Goal: Task Accomplishment & Management: Manage account settings

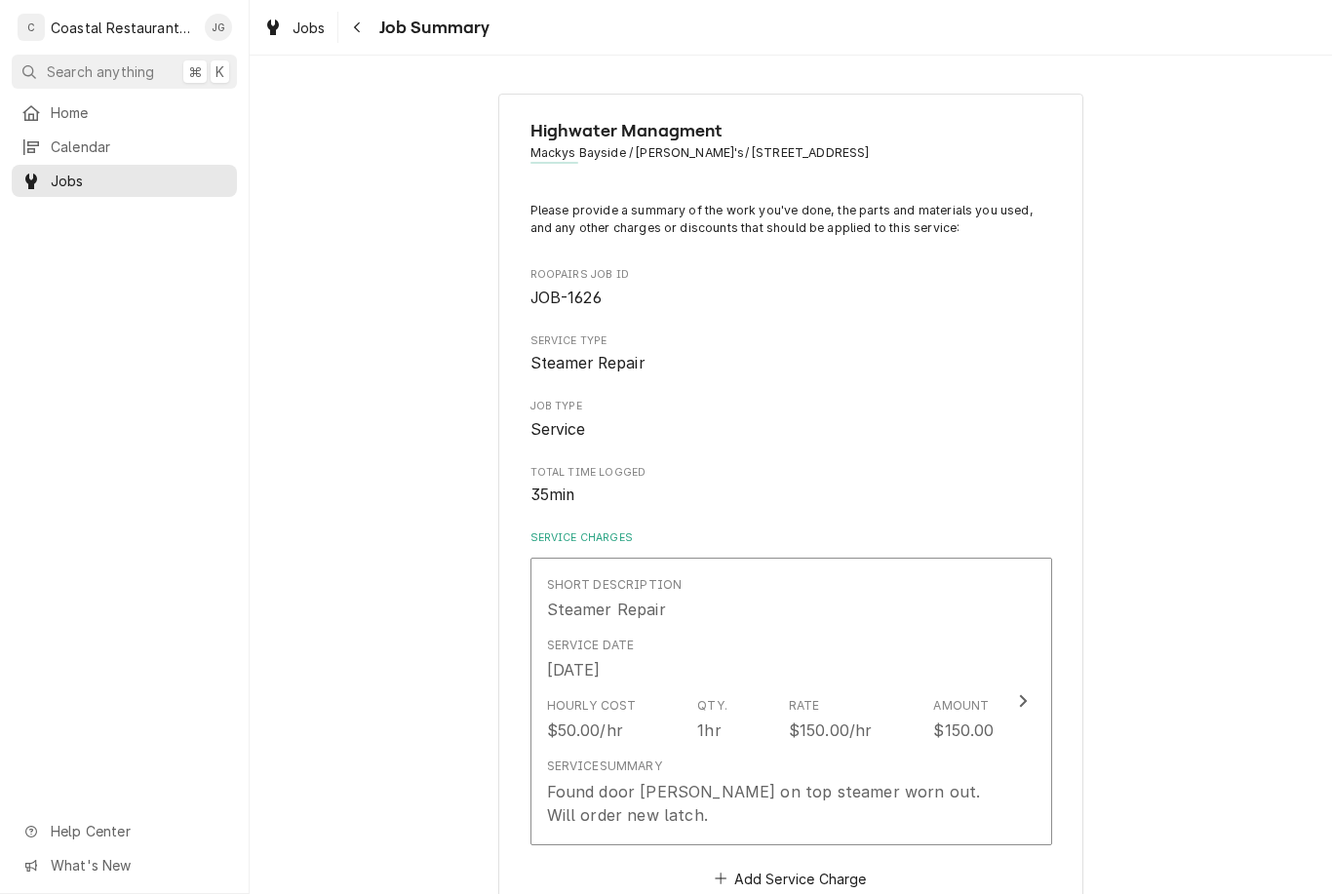
click at [827, 636] on div "Service Date Sep 8, 2025" at bounding box center [770, 659] width 447 height 60
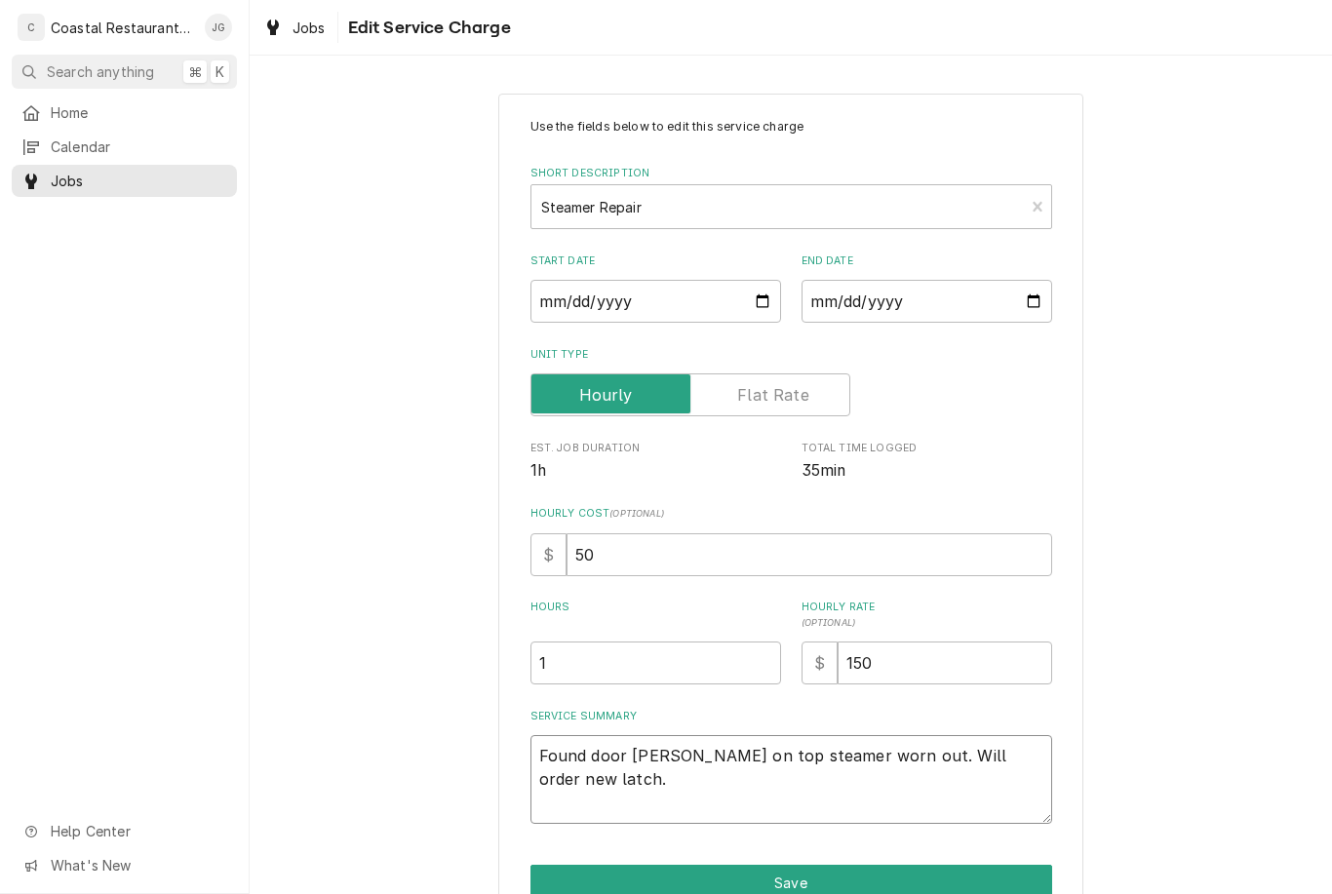
click at [746, 788] on textarea "Found door latch on top steamer worn out. Will order new latch." at bounding box center [790, 779] width 521 height 89
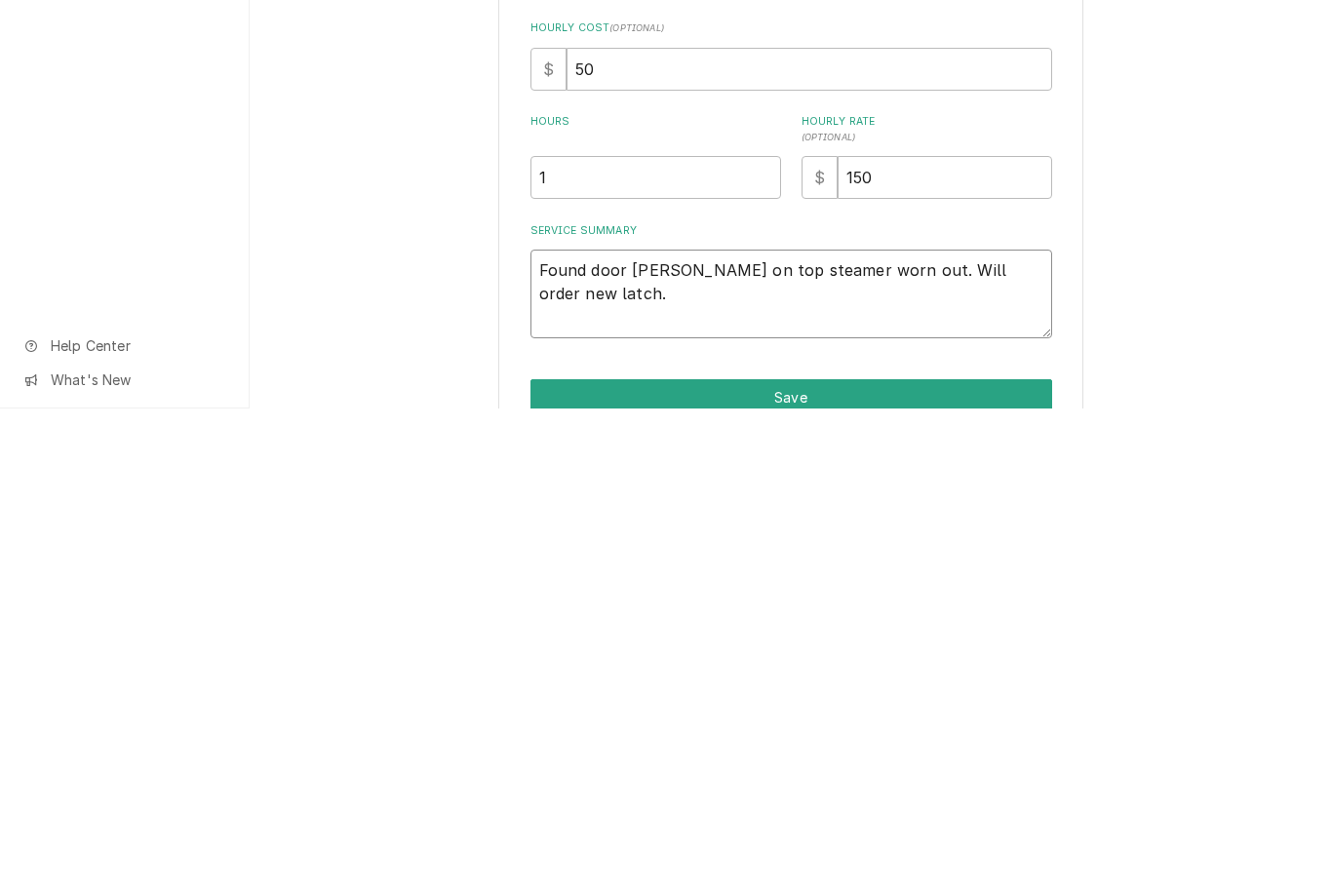
click at [1026, 735] on textarea "Found door latch on top steamer worn out. Will order new latch." at bounding box center [790, 779] width 521 height 89
type textarea "x"
type textarea "Found door latch on top steamer worn out. Will order new latch."
type textarea "x"
type textarea "Found door latch on top steamer worn out. Will order new latch. 1"
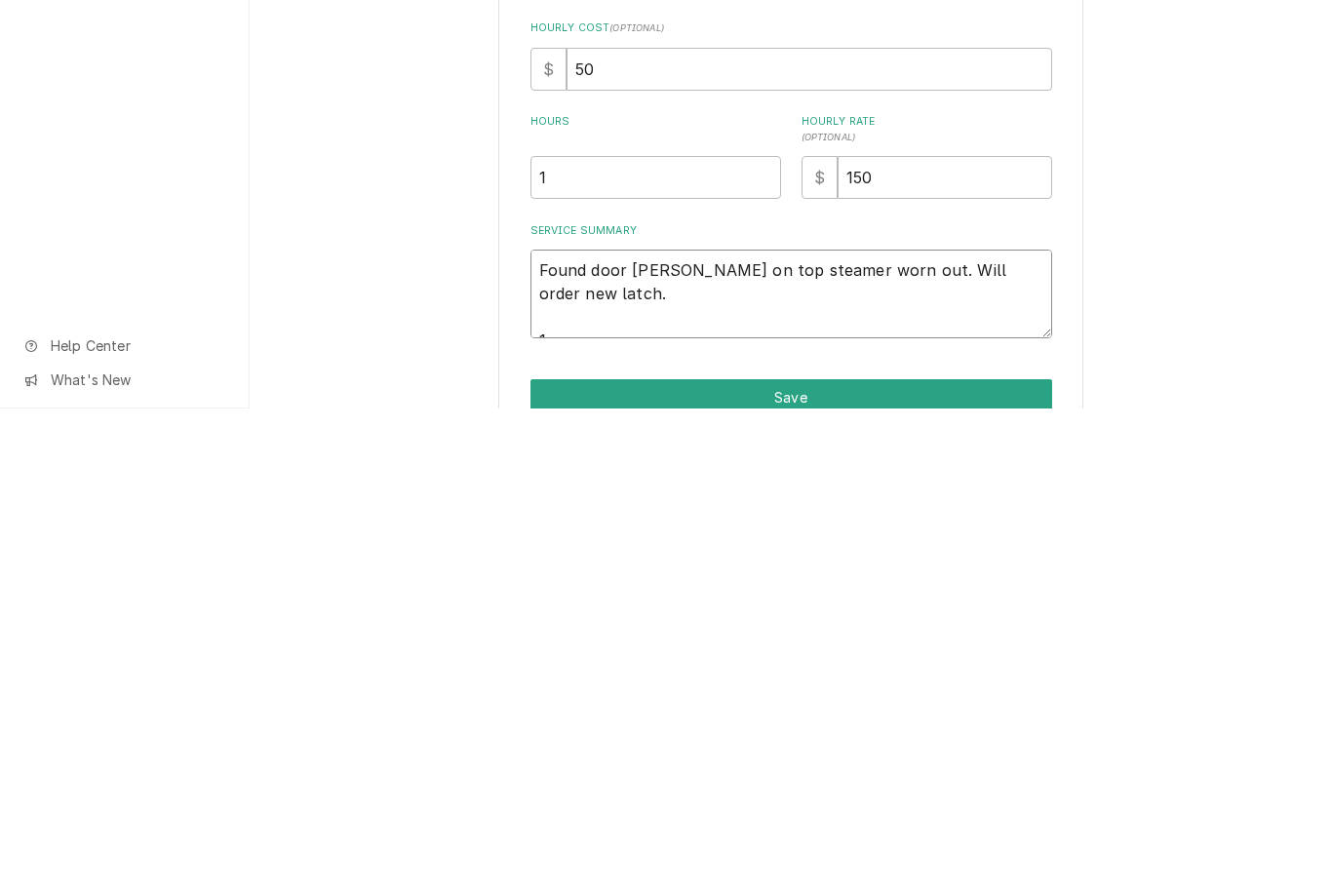
type textarea "x"
type textarea "Found door latch on top steamer worn out. Will order new latch. 10"
type textarea "x"
type textarea "Found door latch on top steamer worn out. Will order new latch. 10/0"
type textarea "x"
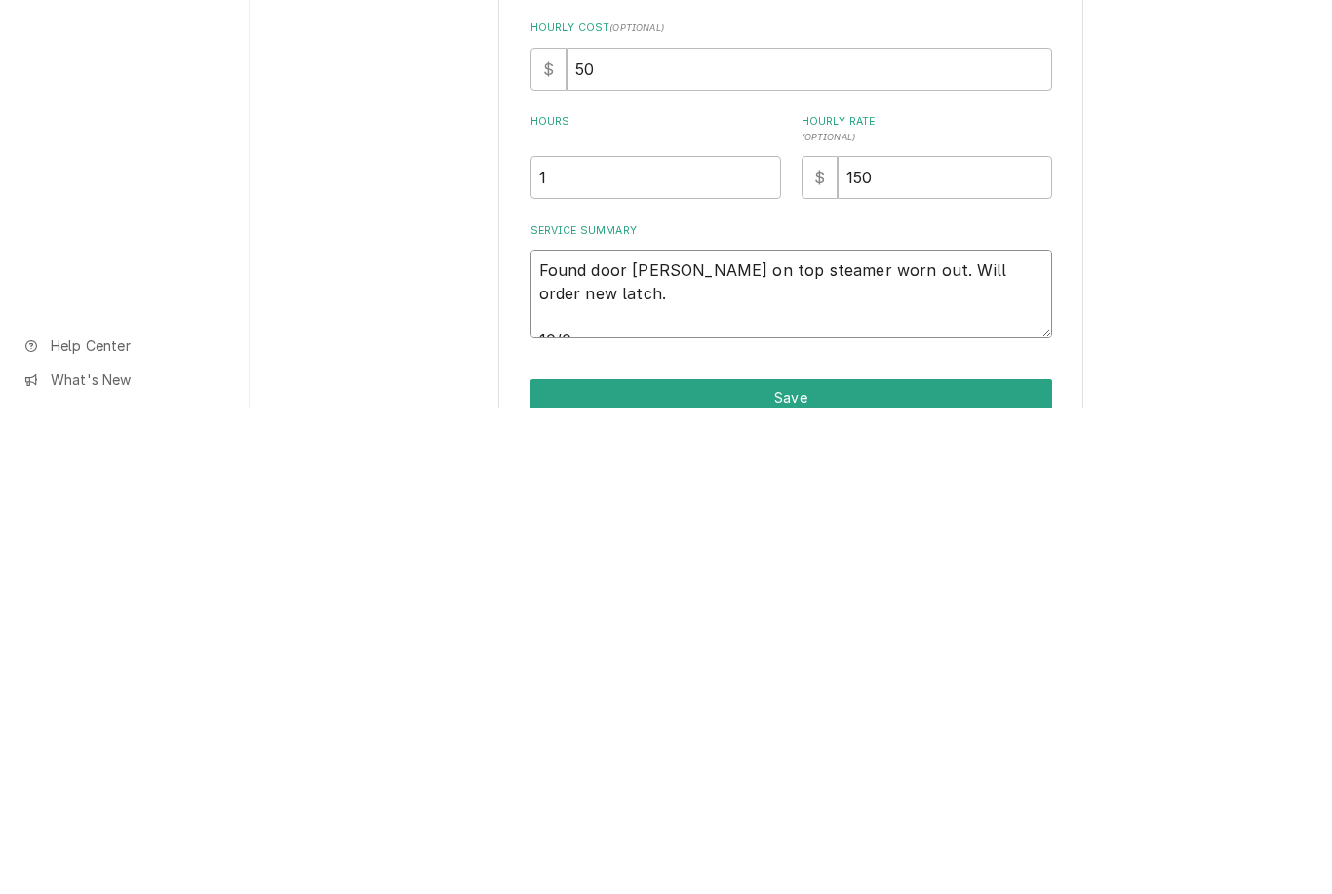
type textarea "Found door latch on top steamer worn out. Will order new latch. 10/03"
type textarea "x"
type textarea "Found door latch on top steamer worn out. Will order new latch. 10/03/2"
type textarea "x"
type textarea "Found door latch on top steamer worn out. Will order new latch. 10/03/23"
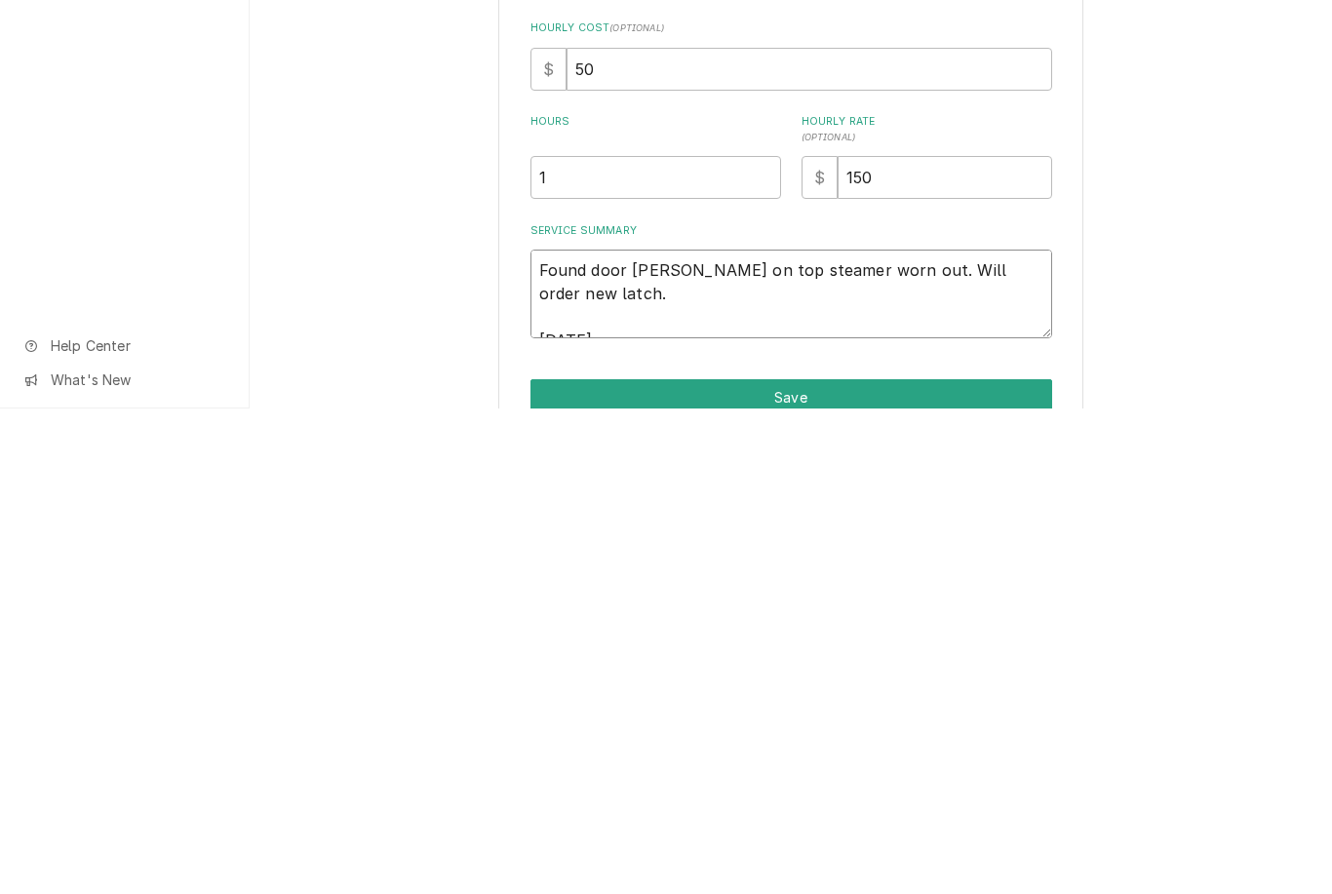
type textarea "x"
type textarea "Found door latch on top steamer worn out. Will order new latch. 10/03/2"
type textarea "x"
type textarea "Found door latch on top steamer worn out. Will order new latch. 10/03/25"
type textarea "x"
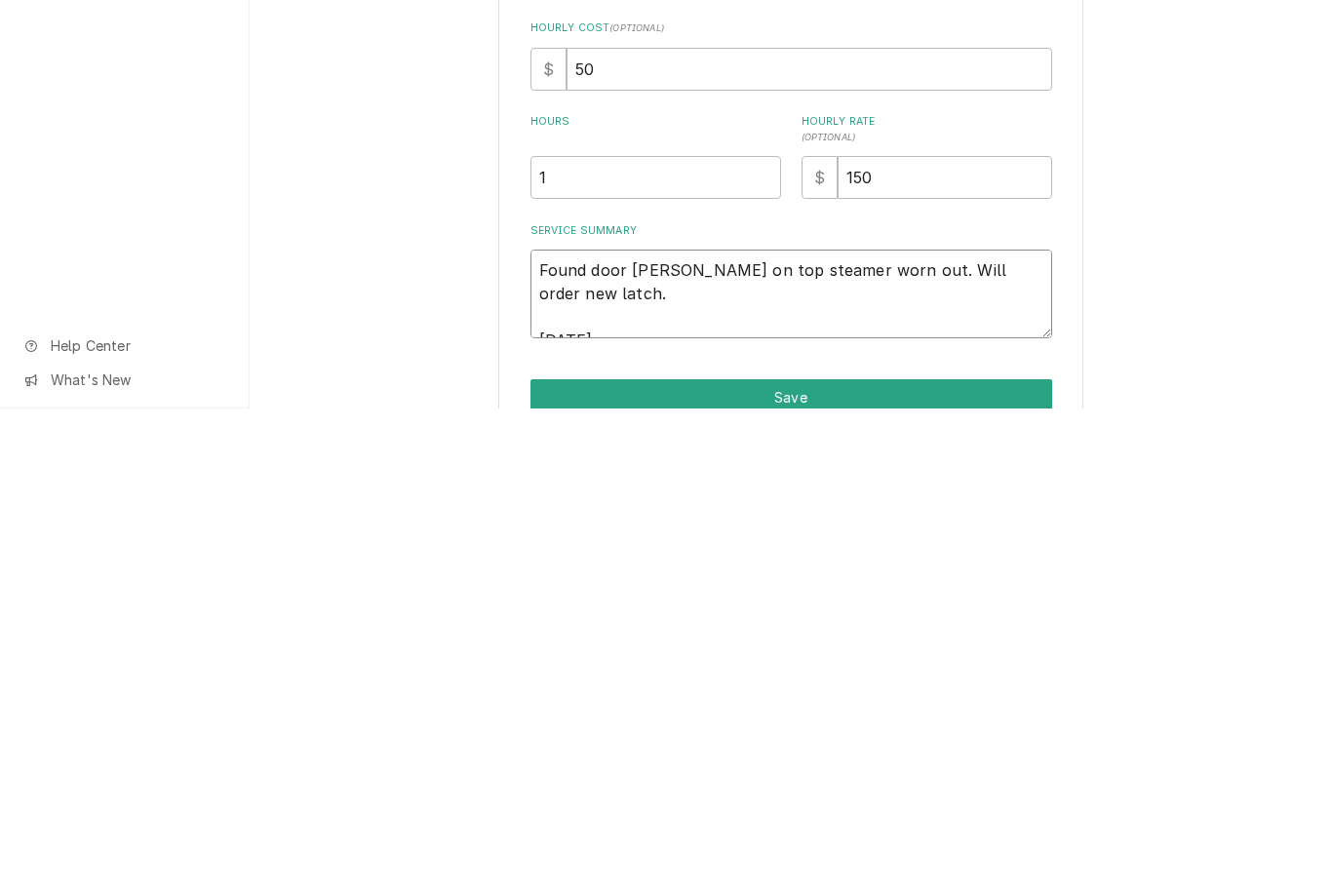
type textarea "Found door latch on top steamer worn out. Will order new latch. 10/03/25 R"
type textarea "x"
type textarea "Found door latch on top steamer worn out. Will order new latch. 10/03/25 Re"
type textarea "x"
type textarea "Found door latch on top steamer worn out. Will order new latch. 10/03/25 Rem"
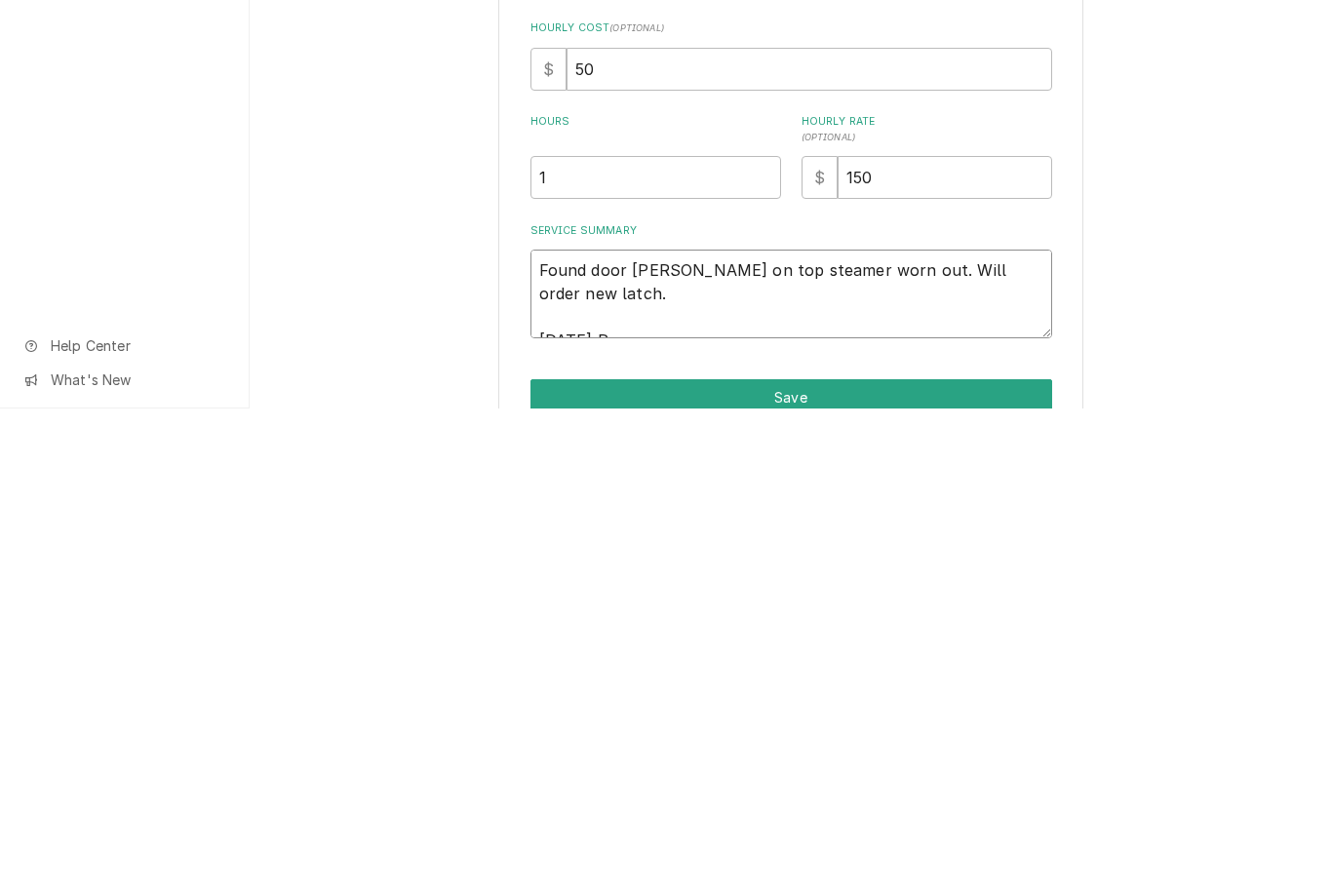
type textarea "x"
type textarea "Found door latch on top steamer worn out. Will order new latch. 10/03/25 Remo"
type textarea "x"
type textarea "Found door latch on top steamer worn out. Will order new latch. 10/03/25 Remov"
type textarea "x"
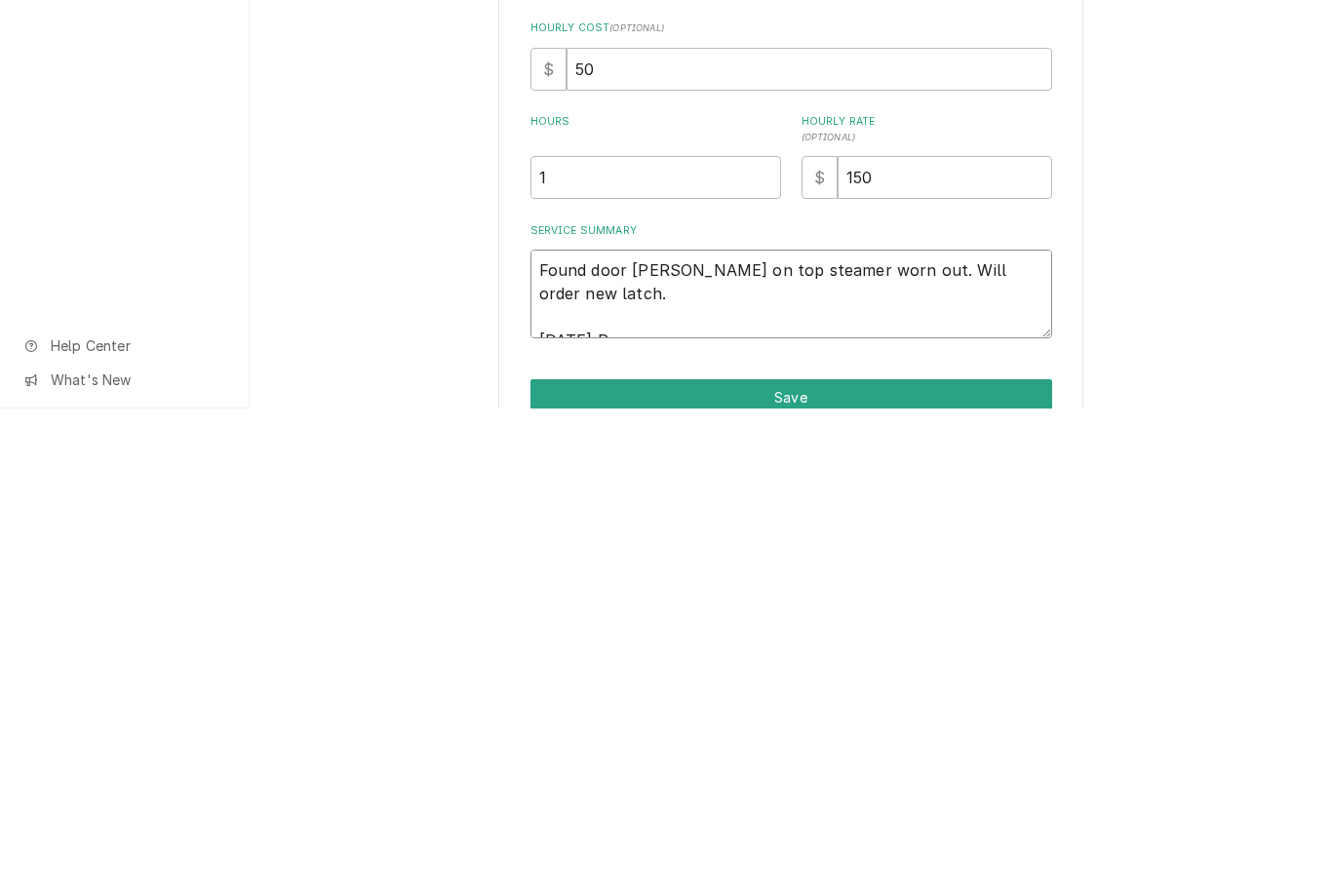
type textarea "Found door latch on top steamer worn out. Will order new latch. 10/03/25 Remove"
type textarea "x"
type textarea "Found door latch on top steamer worn out. Will order new latch. 10/03/25 Removed"
type textarea "x"
type textarea "Found door latch on top steamer worn out. Will order new latch. 10/03/25 Removed"
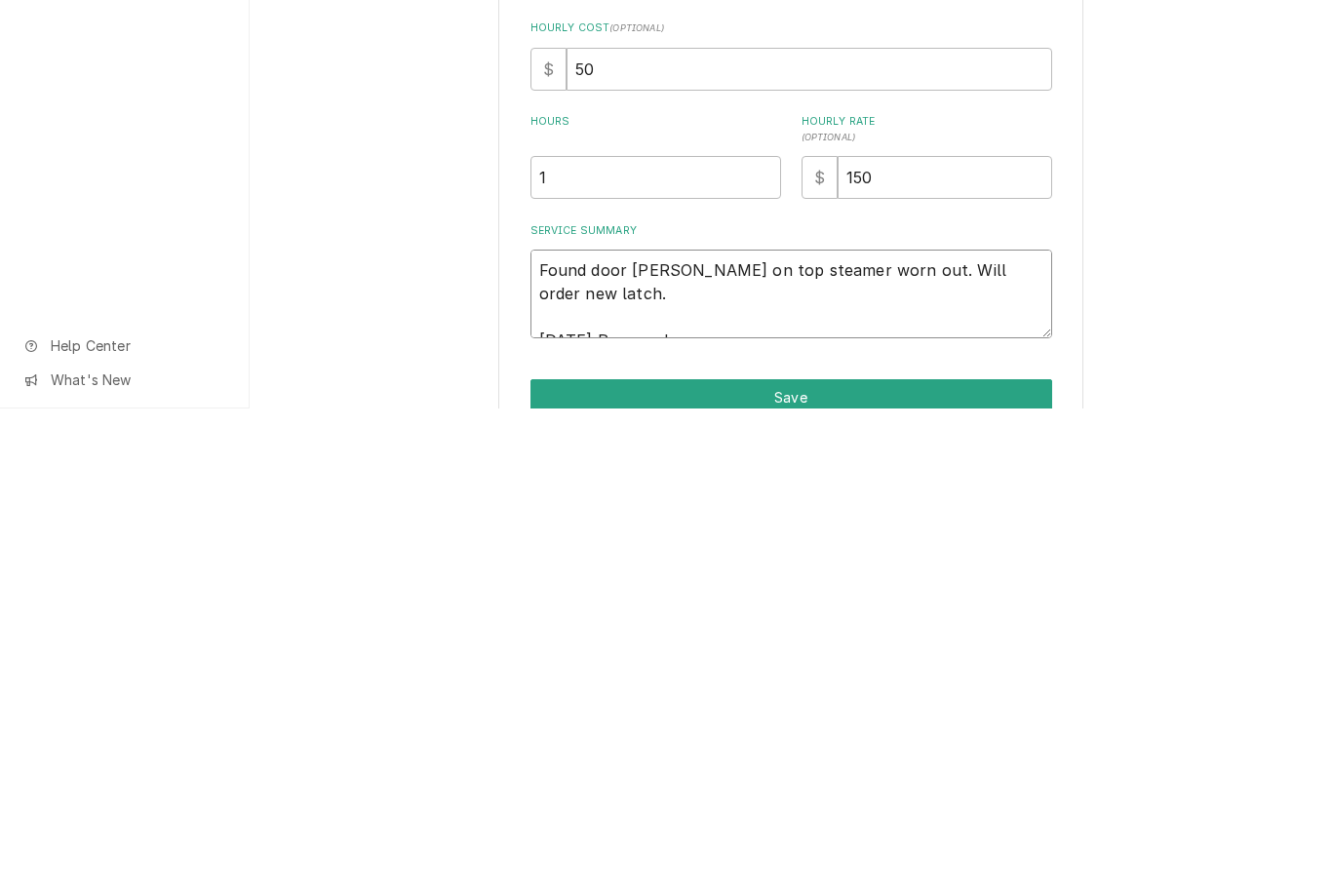
type textarea "x"
type textarea "Found door latch on top steamer worn out. Will order new latch. 10/03/25 Remove…"
type textarea "x"
type textarea "Found door latch on top steamer worn out. Will order new latch. 10/03/25 Remove…"
type textarea "x"
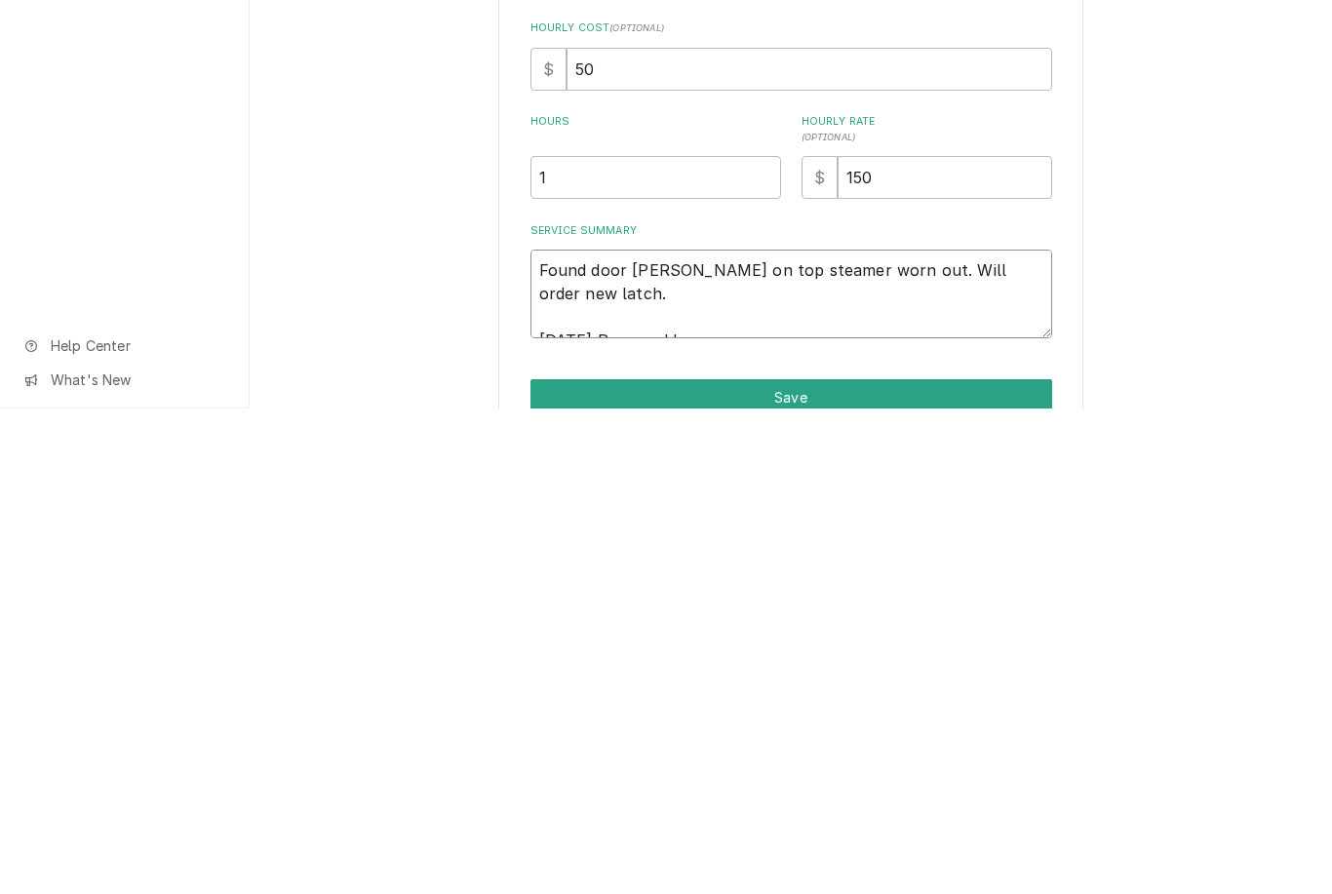
type textarea "Found door latch on top steamer worn out. Will order new latch. 10/03/25 Remove…"
type textarea "x"
type textarea "Found door latch on top steamer worn out. Will order new latch. 10/03/25 Remove…"
type textarea "x"
type textarea "Found door latch on top steamer worn out. Will order new latch. 10/03/25 Remove…"
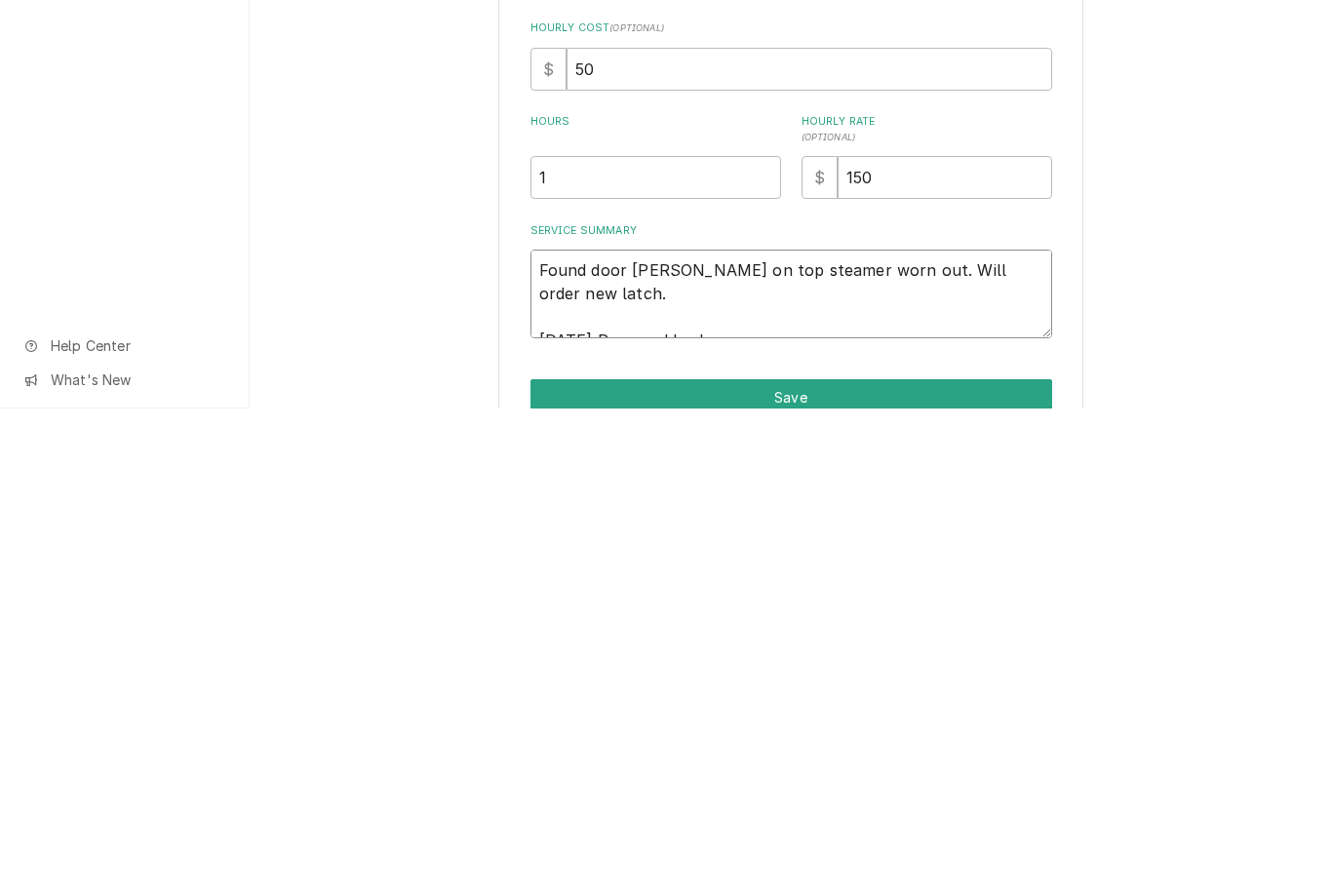
type textarea "x"
type textarea "Found door latch on top steamer worn out. Will order new latch. 10/03/25 Remove…"
type textarea "x"
type textarea "Found door latch on top steamer worn out. Will order new latch. 10/03/25 Remove…"
type textarea "x"
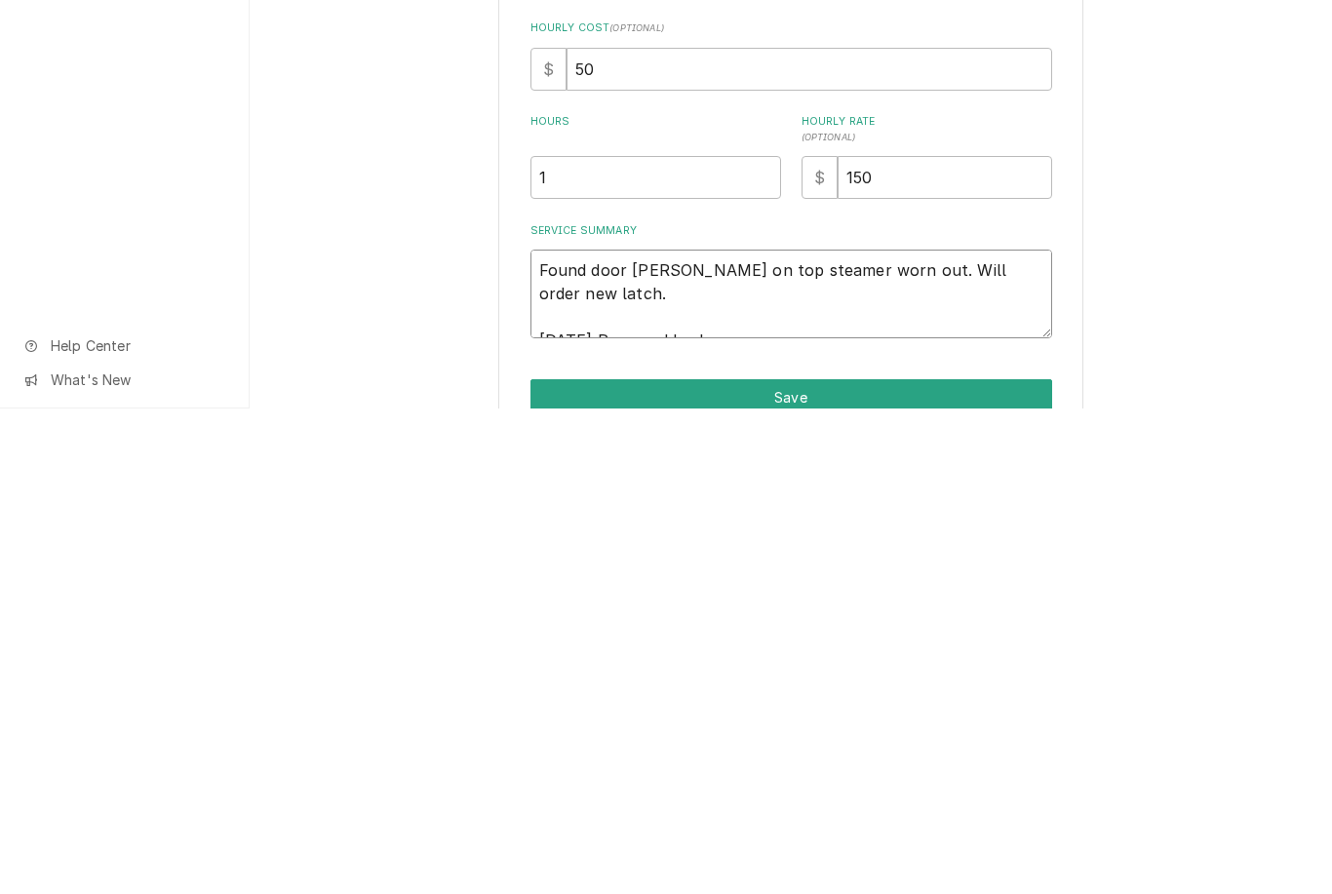
type textarea "Found door latch on top steamer worn out. Will order new latch. 10/03/25 Remove…"
type textarea "x"
type textarea "Found door latch on top steamer worn out. Will order new latch. 10/03/25 Remove…"
type textarea "x"
type textarea "Found door latch on top steamer worn out. Will order new latch. 10/03/25 Remove…"
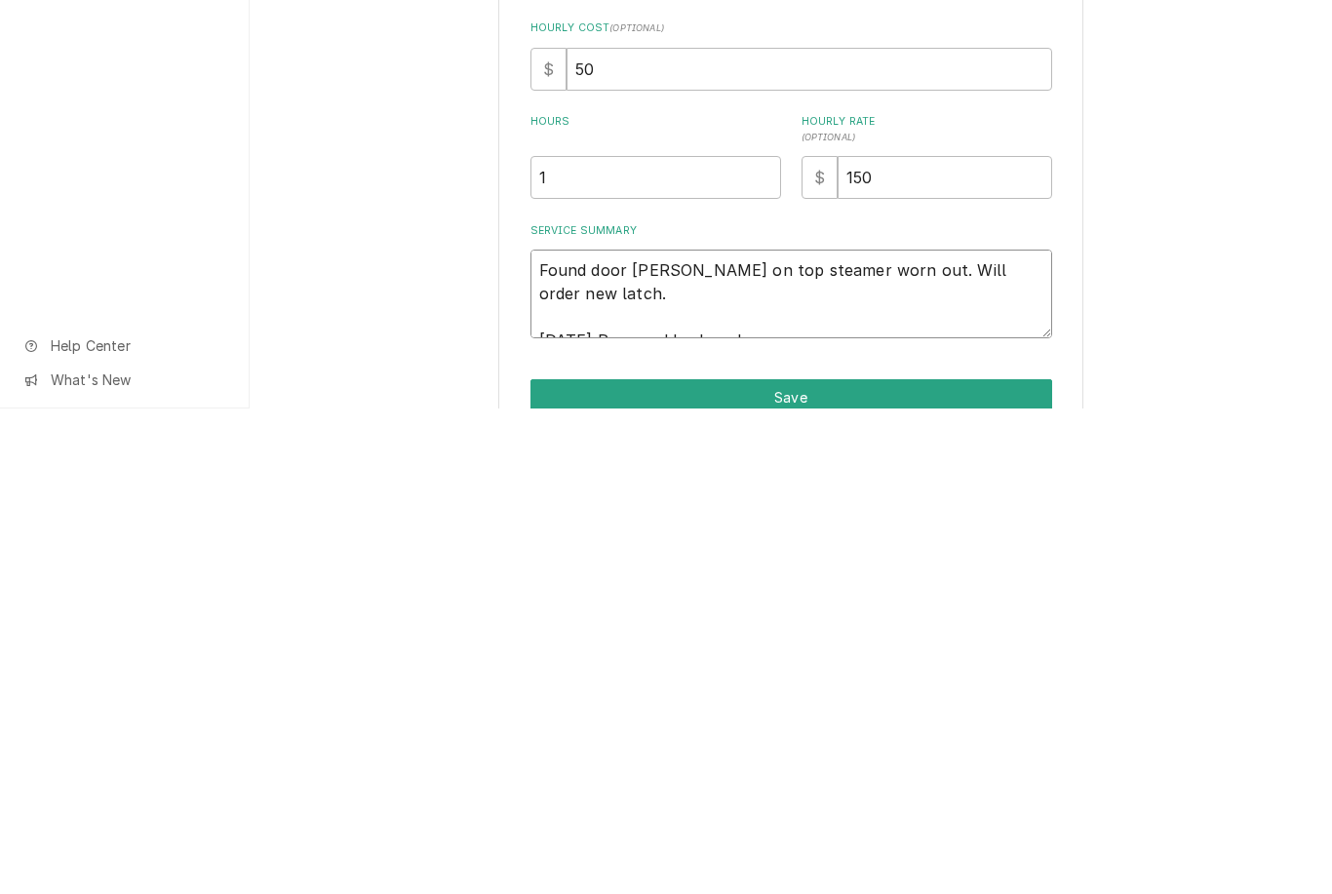
type textarea "x"
type textarea "Found door latch on top steamer worn out. Will order new latch. 10/03/25 Remove…"
type textarea "x"
type textarea "Found door latch on top steamer worn out. Will order new latch. 10/03/25 Remove…"
type textarea "x"
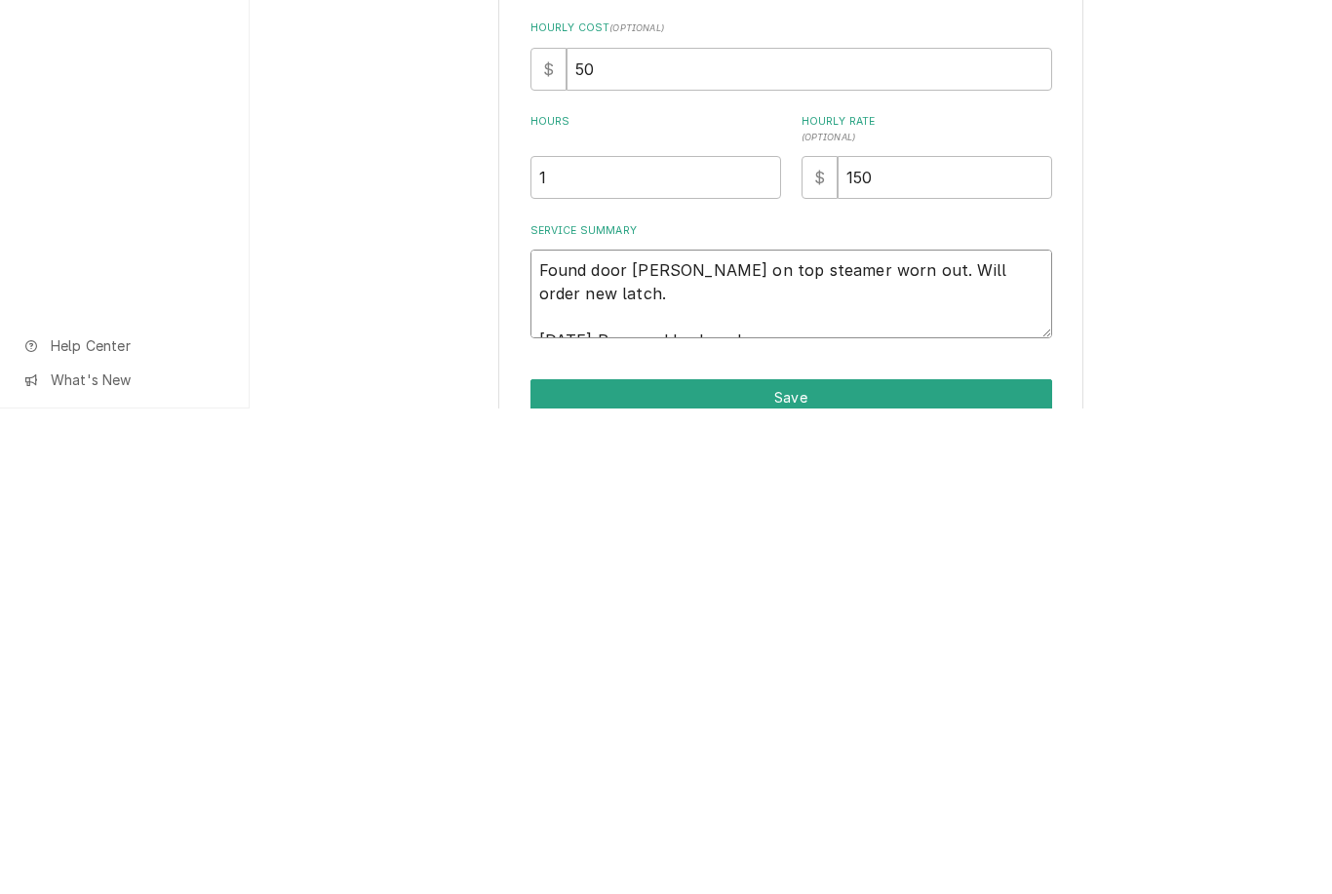
type textarea "Found door latch on top steamer worn out. Will order new latch. 10/03/25 Remove…"
type textarea "x"
type textarea "Found door latch on top steamer worn out. Will order new latch. 10/03/25 Remove…"
type textarea "x"
type textarea "Found door latch on top steamer worn out. Will order new latch. 10/03/25 Remove…"
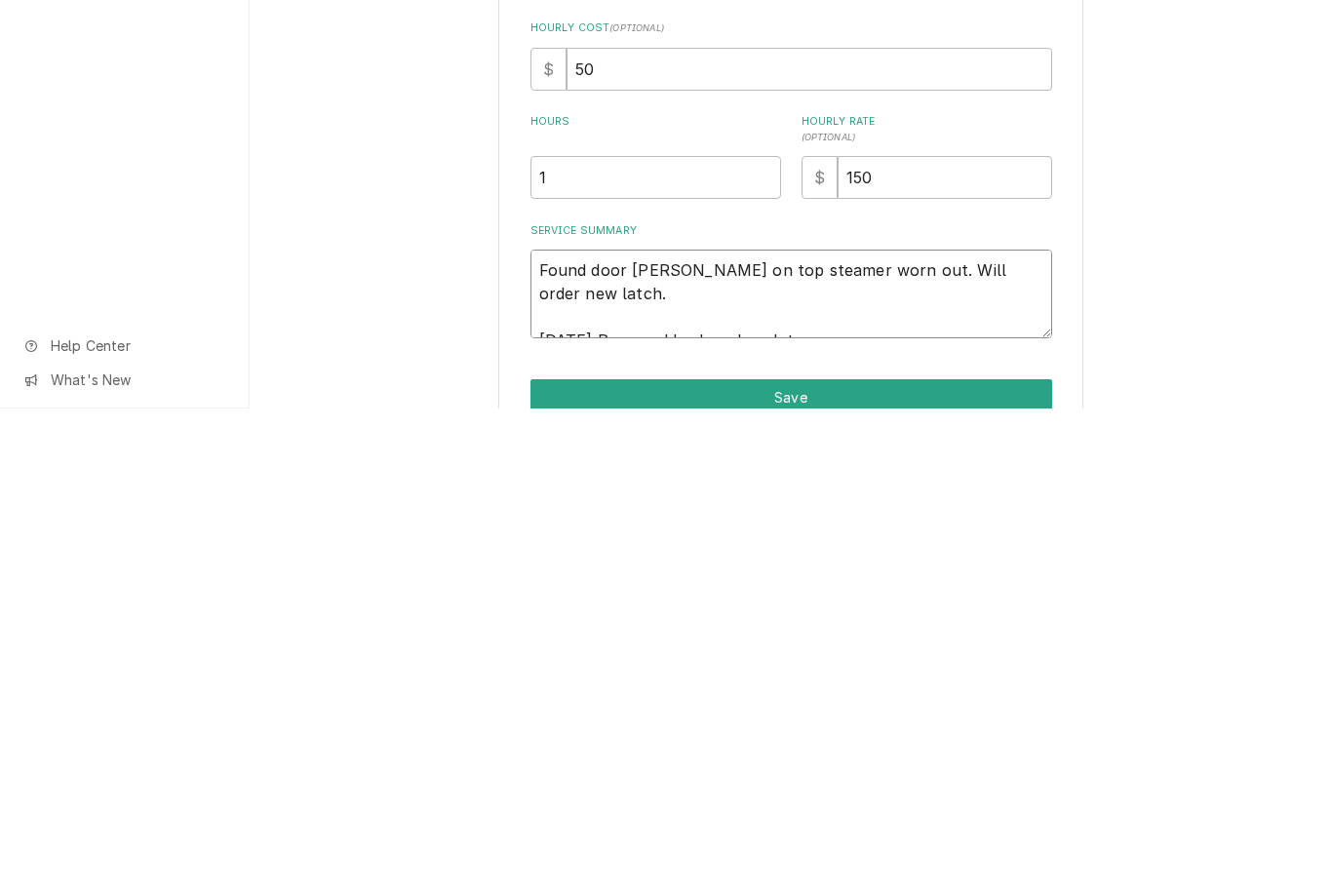
type textarea "x"
type textarea "Found door latch on top steamer worn out. Will order new latch. 10/03/25 Remove…"
type textarea "x"
type textarea "Found door latch on top steamer worn out. Will order new latch. 10/03/25 Remove…"
type textarea "x"
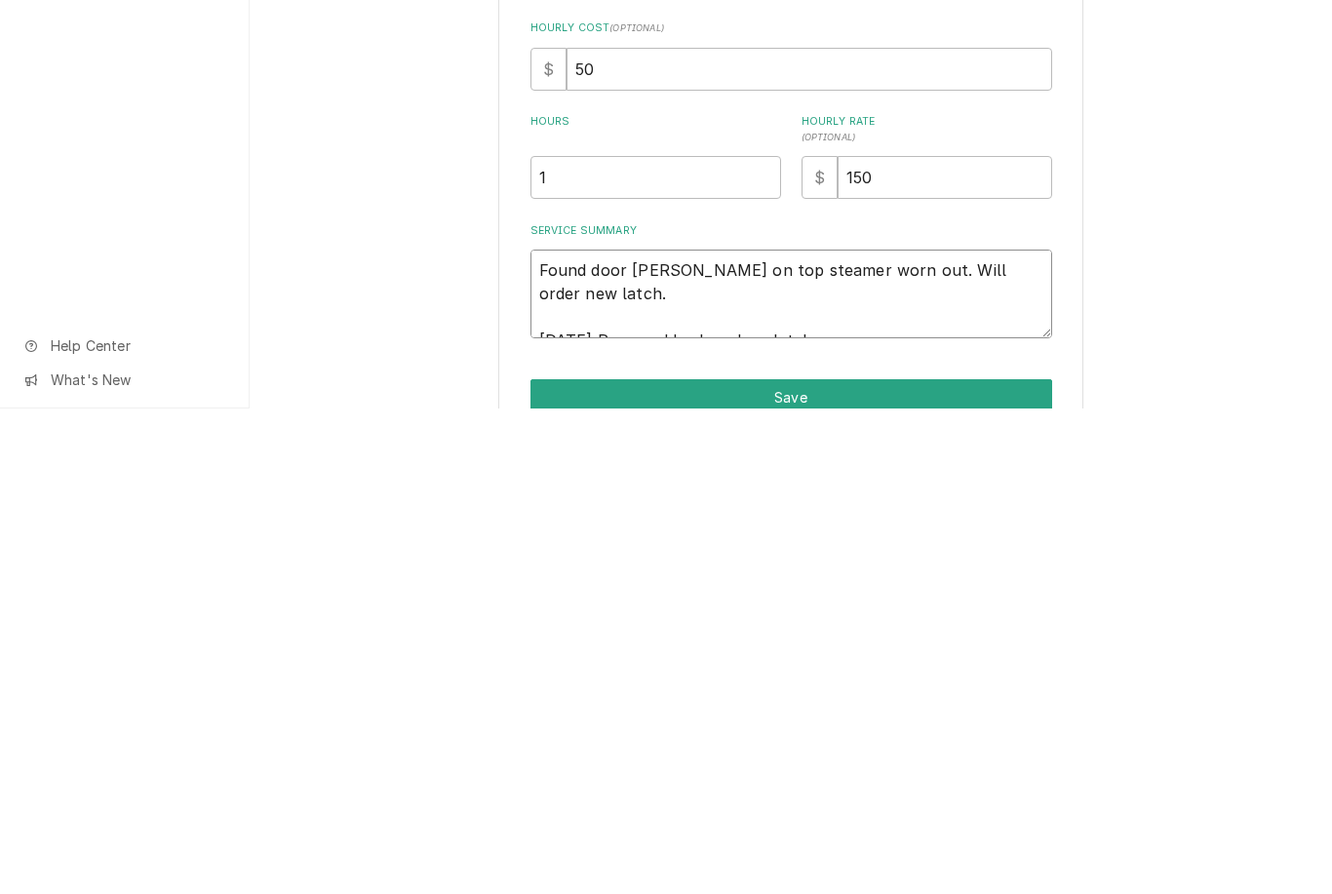
type textarea "Found door latch on top steamer worn out. Will order new latch. 10/03/25 Remove…"
type textarea "x"
type textarea "Found door latch on top steamer worn out. Will order new latch. 10/03/25 Remove…"
type textarea "x"
type textarea "Found door latch on top steamer worn out. Will order new latch. 10/03/25 Remove…"
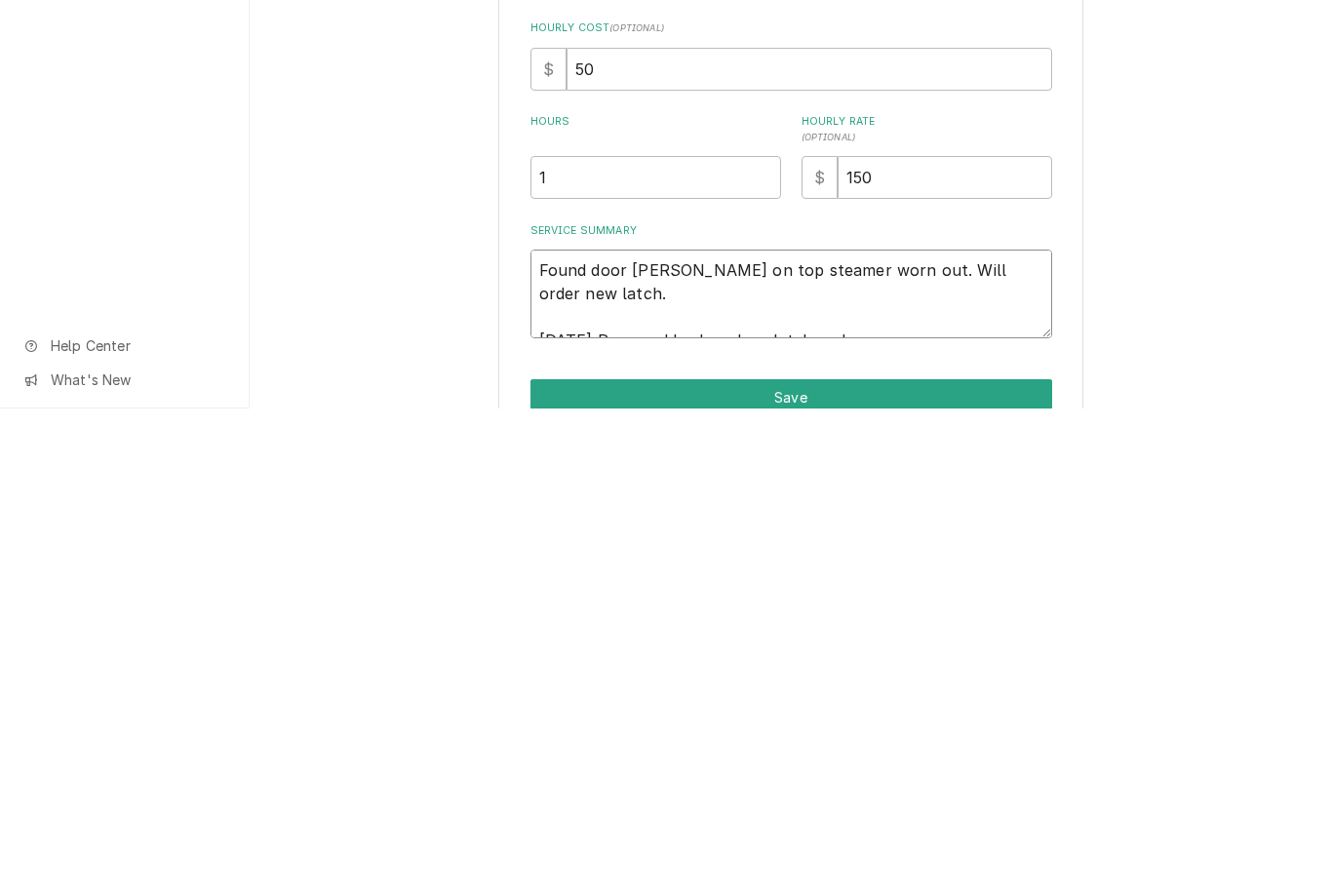
type textarea "x"
type textarea "Found door latch on top steamer worn out. Will order new latch. 10/03/25 Remove…"
type textarea "x"
type textarea "Found door latch on top steamer worn out. Will order new latch. 10/03/25 Remove…"
type textarea "x"
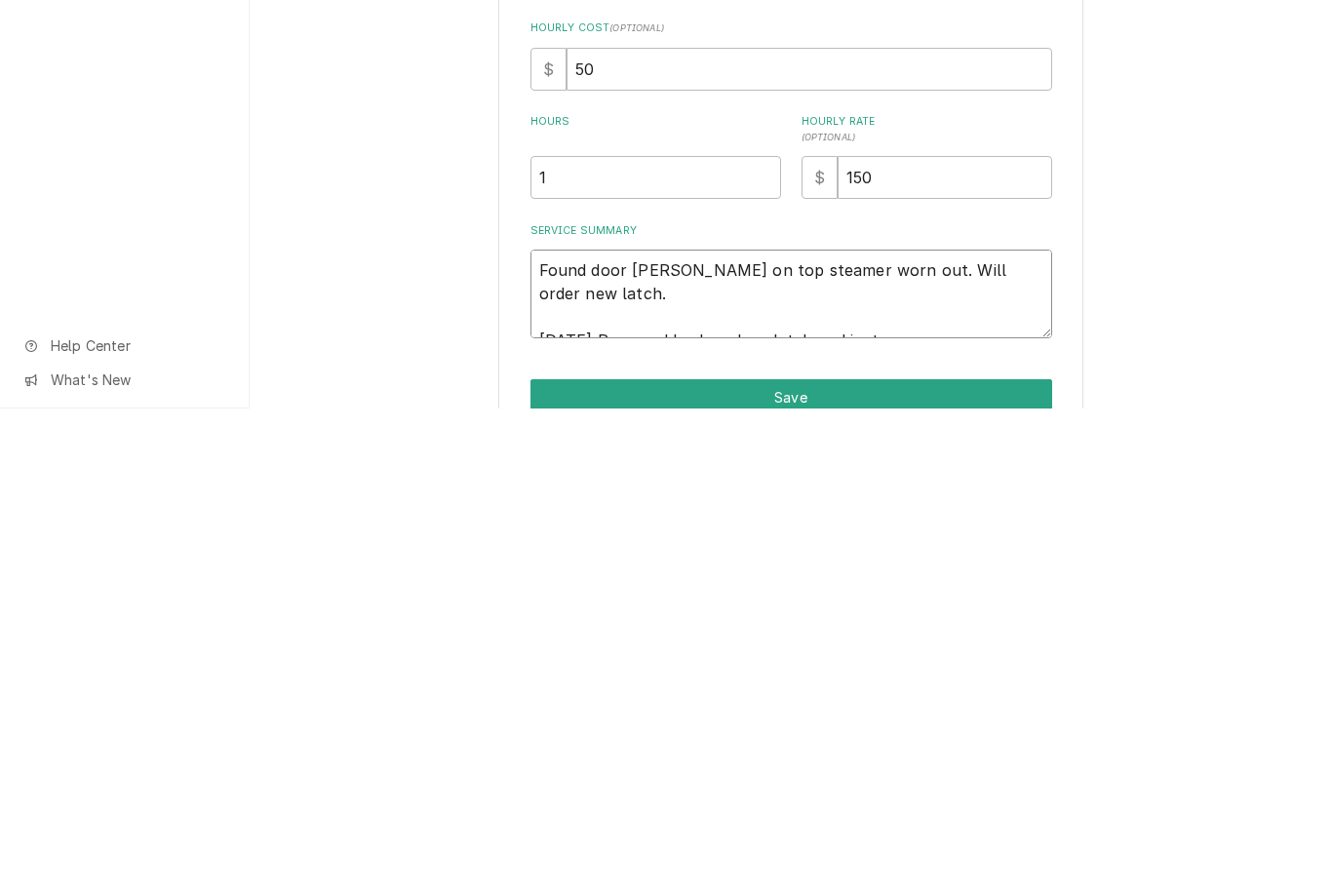
type textarea "Found door latch on top steamer worn out. Will order new latch. 10/03/25 Remove…"
type textarea "x"
type textarea "Found door latch on top steamer worn out. Will order new latch. 10/03/25 Remove…"
type textarea "x"
type textarea "Found door latch on top steamer worn out. Will order new latch. 10/03/25 Remove…"
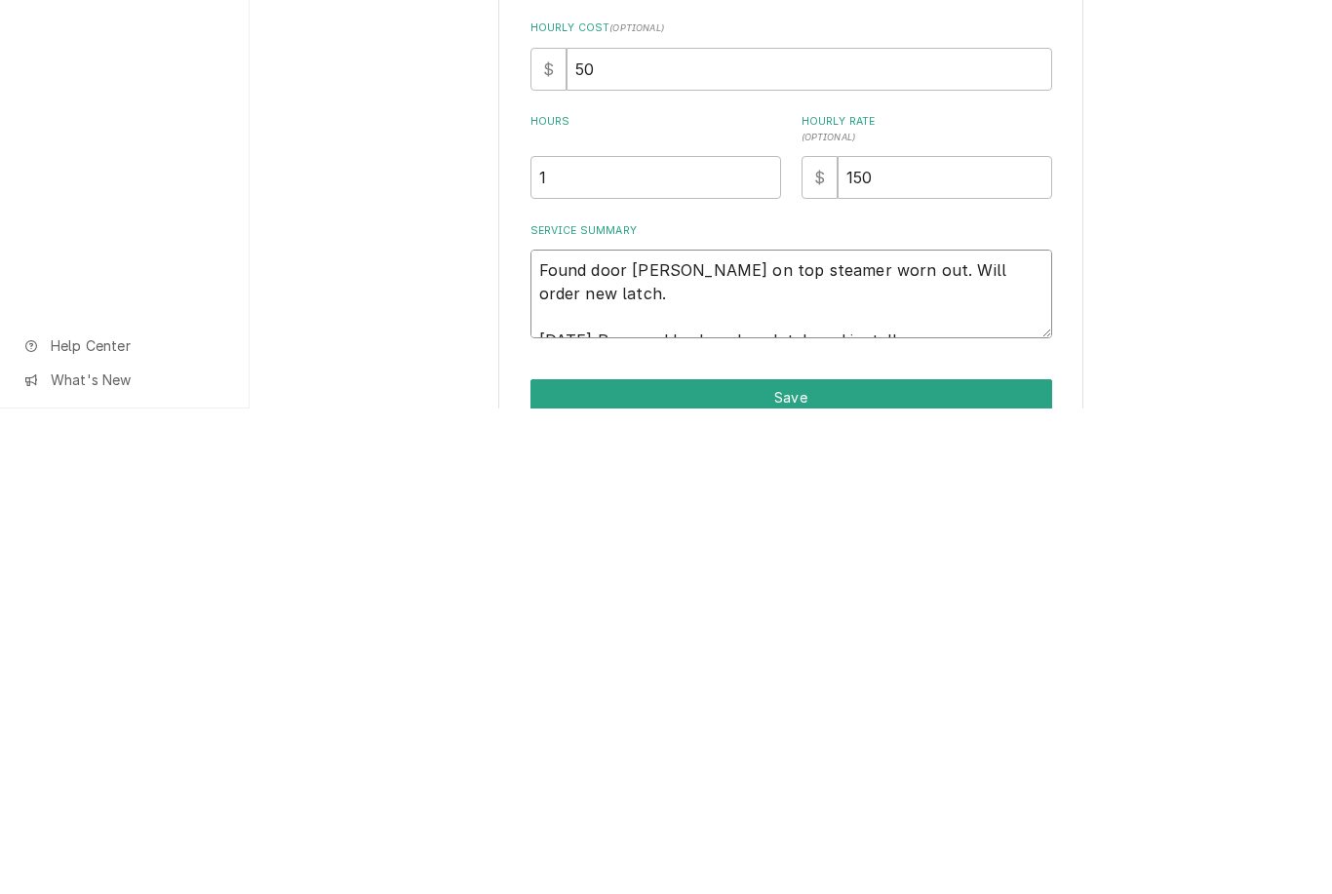
type textarea "x"
type textarea "Found door latch on top steamer worn out. Will order new latch. 10/03/25 Remove…"
type textarea "x"
type textarea "Found door latch on top steamer worn out. Will order new latch. 10/03/25 Remove…"
type textarea "x"
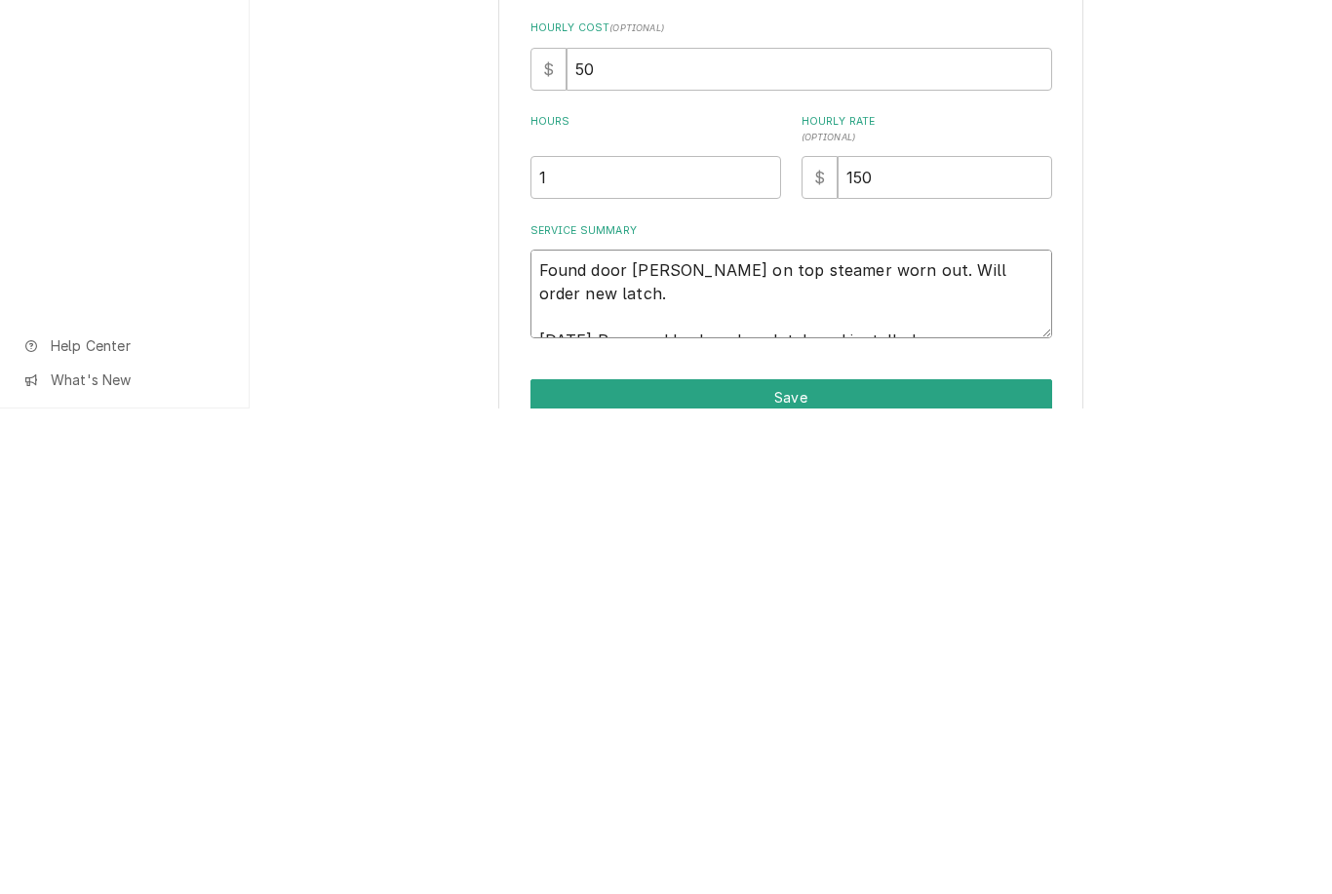
type textarea "Found door latch on top steamer worn out. Will order new latch. 10/03/25 Remove…"
type textarea "x"
type textarea "Found door latch on top steamer worn out. Will order new latch. 10/03/25 Remove…"
type textarea "x"
type textarea "Found door latch on top steamer worn out. Will order new latch. 10/03/25 Remove…"
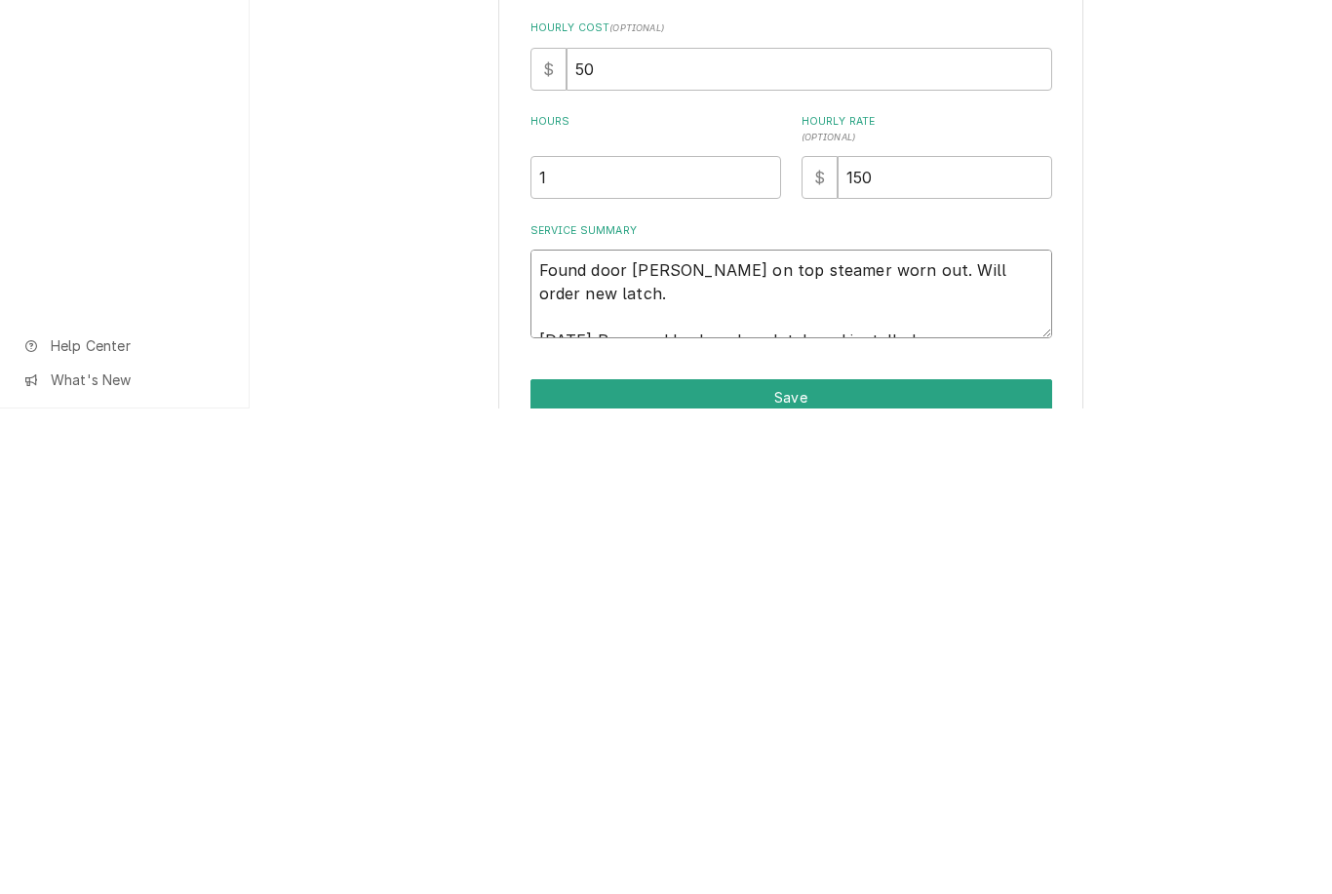
type textarea "x"
type textarea "Found door latch on top steamer worn out. Will order new latch. 10/03/25 Remove…"
type textarea "x"
type textarea "Found door latch on top steamer worn out. Will order new latch. 10/03/25 Remove…"
type textarea "x"
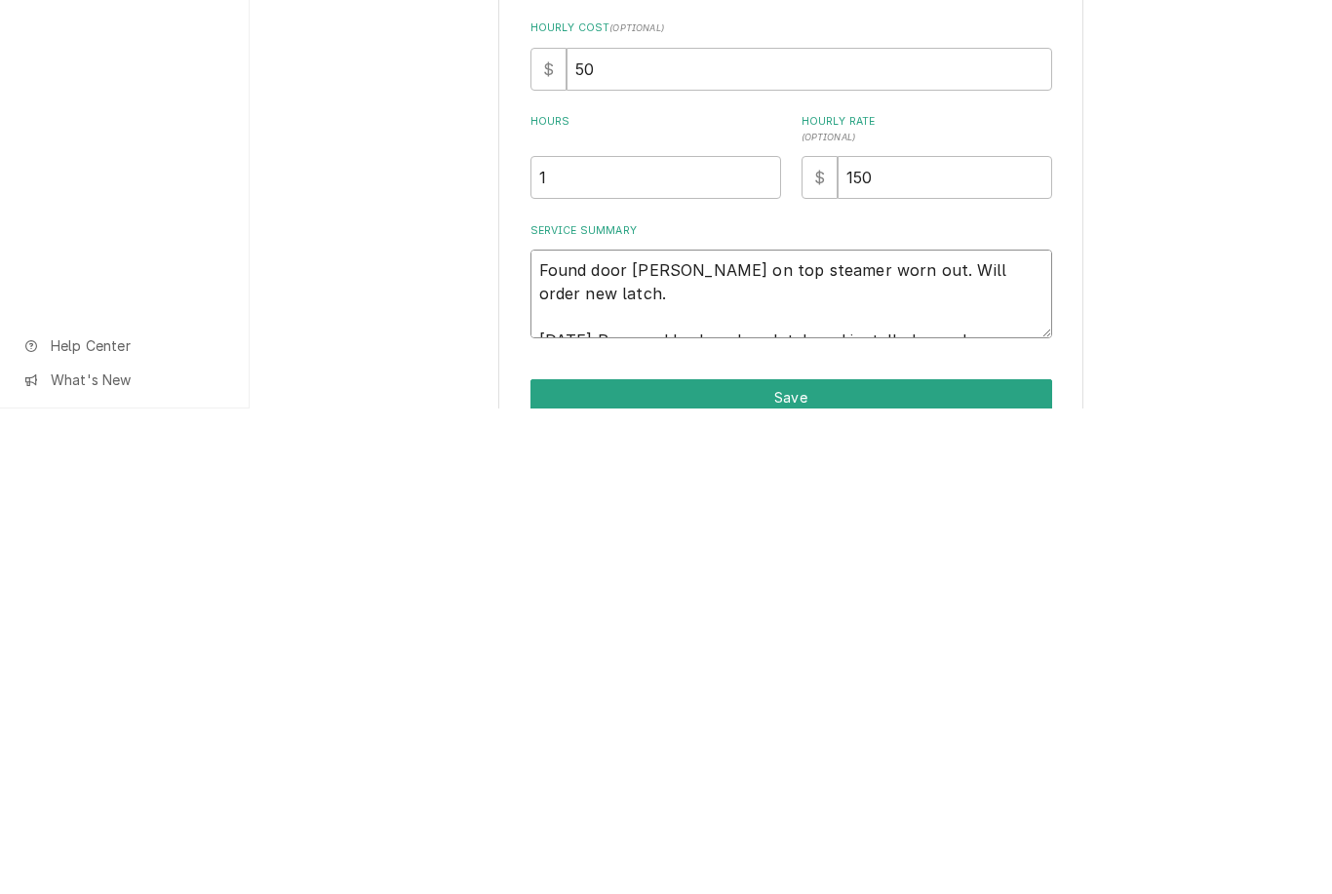
type textarea "Found door latch on top steamer worn out. Will order new latch. 10/03/25 Remove…"
type textarea "x"
type textarea "Found door latch on top steamer worn out. Will order new latch. 10/03/25 Remove…"
type textarea "x"
type textarea "Found door latch on top steamer worn out. Will order new latch. 10/03/25 Remove…"
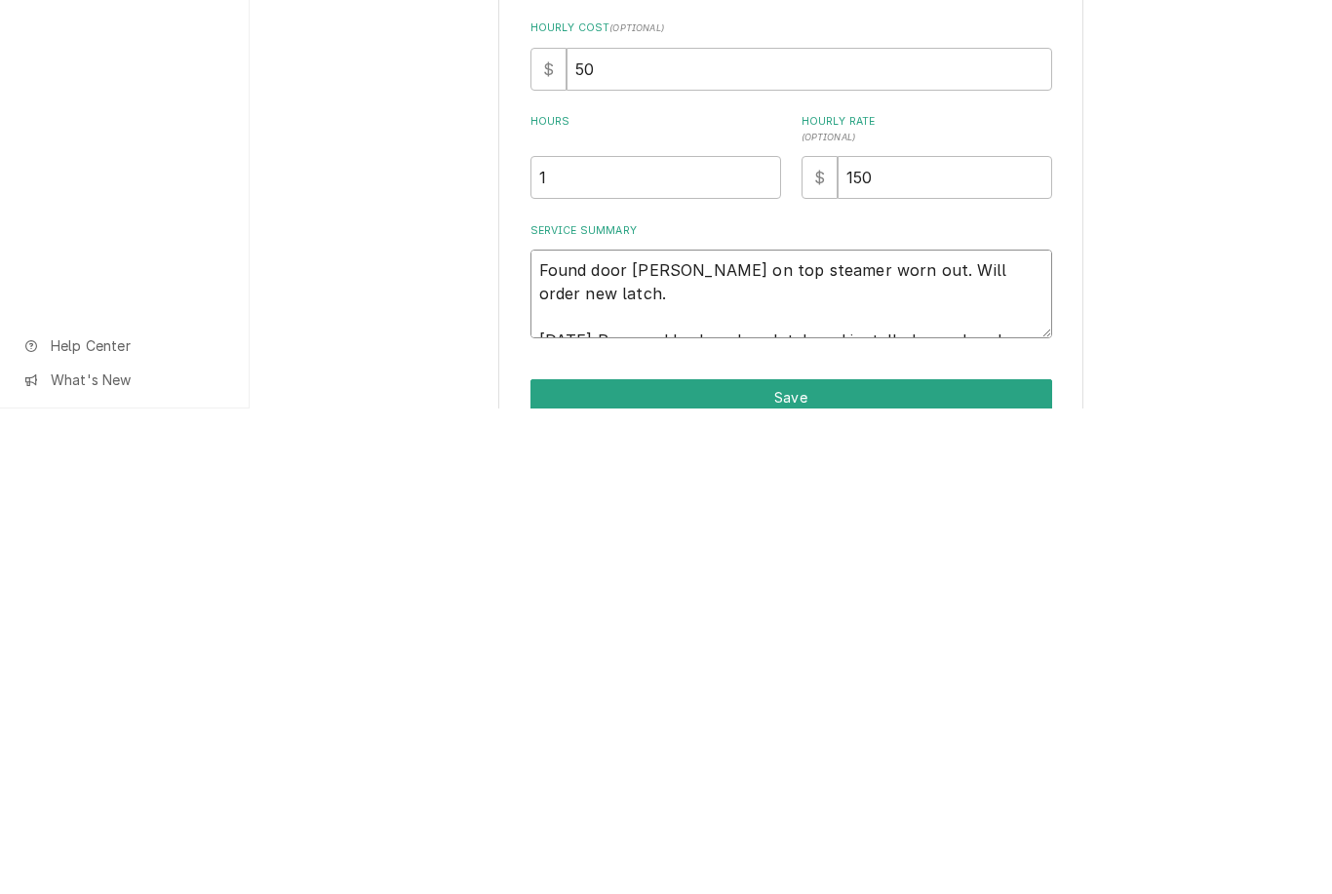
type textarea "x"
type textarea "Found door latch on top steamer worn out. Will order new latch. 10/03/25 Remove…"
type textarea "x"
type textarea "Found door latch on top steamer worn out. Will order new latch. 10/03/25 Remove…"
type textarea "x"
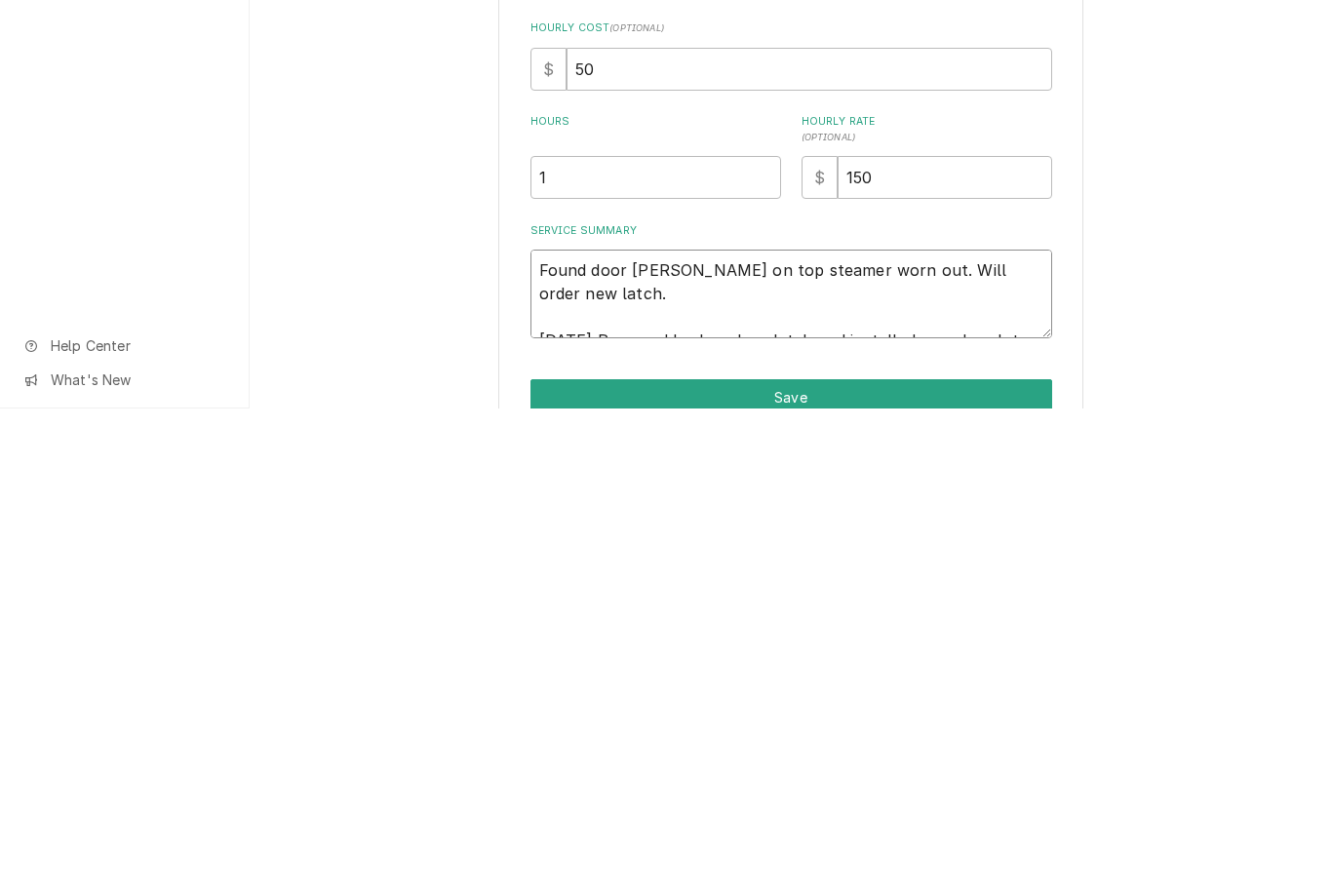
type textarea "Found door latch on top steamer worn out. Will order new latch. 10/03/25 Remove…"
type textarea "x"
type textarea "Found door latch on top steamer worn out. Will order new latch. 10/03/25 Remove…"
type textarea "x"
type textarea "Found door latch on top steamer worn out. Will order new latch. 10/03/25 Remove…"
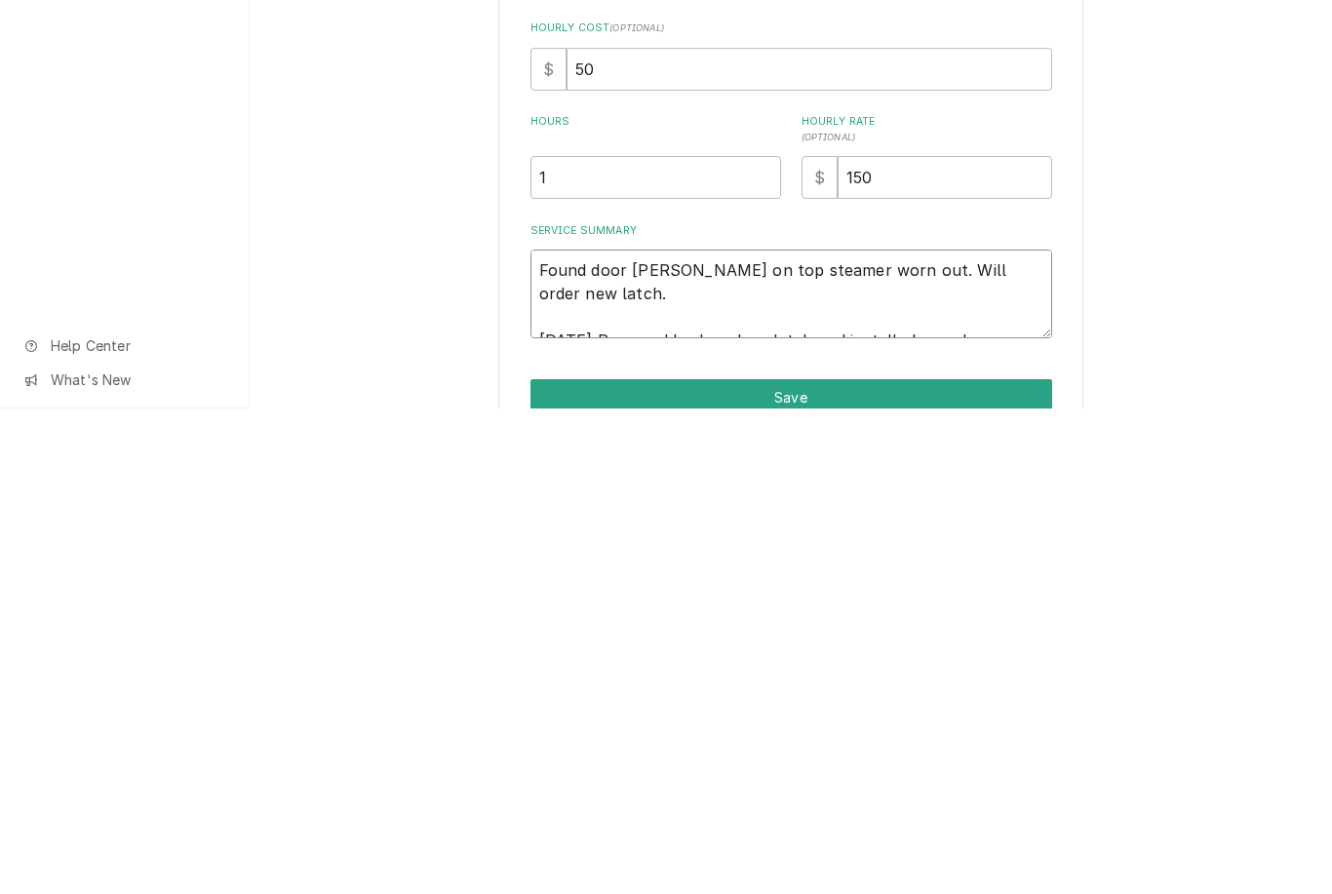
type textarea "x"
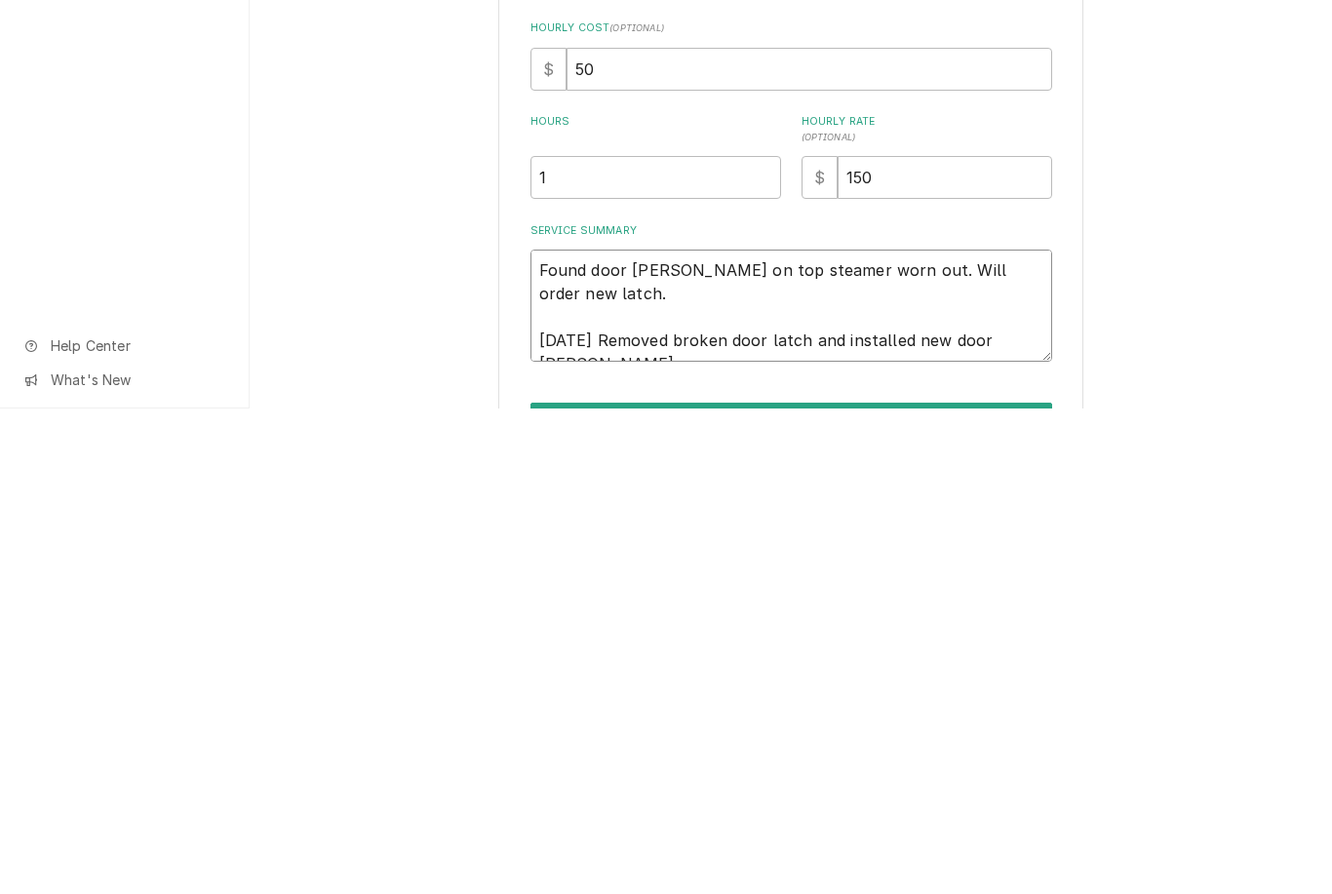
type textarea "Found door latch on top steamer worn out. Will order new latch. 10/03/25 Remove…"
type textarea "x"
type textarea "Found door latch on top steamer worn out. Will order new latch. 10/03/25 Remove…"
type textarea "x"
type textarea "Found door latch on top steamer worn out. Will order new latch. 10/03/25 Remove…"
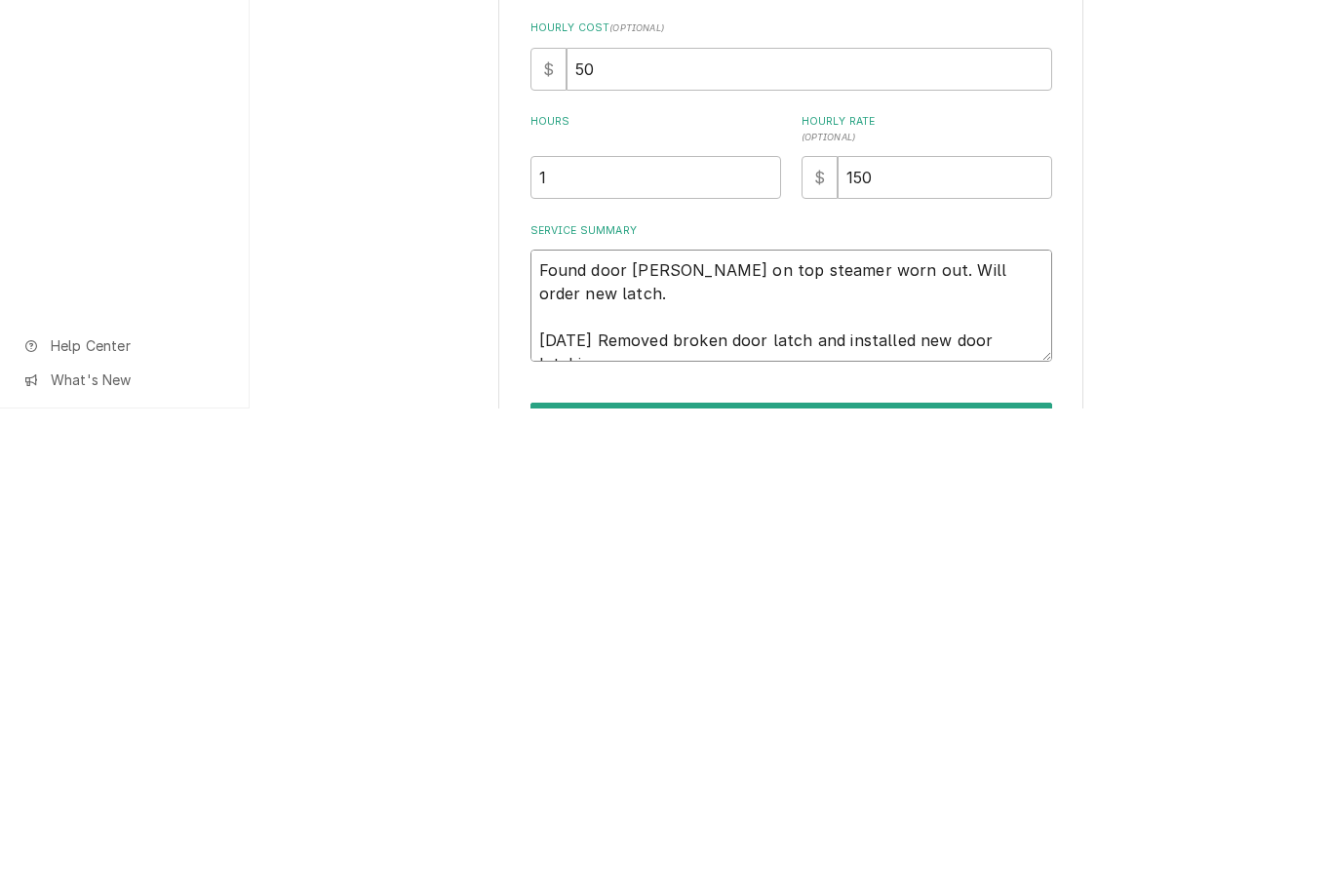
type textarea "x"
type textarea "Found door latch on top steamer worn out. Will order new latch. 10/03/25 Remove…"
type textarea "x"
type textarea "Found door latch on top steamer worn out. Will order new latch. 10/03/25 Remove…"
type textarea "x"
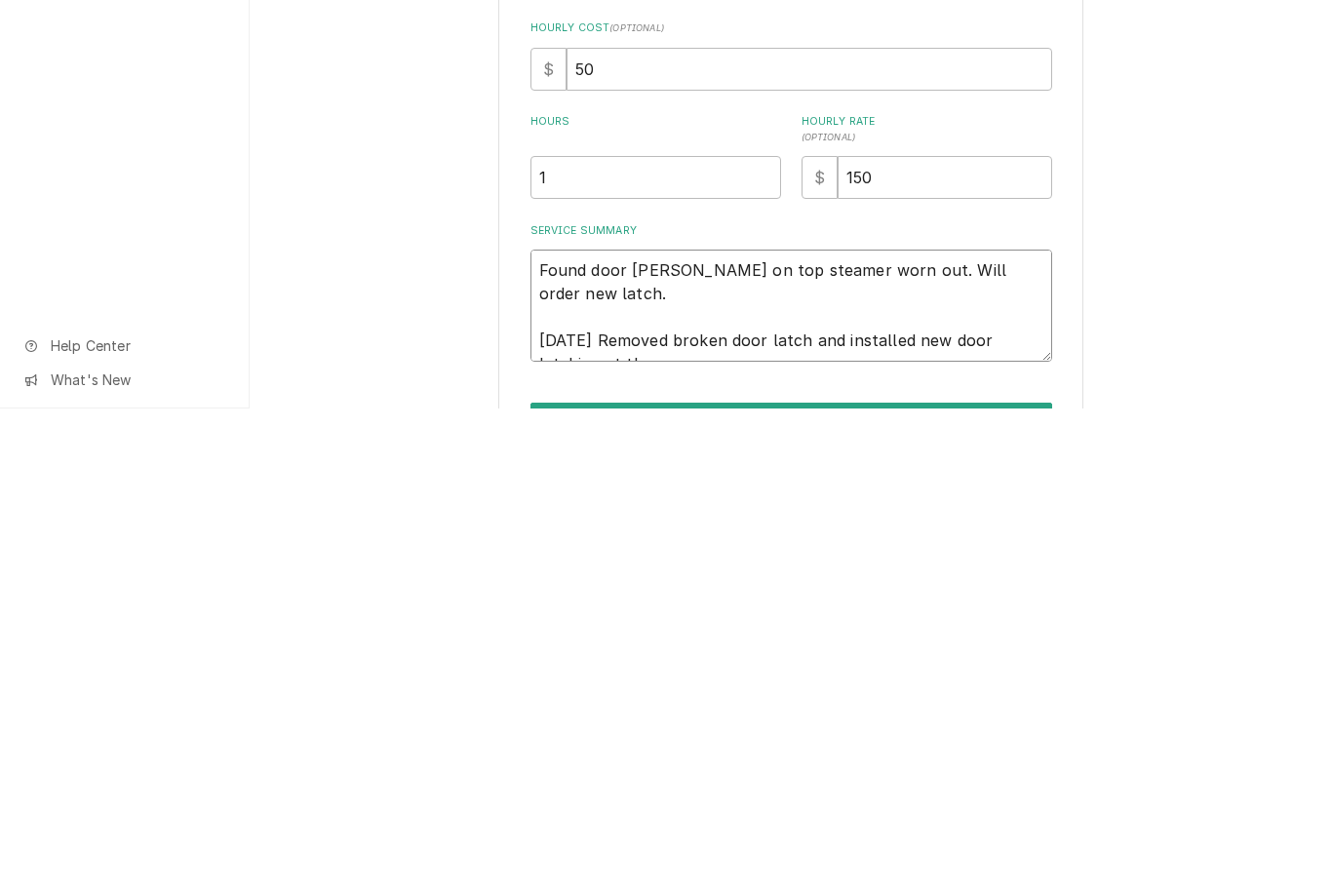
type textarea "Found door latch on top steamer worn out. Will order new latch. 10/03/25 Remove…"
type textarea "x"
type textarea "Found door latch on top steamer worn out. Will order new latch. 10/03/25 Remove…"
type textarea "x"
type textarea "Found door latch on top steamer worn out. Will order new latch. 10/03/25 Remove…"
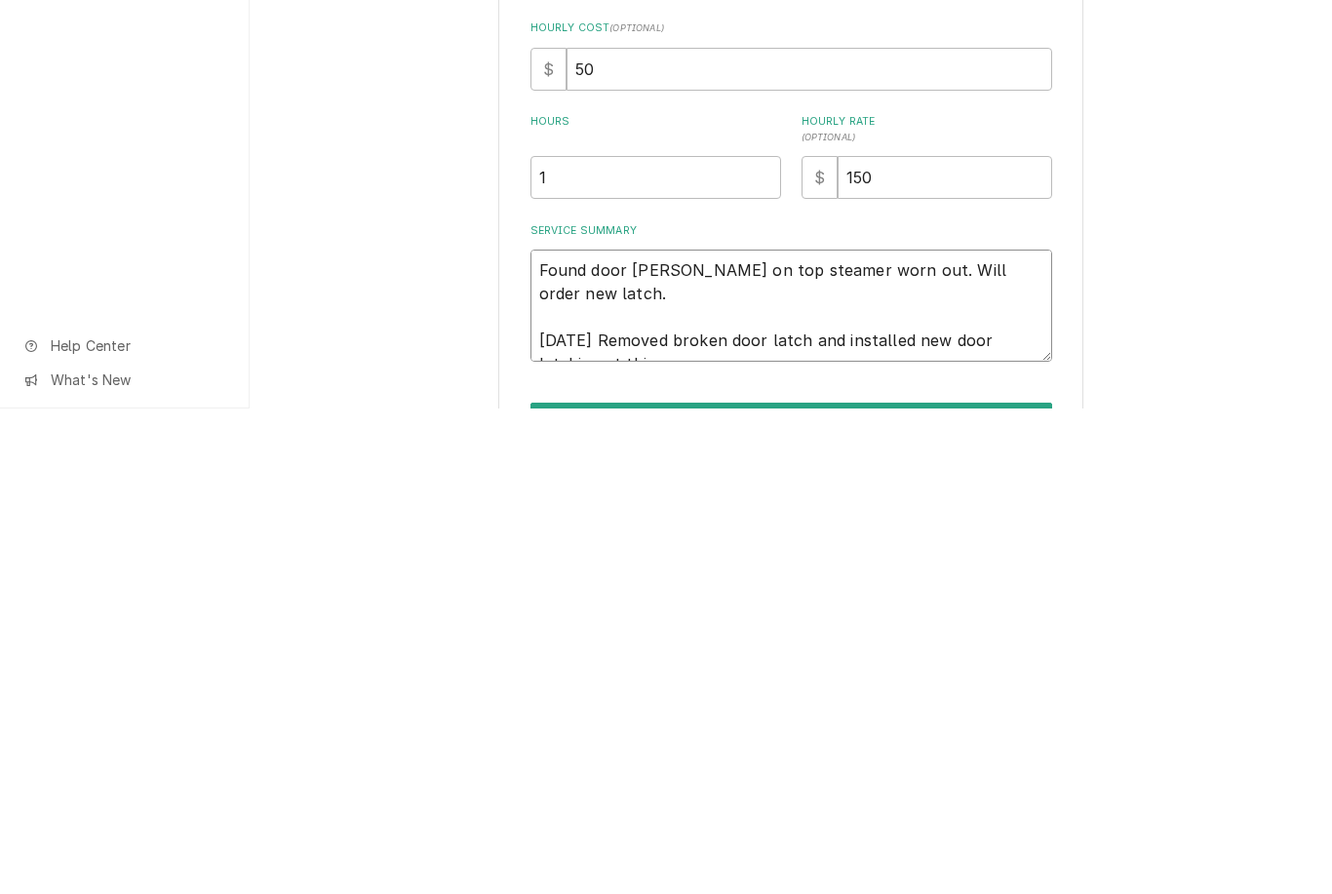
type textarea "x"
type textarea "Found door latch on top steamer worn out. Will order new latch. 10/03/25 Remove…"
type textarea "x"
type textarea "Found door latch on top steamer worn out. Will order new latch. 10/03/25 Remove…"
type textarea "x"
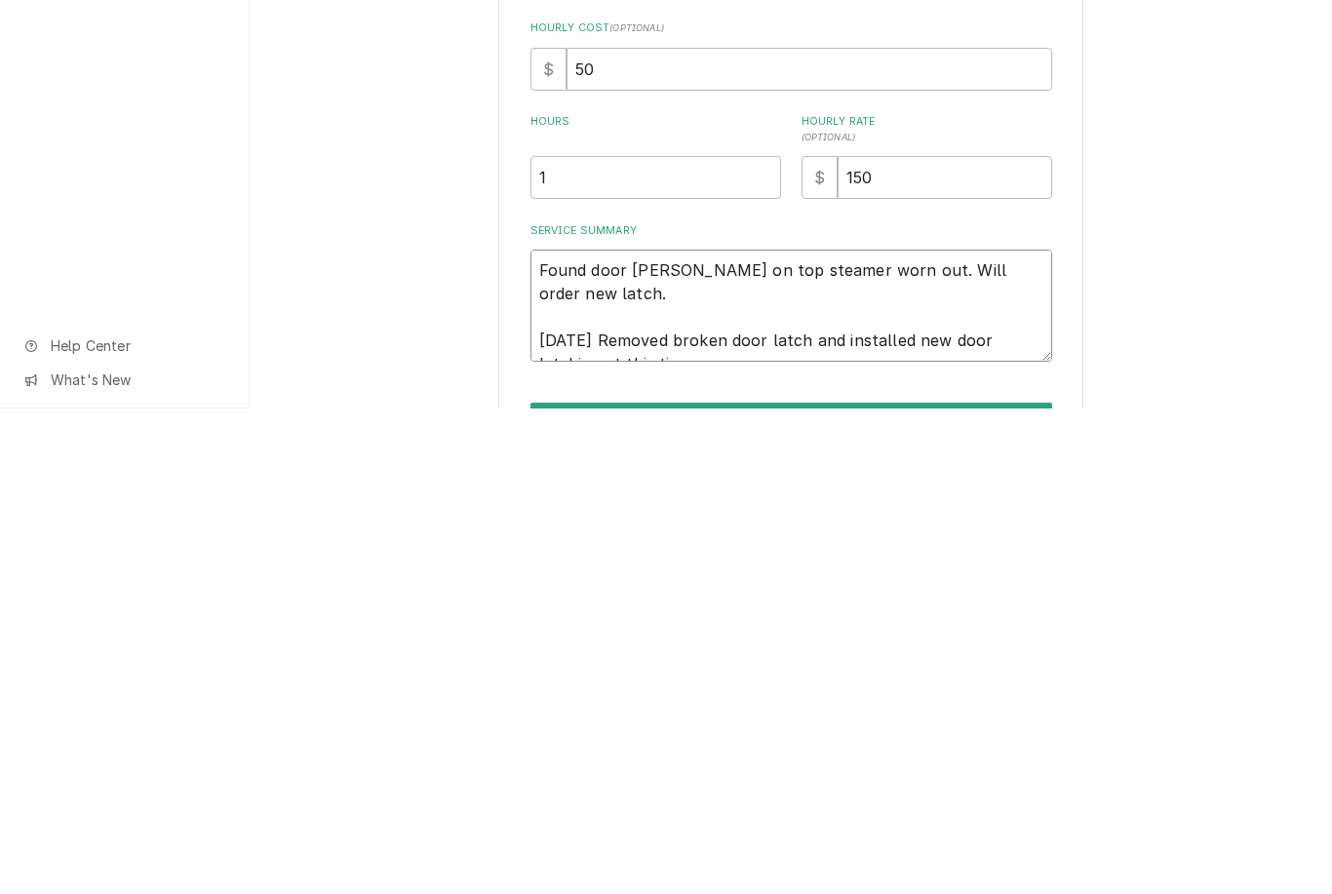
type textarea "Found door latch on top steamer worn out. Will order new latch. 10/03/25 Remove…"
type textarea "x"
type textarea "Found door latch on top steamer worn out. Will order new latch. 10/03/25 Remove…"
type textarea "x"
type textarea "Found door latch on top steamer worn out. Will order new latch. 10/03/25 Remove…"
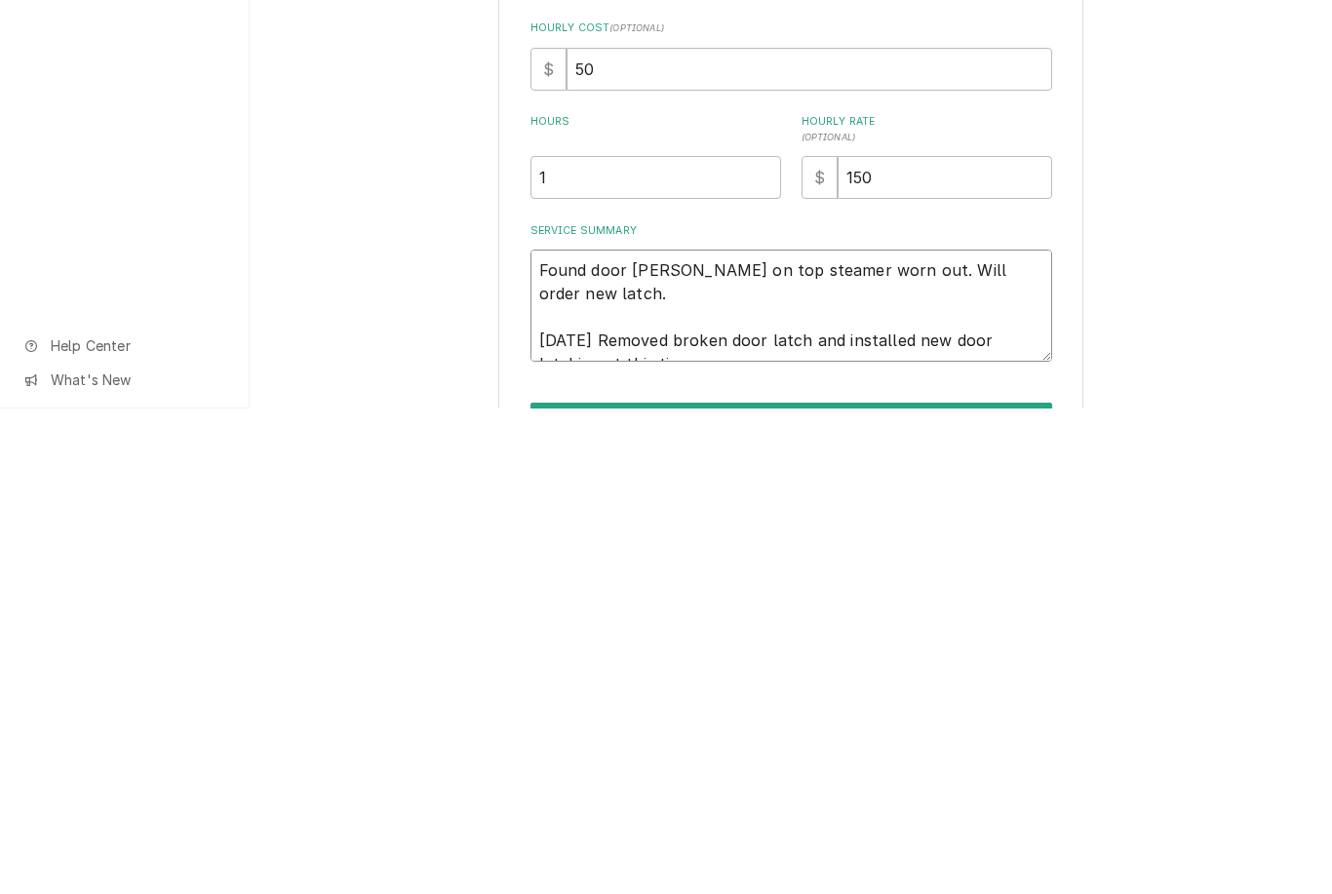
type textarea "x"
type textarea "Found door latch on top steamer worn out. Will order new latch. 10/03/25 Remove…"
type textarea "x"
type textarea "Found door latch on top steamer worn out. Will order new latch. 10/03/25 Remove…"
type textarea "x"
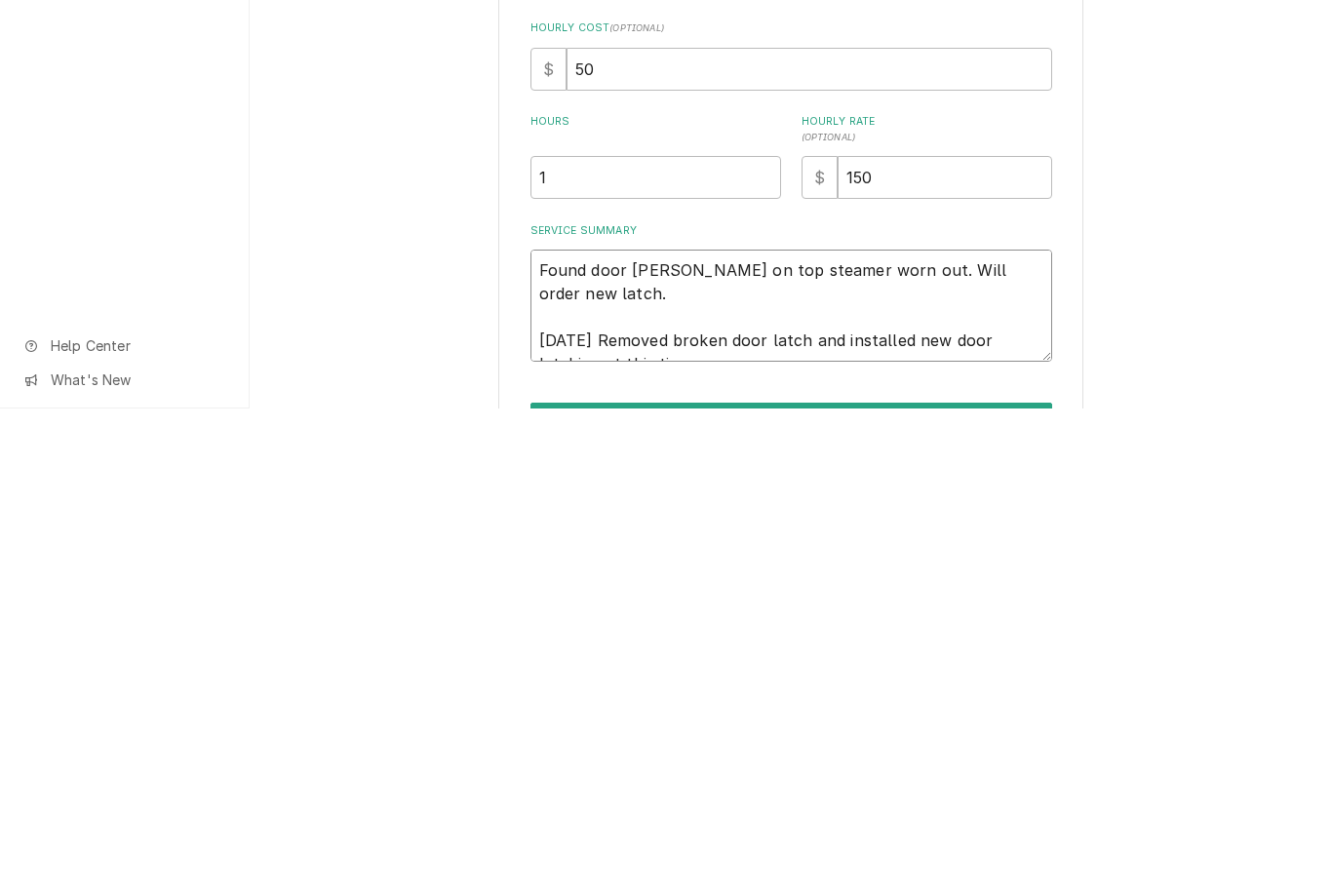
type textarea "Found door latch on top steamer worn out. Will order new latch. 10/03/25 Remove…"
type textarea "x"
type textarea "Found door latch on top steamer worn out. Will order new latch. 10/03/25 Remove…"
type textarea "x"
type textarea "Found door latch on top steamer worn out. Will order new latch. 10/03/25 Remove…"
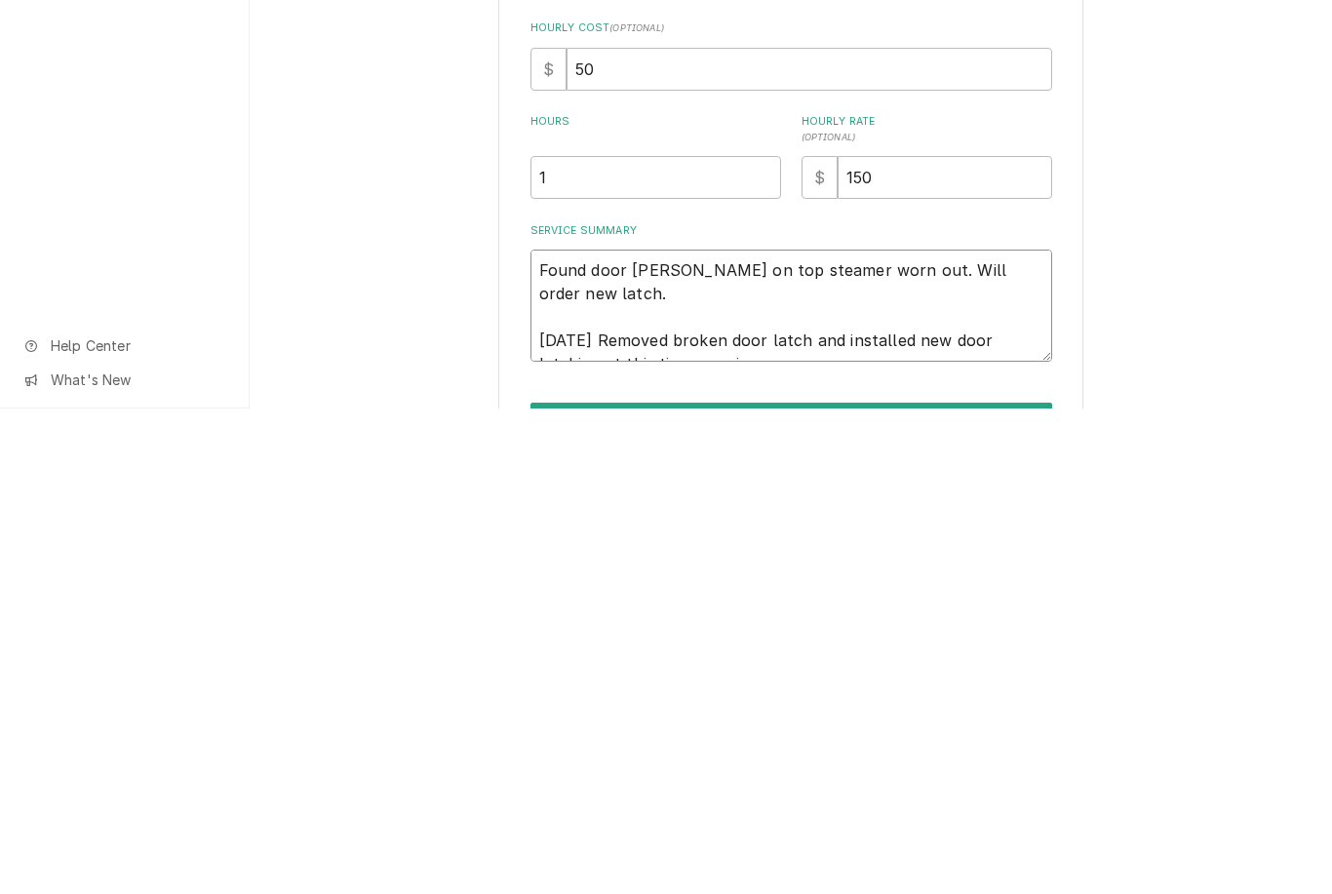
type textarea "x"
type textarea "Found door latch on top steamer worn out. Will order new latch. 10/03/25 Remove…"
type textarea "x"
type textarea "Found door latch on top steamer worn out. Will order new latch. 10/03/25 Remove…"
type textarea "x"
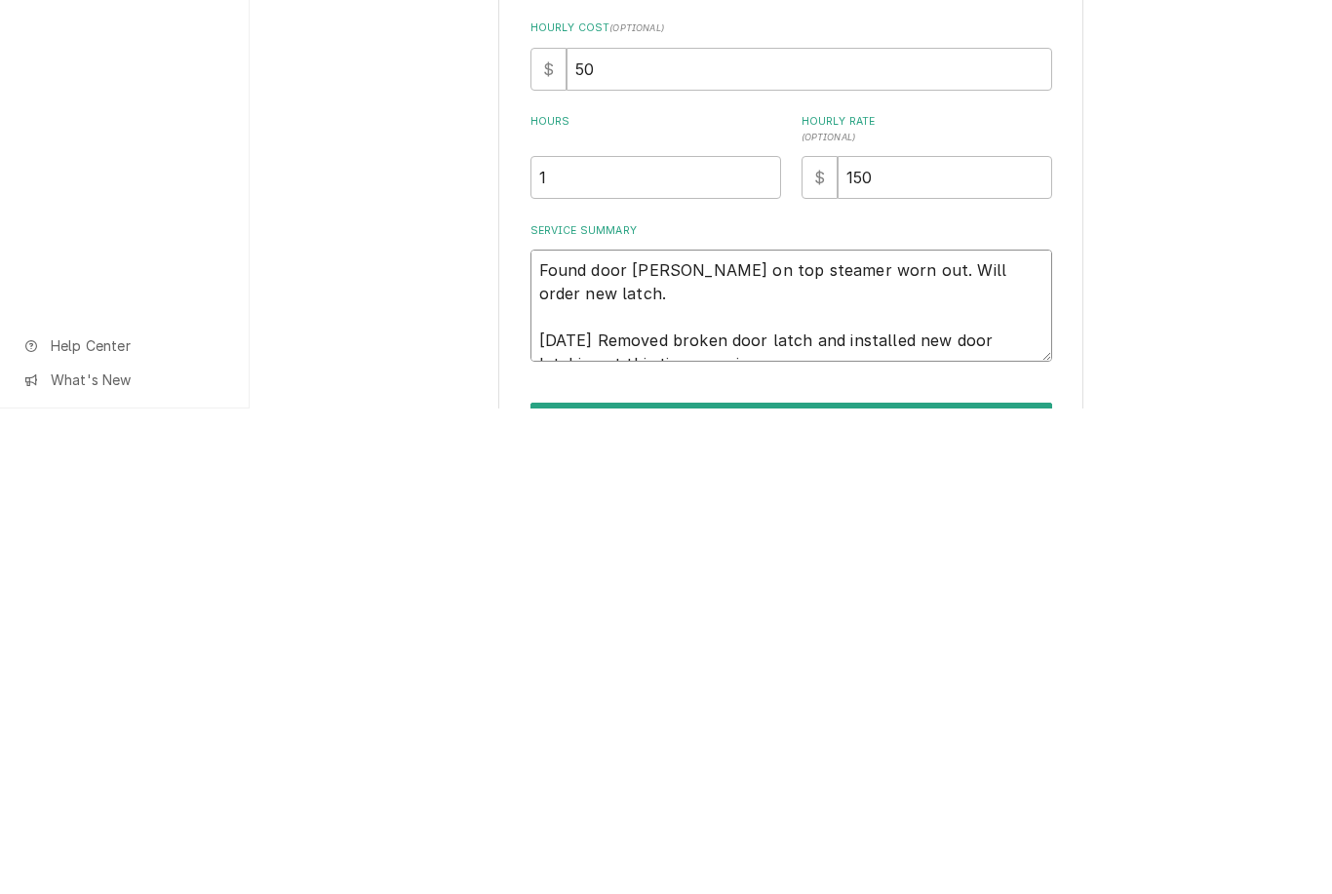
type textarea "Found door latch on top steamer worn out. Will order new latch. 10/03/25 Remove…"
type textarea "x"
type textarea "Found door latch on top steamer worn out. Will order new latch. 10/03/25 Remove…"
type textarea "x"
type textarea "Found door latch on top steamer worn out. Will order new latch. 10/03/25 Remove…"
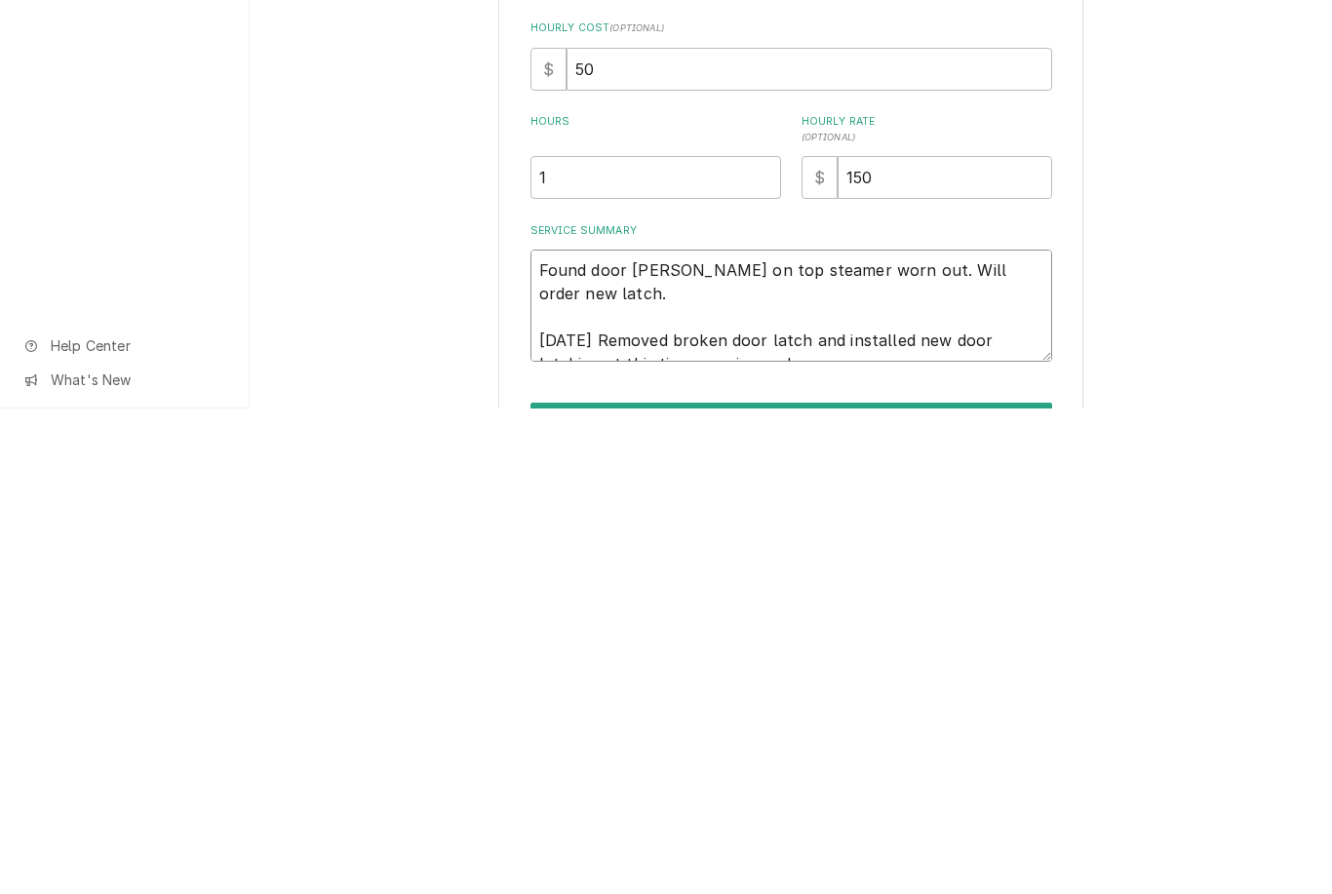
type textarea "x"
type textarea "Found door latch on top steamer worn out. Will order new latch. 10/03/25 Remove…"
type textarea "x"
type textarea "Found door latch on top steamer worn out. Will order new latch. 10/03/25 Remove…"
type textarea "x"
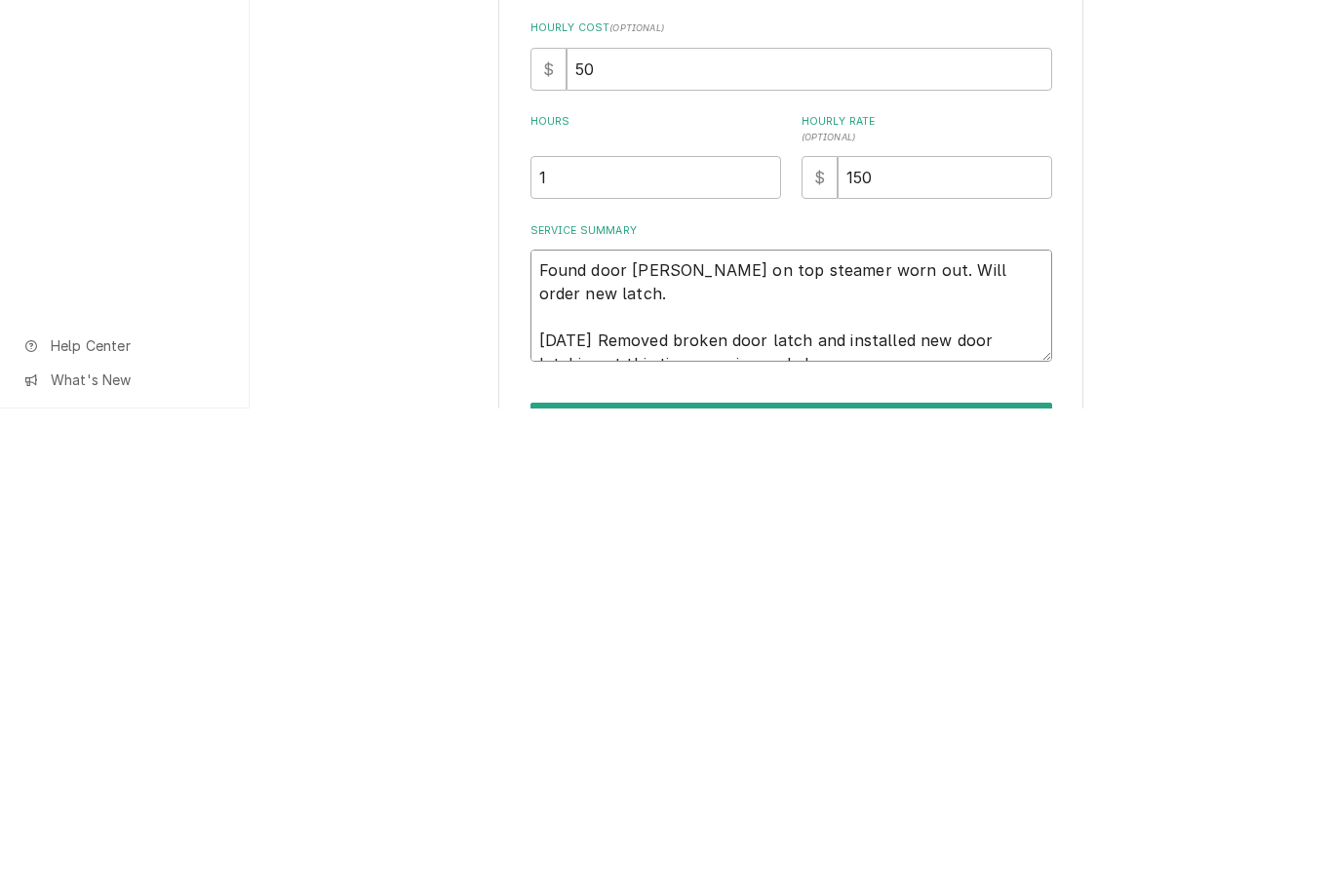
type textarea "Found door latch on top steamer worn out. Will order new latch. 10/03/25 Remove…"
type textarea "x"
type textarea "Found door latch on top steamer worn out. Will order new latch. 10/03/25 Remove…"
type textarea "x"
type textarea "Found door latch on top steamer worn out. Will order new latch. 10/03/25 Remove…"
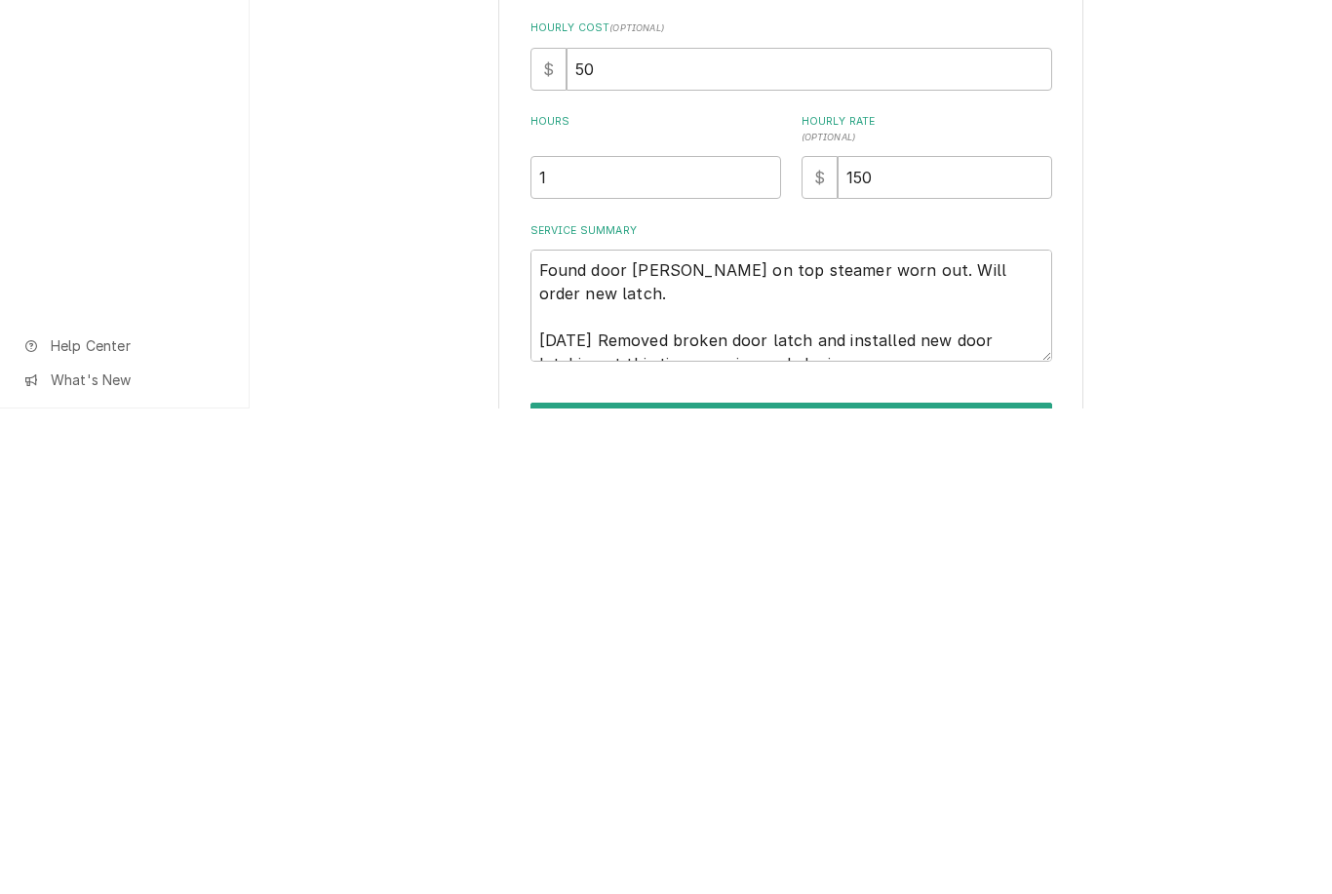
click at [1210, 299] on div "Use the fields below to edit this service charge Short Description Steamer Repa…" at bounding box center [791, 546] width 1082 height 940
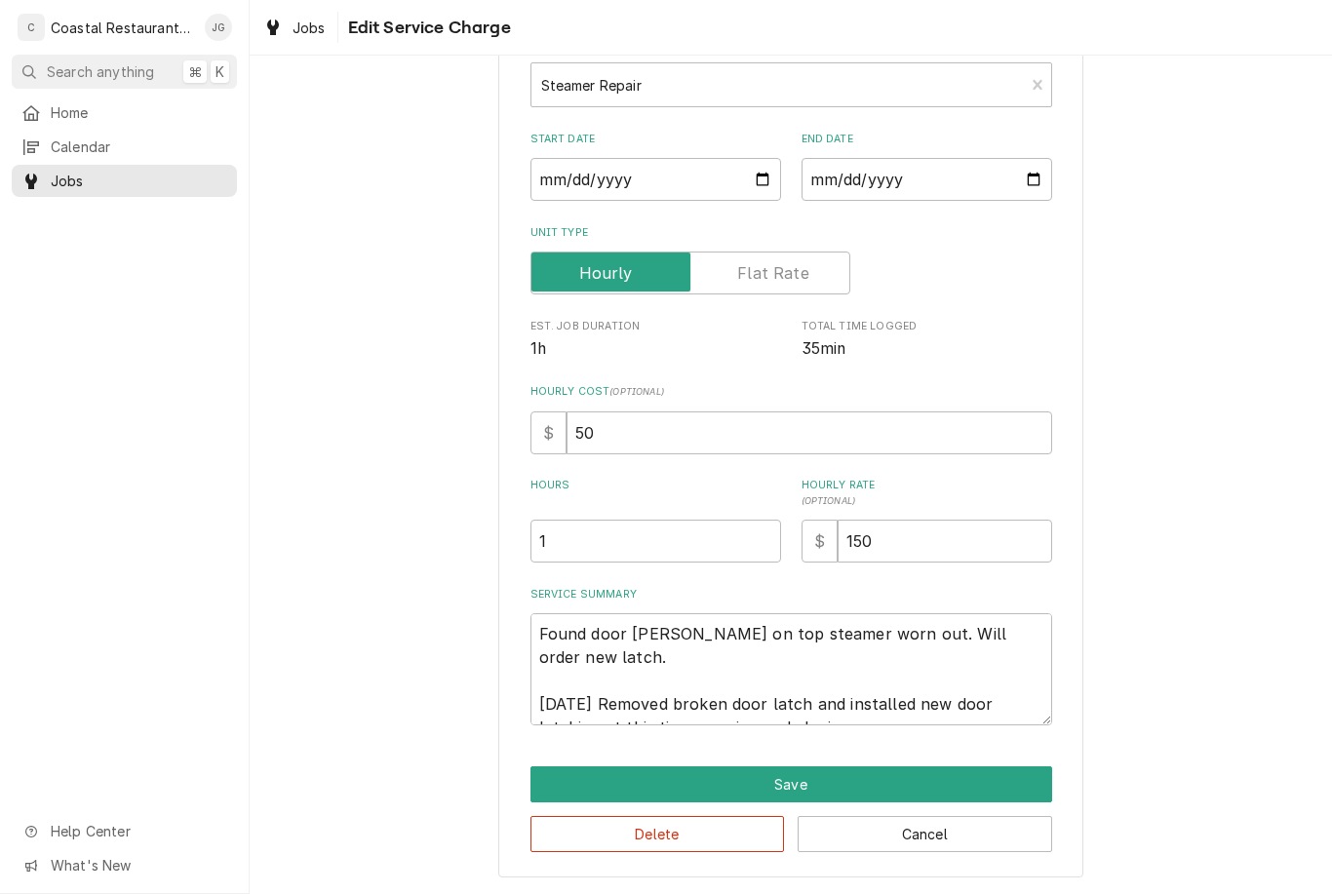
scroll to position [121, 0]
click at [840, 787] on button "Save" at bounding box center [790, 785] width 521 height 36
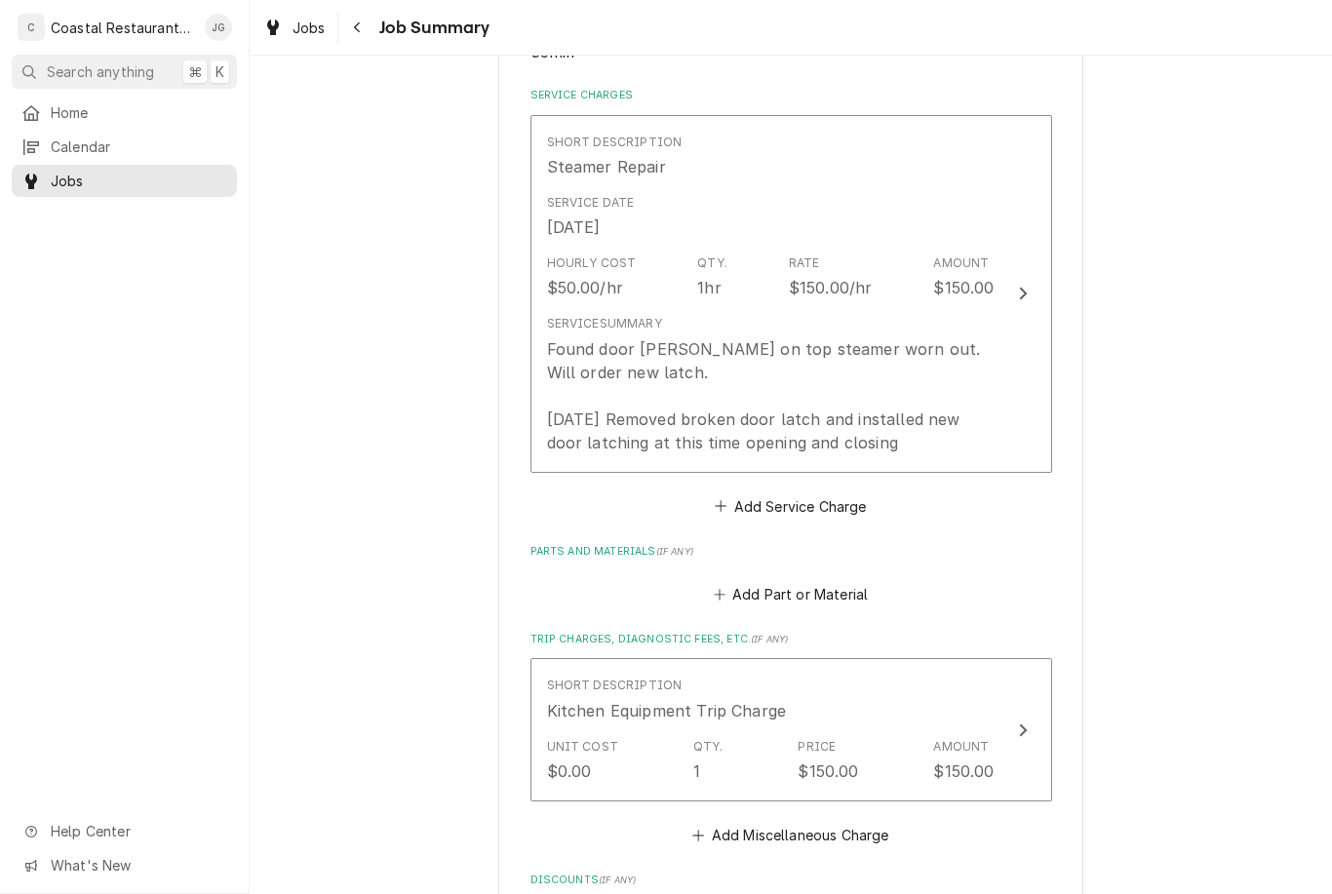
scroll to position [304, 0]
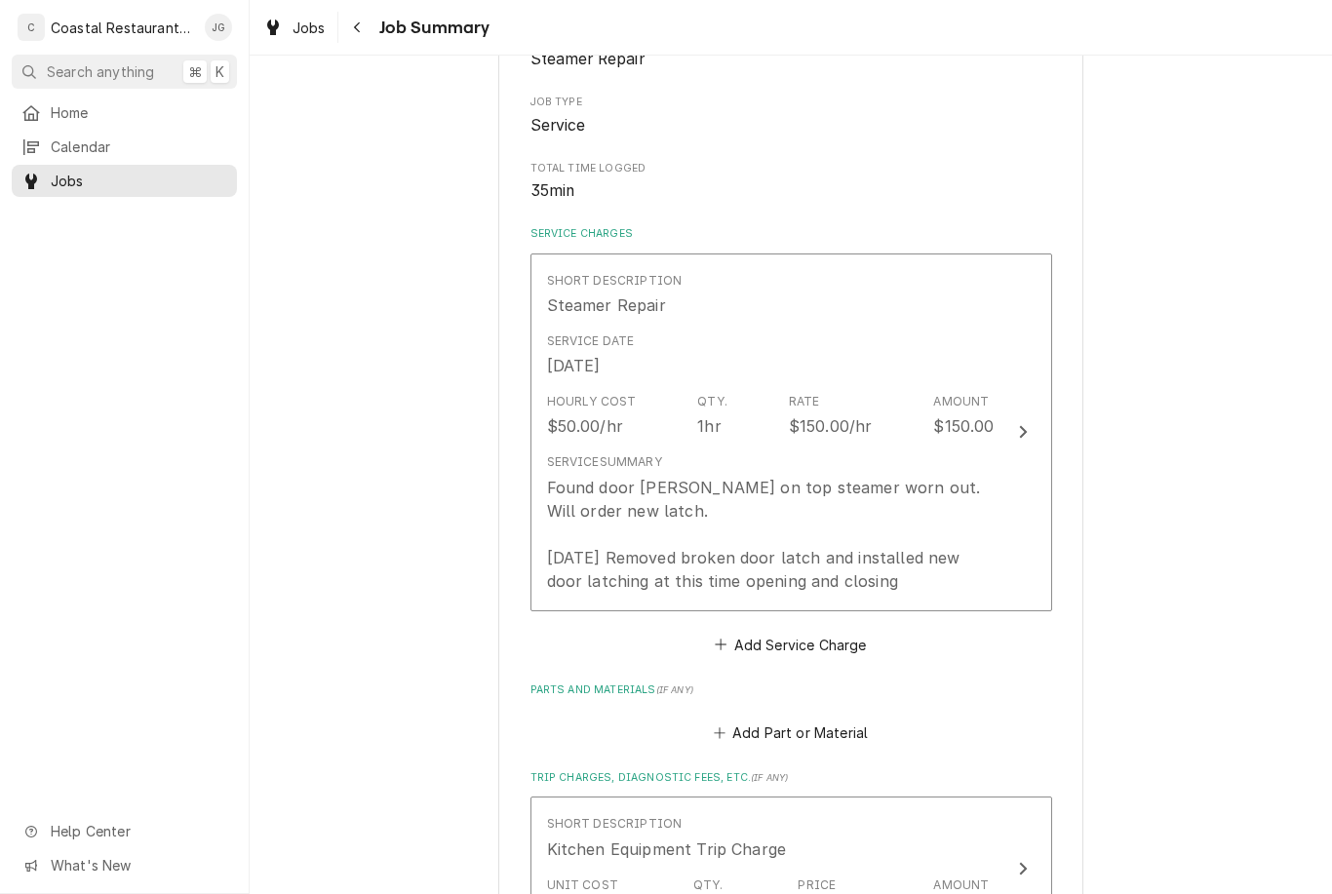
click at [831, 483] on div "Found door latch on top steamer worn out. Will order new latch. 10/03/25 Remove…" at bounding box center [770, 534] width 447 height 117
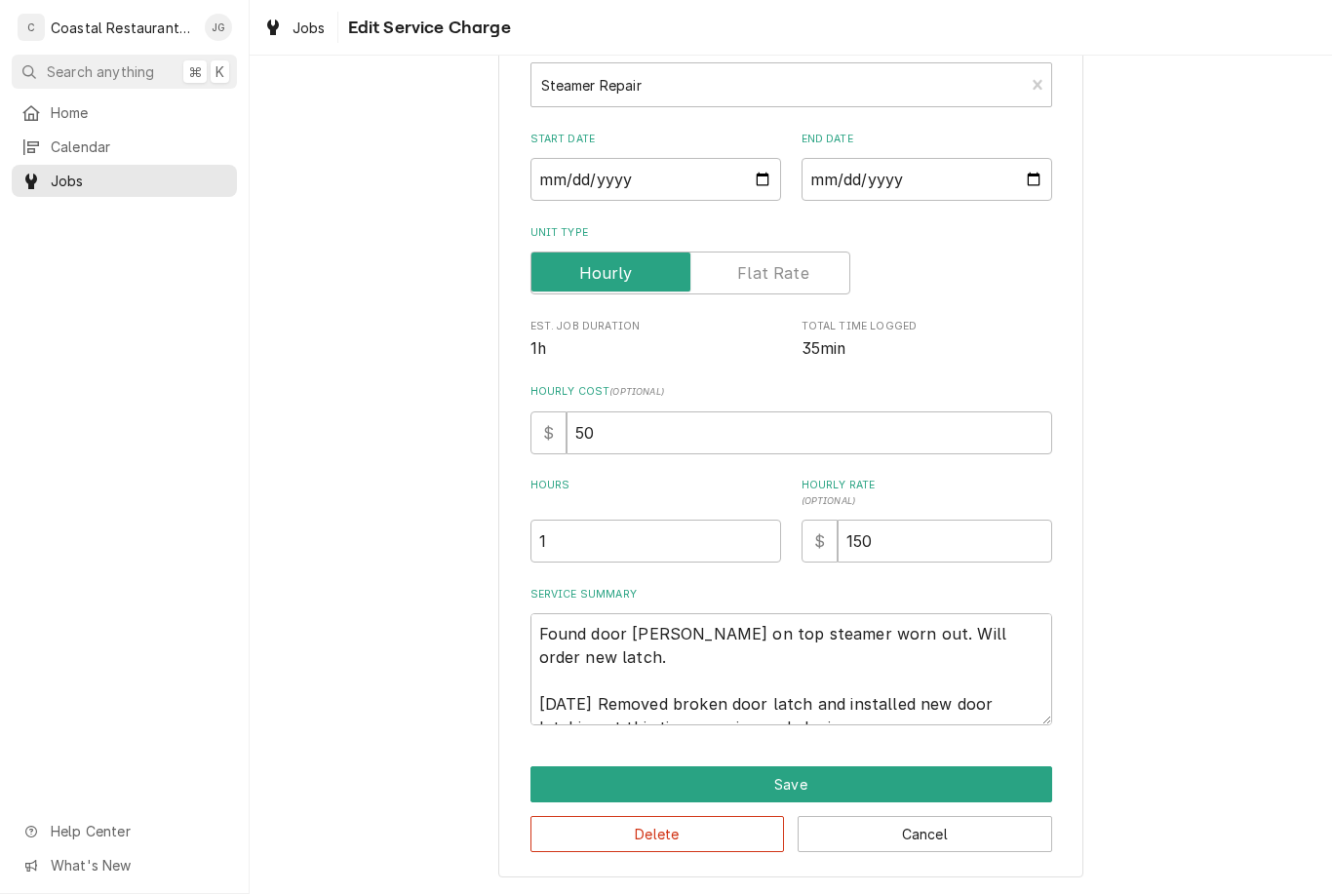
scroll to position [121, 0]
click at [828, 785] on button "Save" at bounding box center [790, 785] width 521 height 36
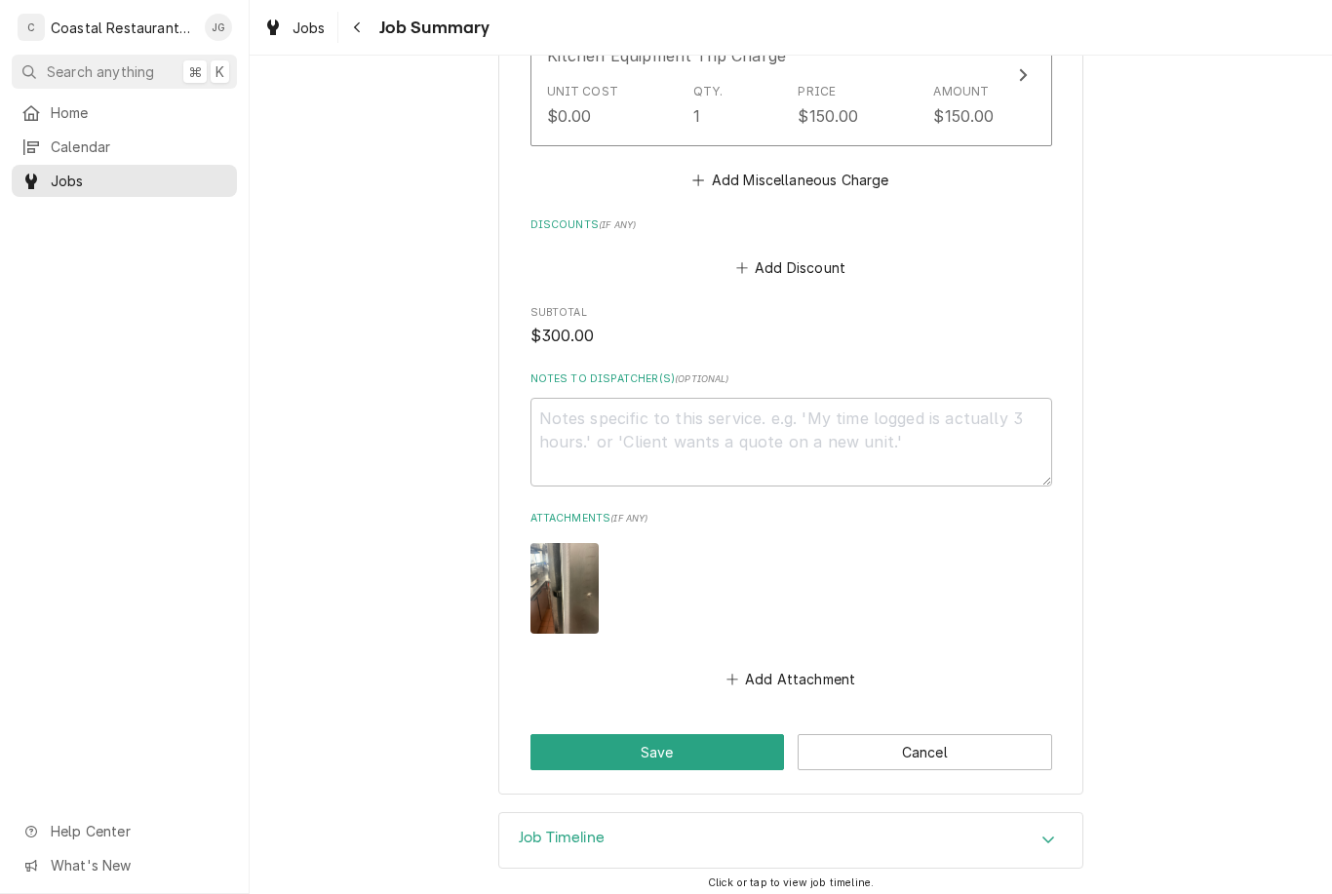
scroll to position [1097, 0]
click at [692, 747] on button "Save" at bounding box center [657, 753] width 254 height 36
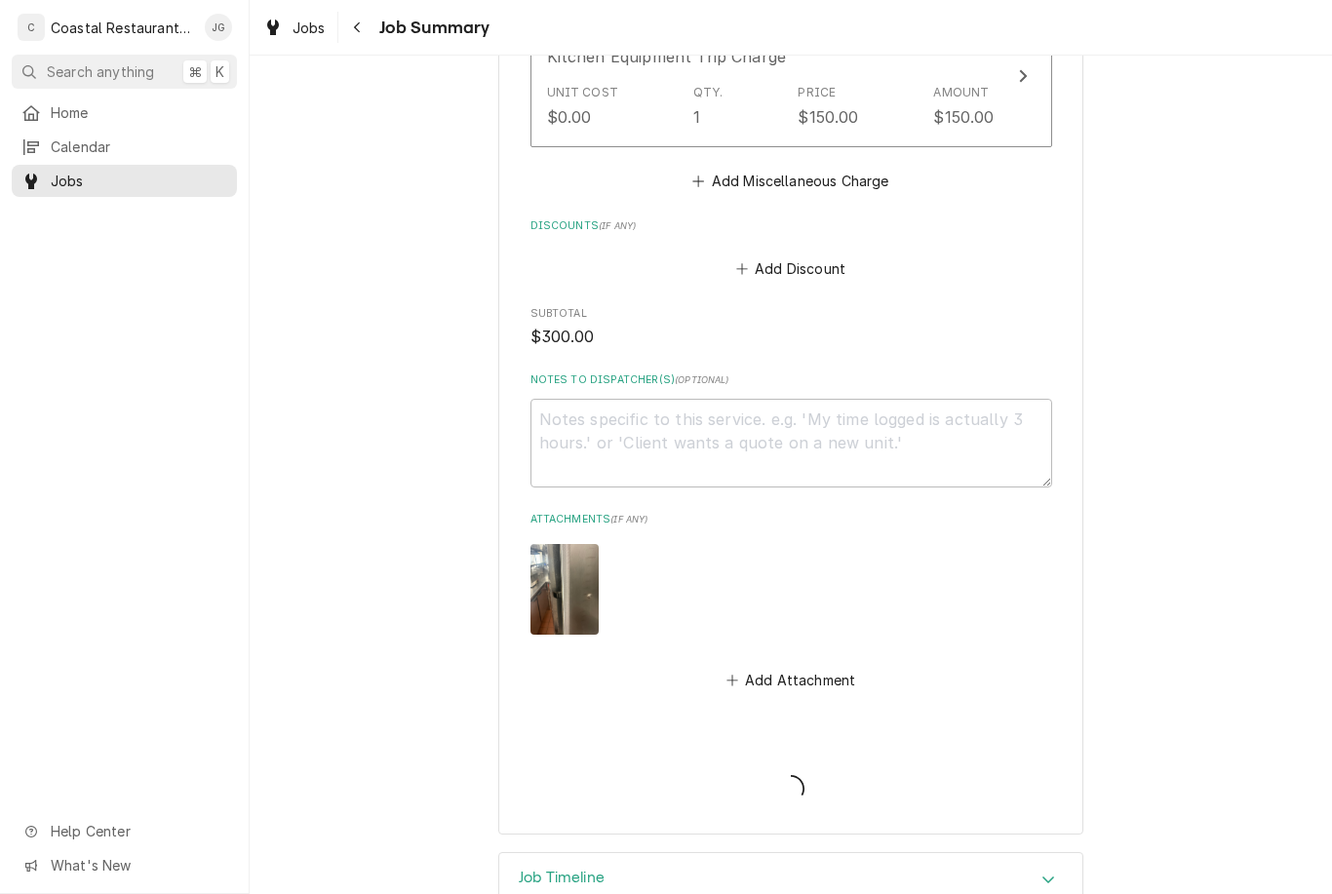
type textarea "x"
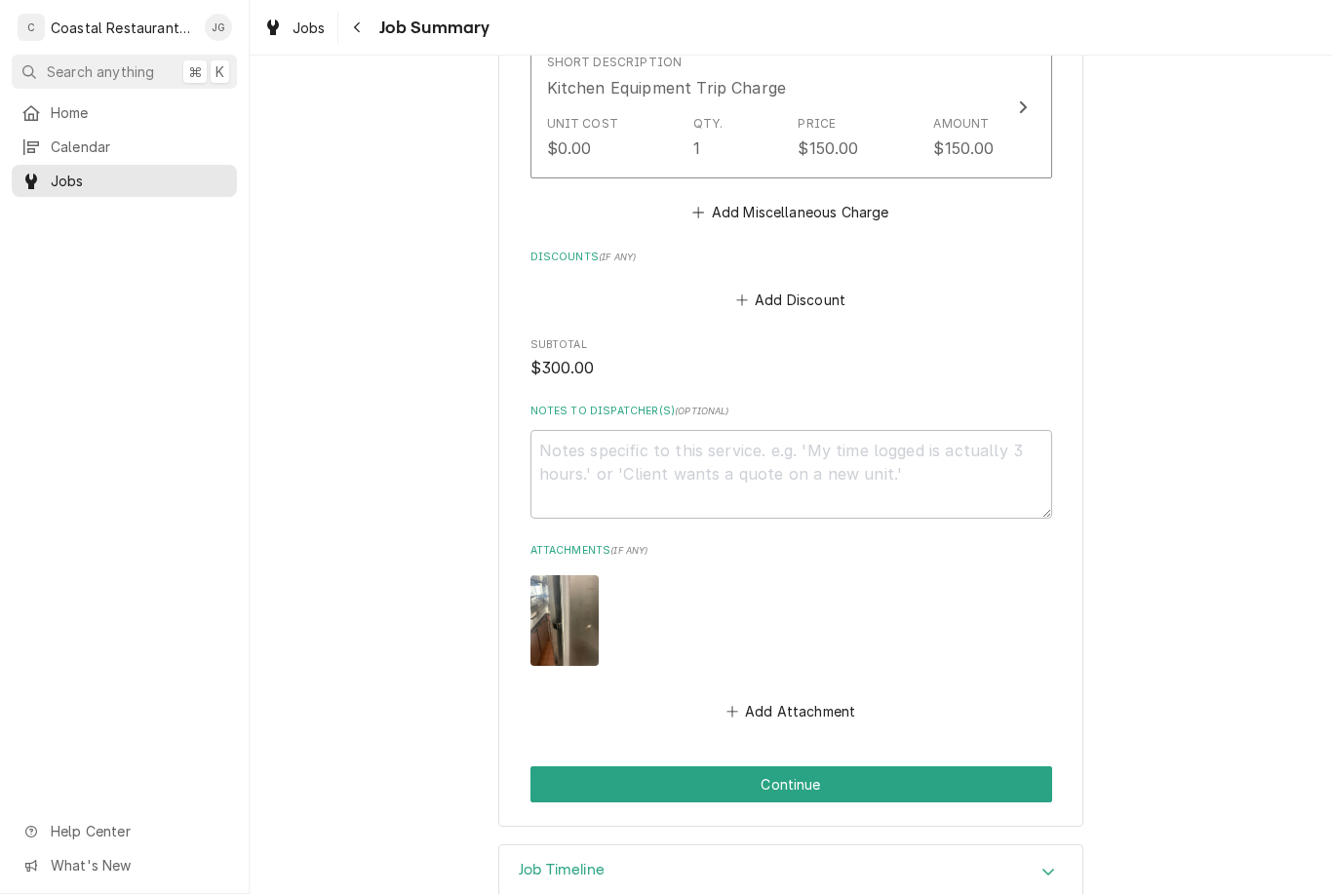
scroll to position [1083, 0]
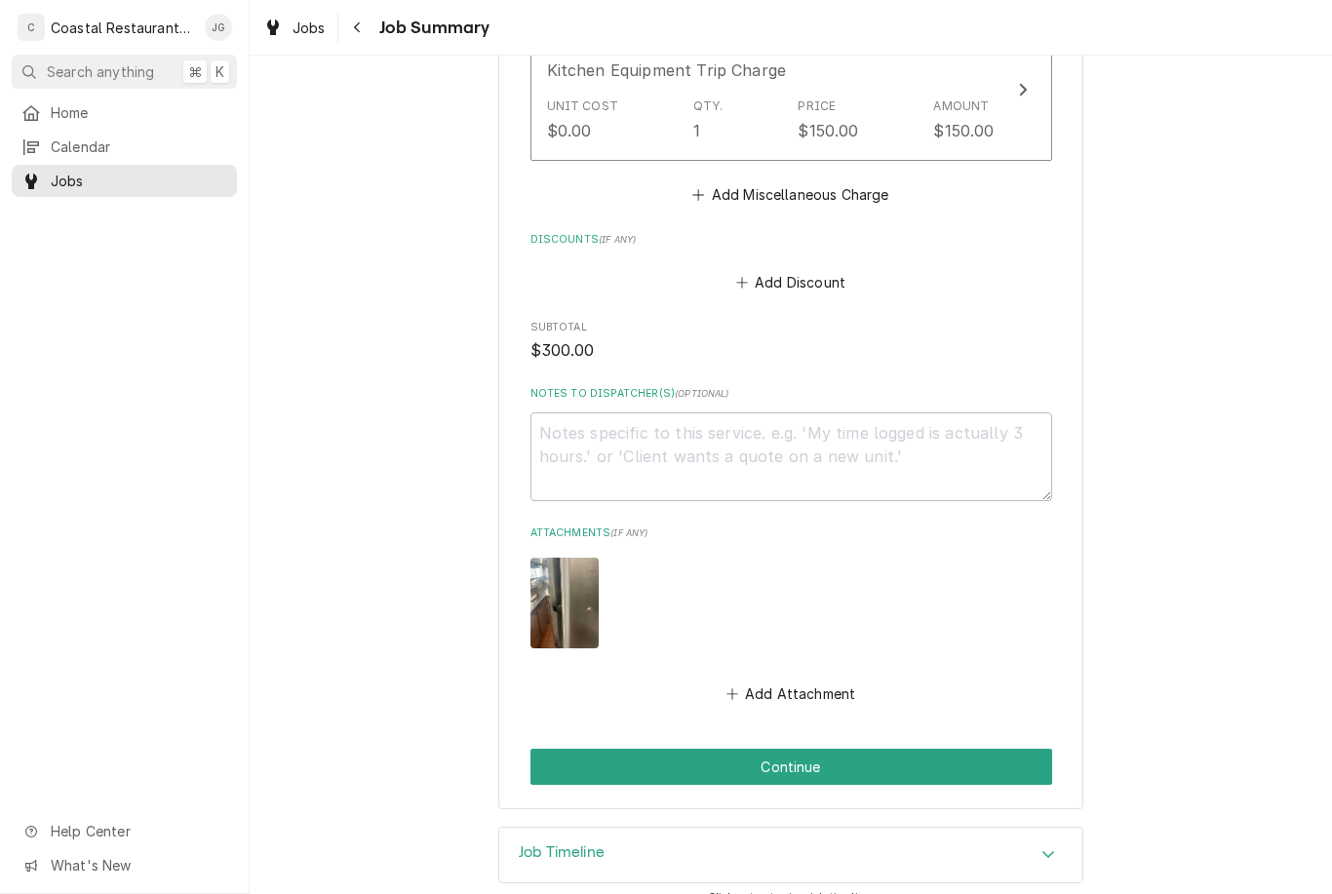
click at [830, 772] on button "Continue" at bounding box center [790, 767] width 521 height 36
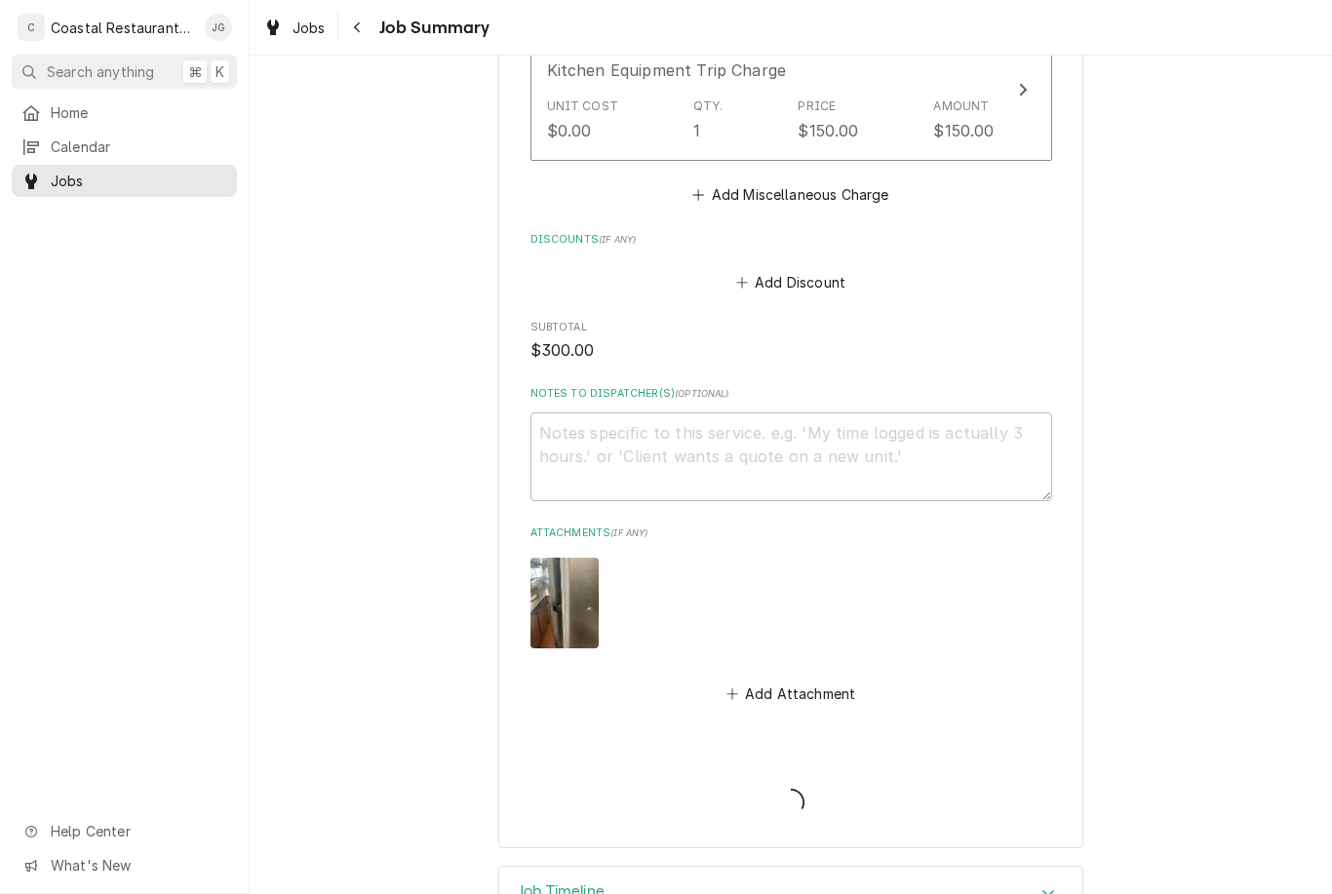
type textarea "x"
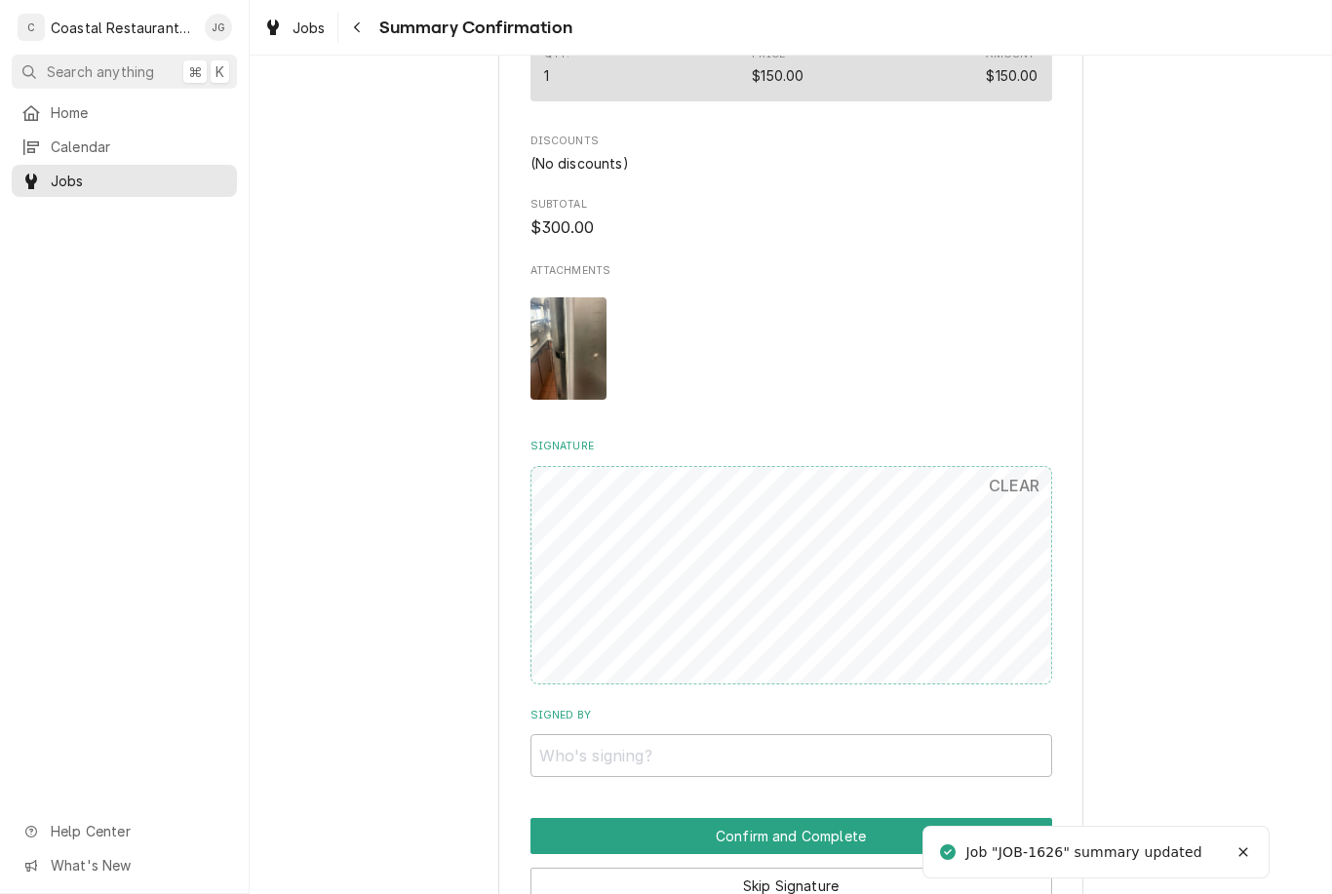
scroll to position [999, 0]
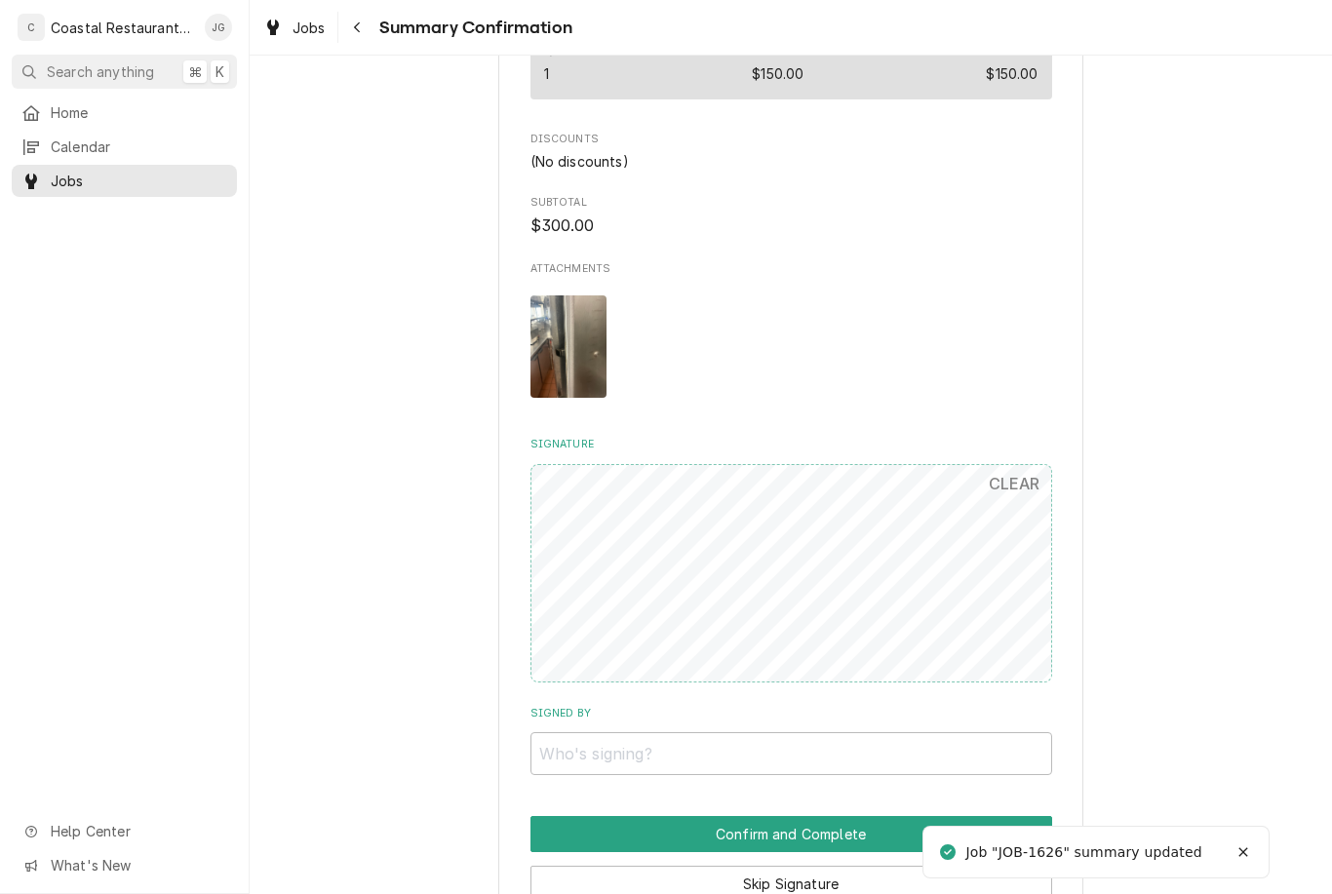
click at [800, 866] on button "Skip Signature" at bounding box center [790, 884] width 521 height 36
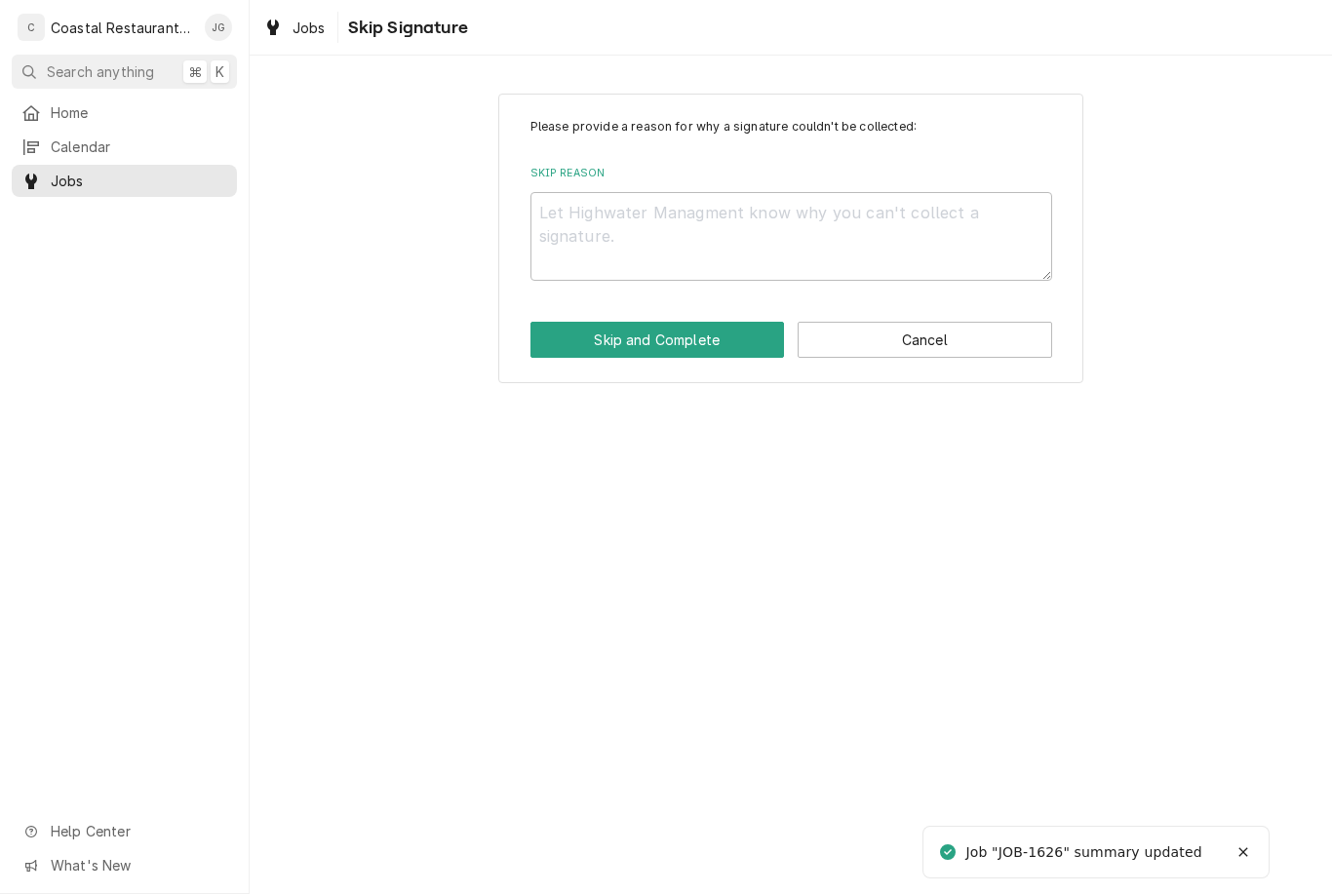
click at [805, 225] on textarea "Skip Reason" at bounding box center [790, 236] width 521 height 89
type textarea "x"
type textarea "M"
type textarea "x"
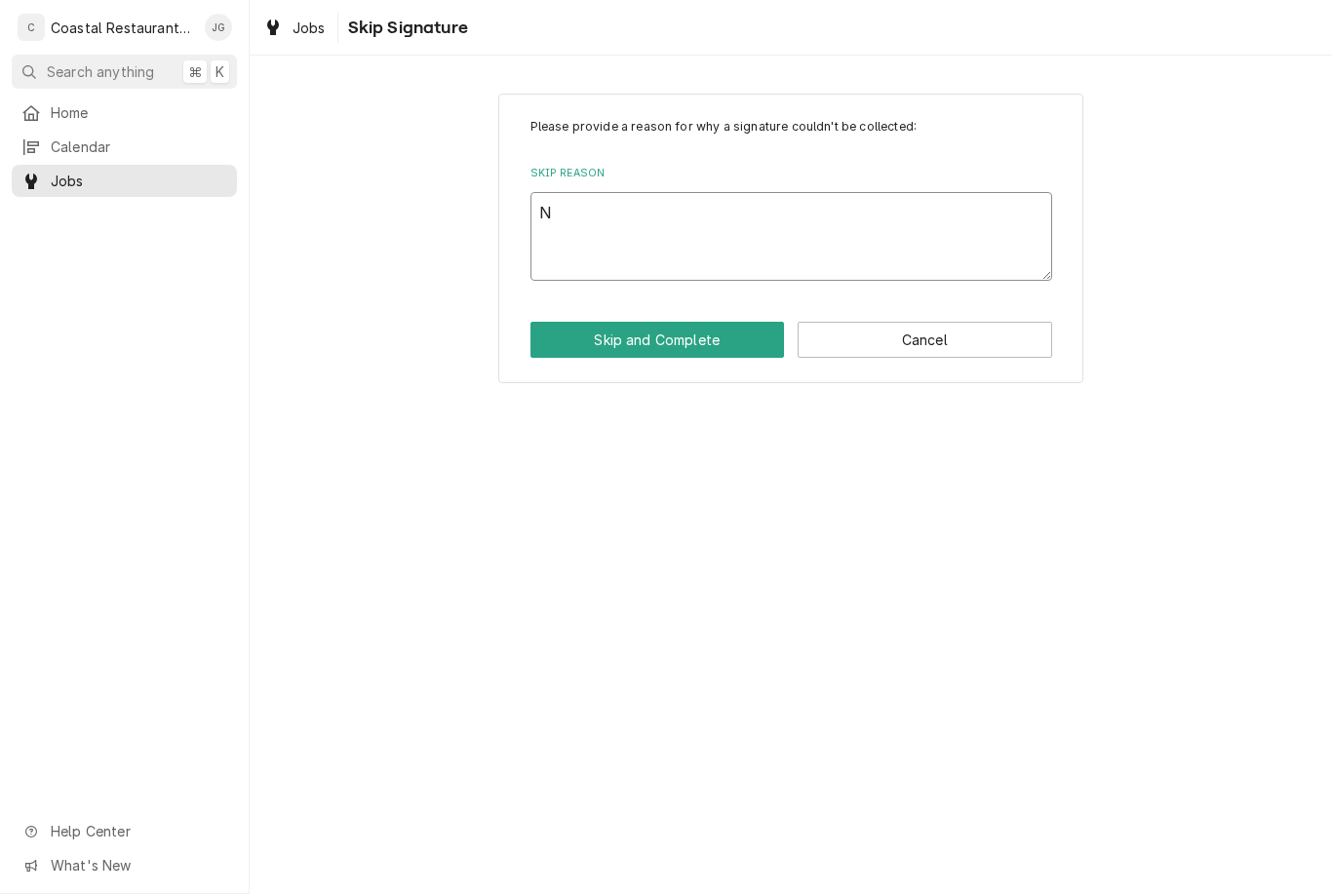
type textarea "No"
type textarea "x"
type textarea "No"
type textarea "x"
type textarea "No O"
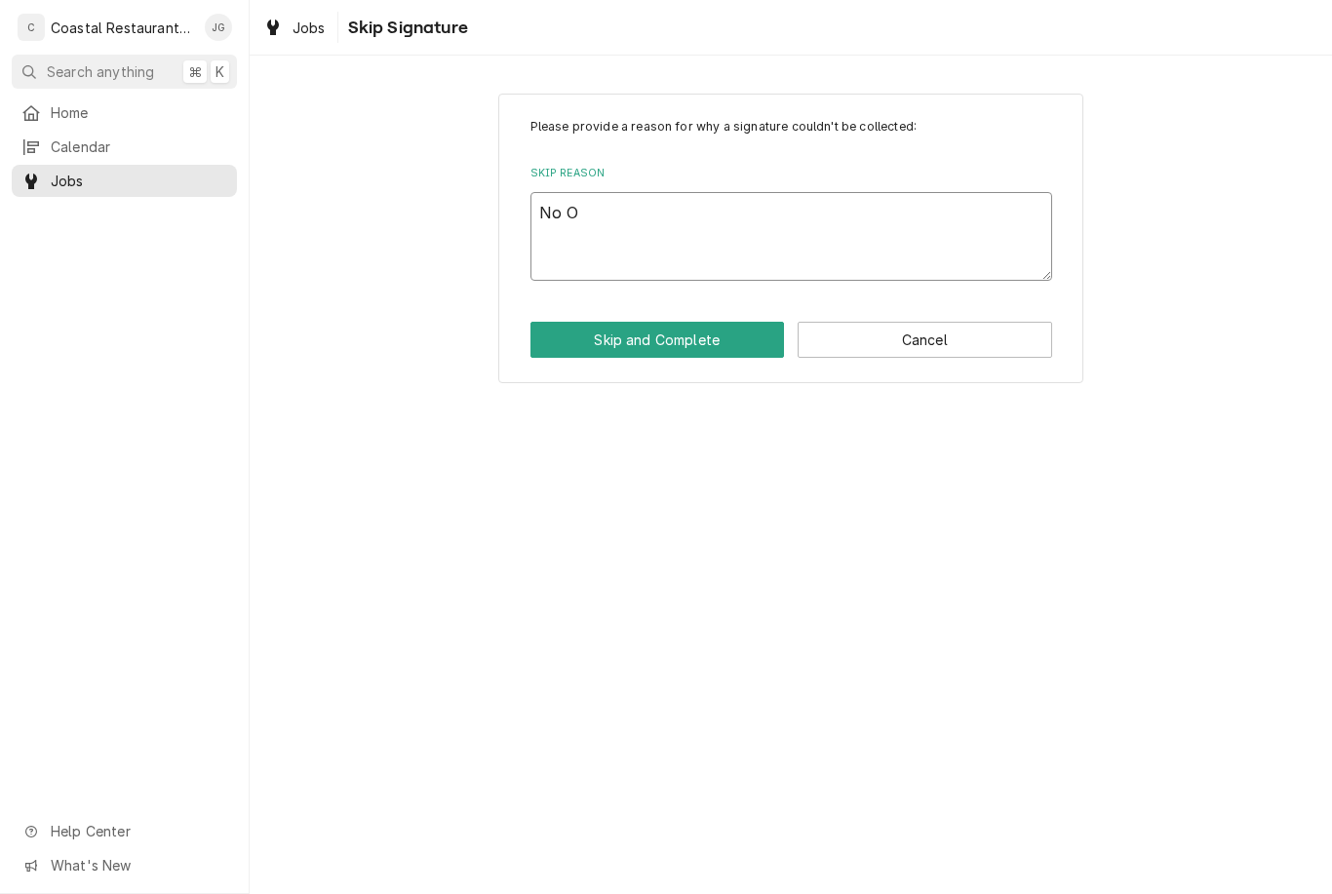
type textarea "x"
type textarea "No One"
type textarea "x"
type textarea "No One"
type textarea "x"
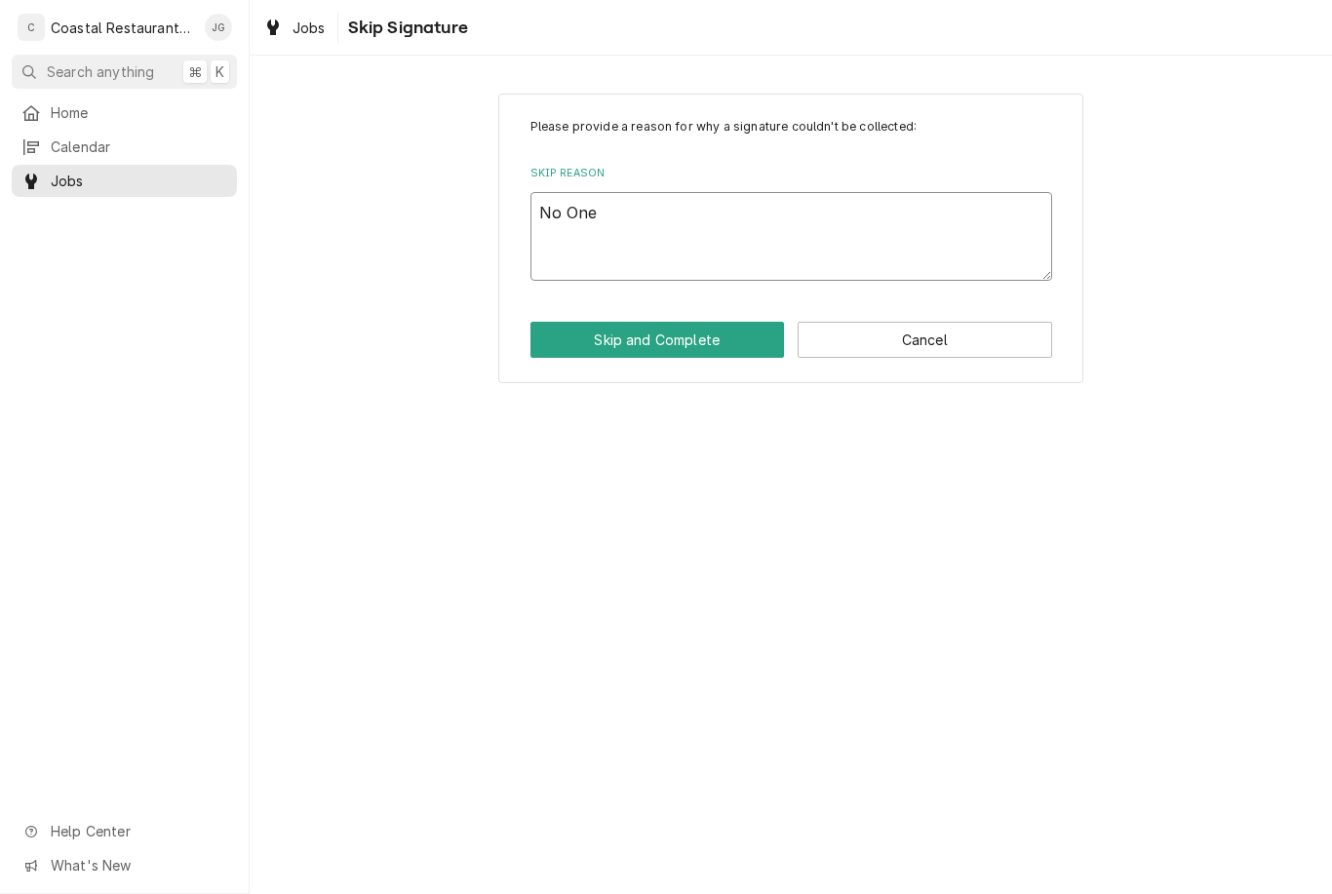
type textarea "No One O"
type textarea "x"
type textarea "No One O"
type textarea "x"
type textarea "No One"
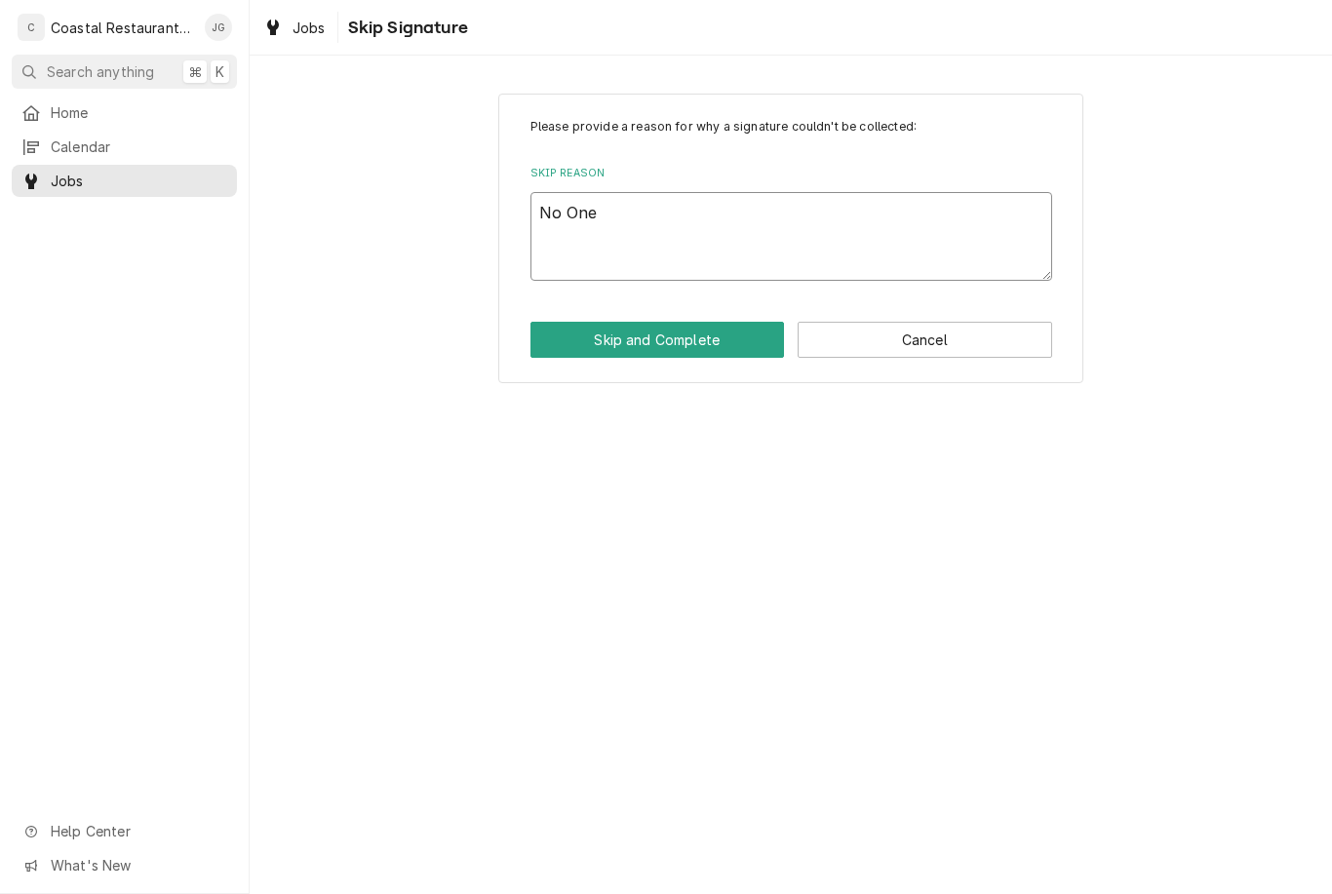
type textarea "x"
type textarea "No One"
type textarea "x"
type textarea "No On"
type textarea "x"
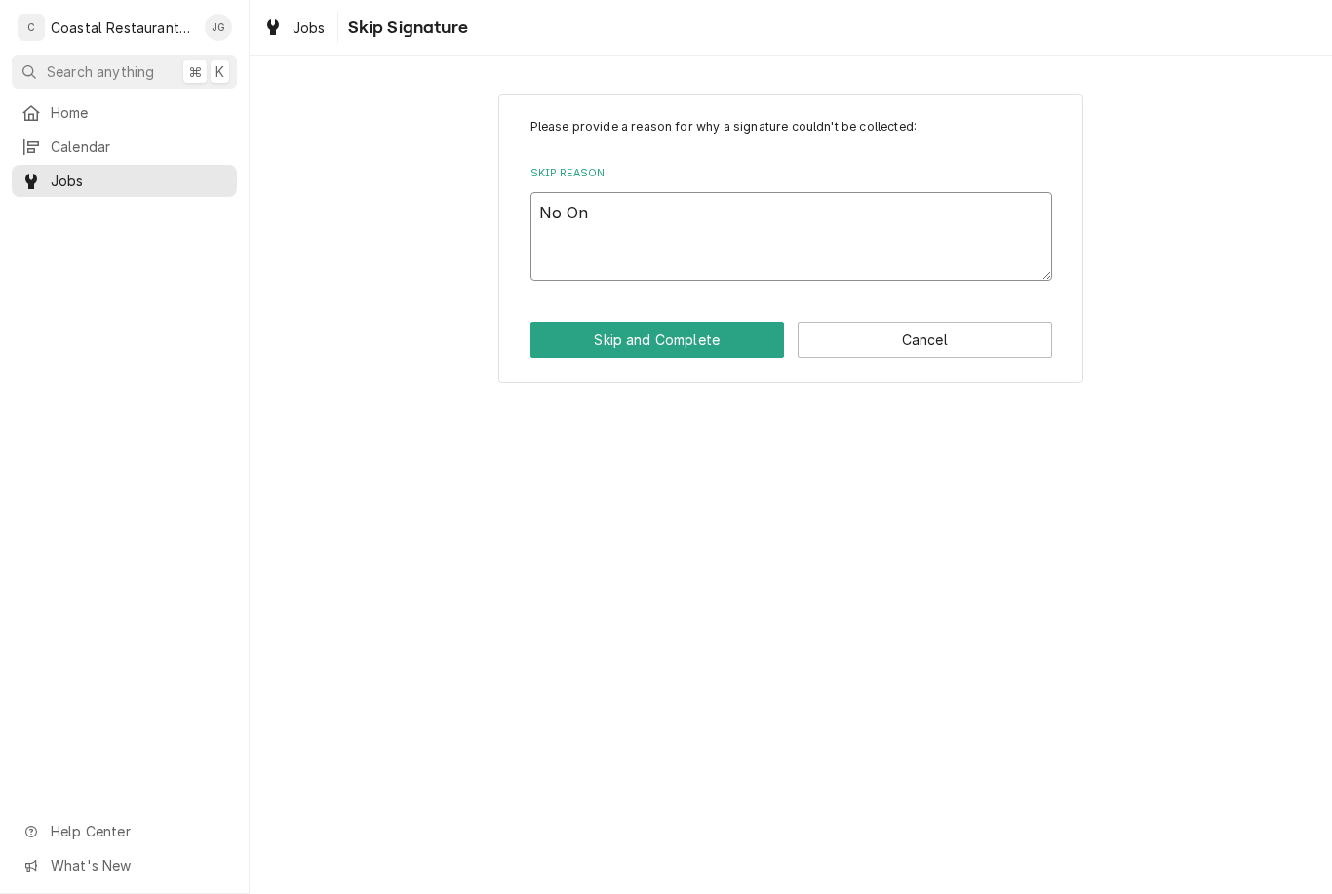
type textarea "No O"
type textarea "x"
type textarea "No"
type textarea "x"
type textarea "No"
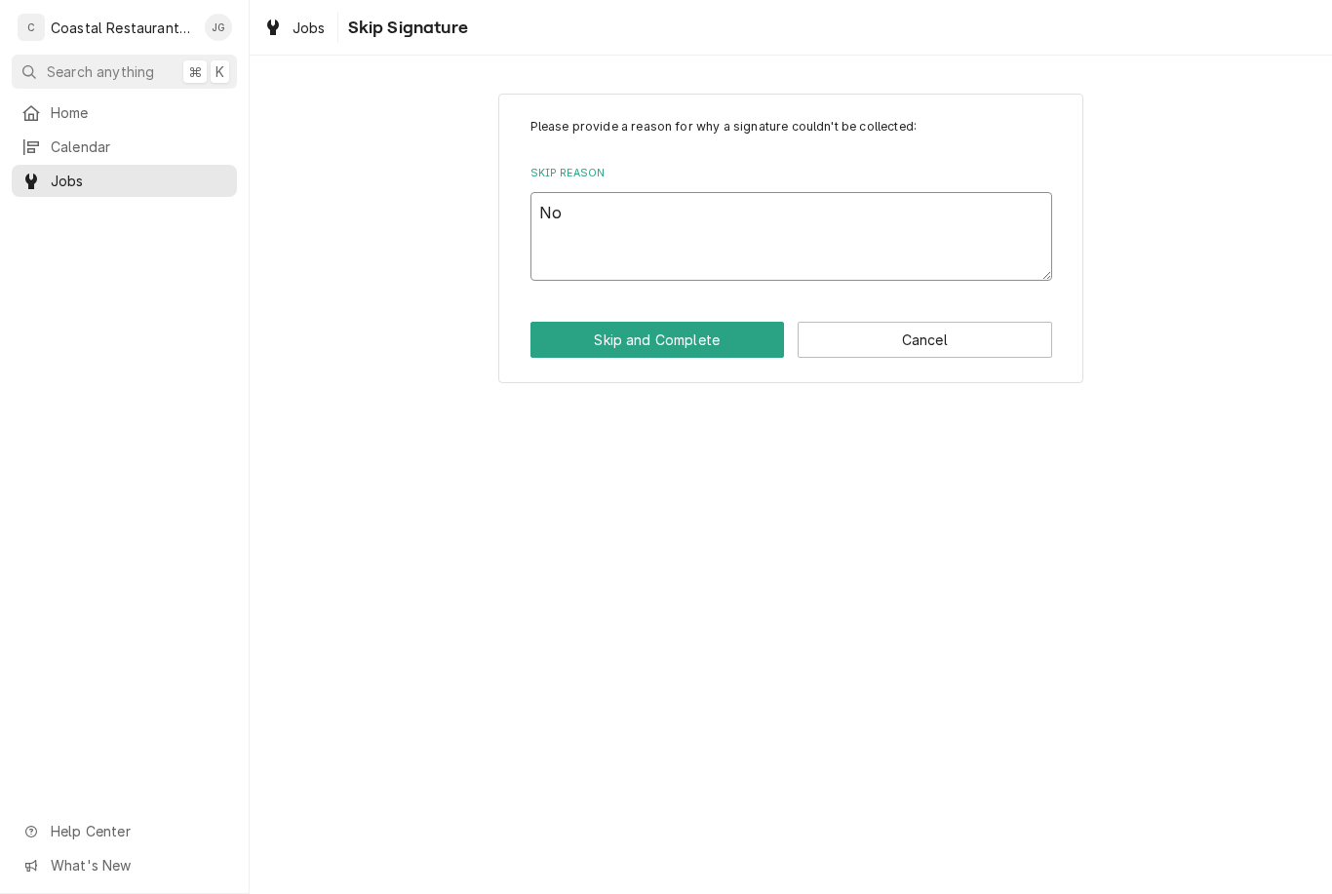
type textarea "x"
type textarea "N"
type textarea "x"
type textarea "No"
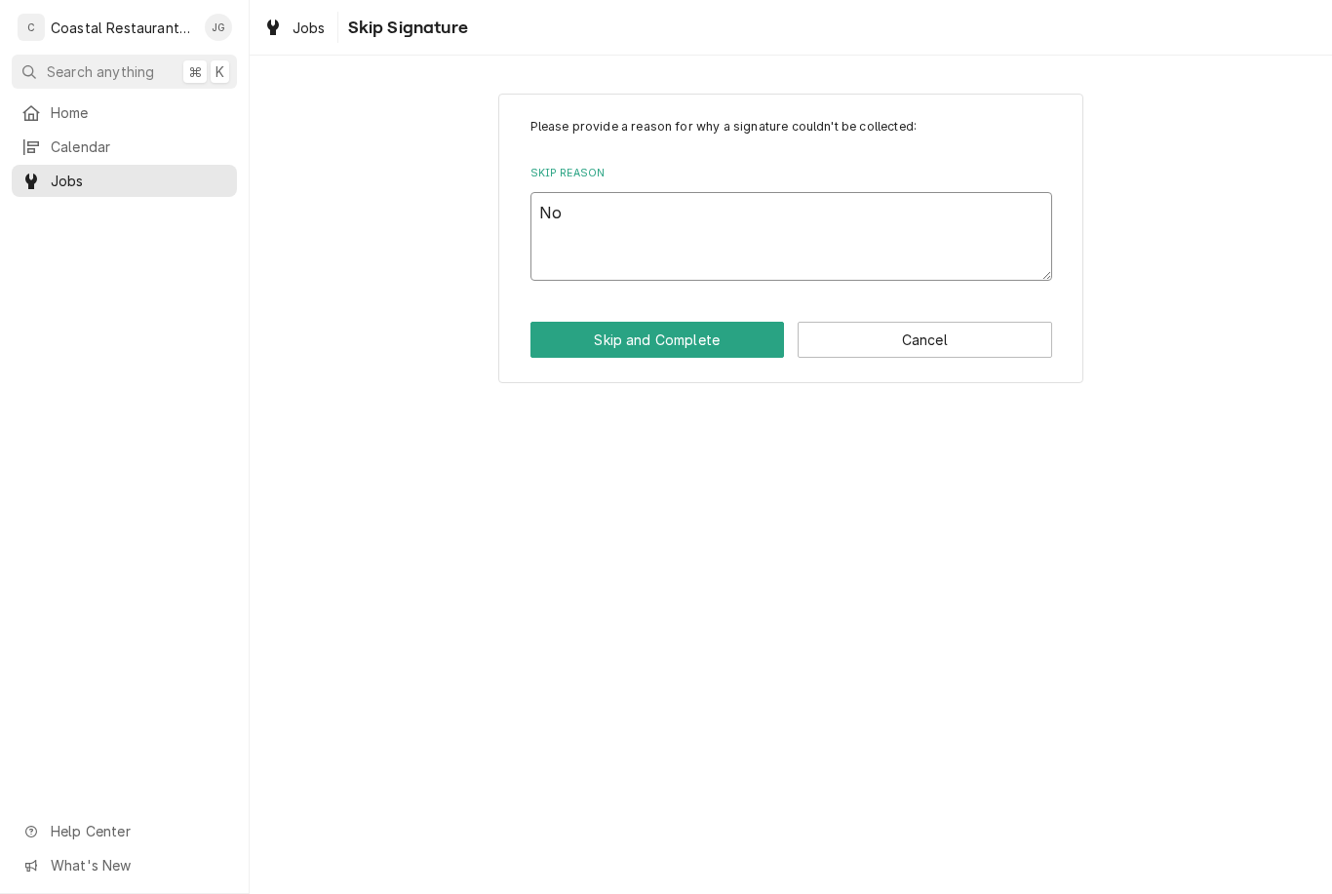
type textarea "x"
type textarea "No o"
type textarea "x"
type textarea "No on"
type textarea "x"
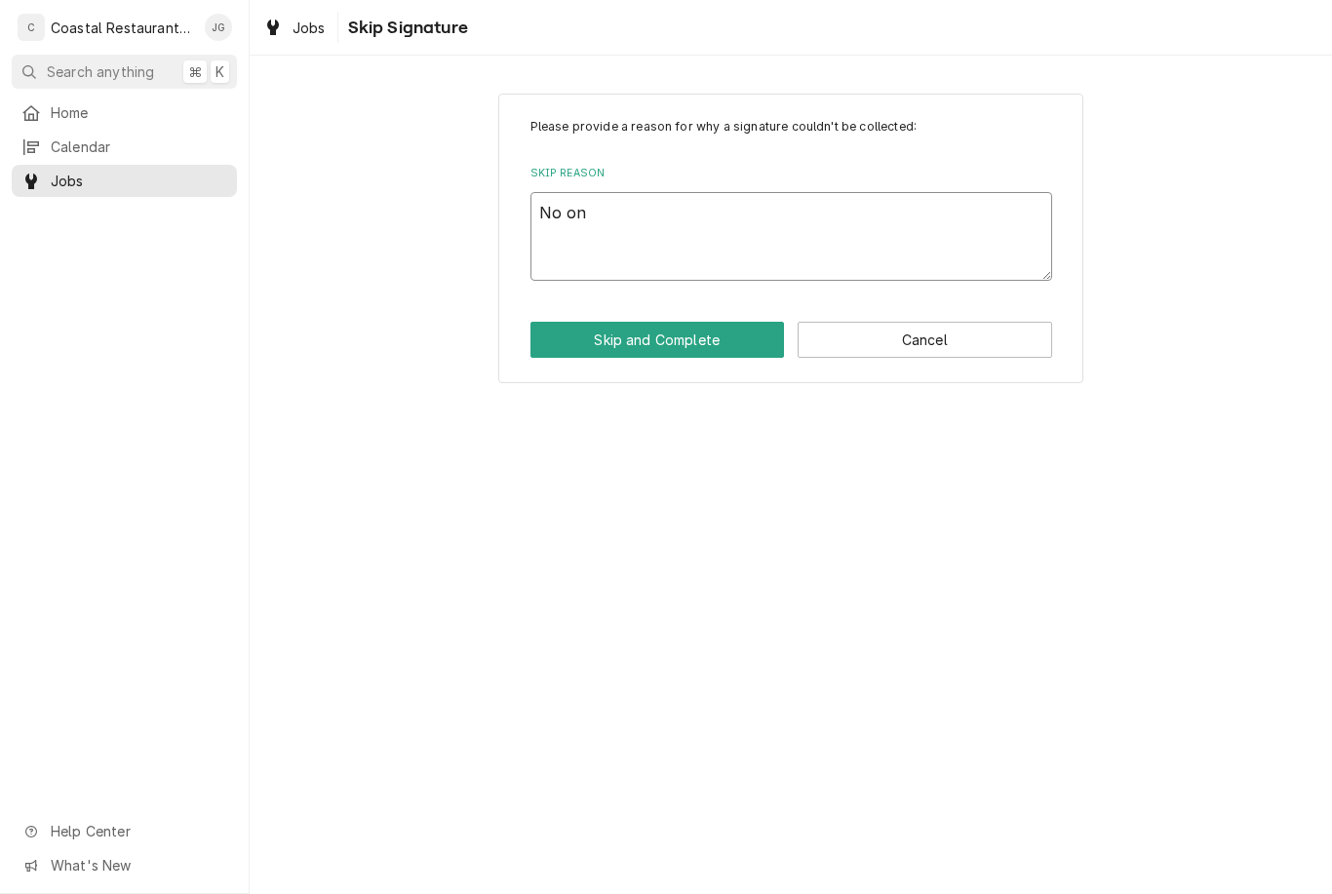
type textarea "No one"
type textarea "x"
type textarea "No one"
type textarea "x"
type textarea "No one o"
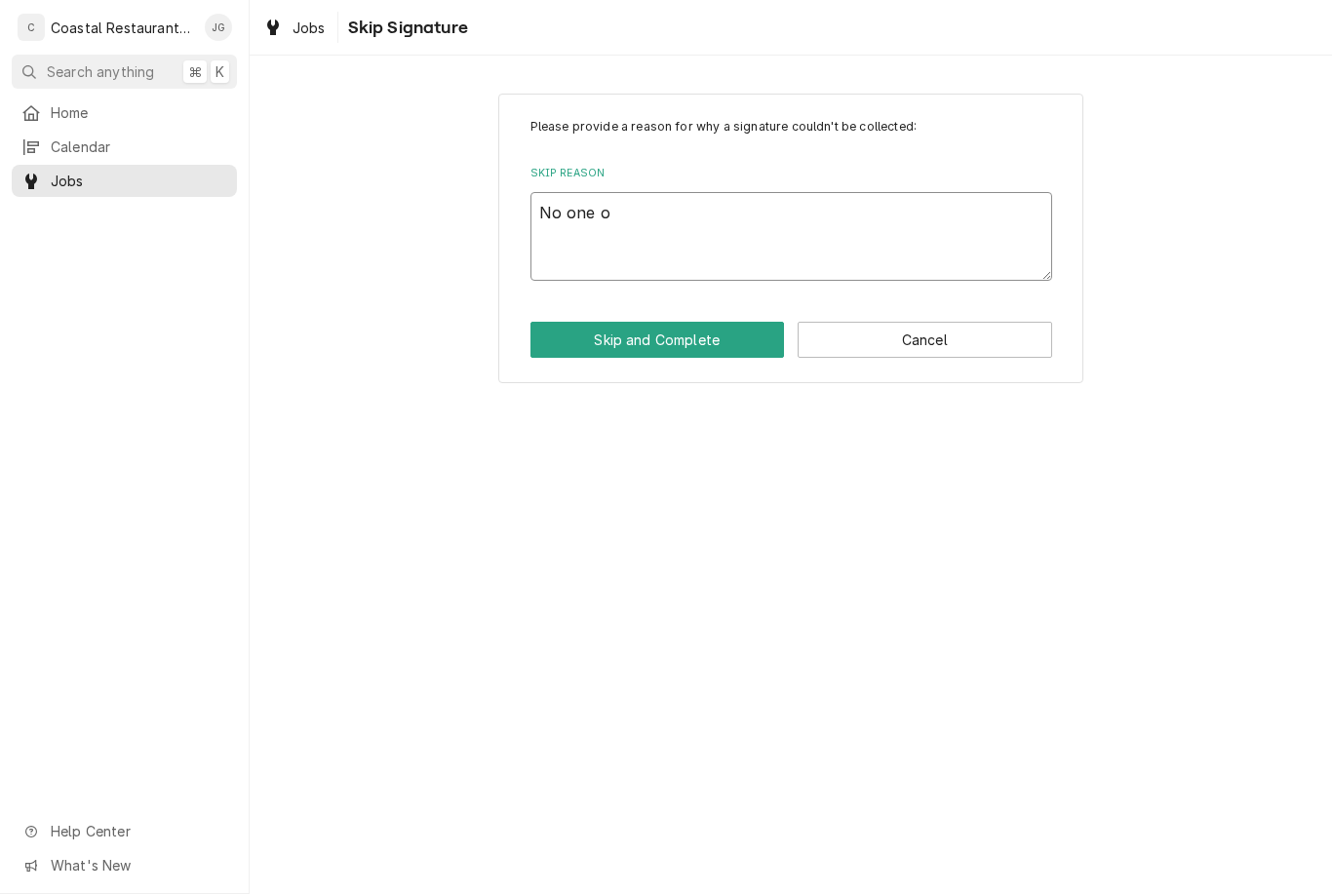
type textarea "x"
type textarea "No one ons"
type textarea "x"
type textarea "No one onsi"
type textarea "x"
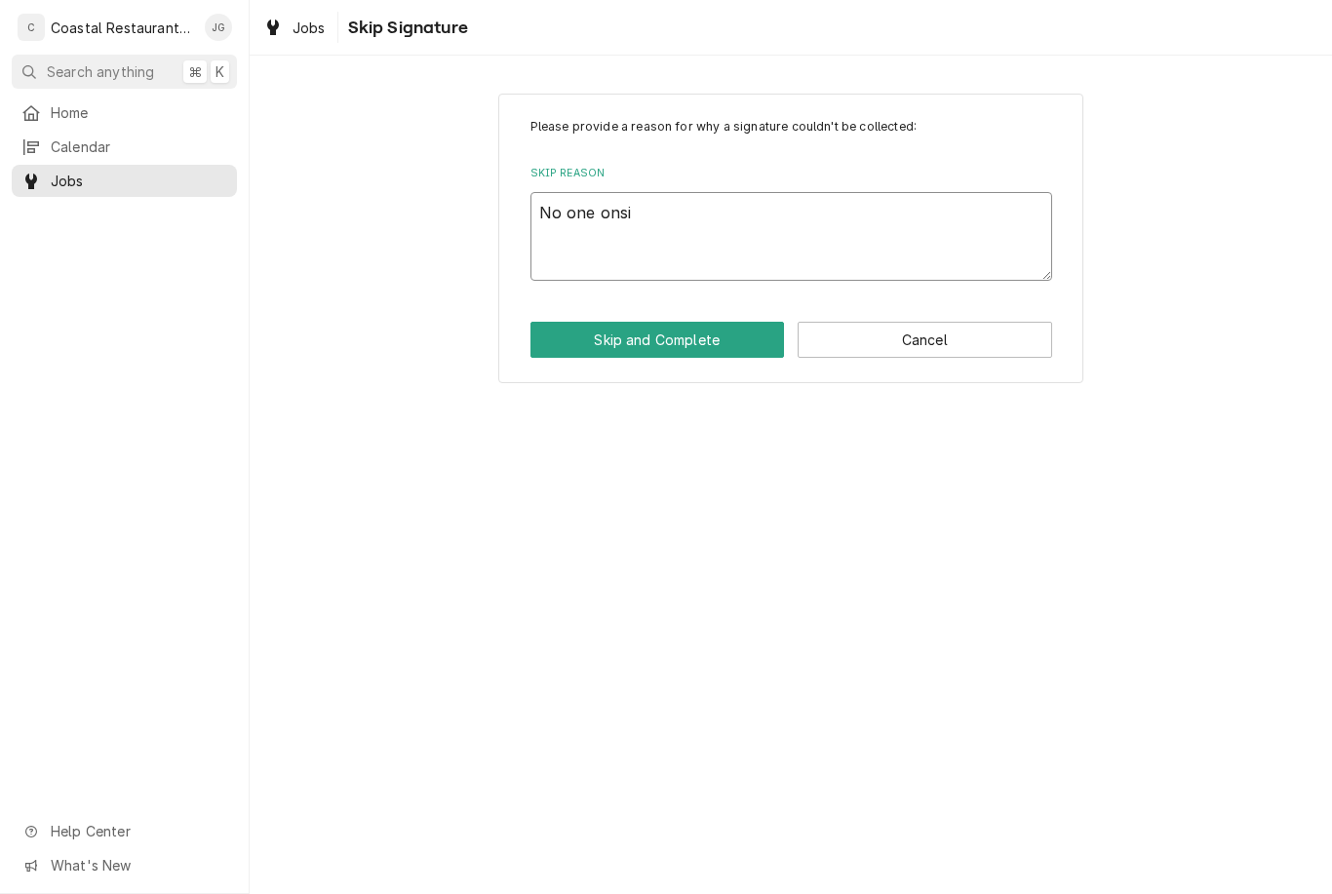
type textarea "No one onsit"
type textarea "x"
type textarea "No one onsite"
click at [704, 346] on button "Skip and Complete" at bounding box center [657, 340] width 254 height 36
type textarea "x"
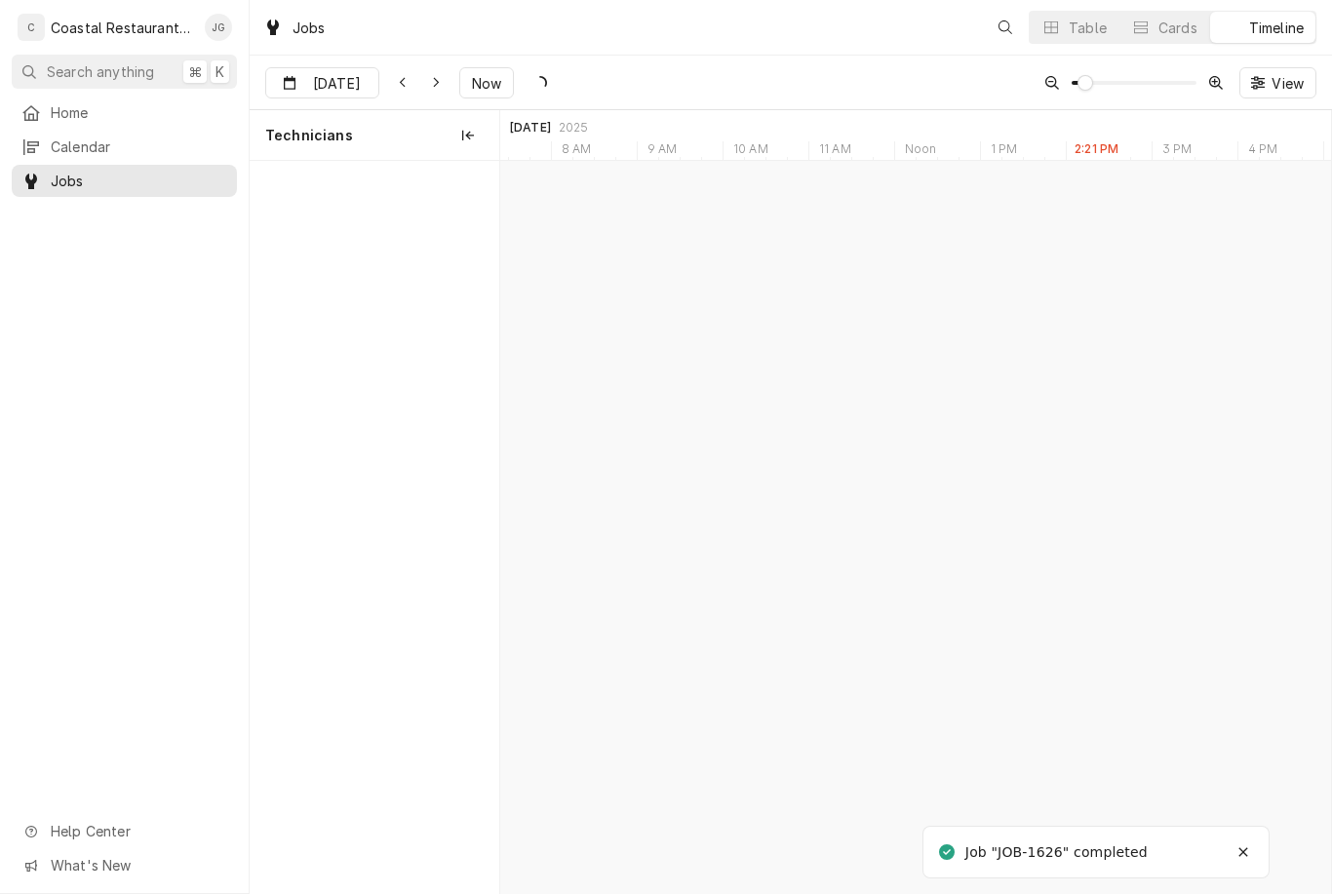
scroll to position [0, 16462]
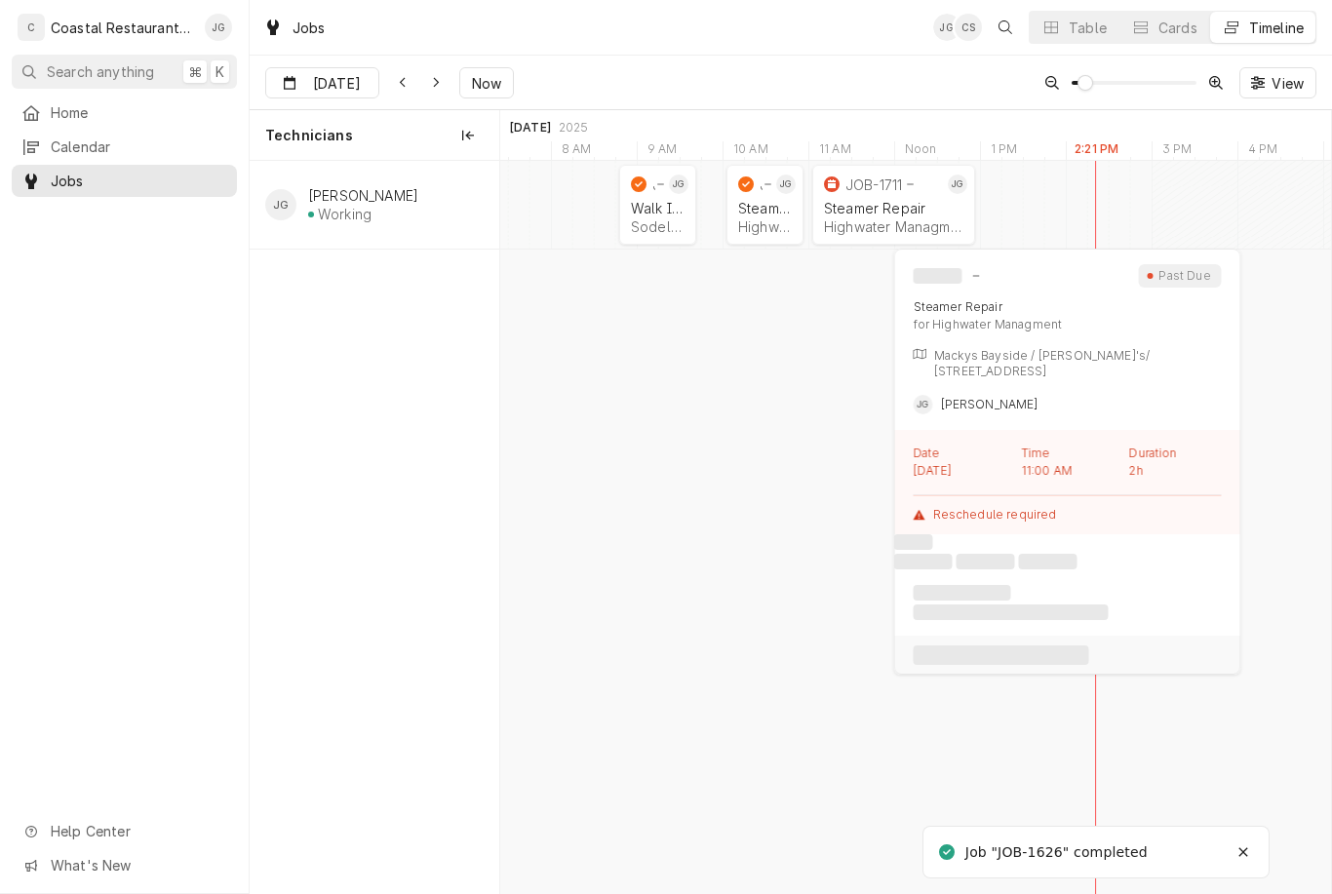
click at [894, 221] on div "Highwater Managment | [GEOGRAPHIC_DATA], 21842" at bounding box center [893, 226] width 139 height 17
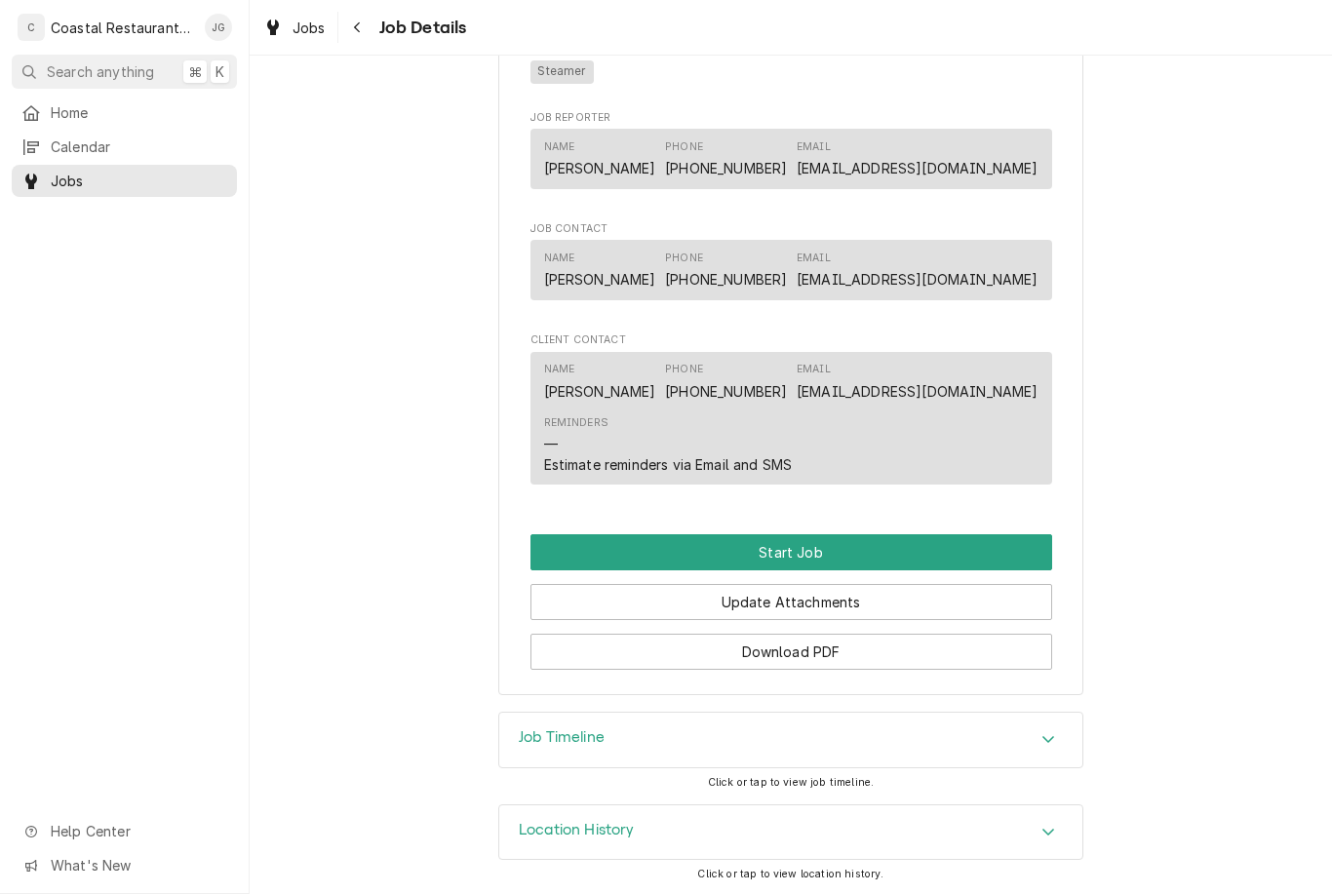
scroll to position [1125, 0]
click at [825, 551] on button "Start Job" at bounding box center [790, 553] width 521 height 36
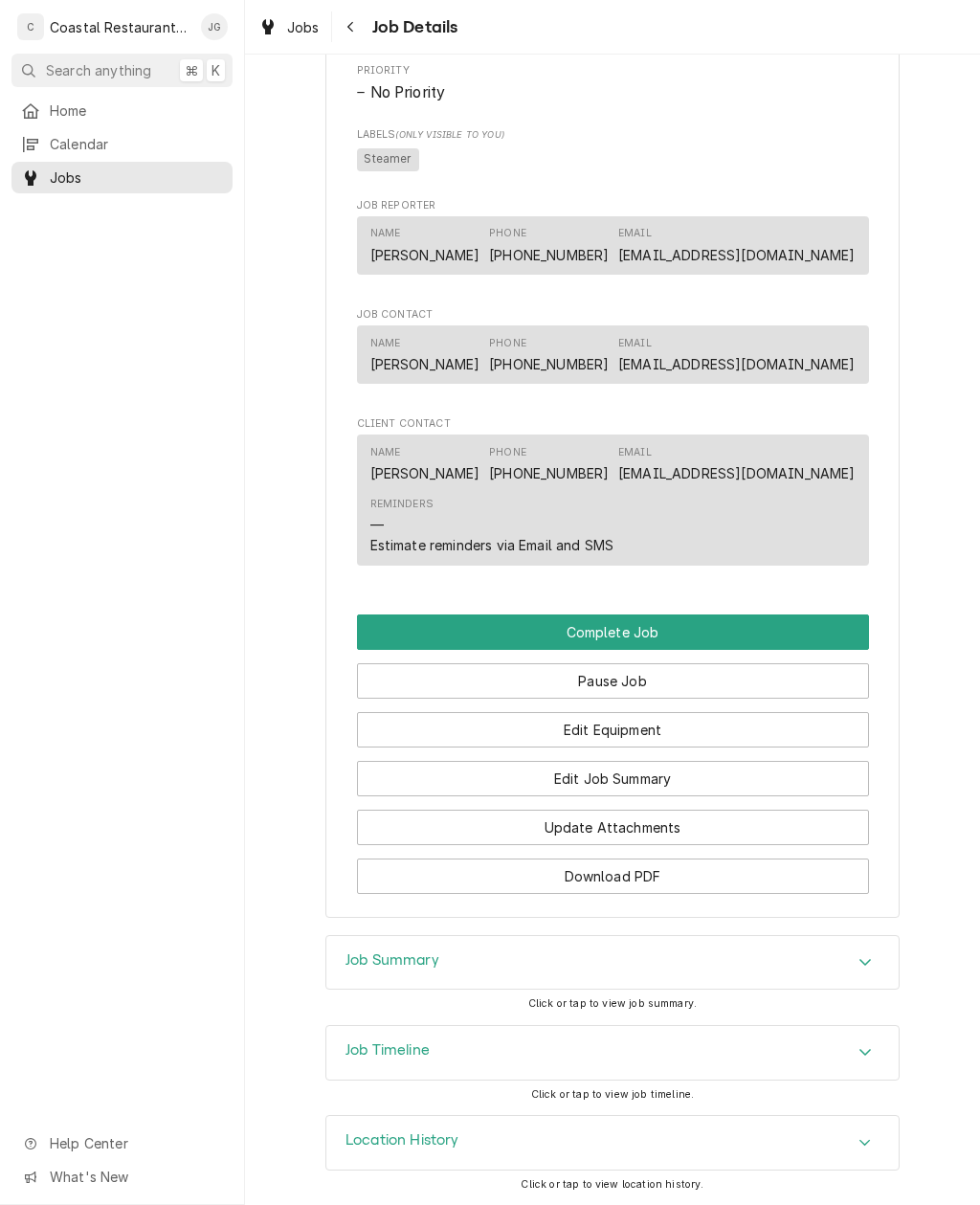
scroll to position [1079, 0]
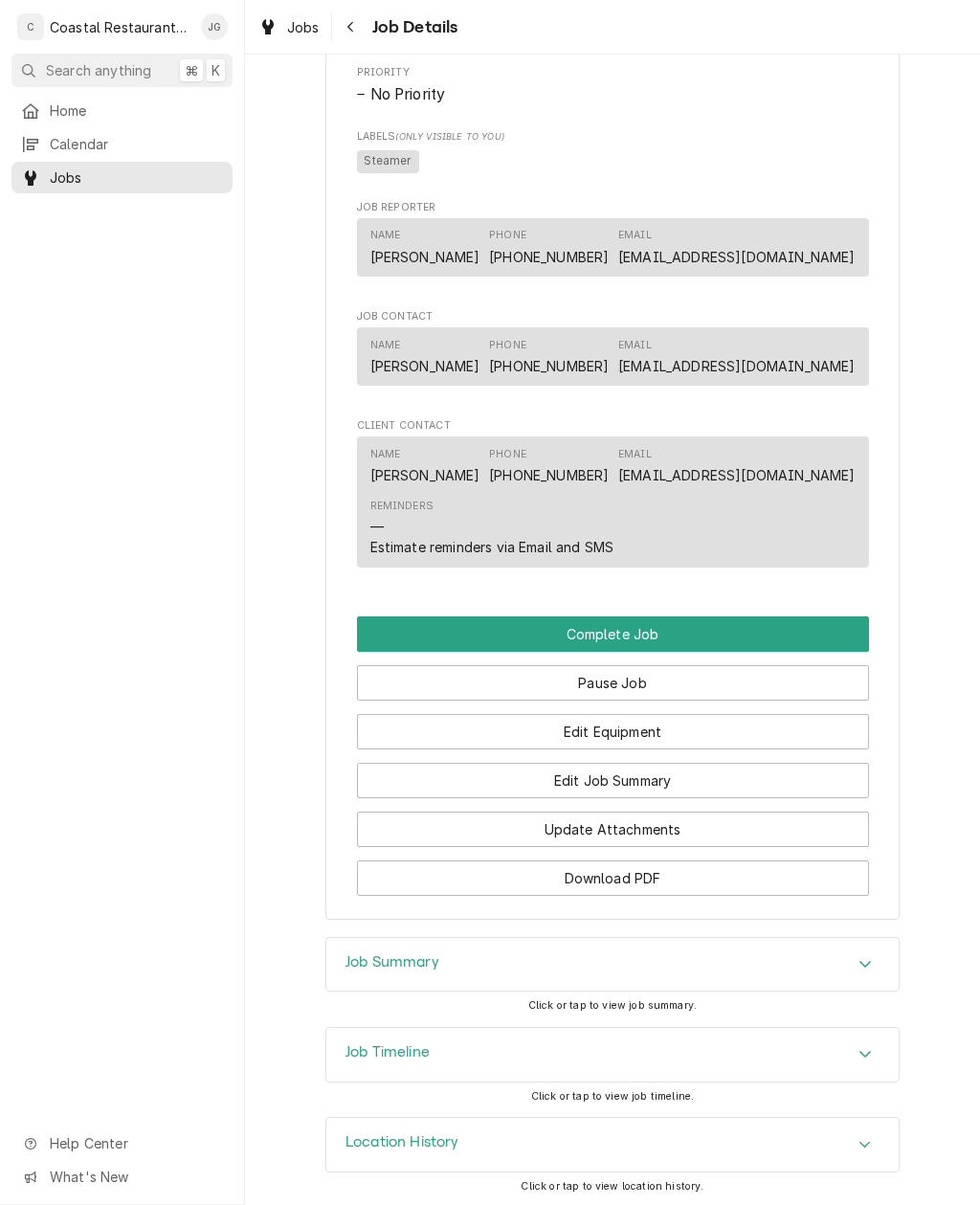
click at [638, 768] on button "Edit Job Summary" at bounding box center [613, 781] width 512 height 35
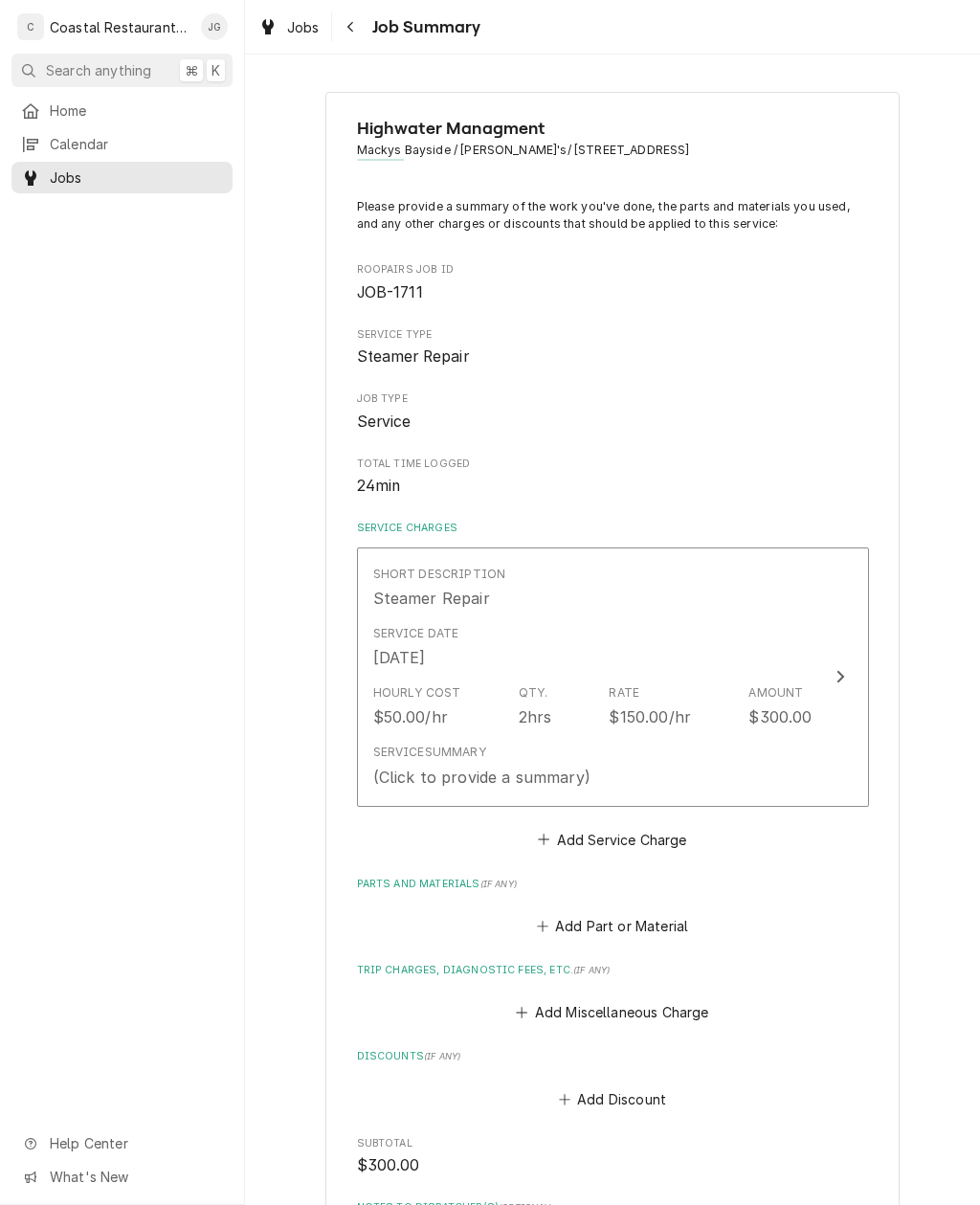
type textarea "x"
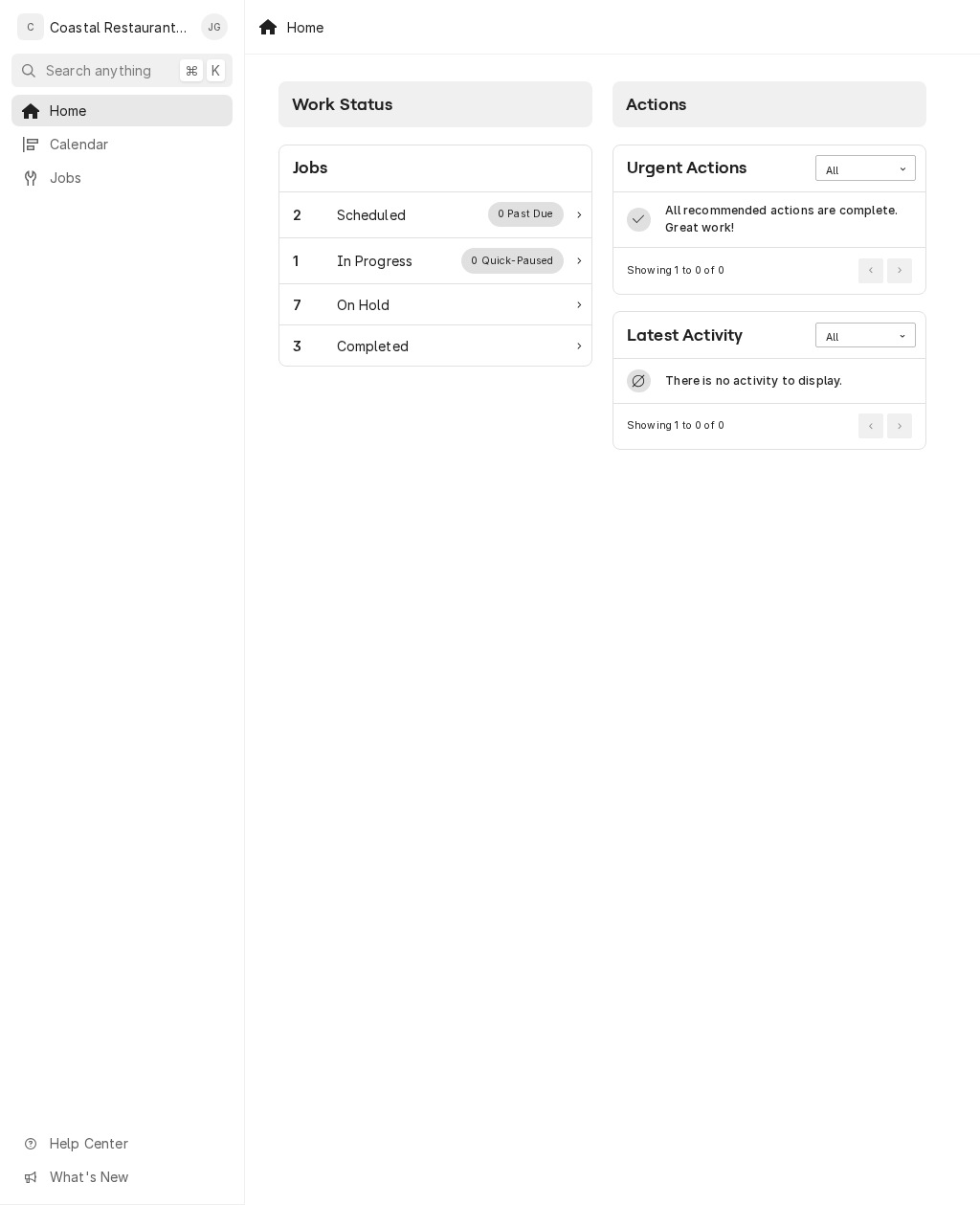
click at [338, 209] on div "Scheduled" at bounding box center [371, 215] width 69 height 20
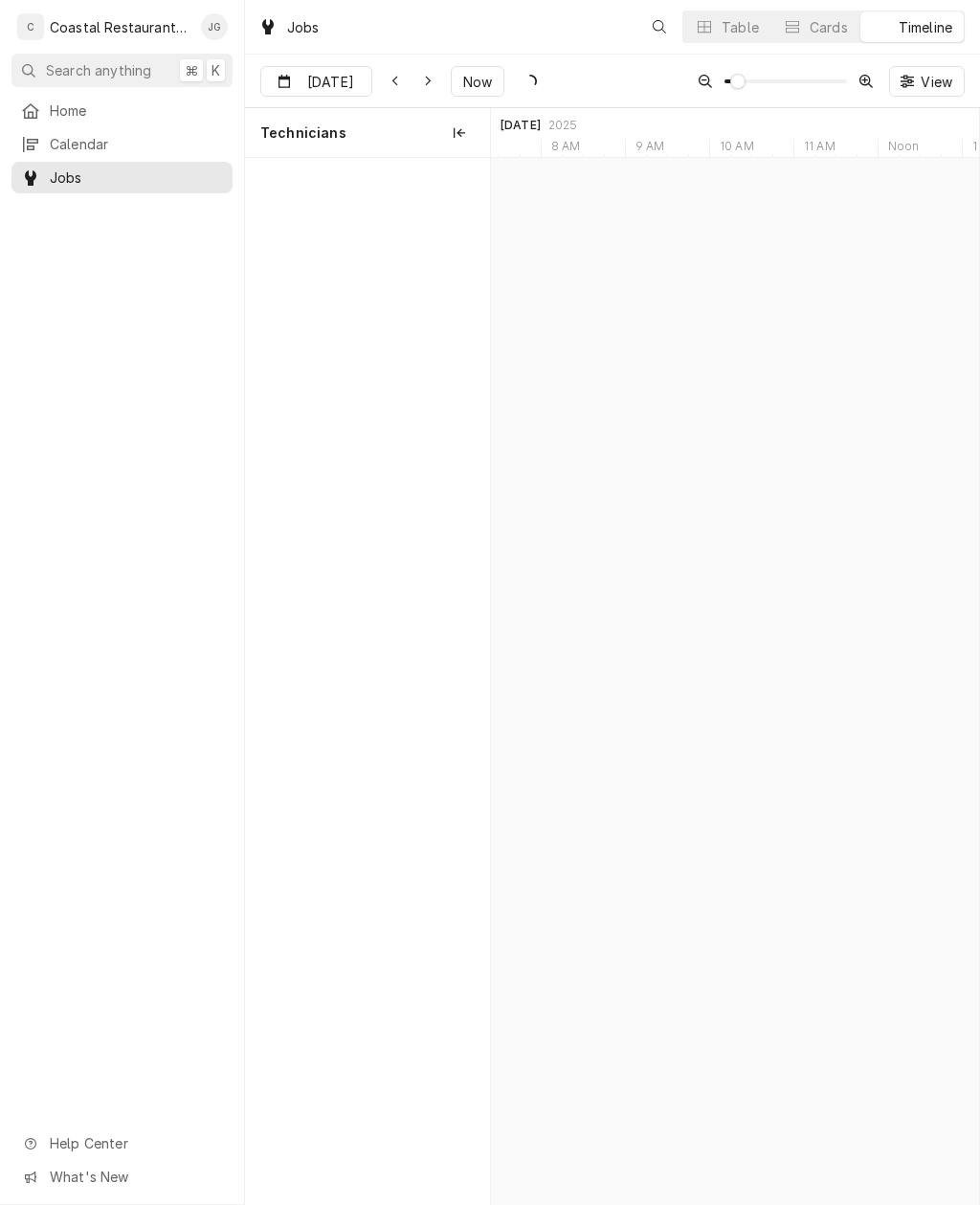
scroll to position [0, 9679]
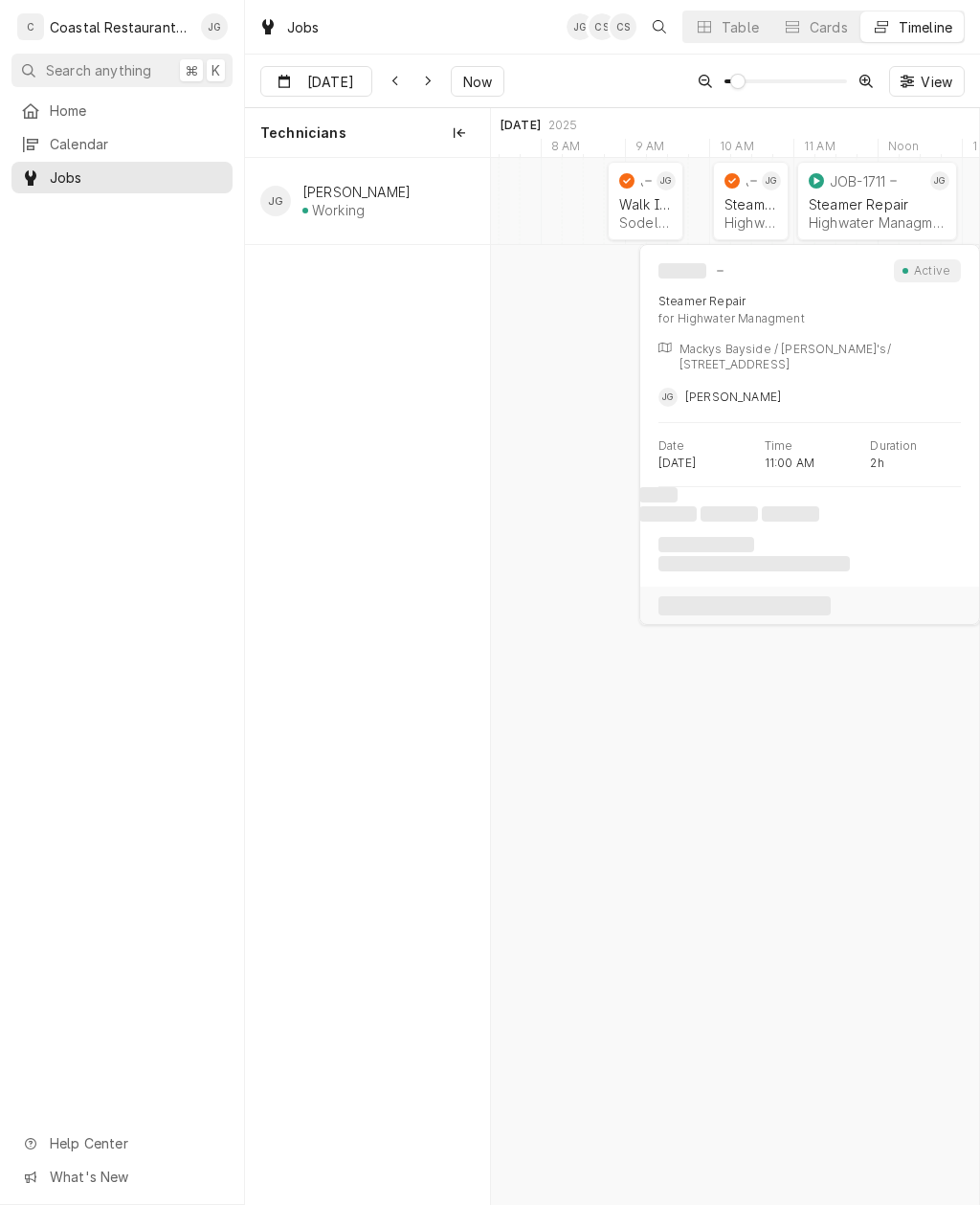
click at [877, 222] on div "Highwater Managment | Ocean City, 21842" at bounding box center [877, 222] width 136 height 17
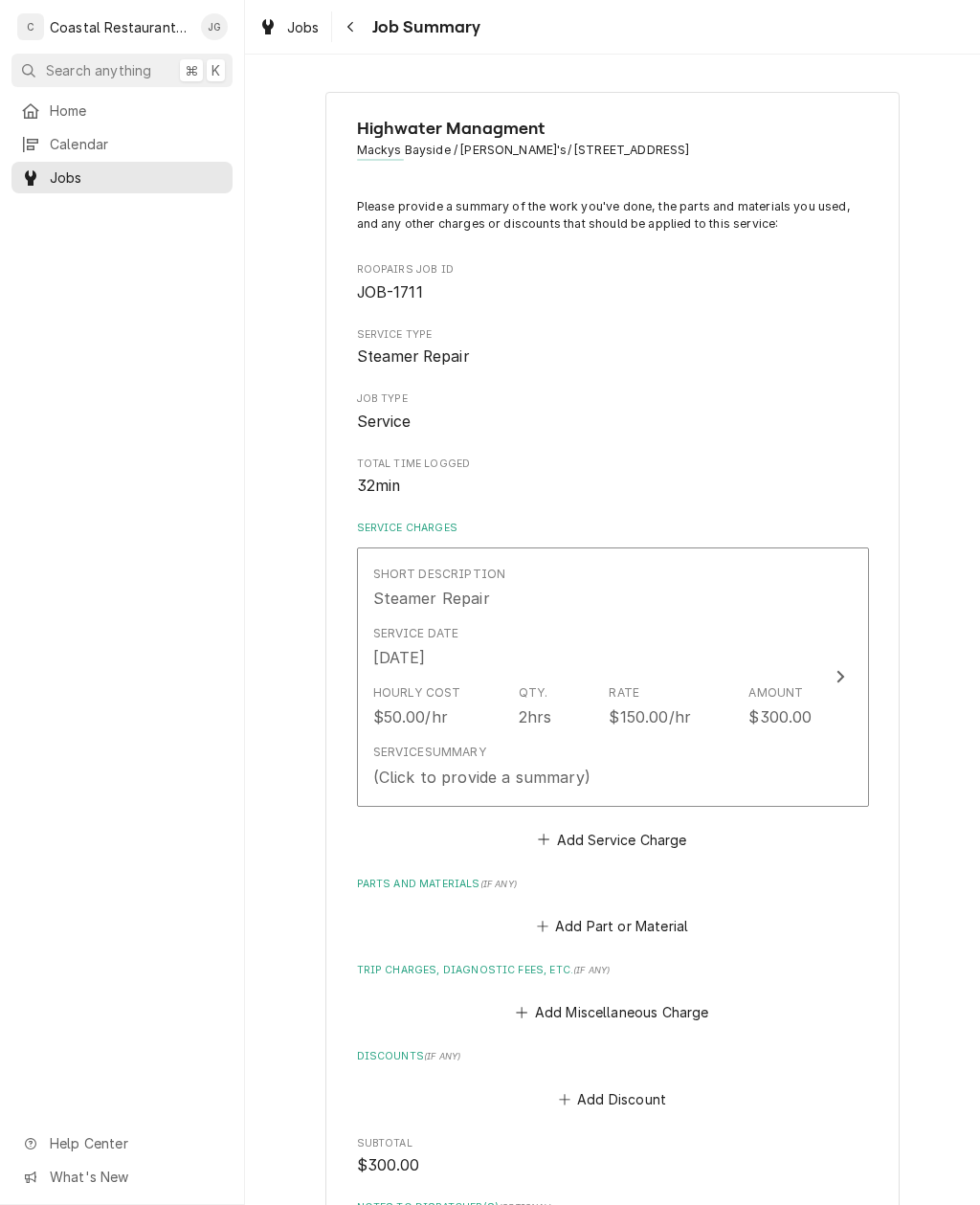
click at [620, 610] on div "Short Description Steamer Repair" at bounding box center [592, 587] width 439 height 59
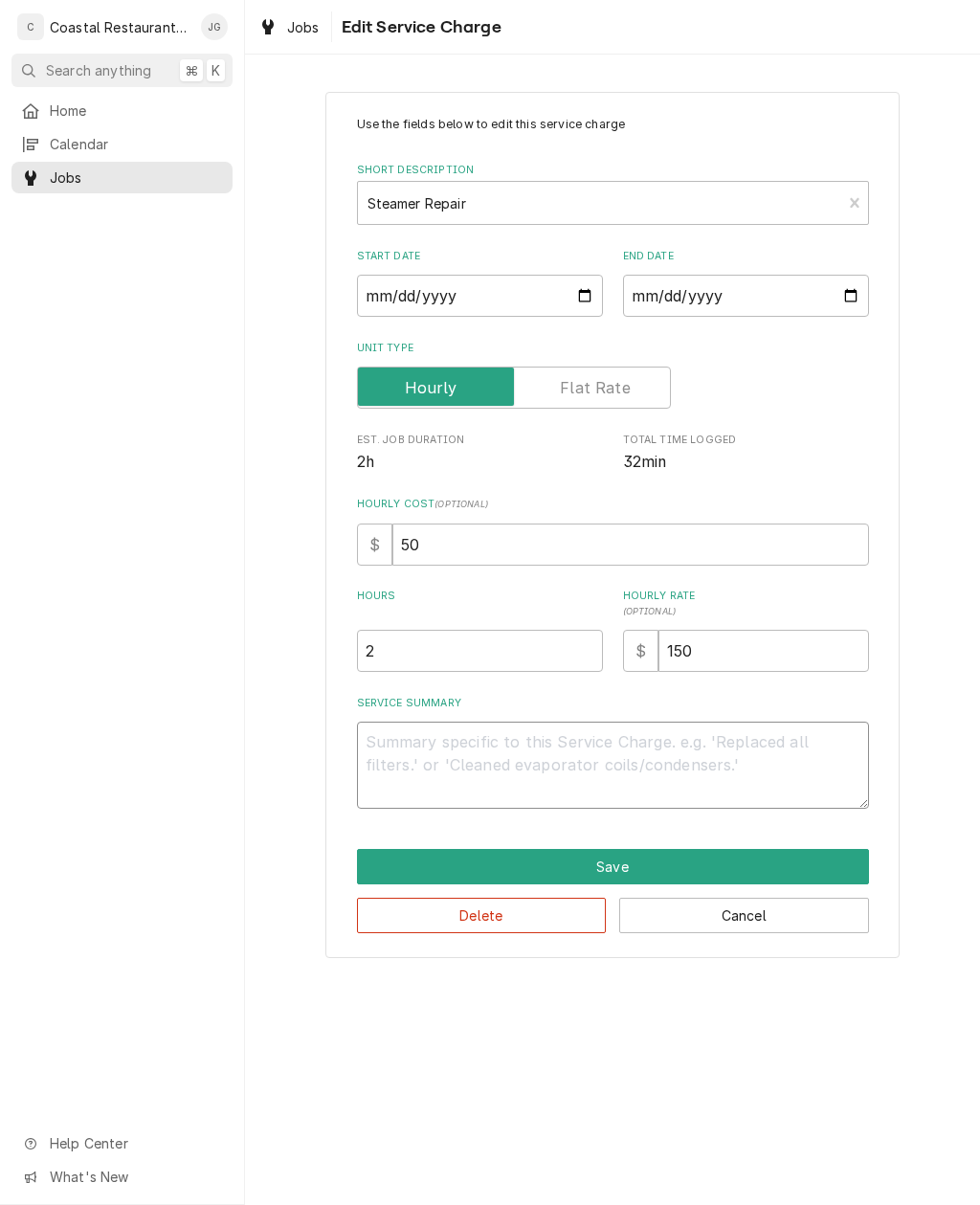
click at [506, 744] on textarea "Service Summary" at bounding box center [613, 765] width 512 height 87
type textarea "x"
type textarea "84"
type textarea "x"
type textarea "844"
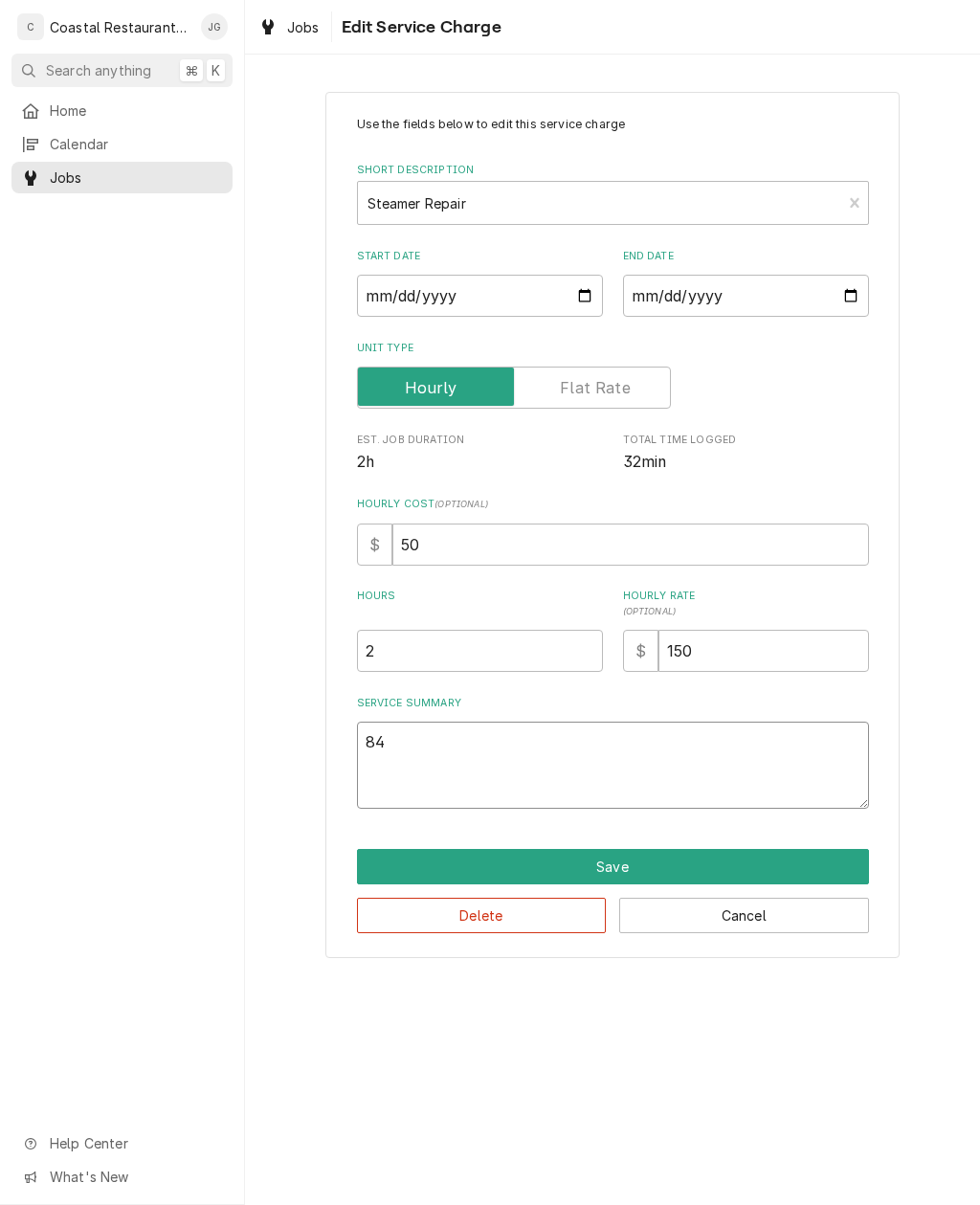
type textarea "x"
type textarea "844"
type textarea "x"
type textarea "844 2"
type textarea "x"
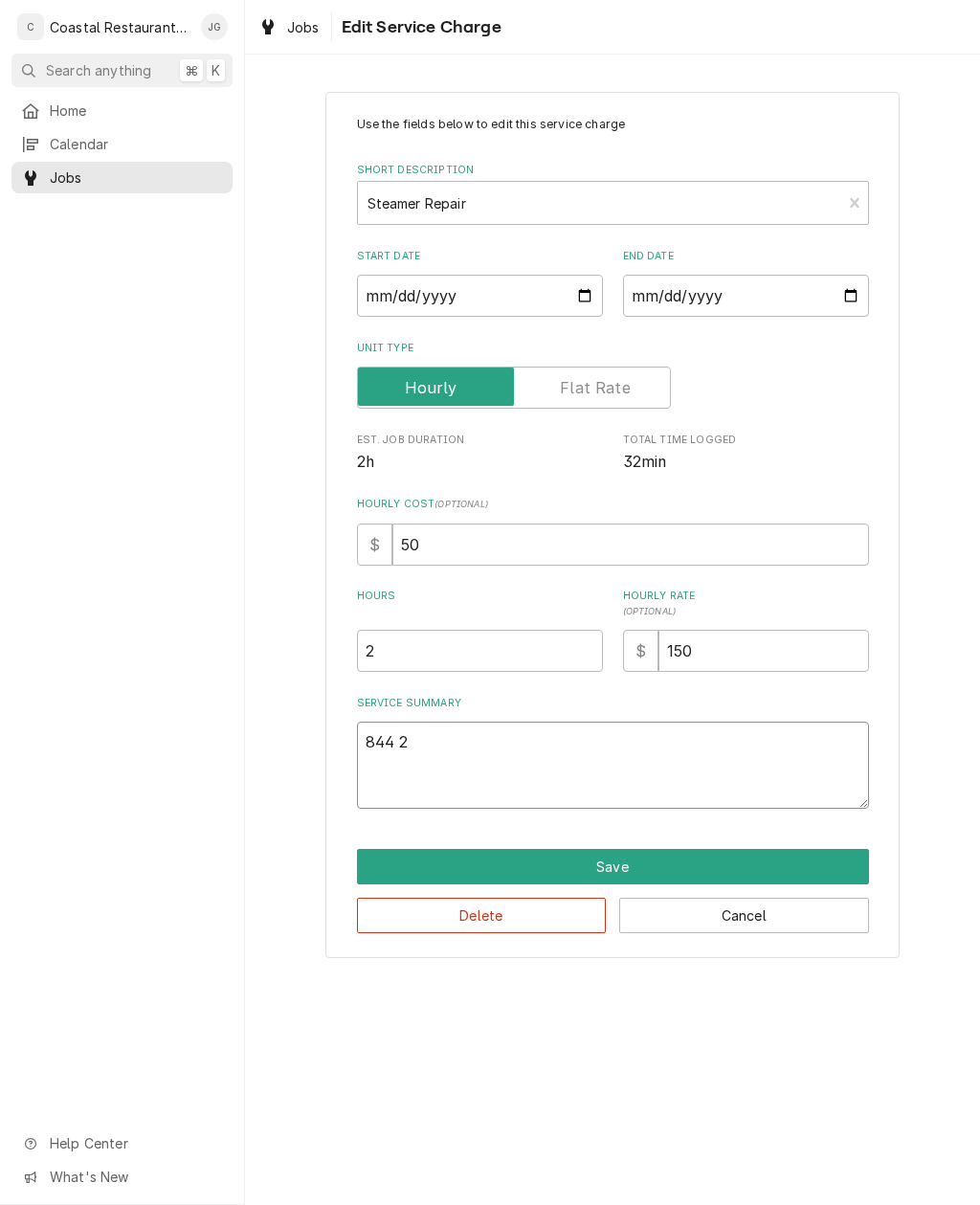
type textarea "844 27"
type textarea "x"
type textarea "844 273"
type textarea "x"
type textarea "844 273"
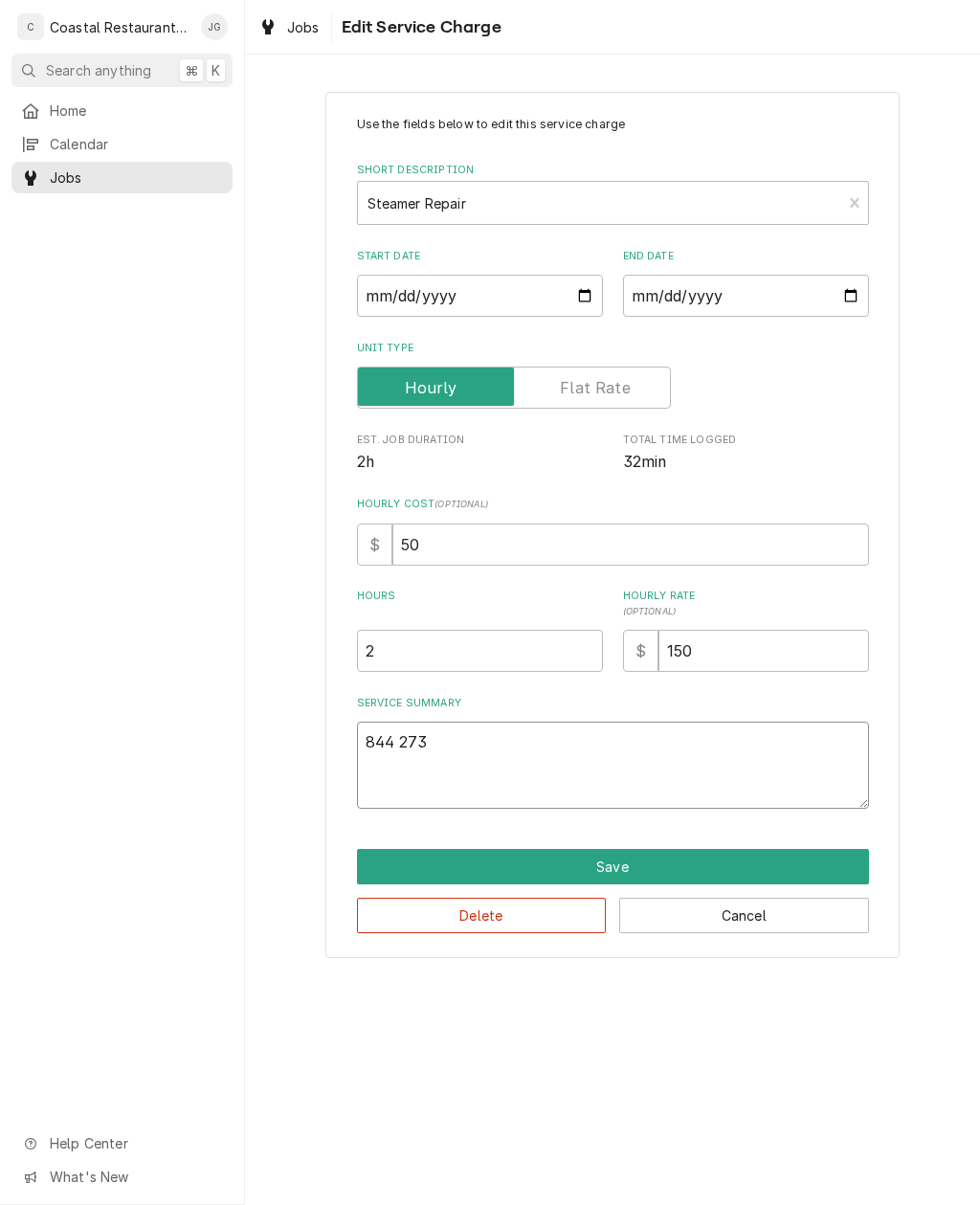
type textarea "x"
type textarea "844 27"
type textarea "x"
type textarea "844"
type textarea "x"
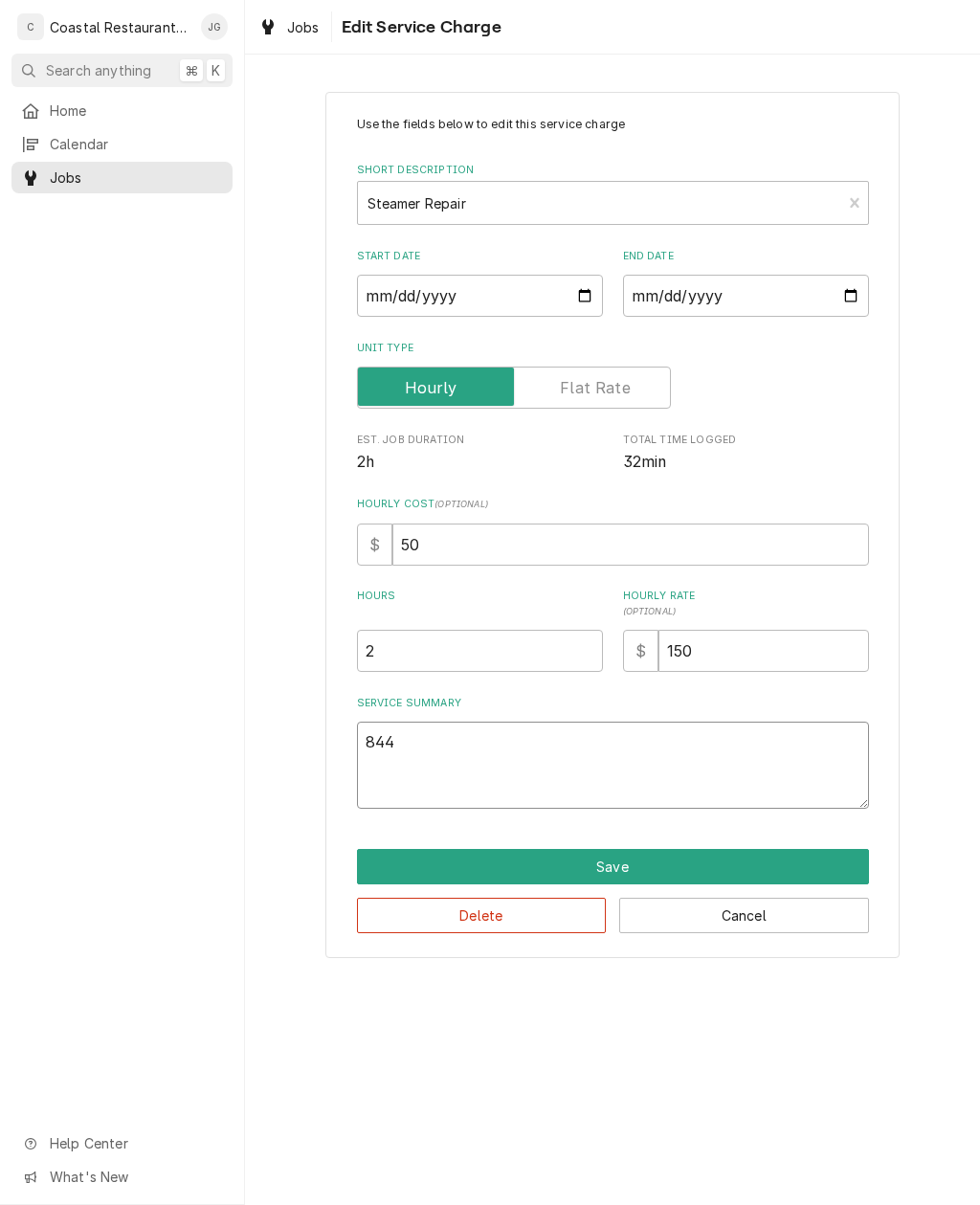
type textarea "844 7"
type textarea "x"
type textarea "844 72"
type textarea "x"
type textarea "844 724"
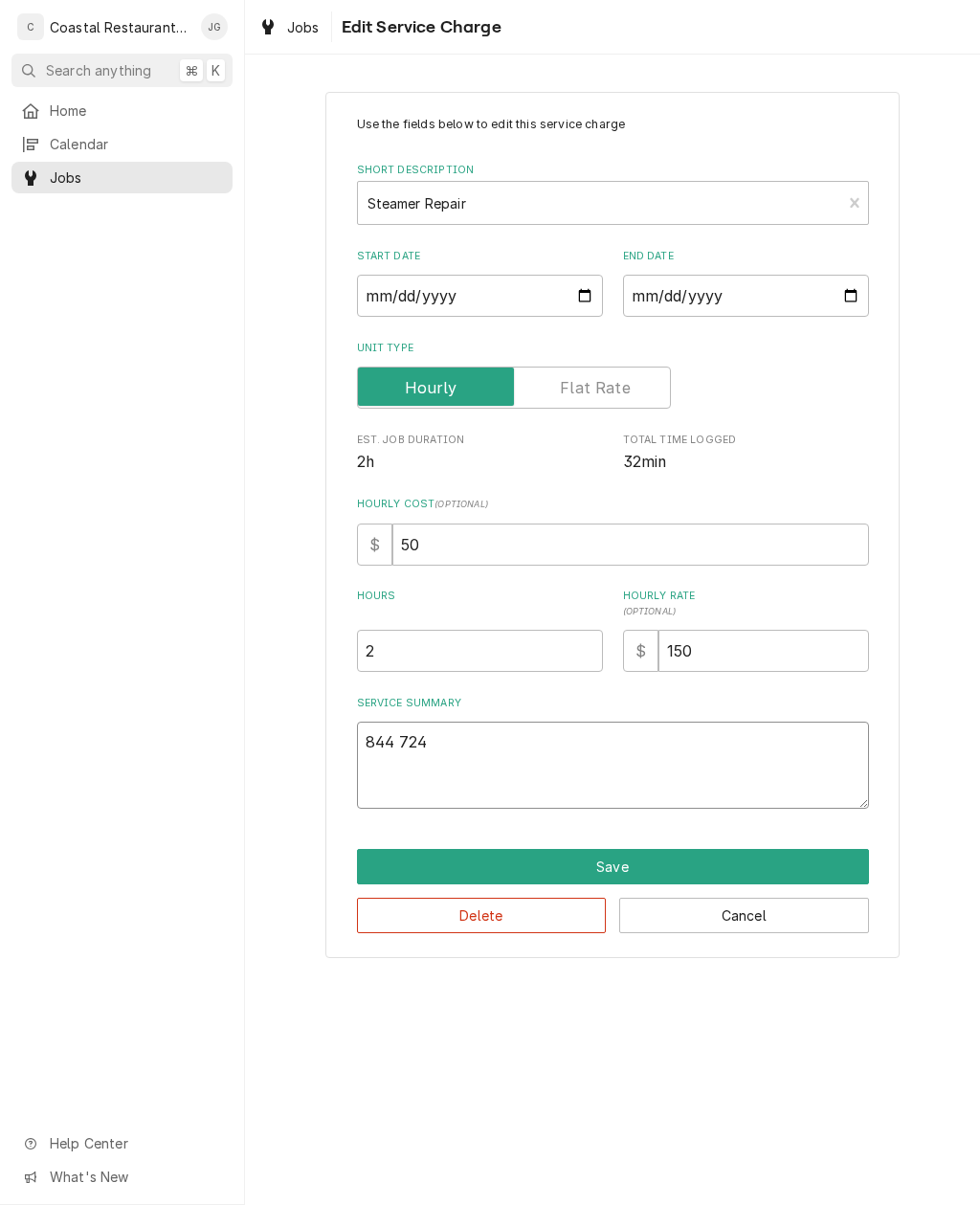
type textarea "x"
type textarea "844 724"
type textarea "x"
type textarea "844 72"
type textarea "x"
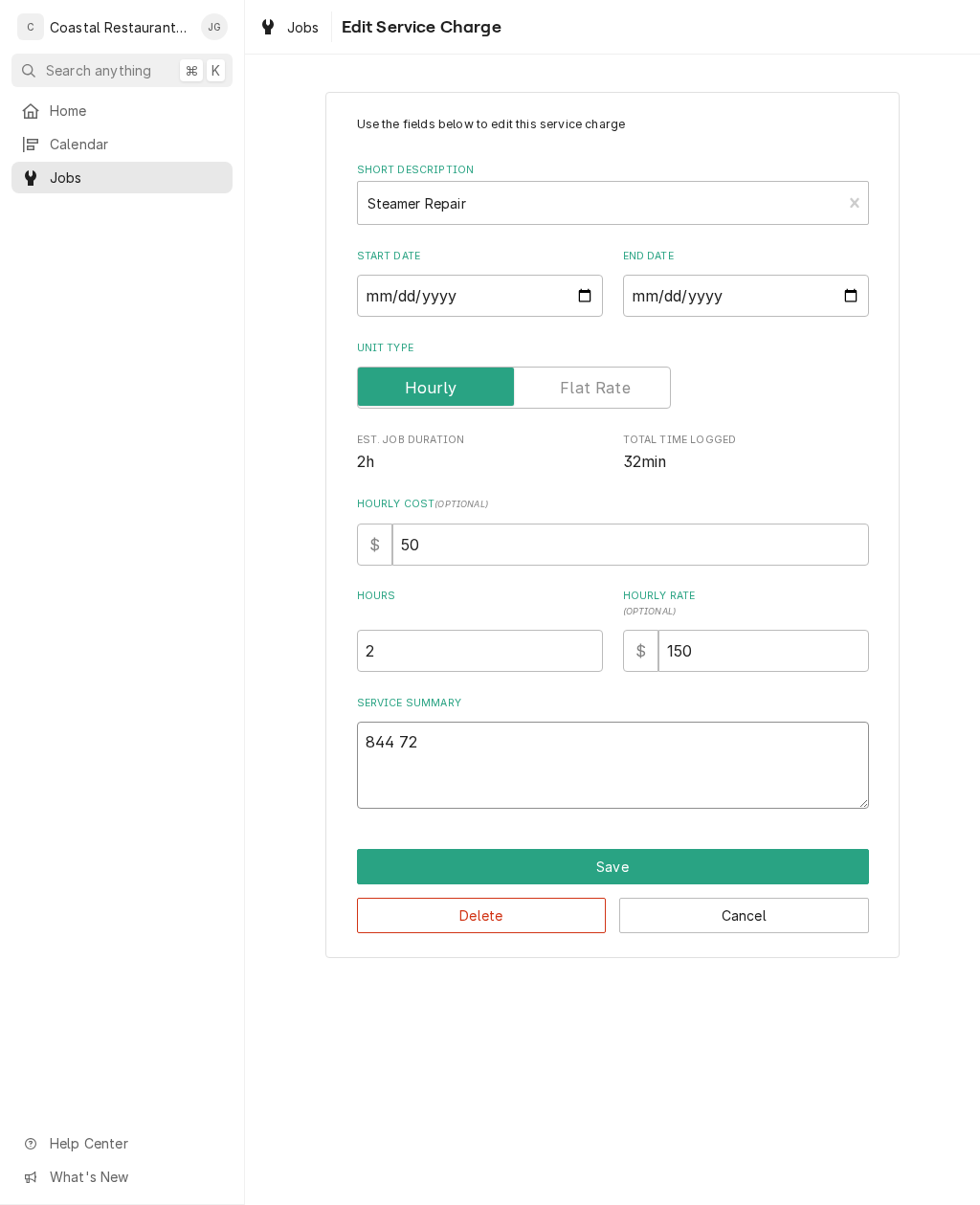
type textarea "844 7"
type textarea "x"
type textarea "844"
type textarea "x"
type textarea "844."
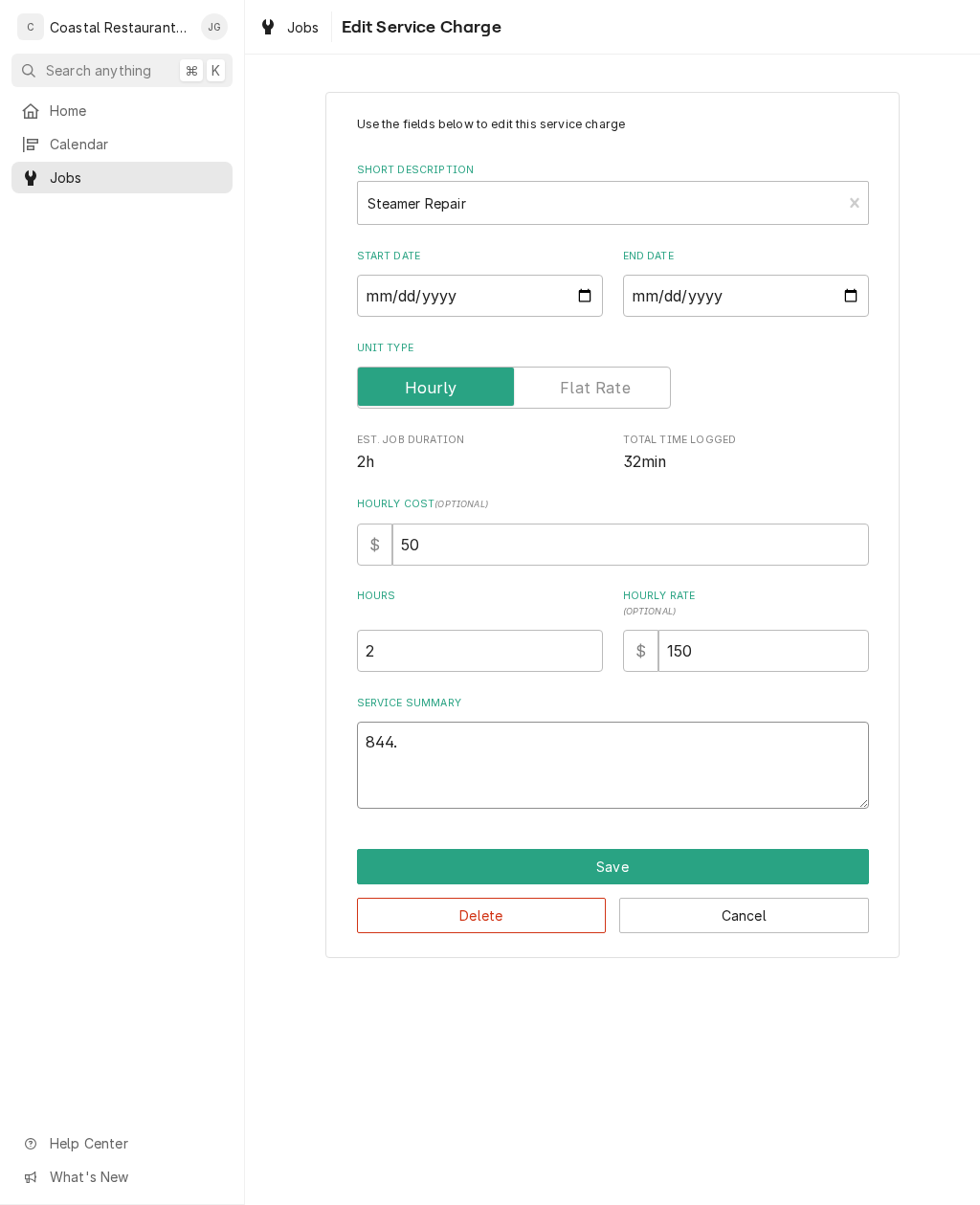
type textarea "x"
type textarea "844.7"
type textarea "x"
type textarea "844.72"
type textarea "x"
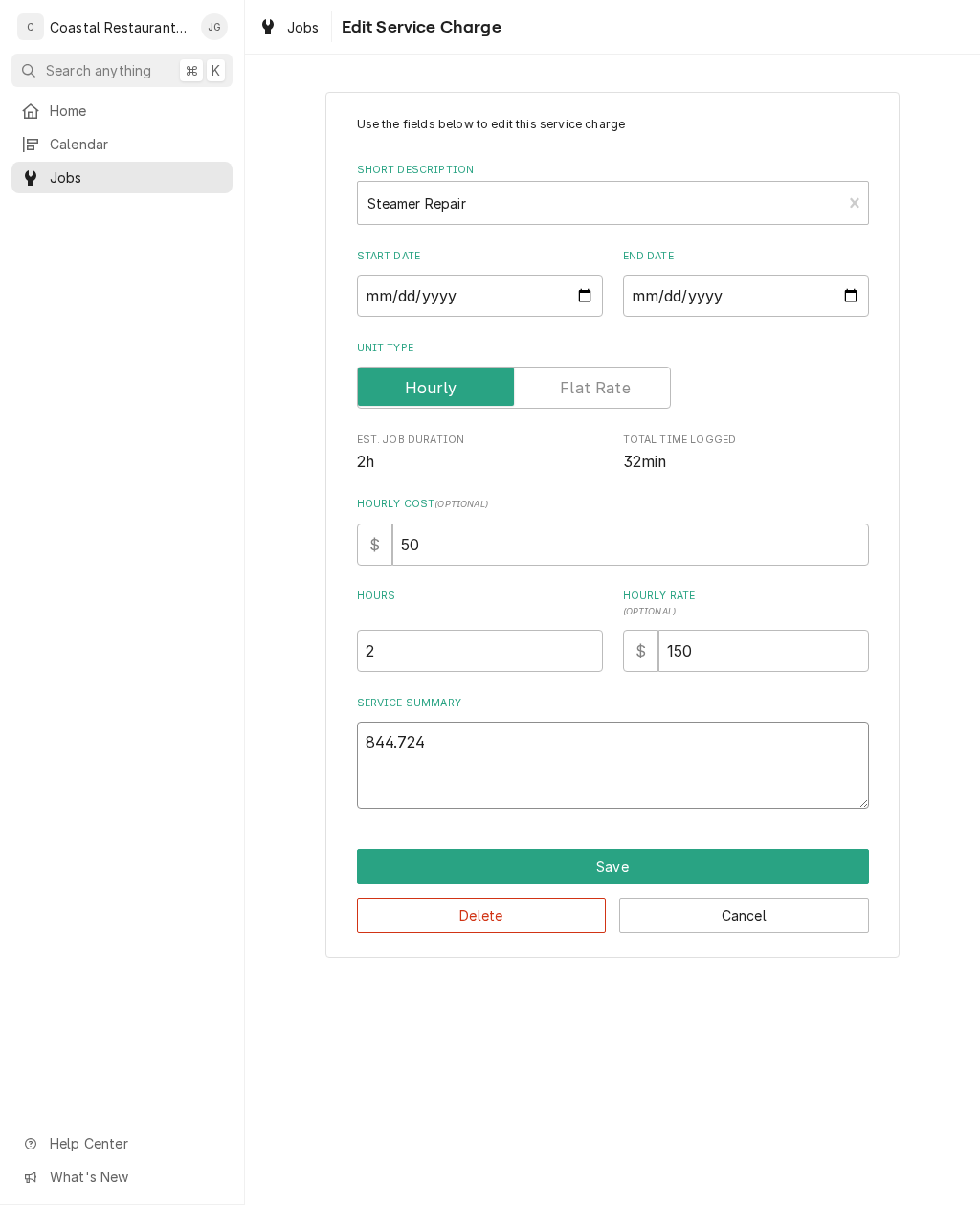
type textarea "844.724."
type textarea "x"
type textarea "844.724.2"
type textarea "x"
type textarea "844.724.22"
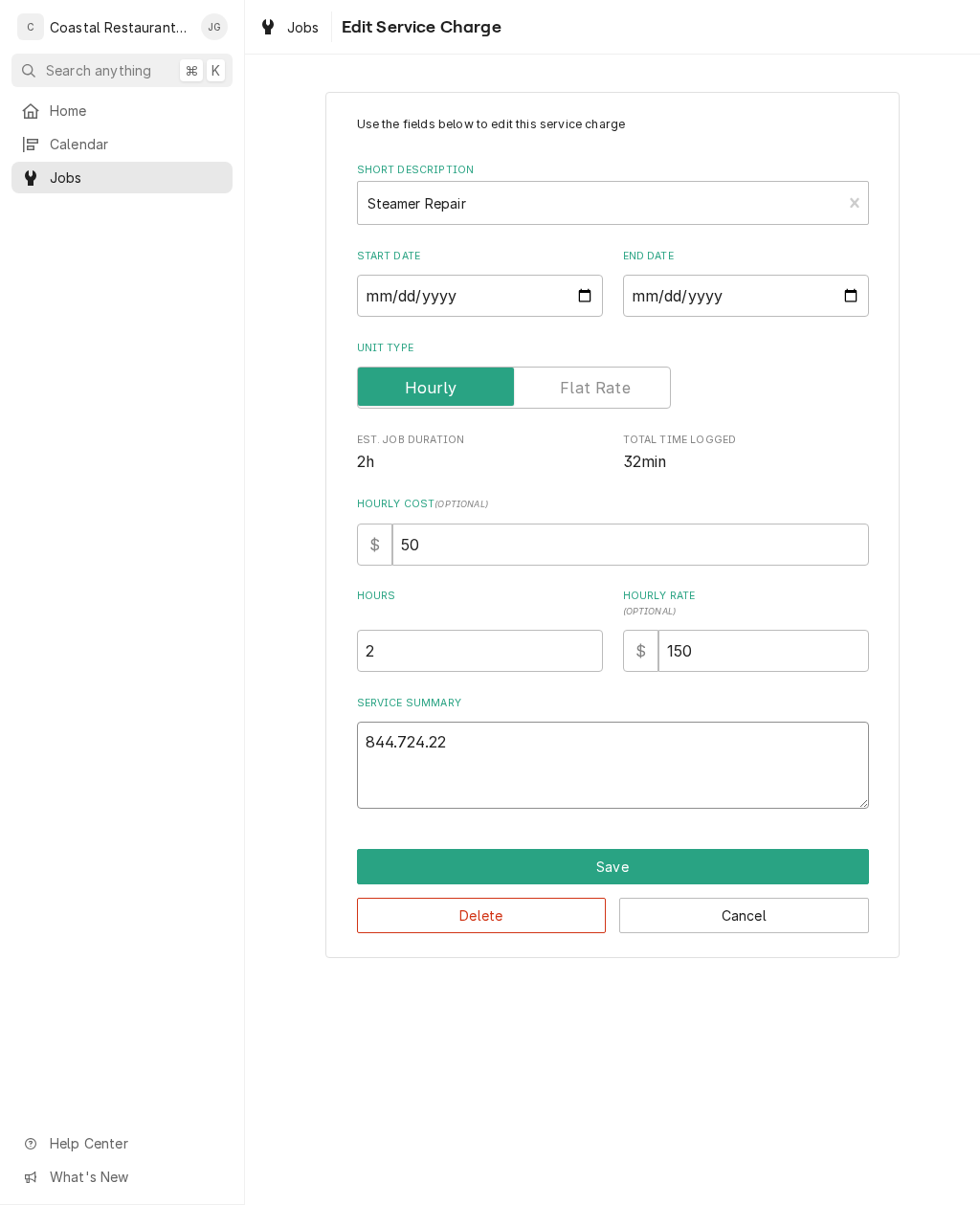
type textarea "x"
type textarea "844.724.2273"
type textarea "x"
type textarea "844.724.227"
type textarea "x"
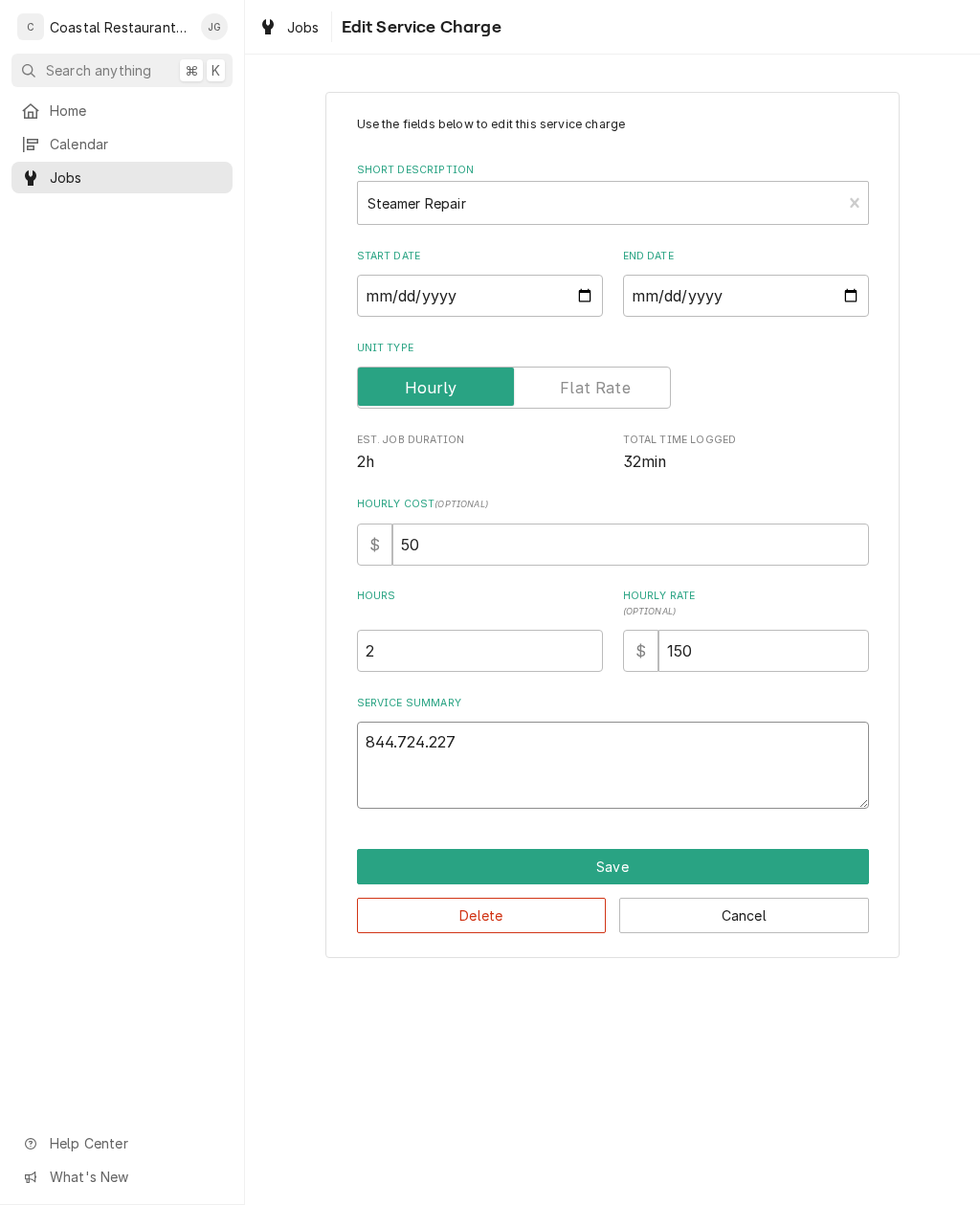
type textarea "844.724.22"
type textarea "x"
type textarea "844.724.2"
type textarea "x"
type textarea "844.724."
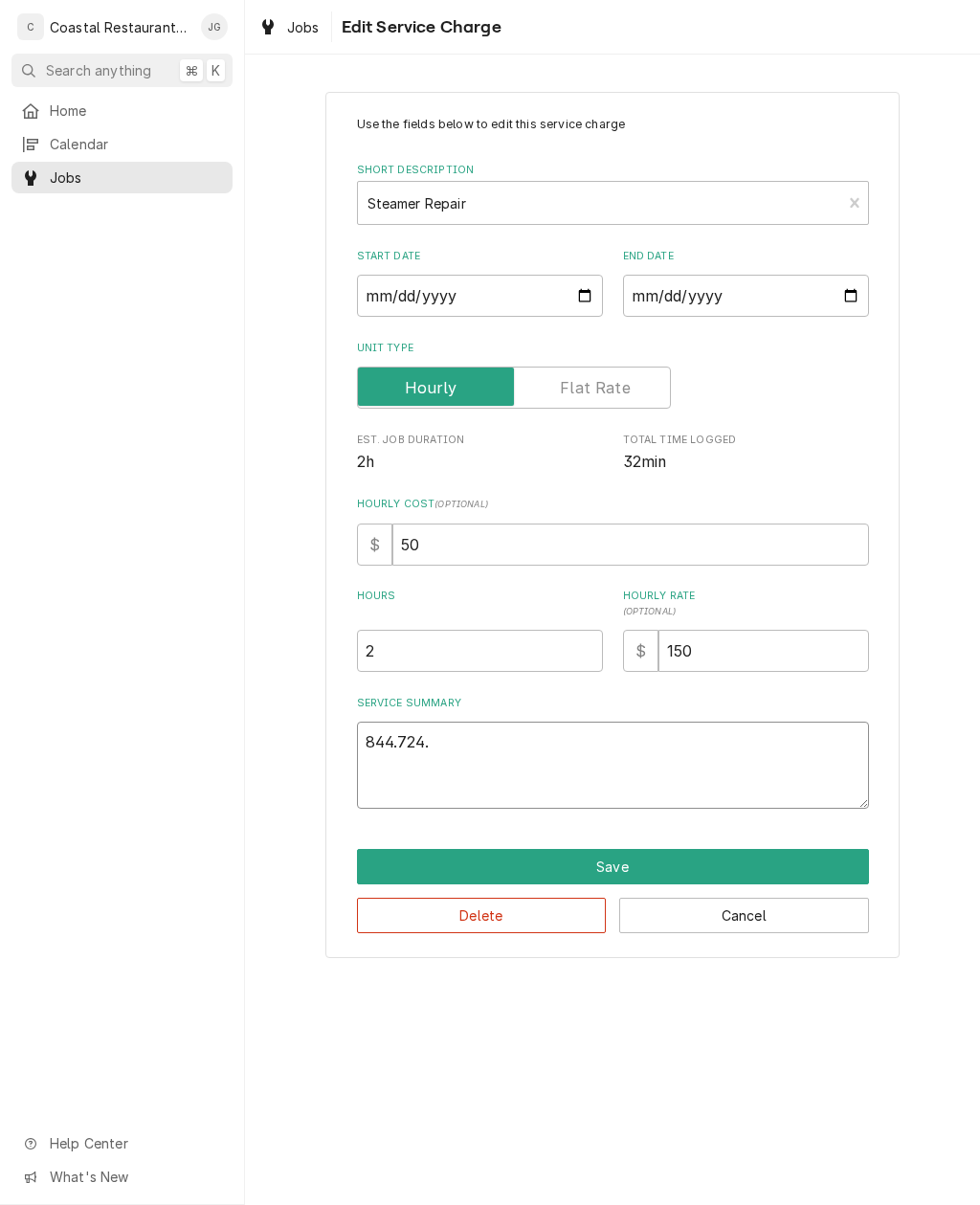
type textarea "x"
type textarea "844.724"
type textarea "x"
type textarea "844.72"
type textarea "x"
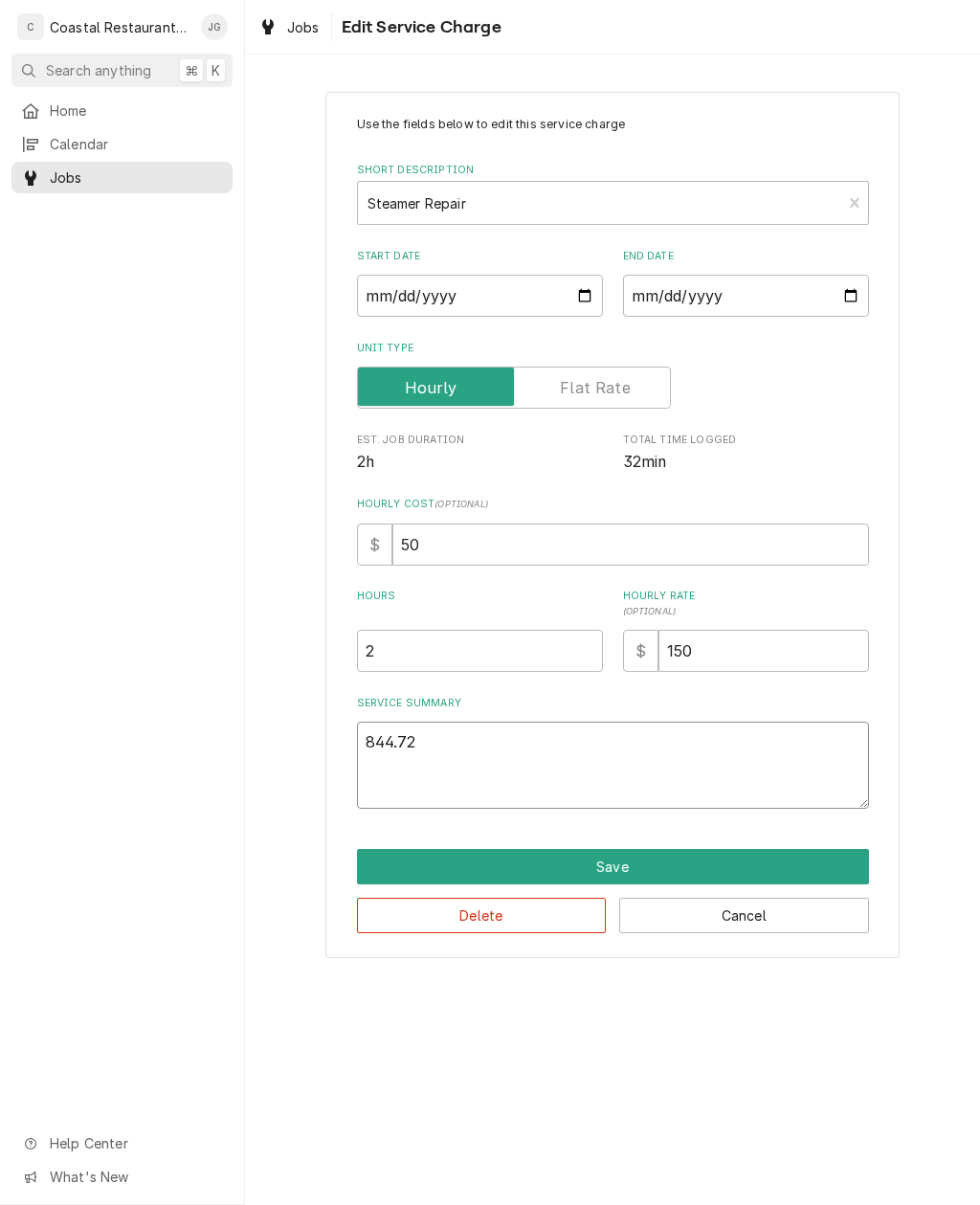
type textarea "844.7"
type textarea "x"
type textarea "844."
type textarea "x"
type textarea "844"
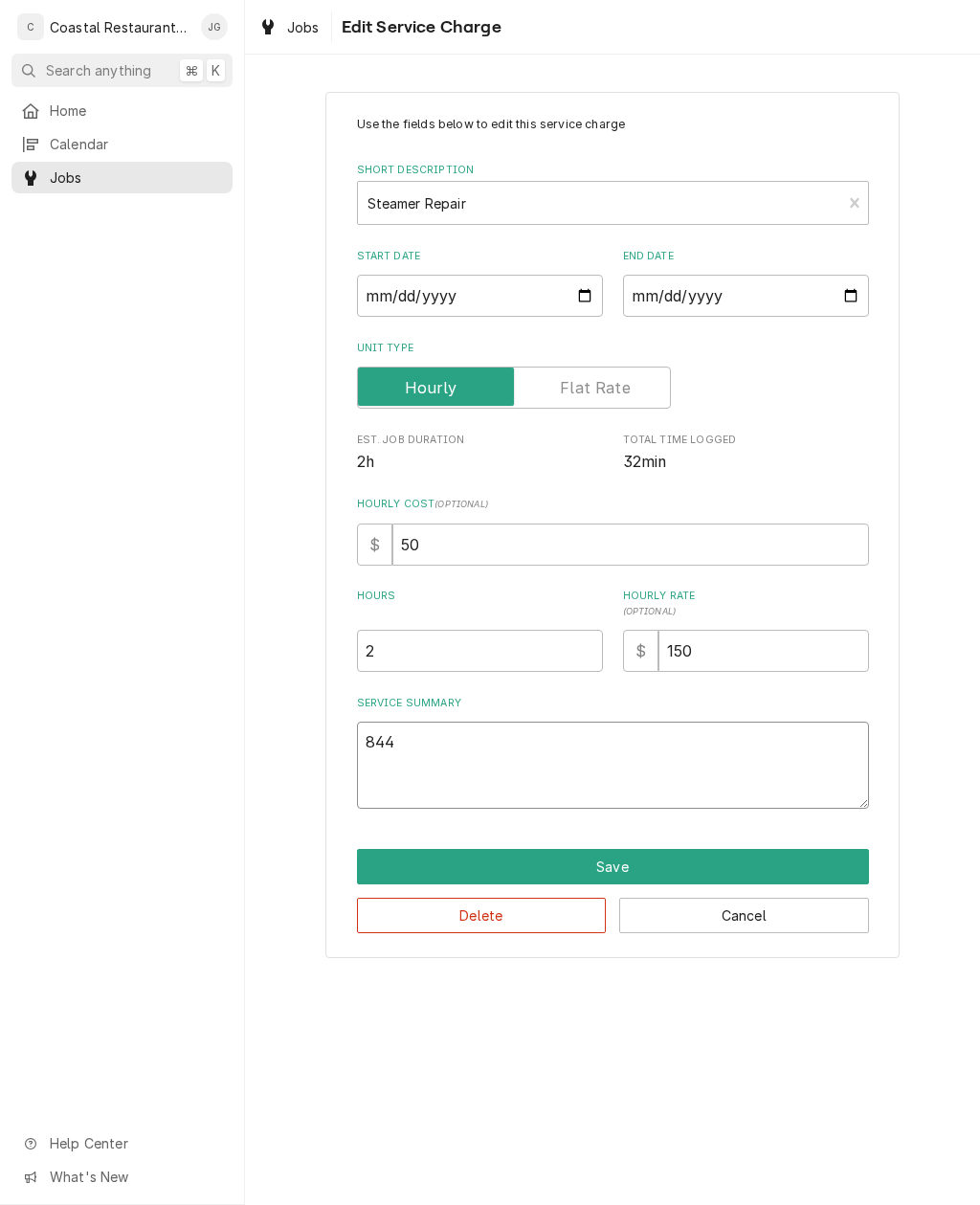
type textarea "x"
type textarea "84"
type textarea "x"
type textarea "8"
type textarea "x"
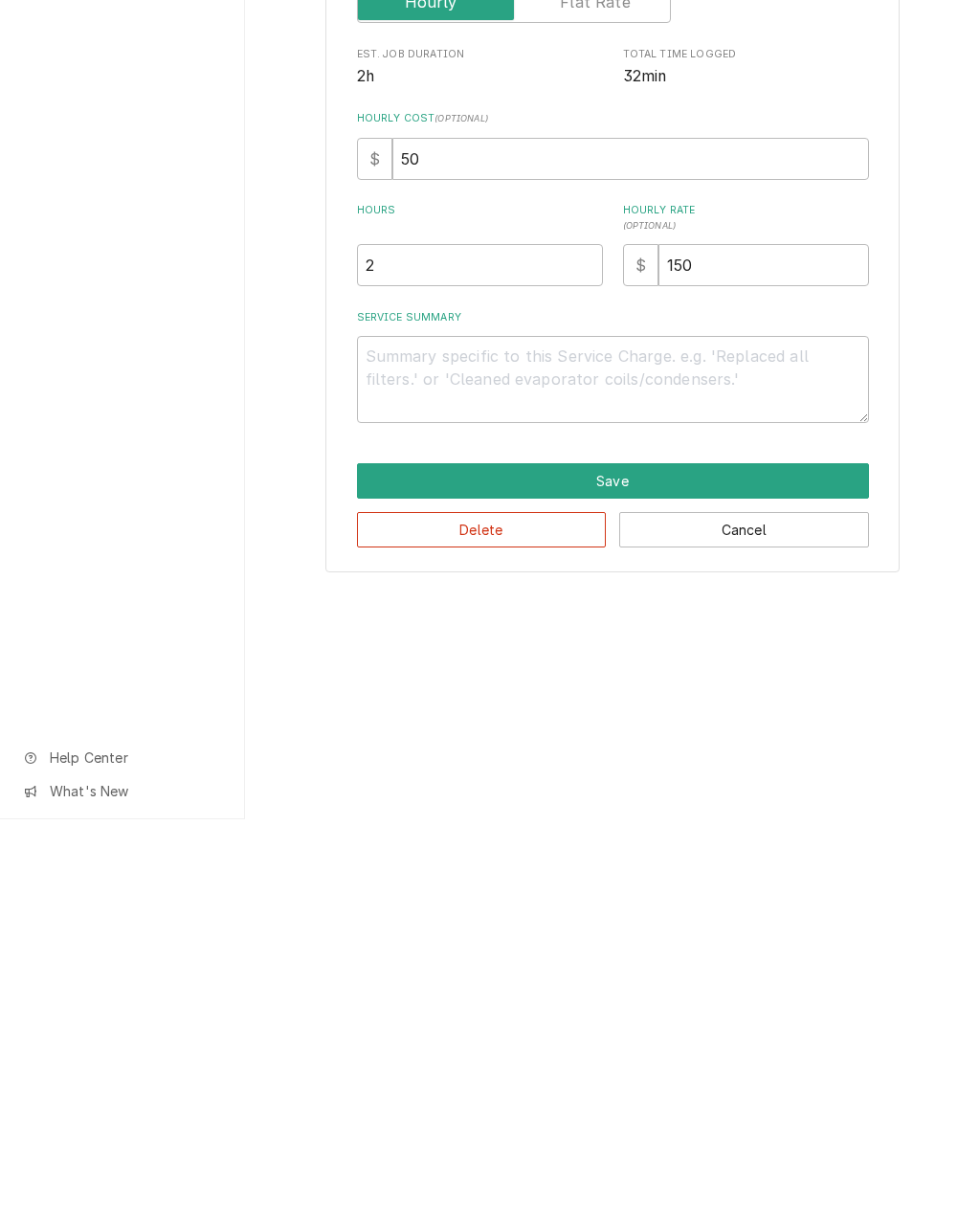
click at [771, 898] on button "Cancel" at bounding box center [744, 915] width 249 height 35
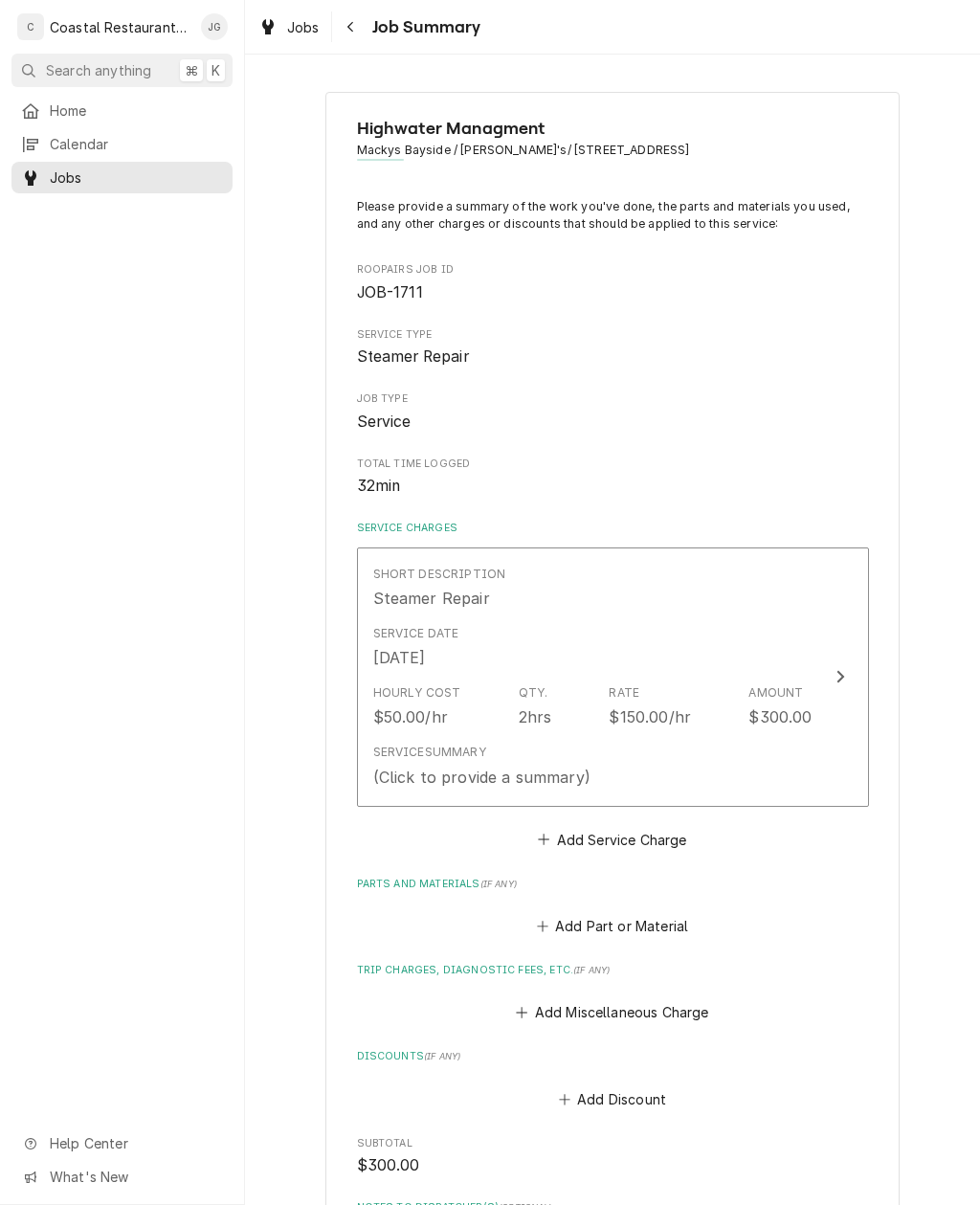
click at [730, 727] on div "Hourly Cost $50.00/hr Qty. 2hrs Rate $150.00/hr Amount $300.00" at bounding box center [592, 706] width 439 height 59
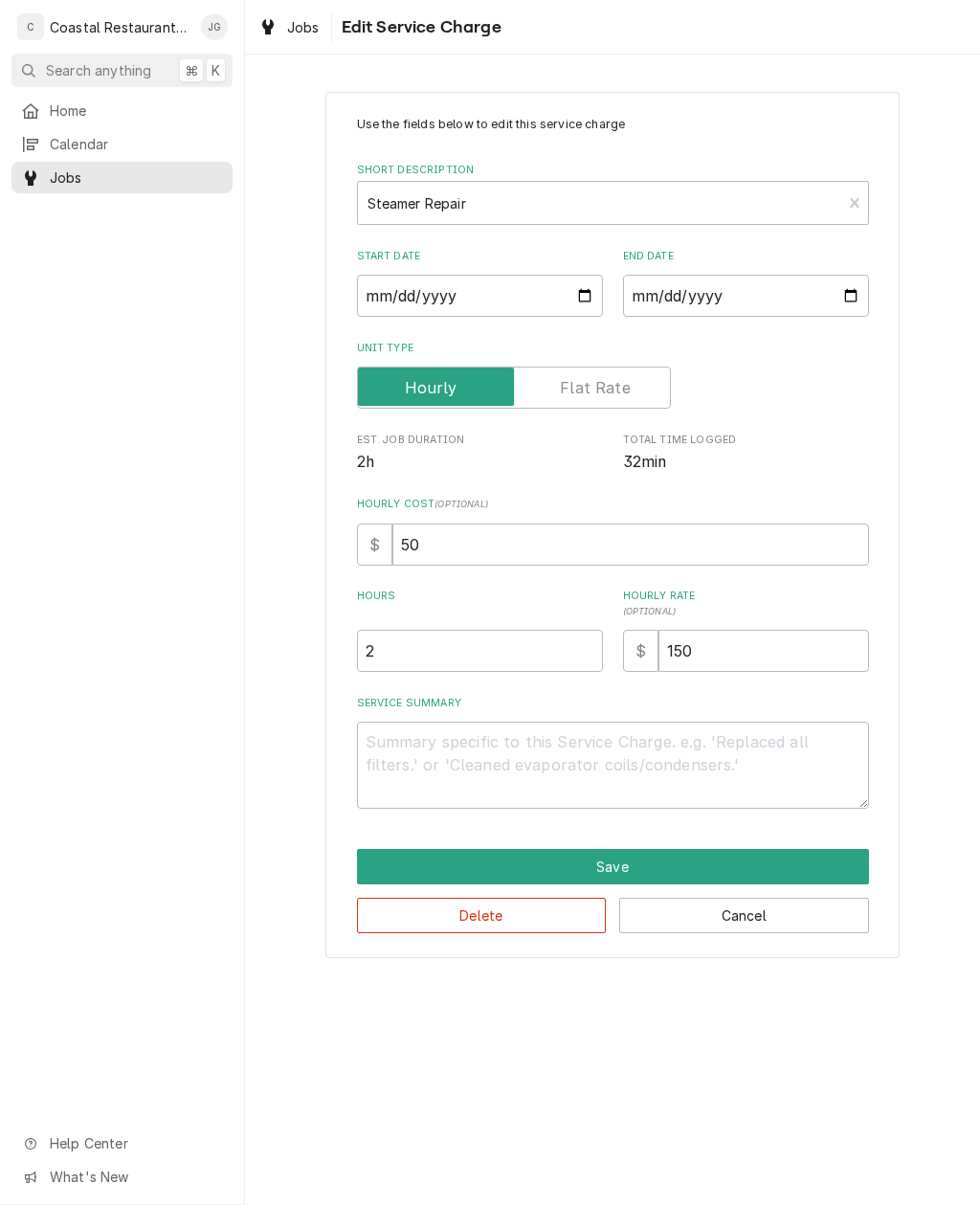
click at [782, 926] on button "Cancel" at bounding box center [744, 915] width 249 height 35
type textarea "x"
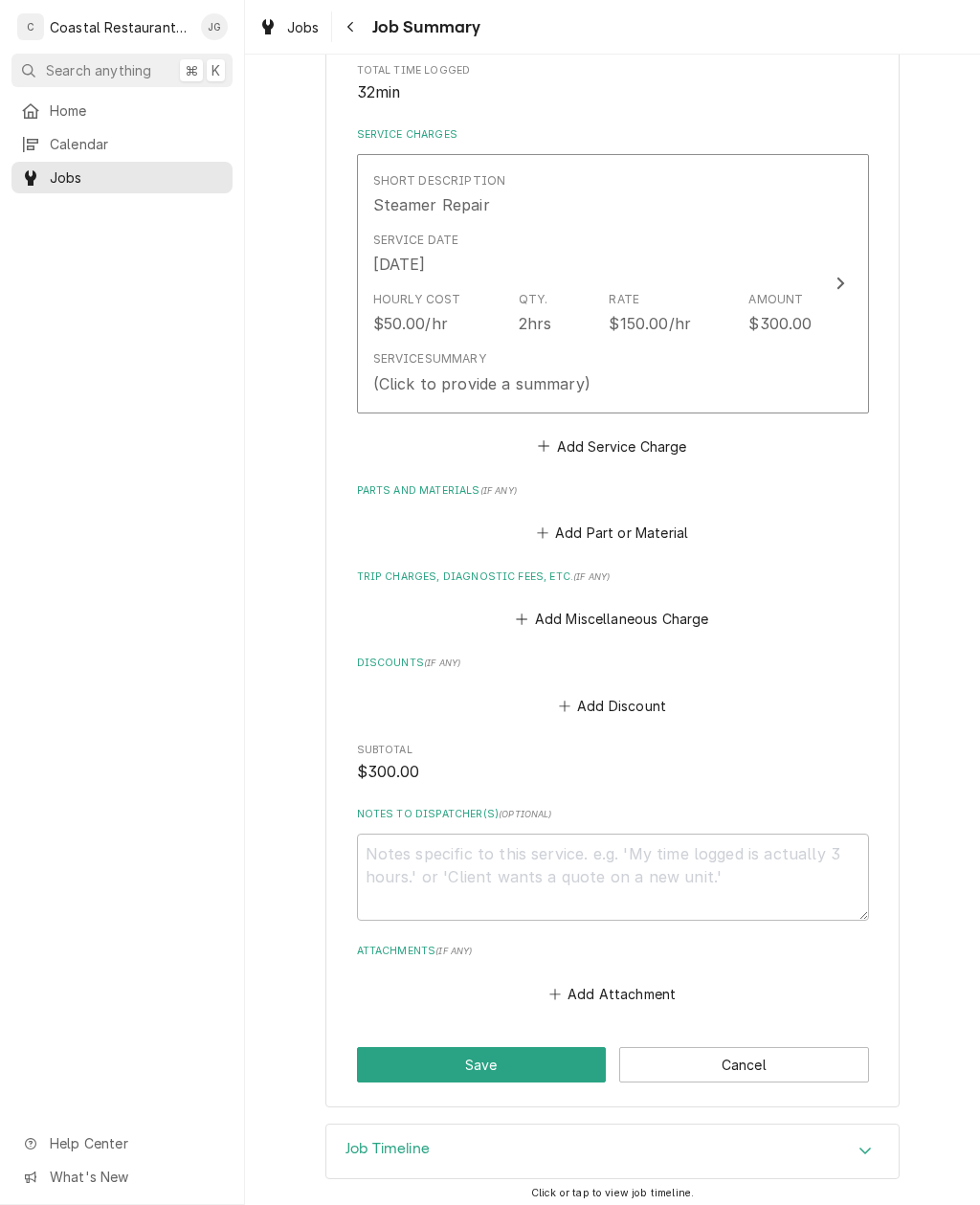
scroll to position [392, 0]
click at [670, 1064] on button "Cancel" at bounding box center [744, 1067] width 249 height 35
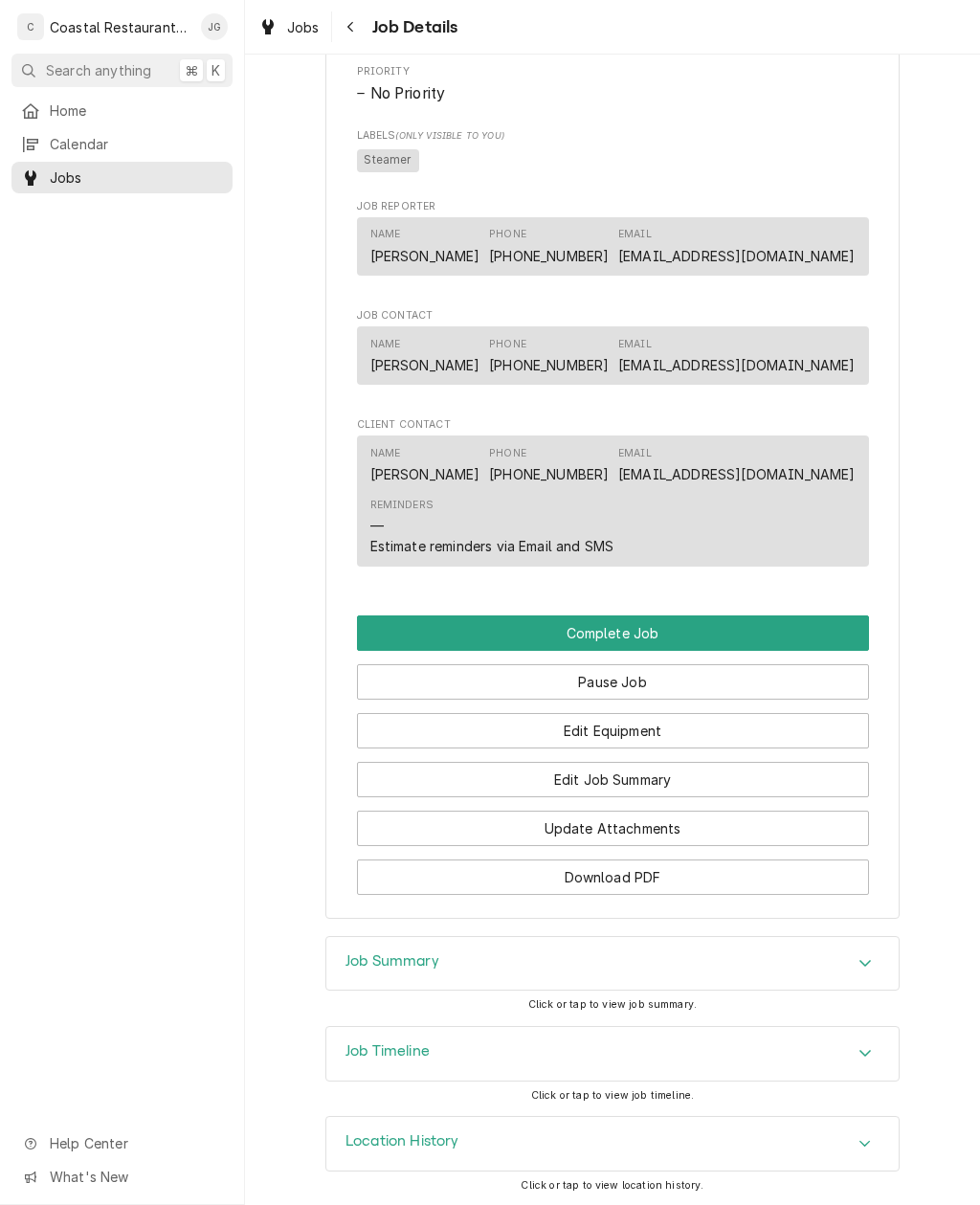
scroll to position [1079, 0]
click at [739, 776] on button "Edit Job Summary" at bounding box center [613, 781] width 512 height 35
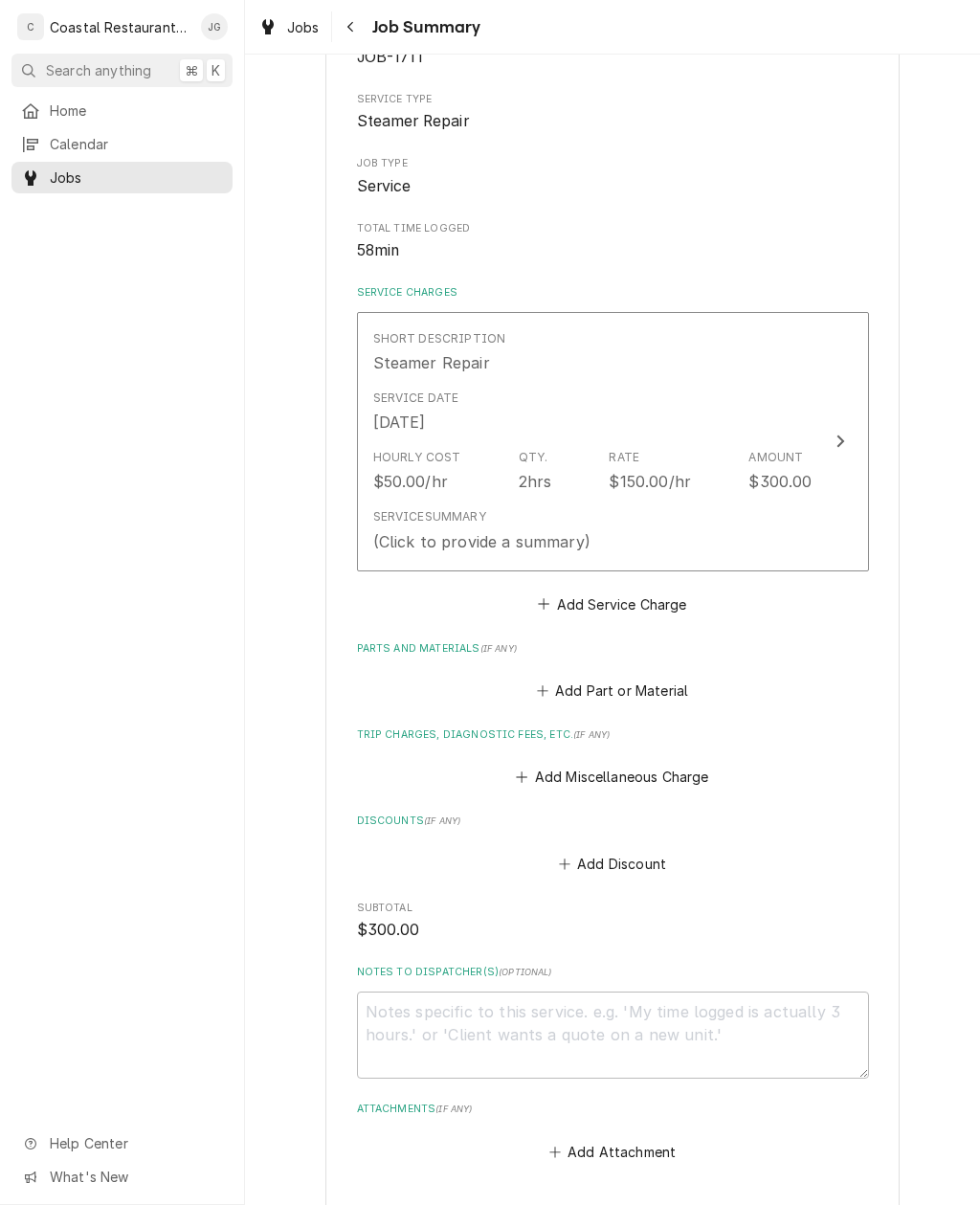
scroll to position [235, 0]
click at [544, 685] on icon "Parts and Materials" at bounding box center [543, 692] width 12 height 14
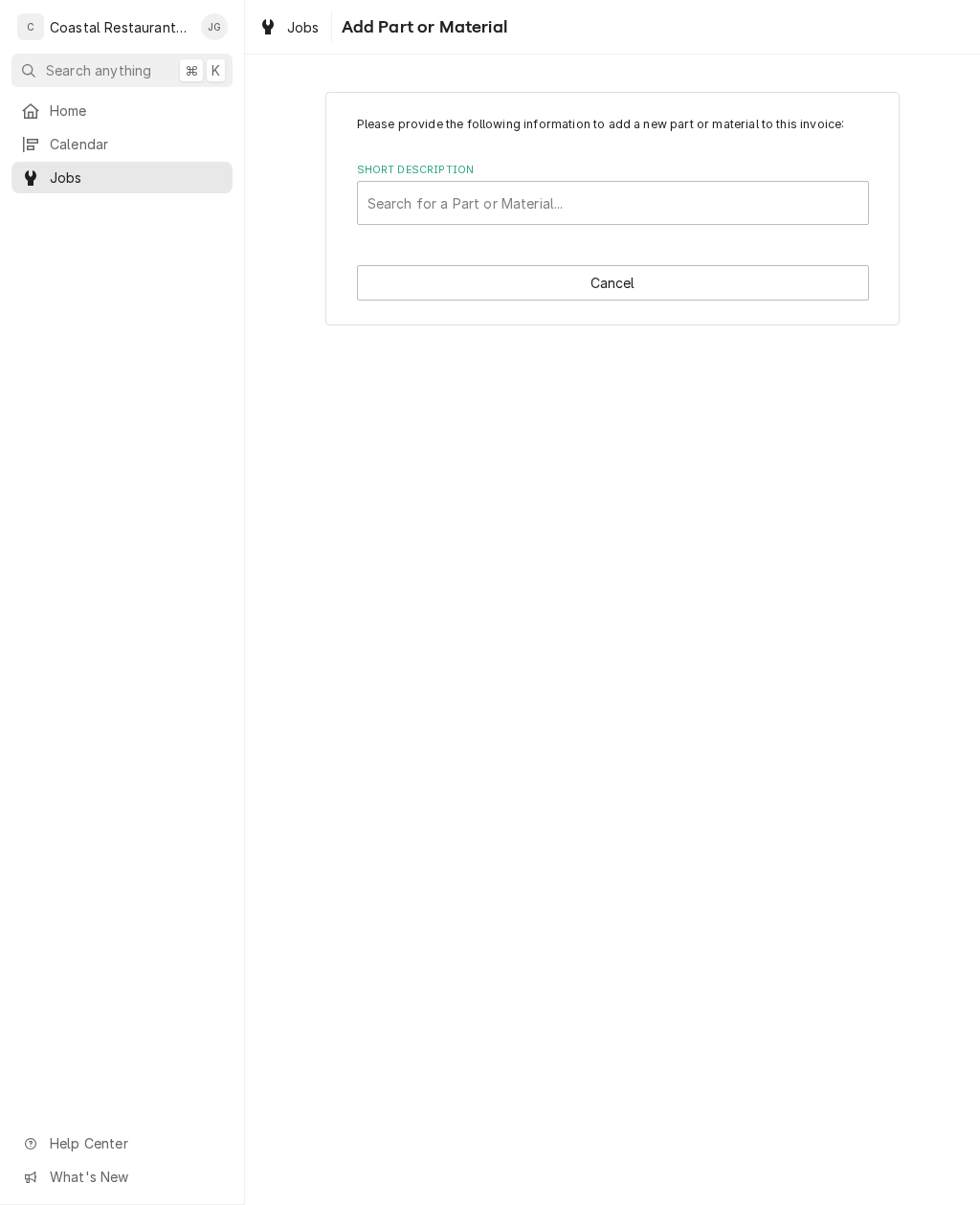
click at [600, 278] on button "Cancel" at bounding box center [613, 283] width 512 height 35
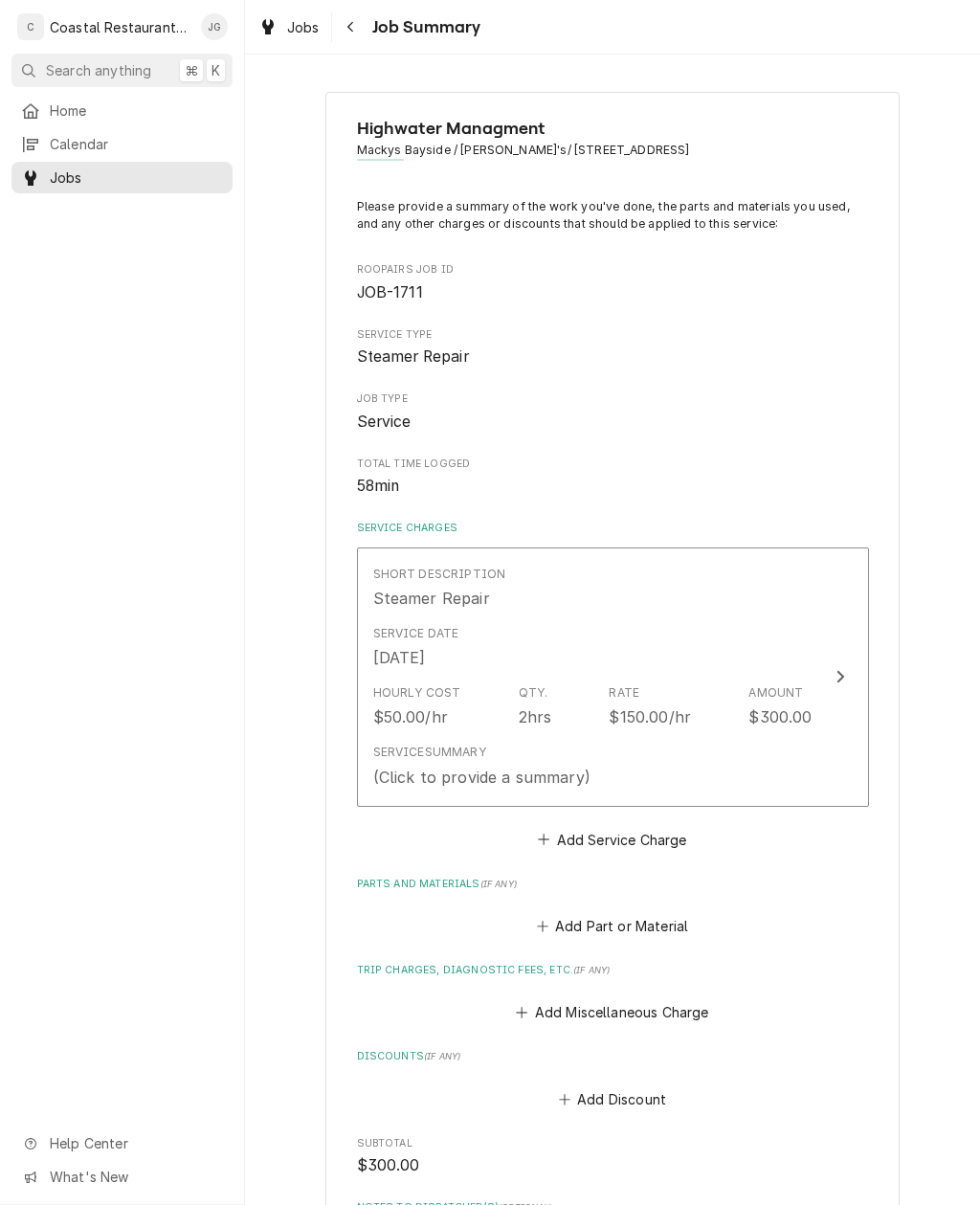
scroll to position [235, 0]
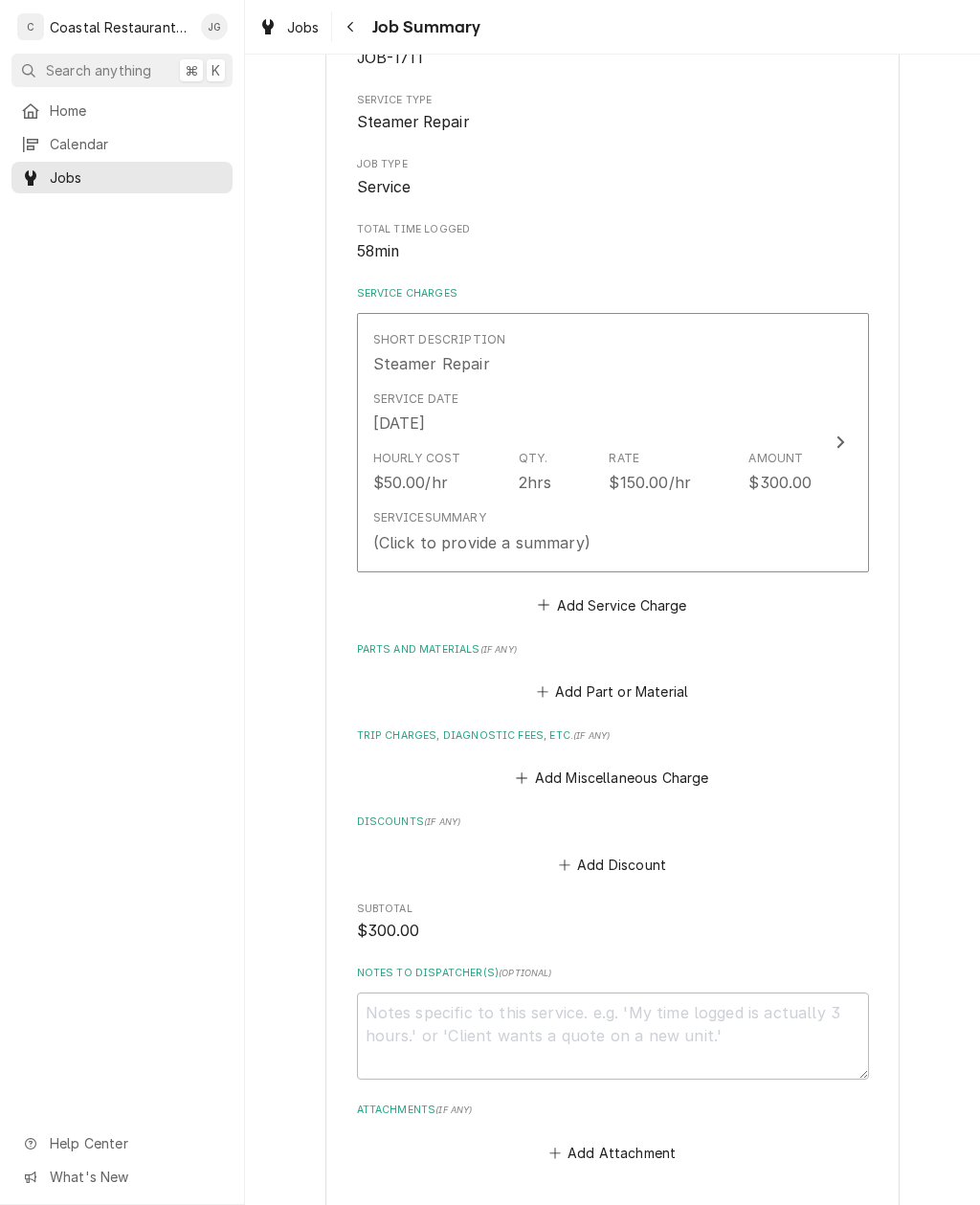
click at [544, 766] on button "Add Miscellaneous Charge" at bounding box center [612, 778] width 199 height 27
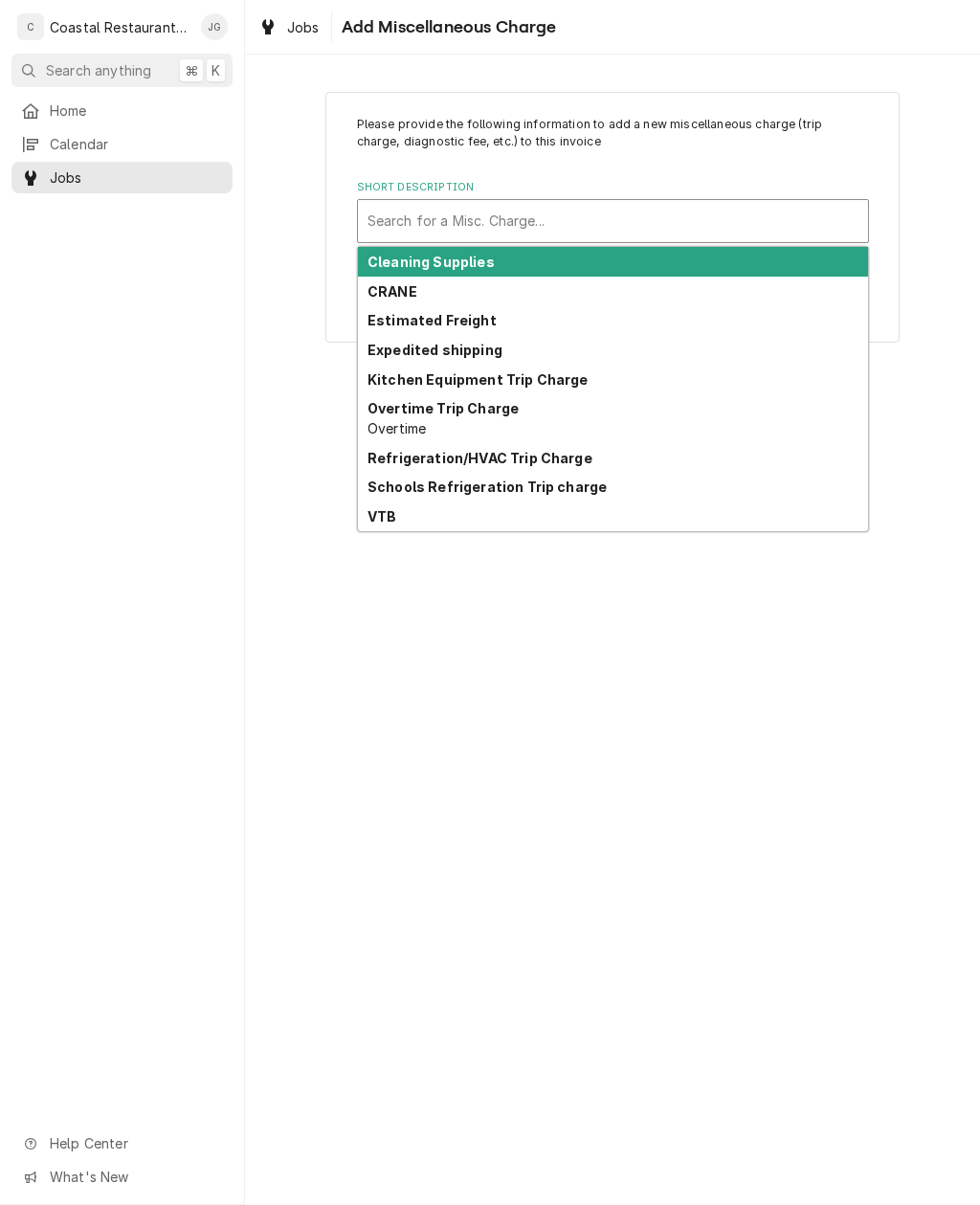
click at [570, 384] on strong "Kitchen Equipment Trip Charge" at bounding box center [477, 379] width 221 height 17
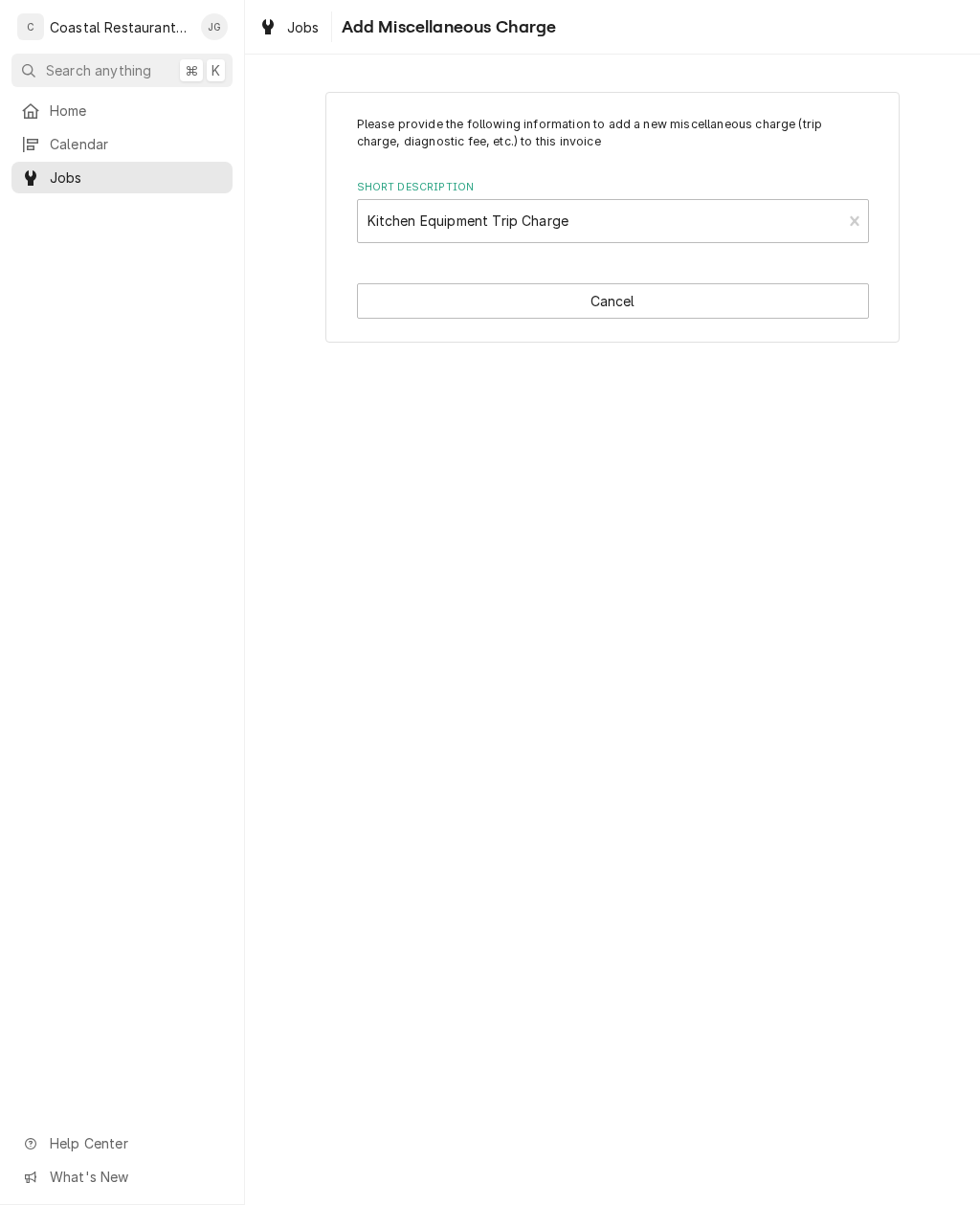
type textarea "x"
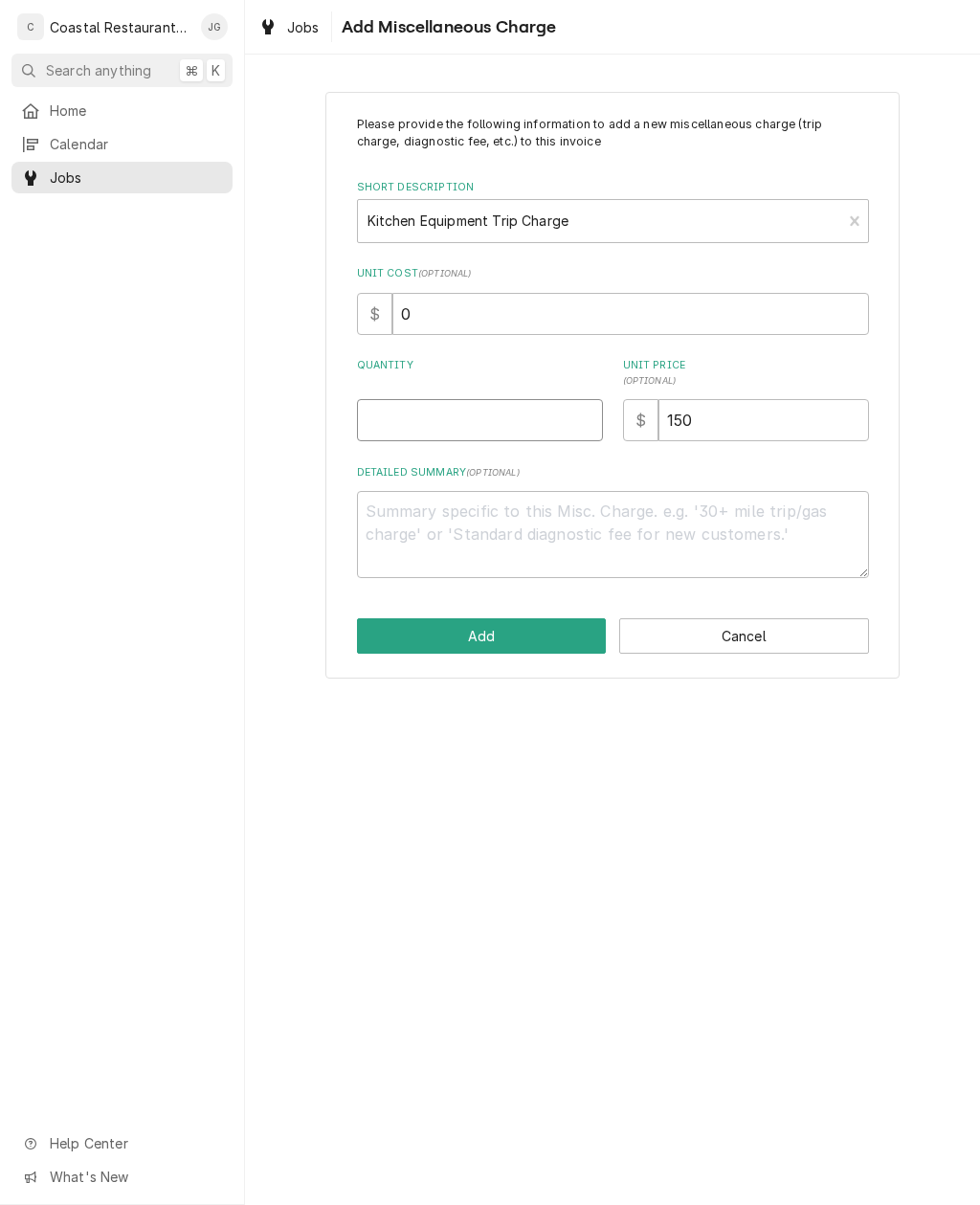
click at [443, 416] on input "Quantity" at bounding box center [480, 419] width 246 height 42
type input "1"
click at [522, 636] on button "Add" at bounding box center [482, 636] width 249 height 35
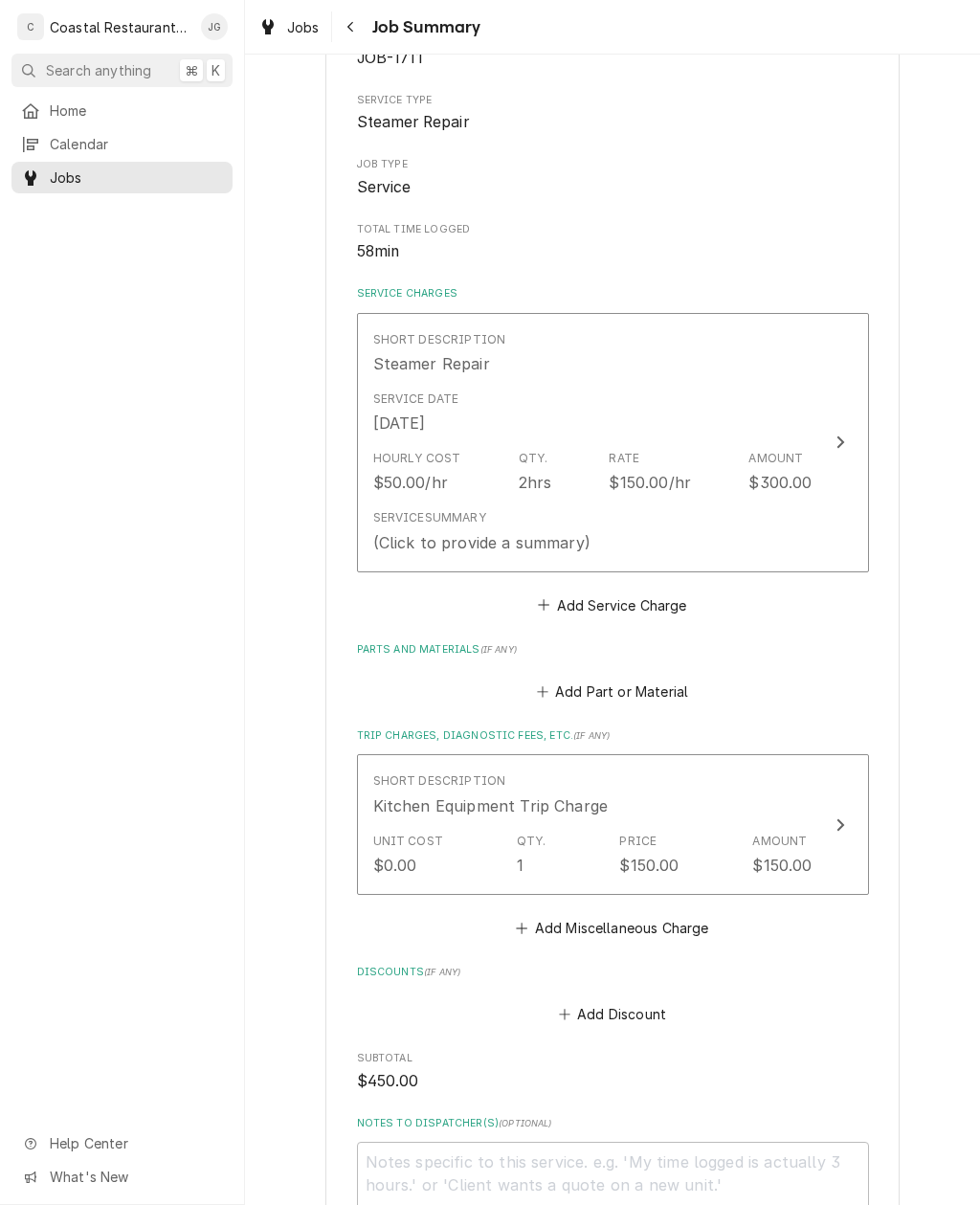
click at [730, 531] on div "Service Summary (Click to provide a summary)" at bounding box center [592, 531] width 439 height 59
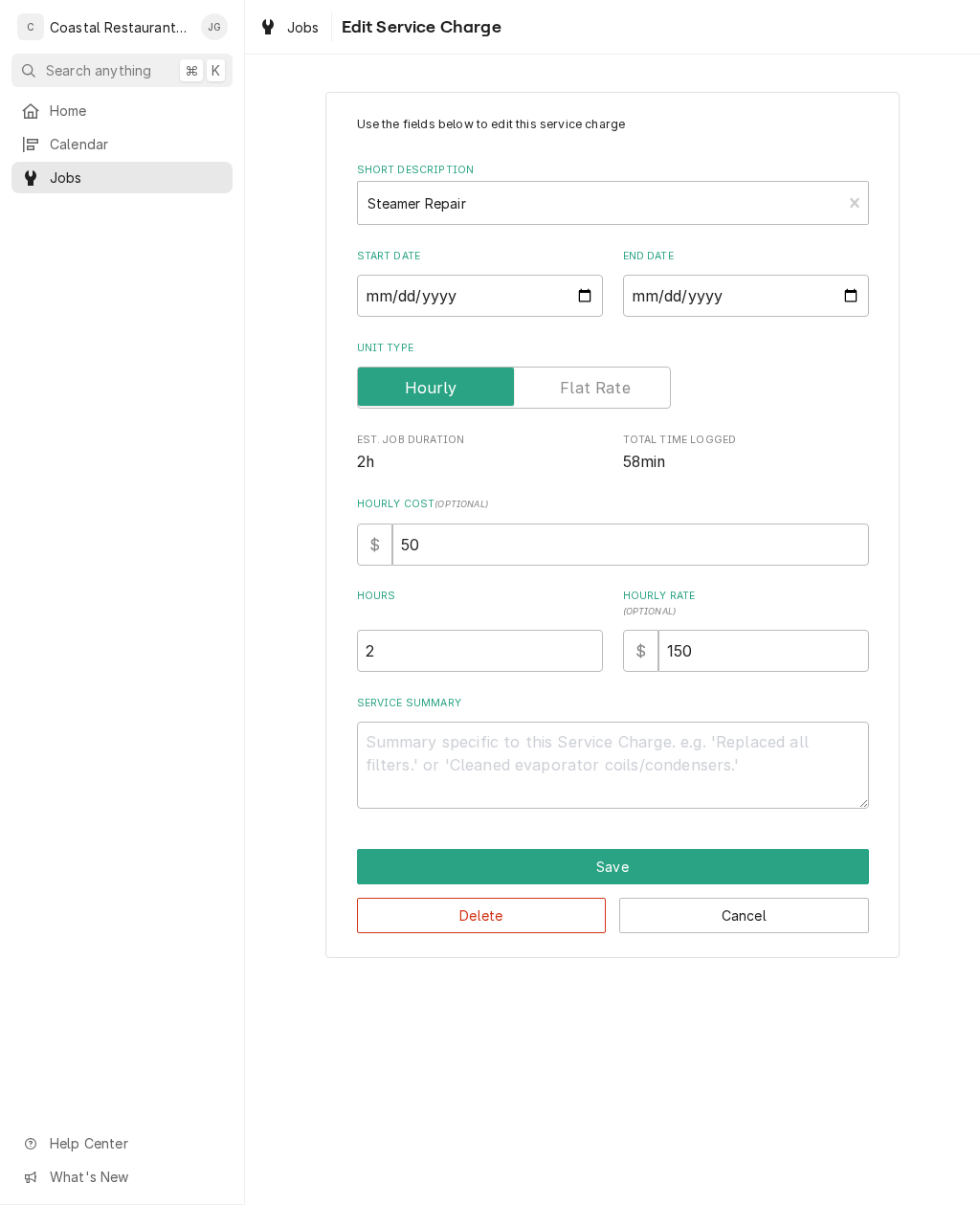
type textarea "x"
click at [506, 657] on input "2" at bounding box center [480, 650] width 246 height 42
type textarea "x"
type input "1"
type textarea "x"
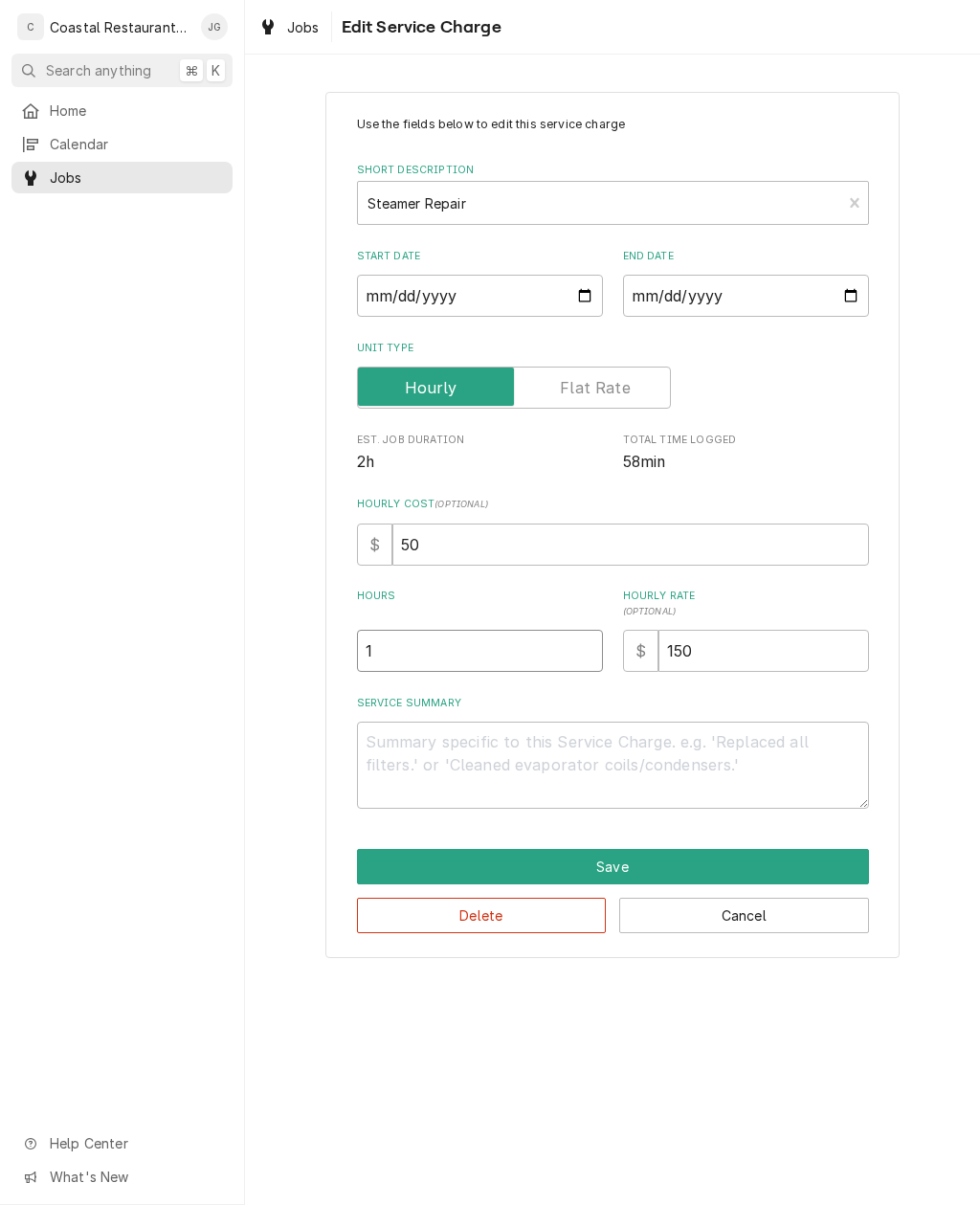
type input "1"
click at [556, 748] on textarea "Service Summary" at bounding box center [613, 765] width 512 height 87
type textarea "x"
click at [551, 647] on input "1" at bounding box center [480, 650] width 246 height 42
type textarea "x"
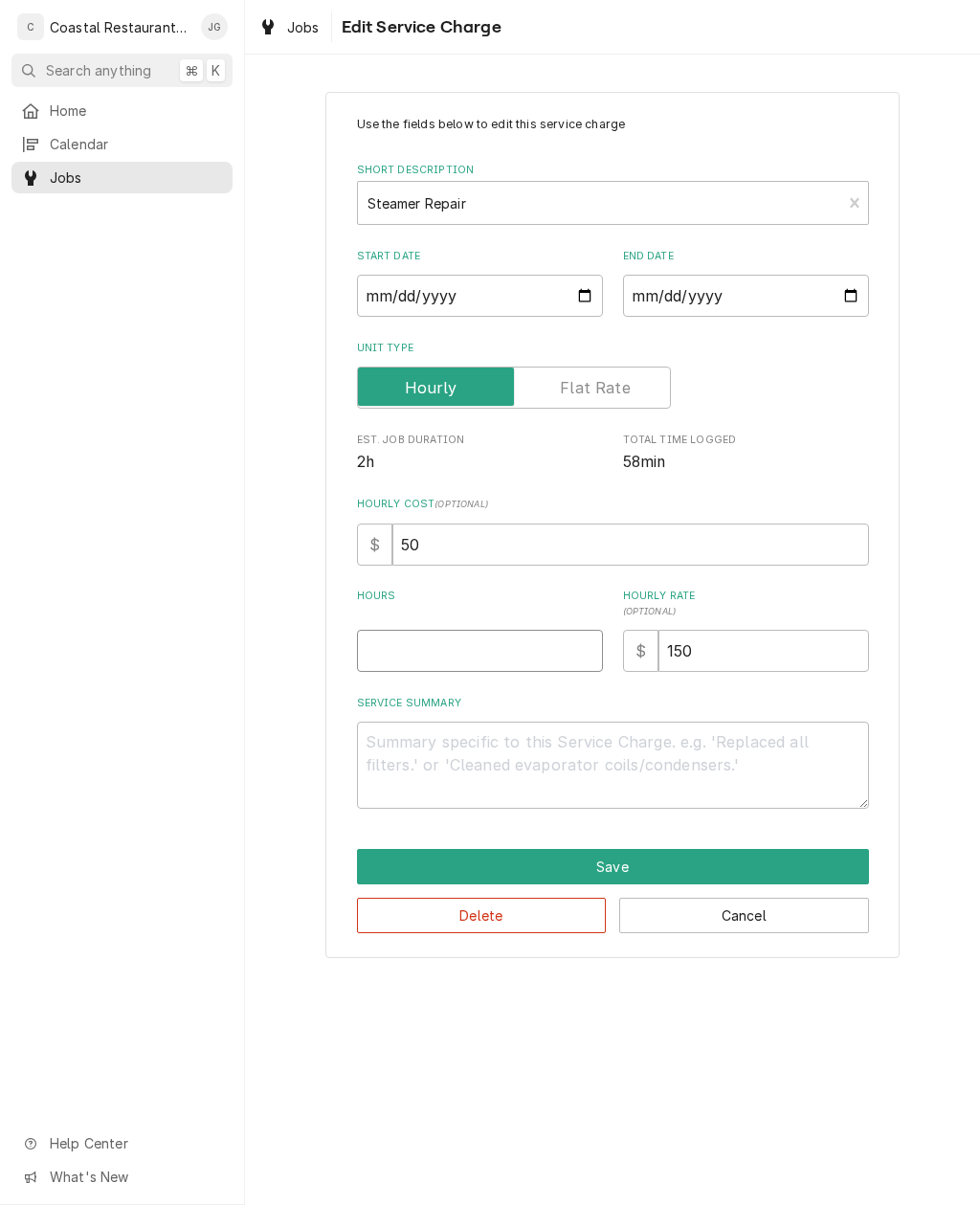
type input "3"
type textarea "x"
type input "2"
type textarea "x"
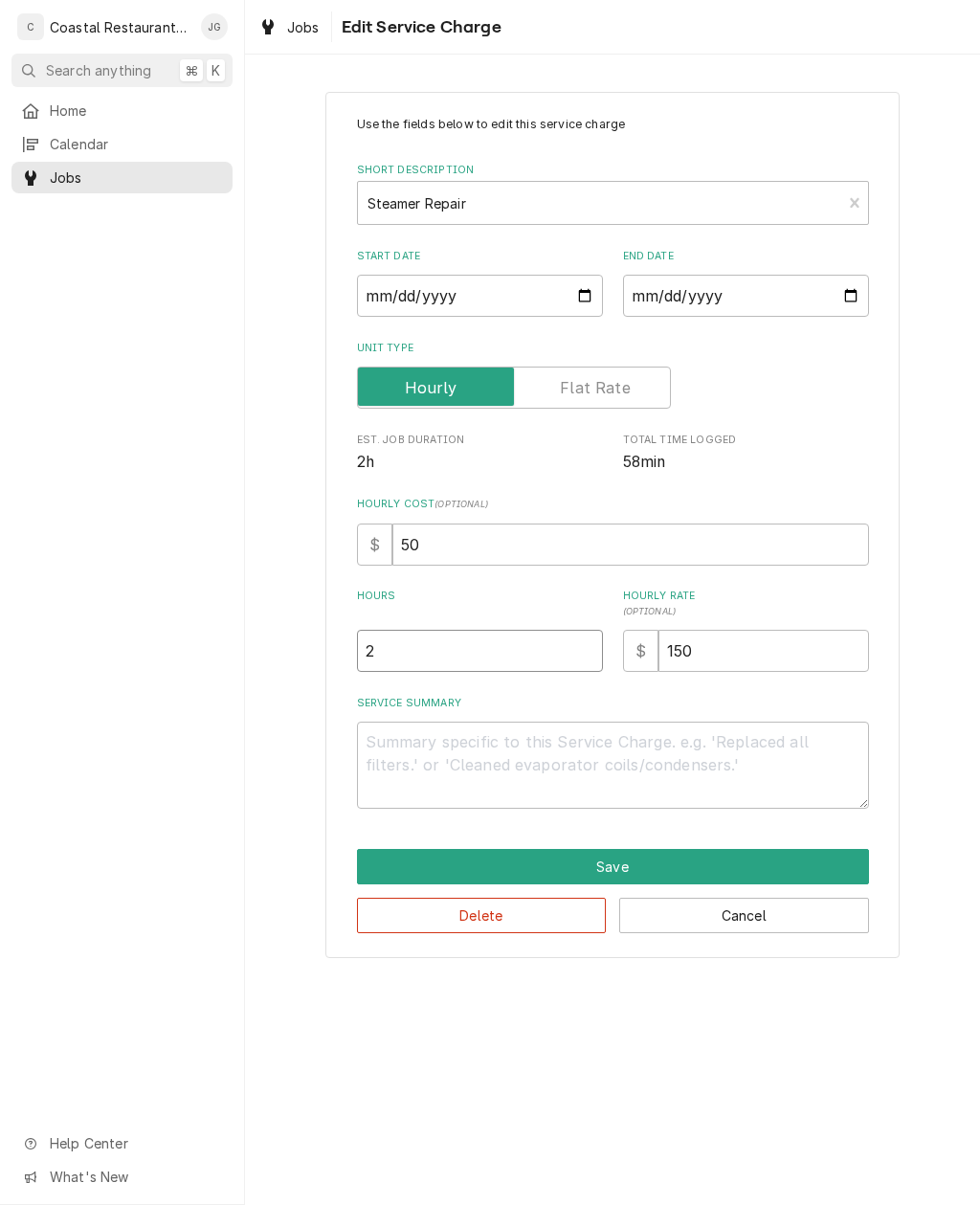
type input "2"
click at [939, 587] on div "Use the fields below to edit this service charge Short Description Steamer Repa…" at bounding box center [613, 524] width 735 height 900
click at [651, 764] on textarea "Service Summary" at bounding box center [613, 765] width 512 height 87
type textarea "x"
type textarea "On"
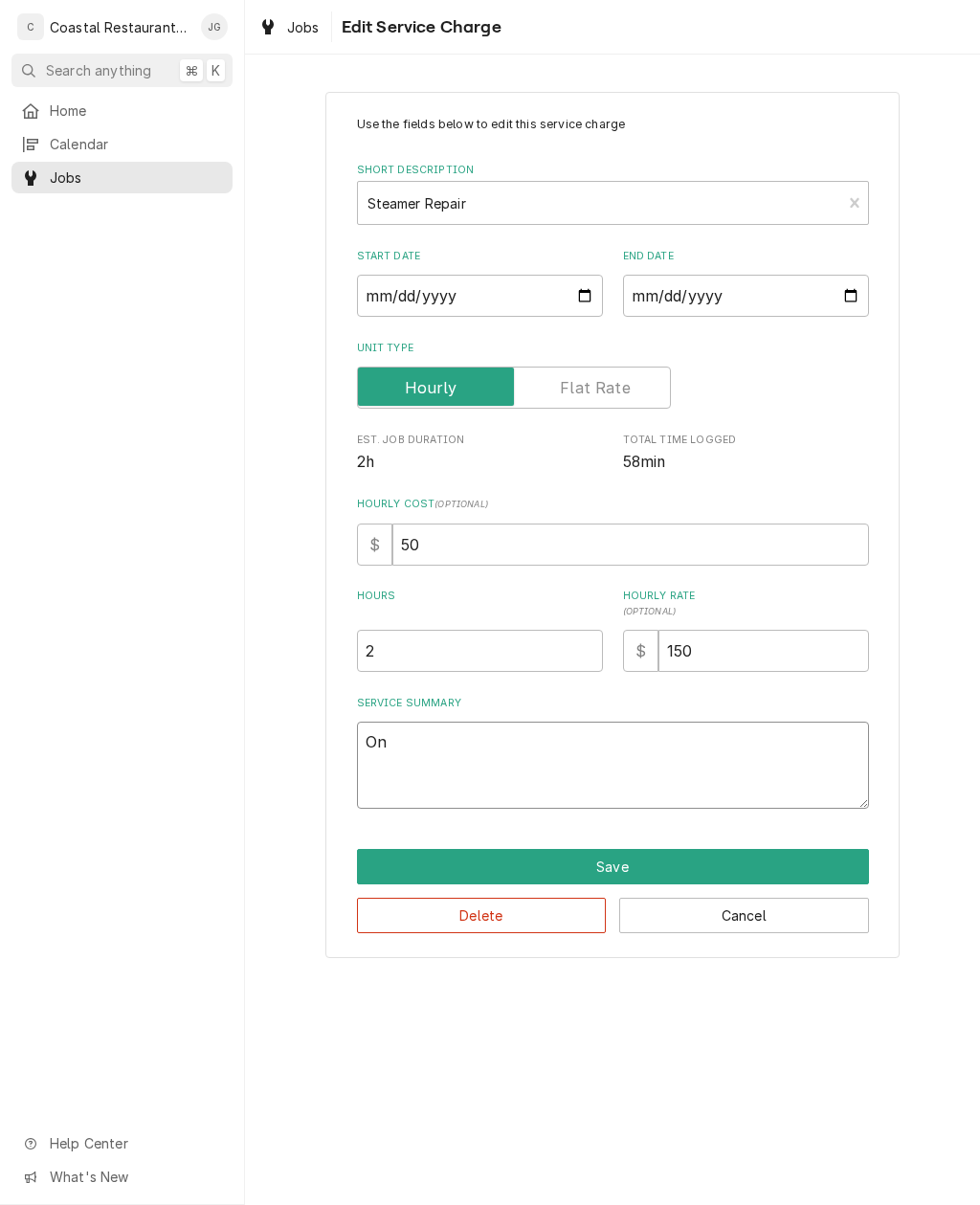
type textarea "x"
type textarea "Ons"
type textarea "x"
type textarea "Onsi"
type textarea "x"
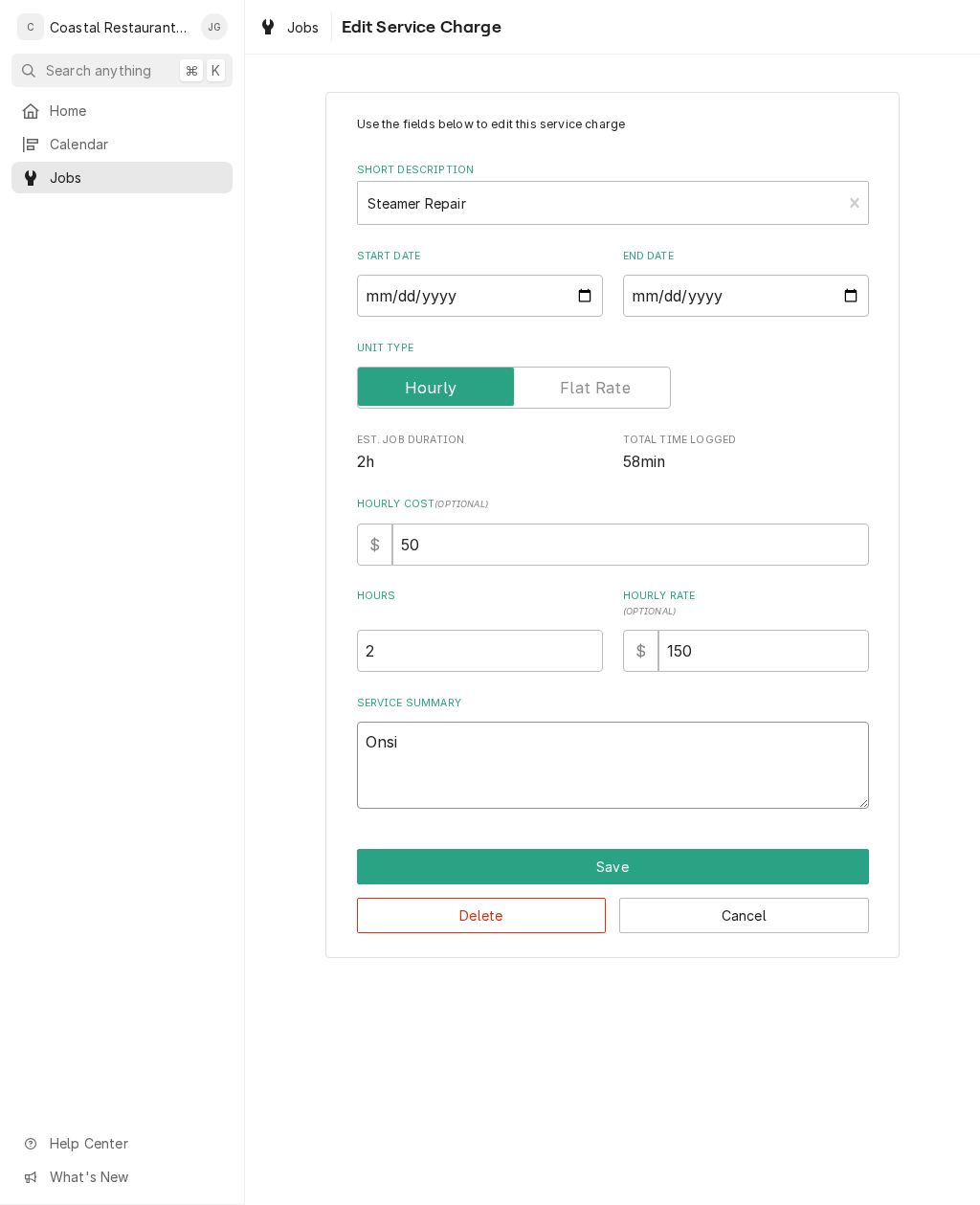
type textarea "Onsit"
type textarea "x"
type textarea "Onsite"
type textarea "x"
type textarea "Onsite d"
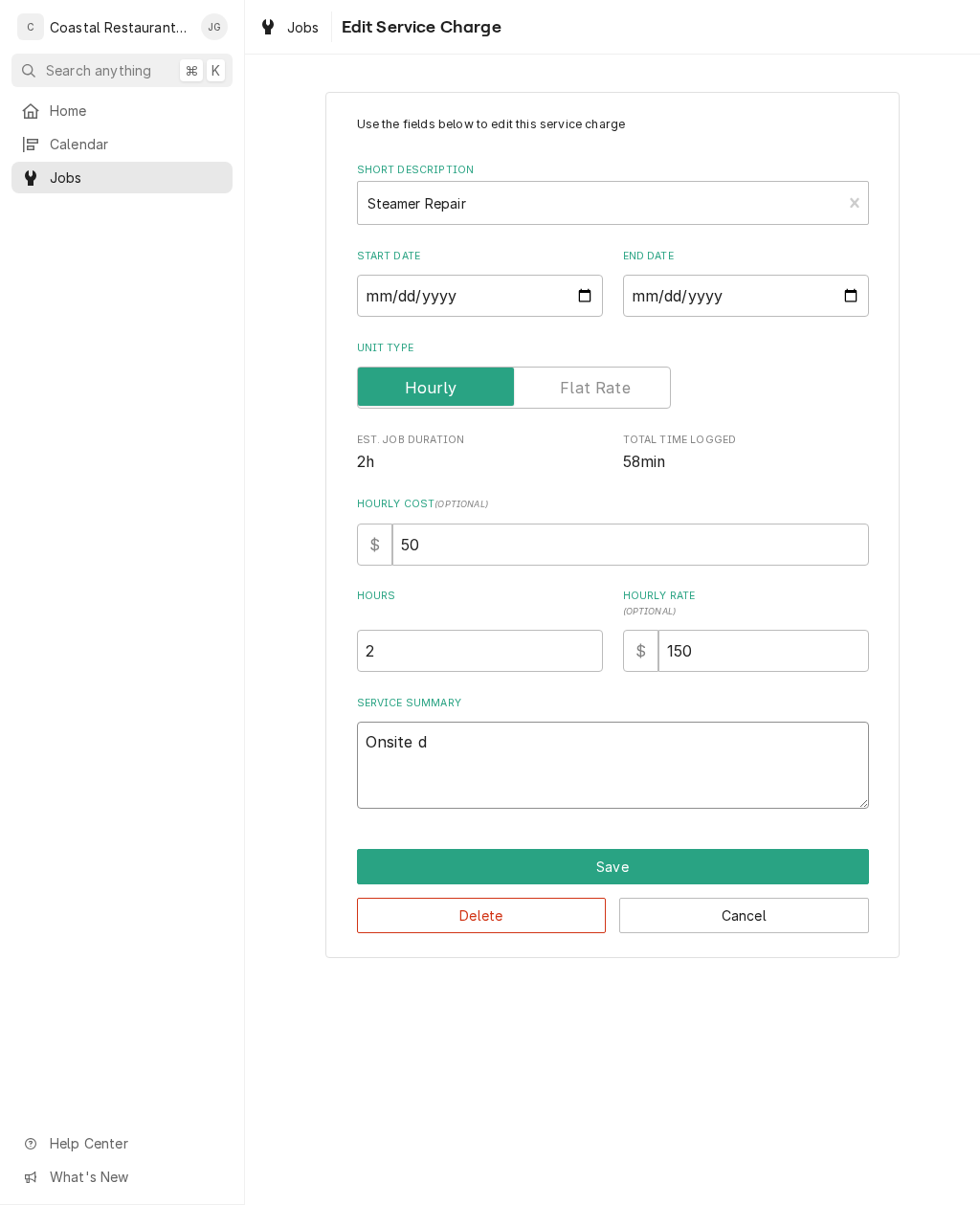
type textarea "x"
type textarea "Onsite di"
type textarea "x"
type textarea "Onsite dis"
type textarea "x"
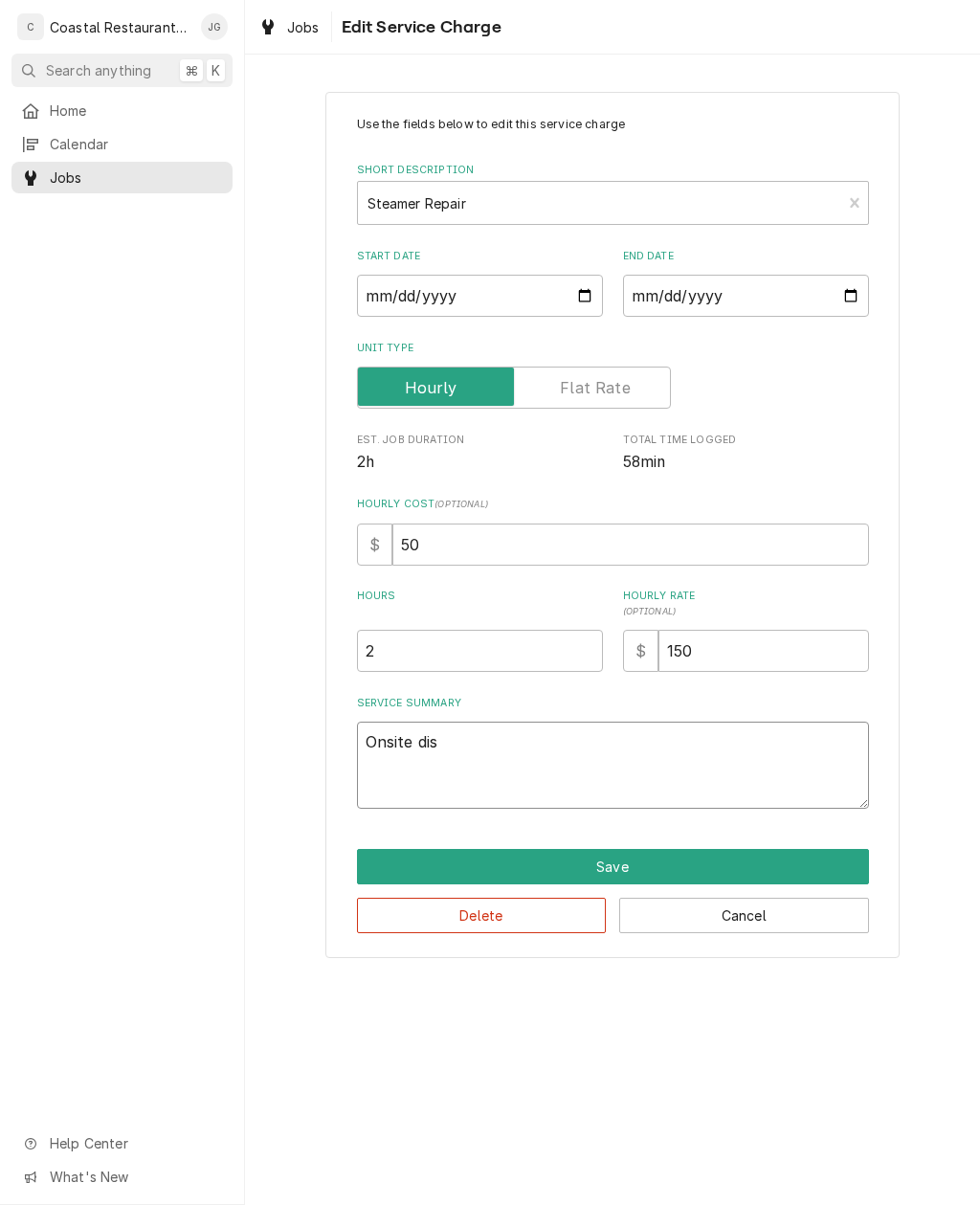
type textarea "Onsite disc"
type textarea "x"
type textarea "Onsite discon"
type textarea "x"
type textarea "Onsite discone"
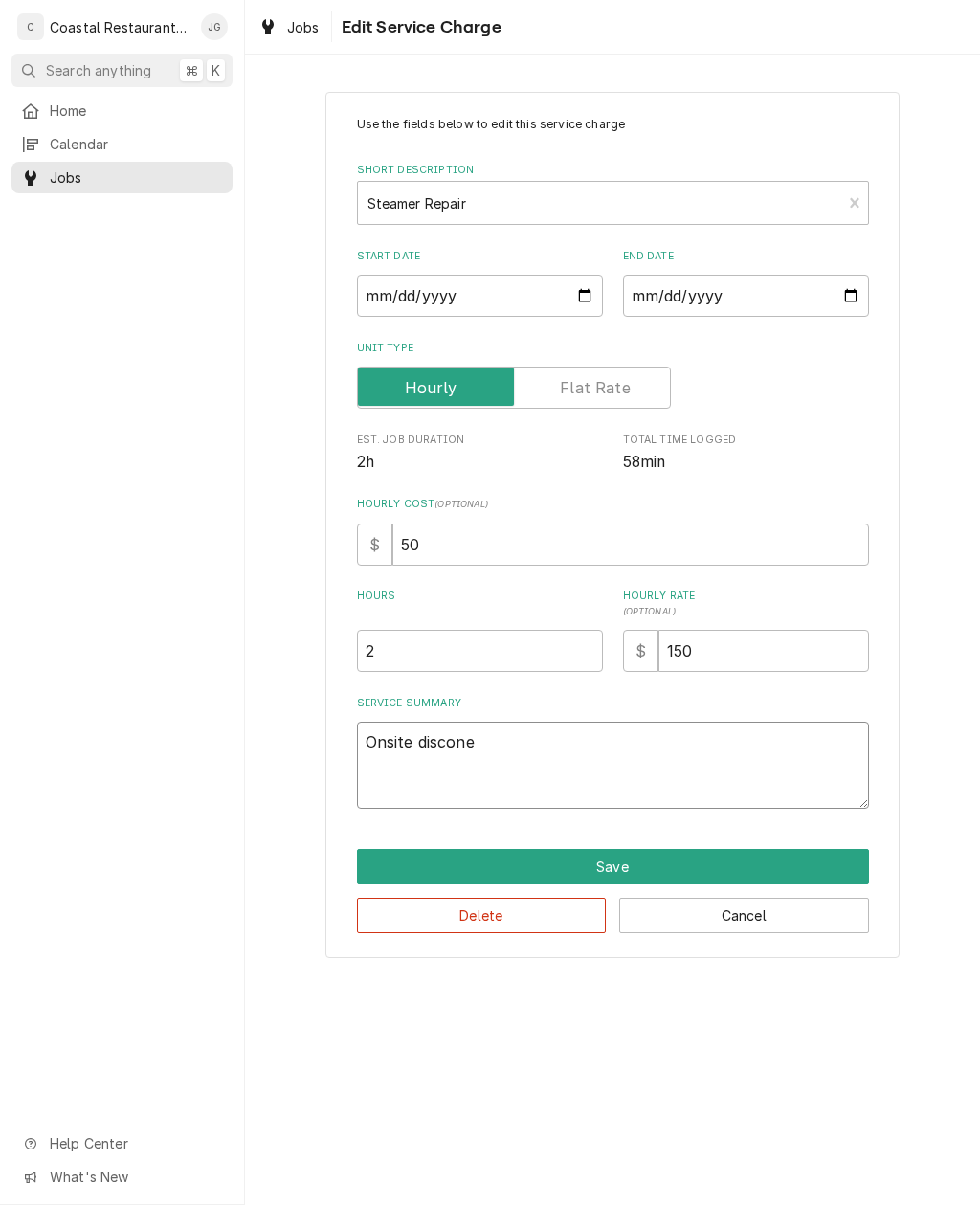
type textarea "x"
type textarea "Onsite disconect"
type textarea "x"
type textarea "Onsite disconecte"
type textarea "x"
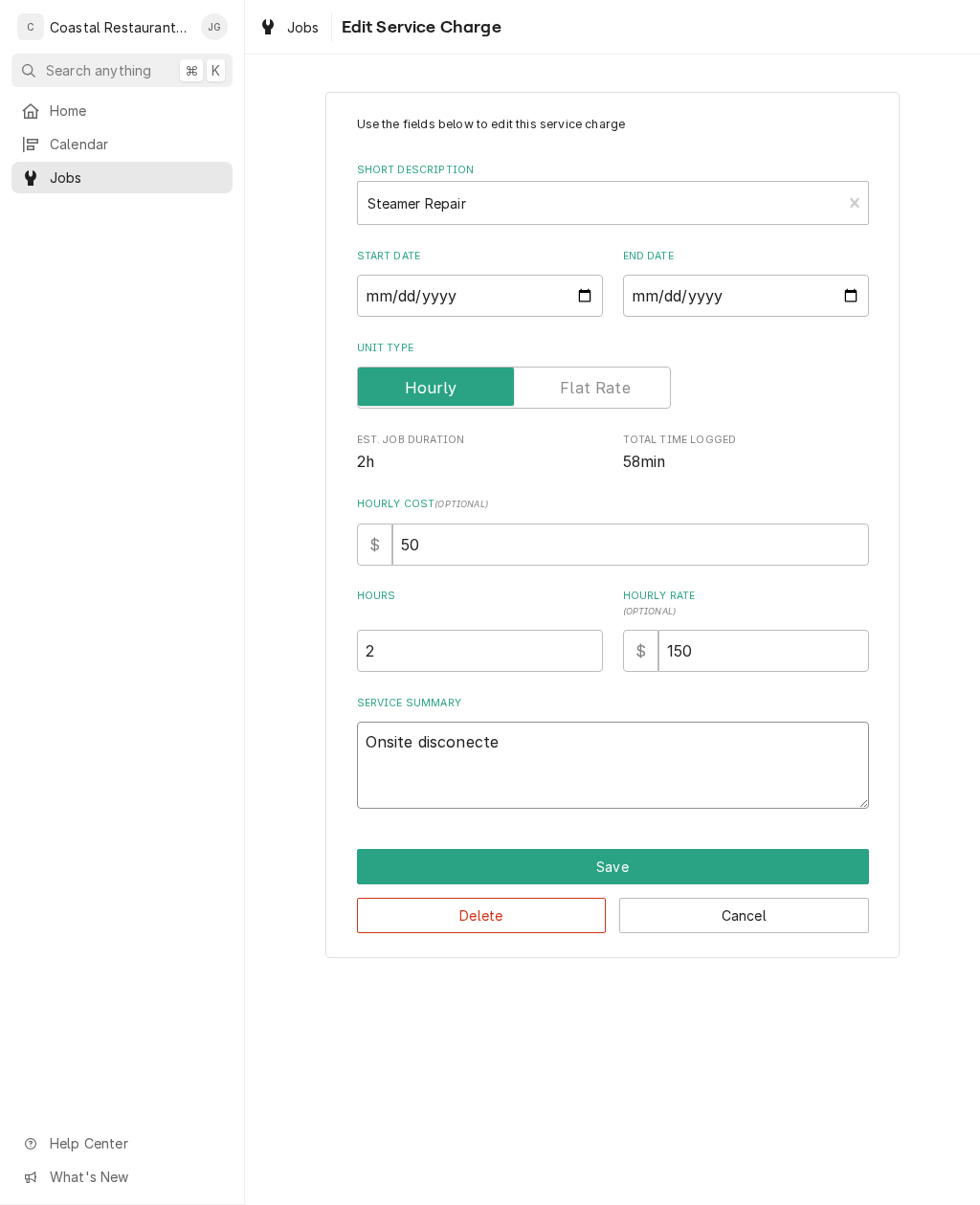
type textarea "Onsite disconected"
type textarea "x"
type textarea "Onsite disconnected"
type textarea "x"
type textarea "Onsite disconnected a"
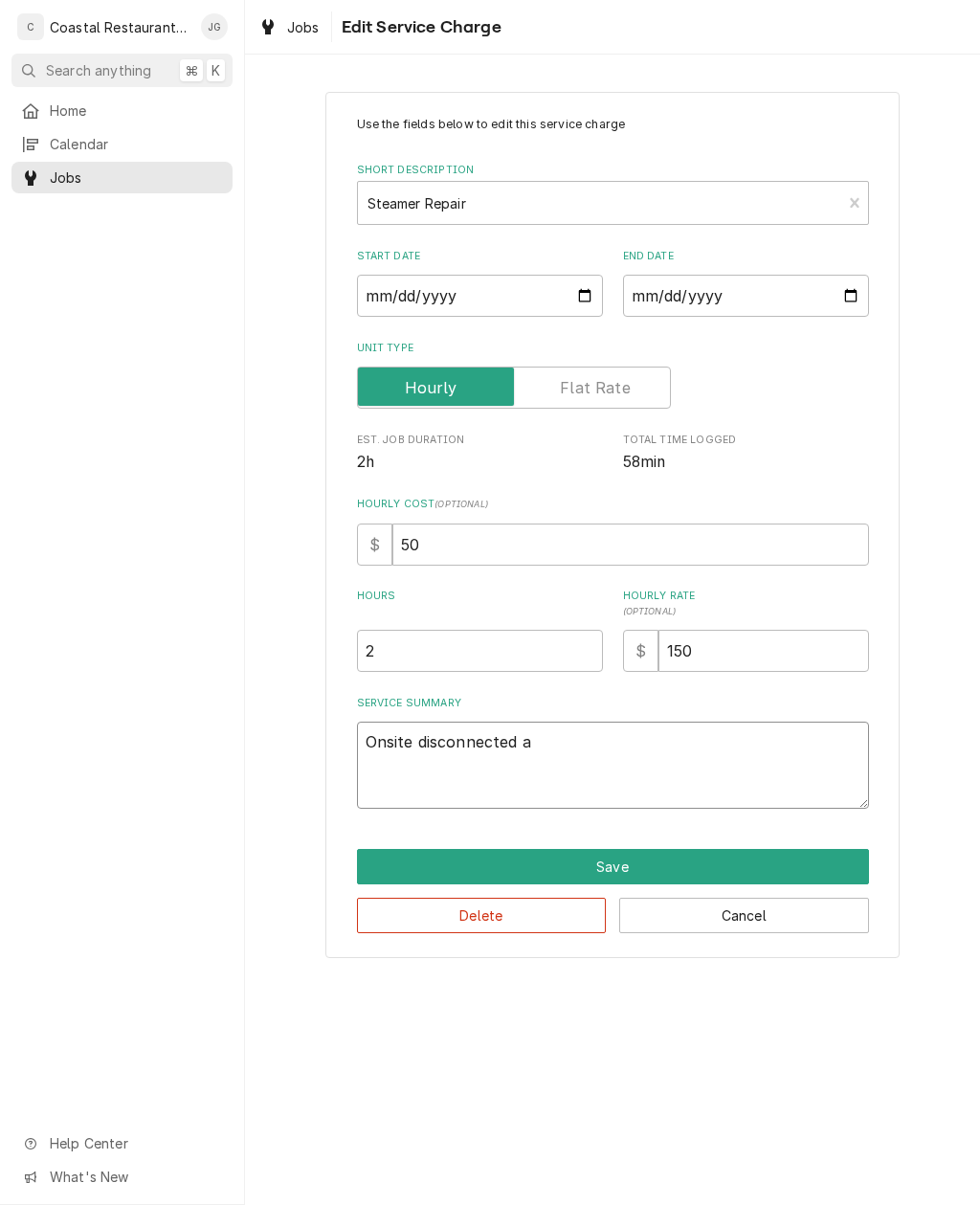
type textarea "x"
type textarea "Onsite disconnected al"
type textarea "x"
type textarea "Onsite disconnected all"
type textarea "x"
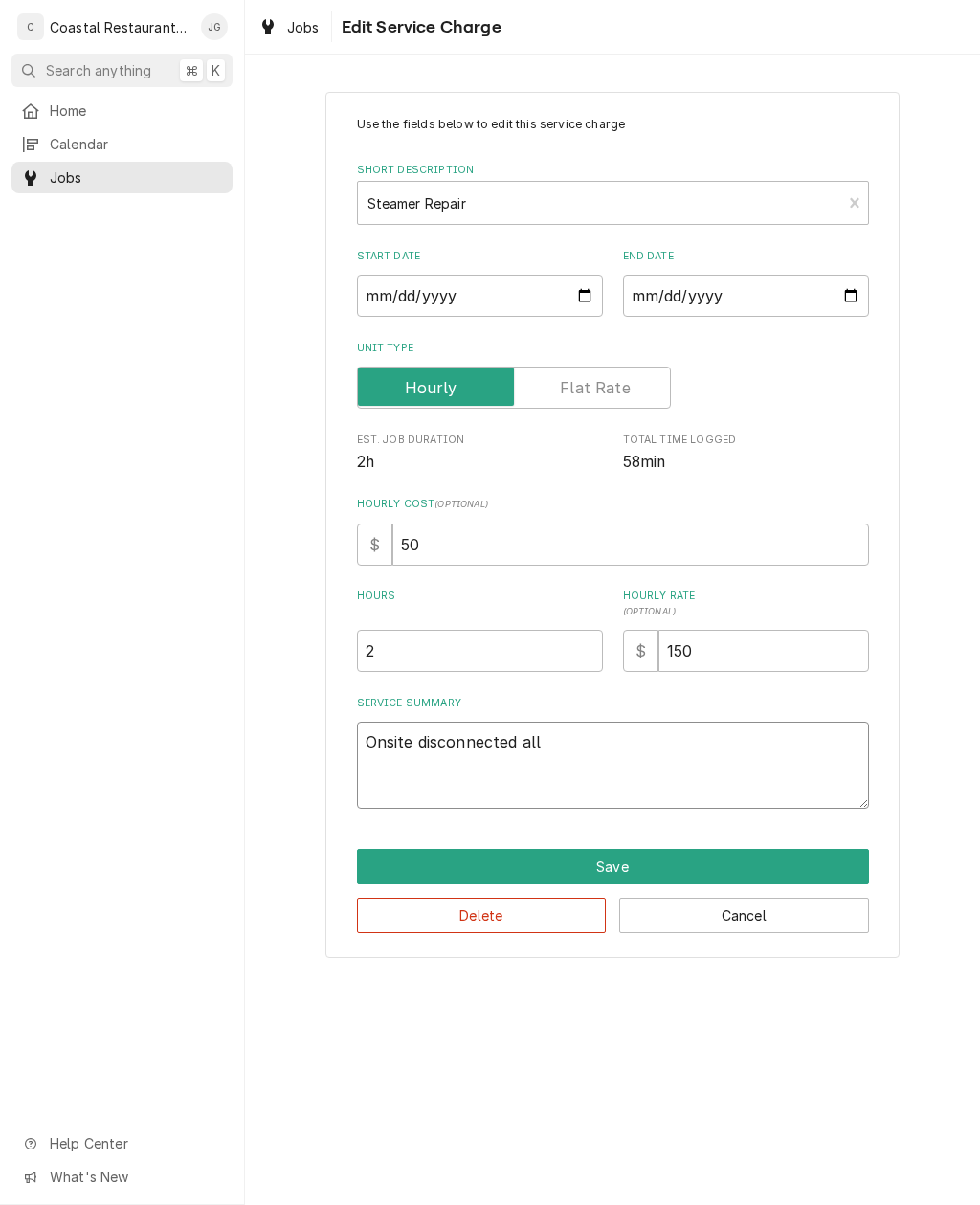
type textarea "Onsite disconnected all w"
type textarea "x"
type textarea "Onsite disconnected all wa"
type textarea "x"
type textarea "Onsite disconnected all wat"
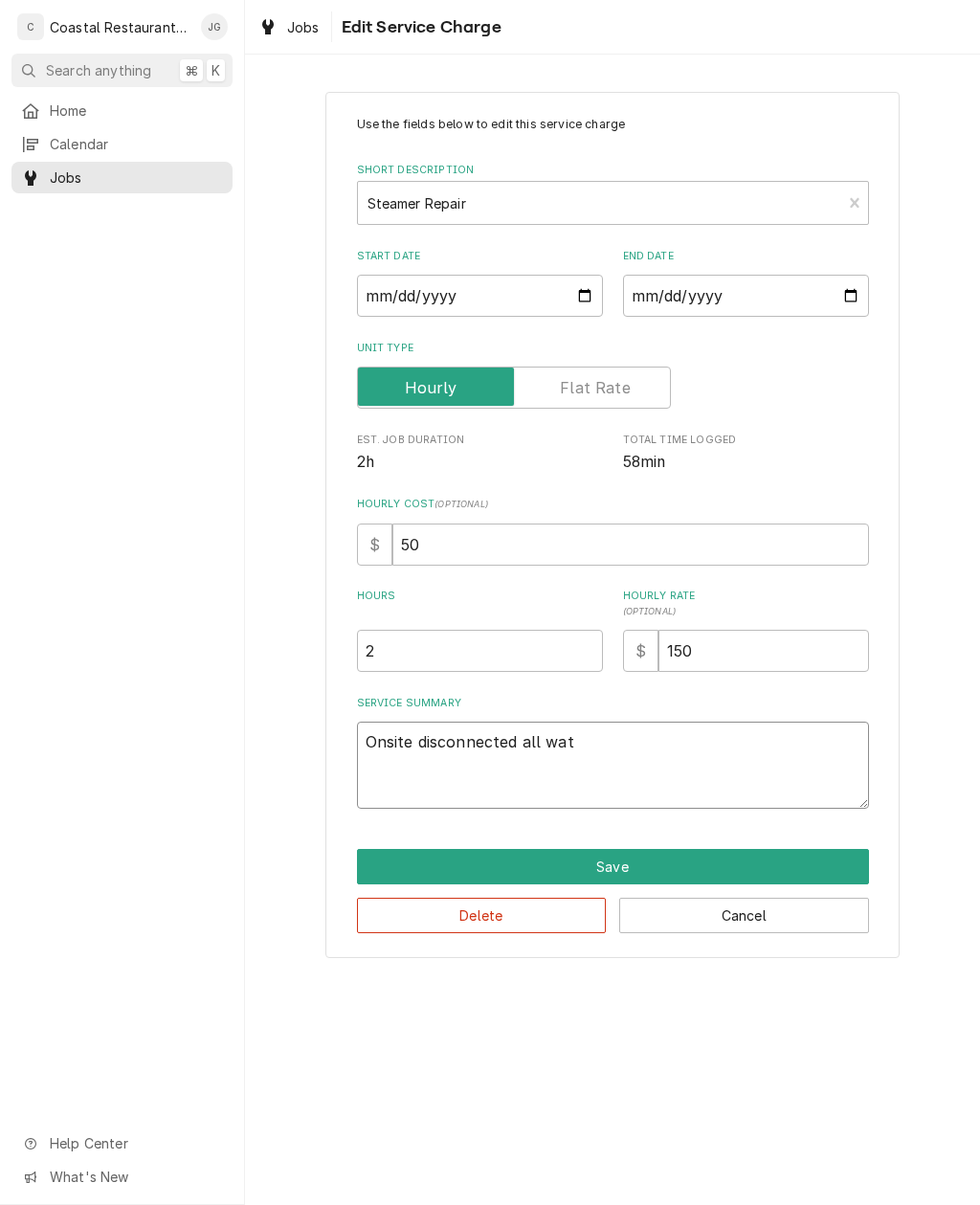
type textarea "x"
type textarea "Onsite disconnected all wate"
type textarea "x"
type textarea "Onsite disconnected all water"
type textarea "x"
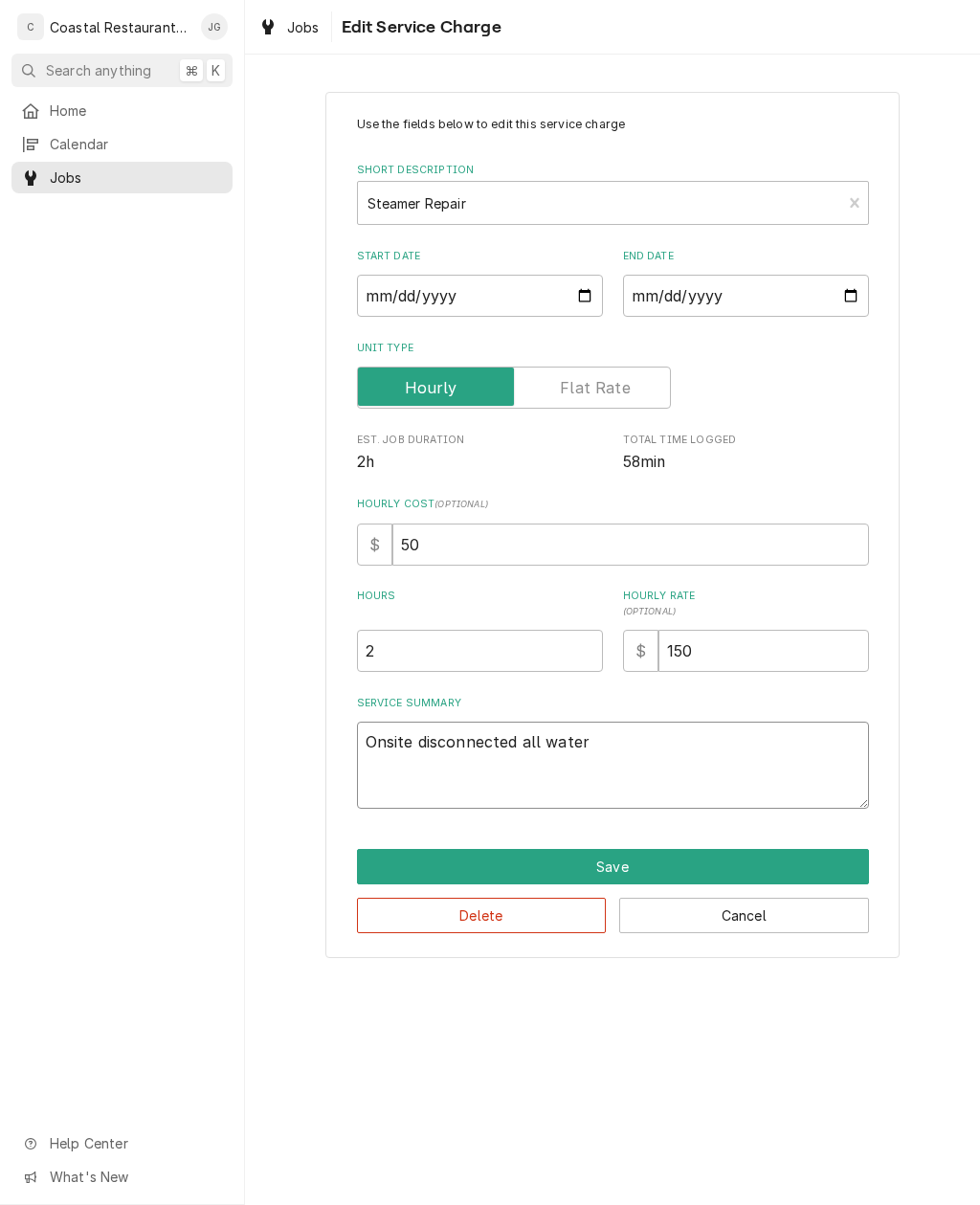
type textarea "Onsite disconnected all water"
type textarea "x"
type textarea "Onsite disconnected all water l"
type textarea "x"
type textarea "Onsite disconnected all water li"
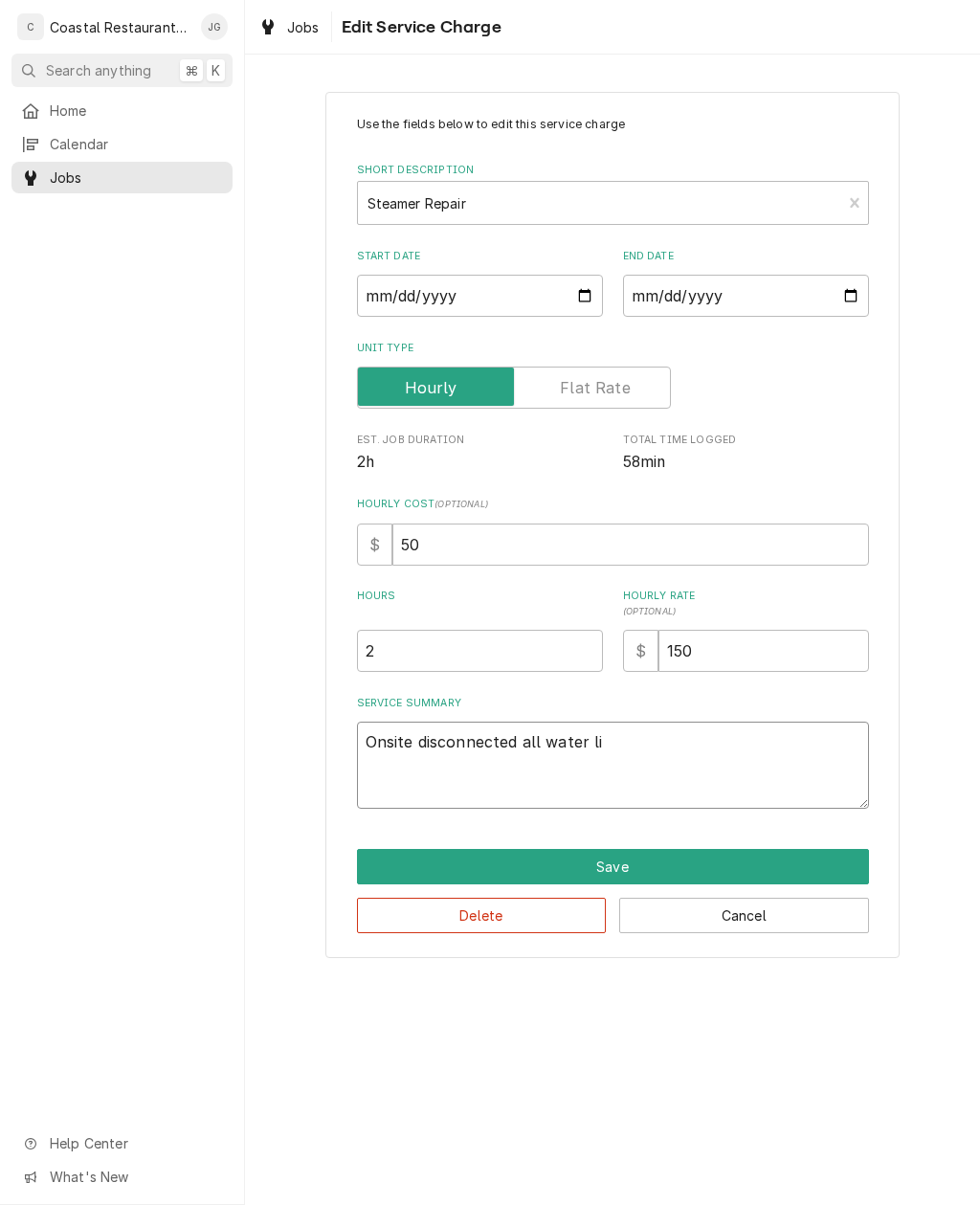
type textarea "x"
type textarea "Onsite disconnected all water lin"
type textarea "x"
type textarea "Onsite disconnected all water line"
type textarea "x"
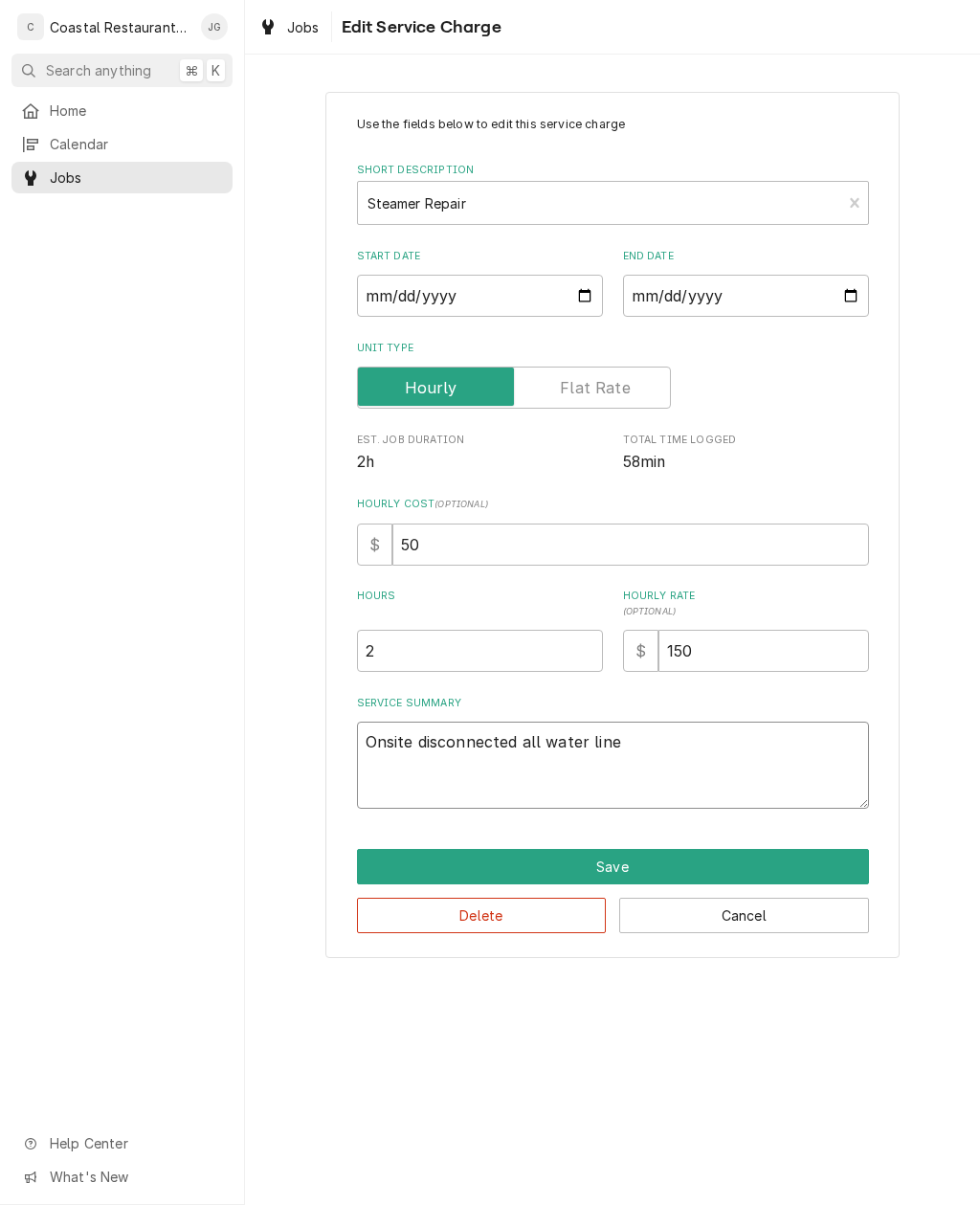
type textarea "Onsite disconnected all water lines"
type textarea "x"
type textarea "Onsite disconnected all water lines"
type textarea "x"
type textarea "Onsite disconnected all water lines f"
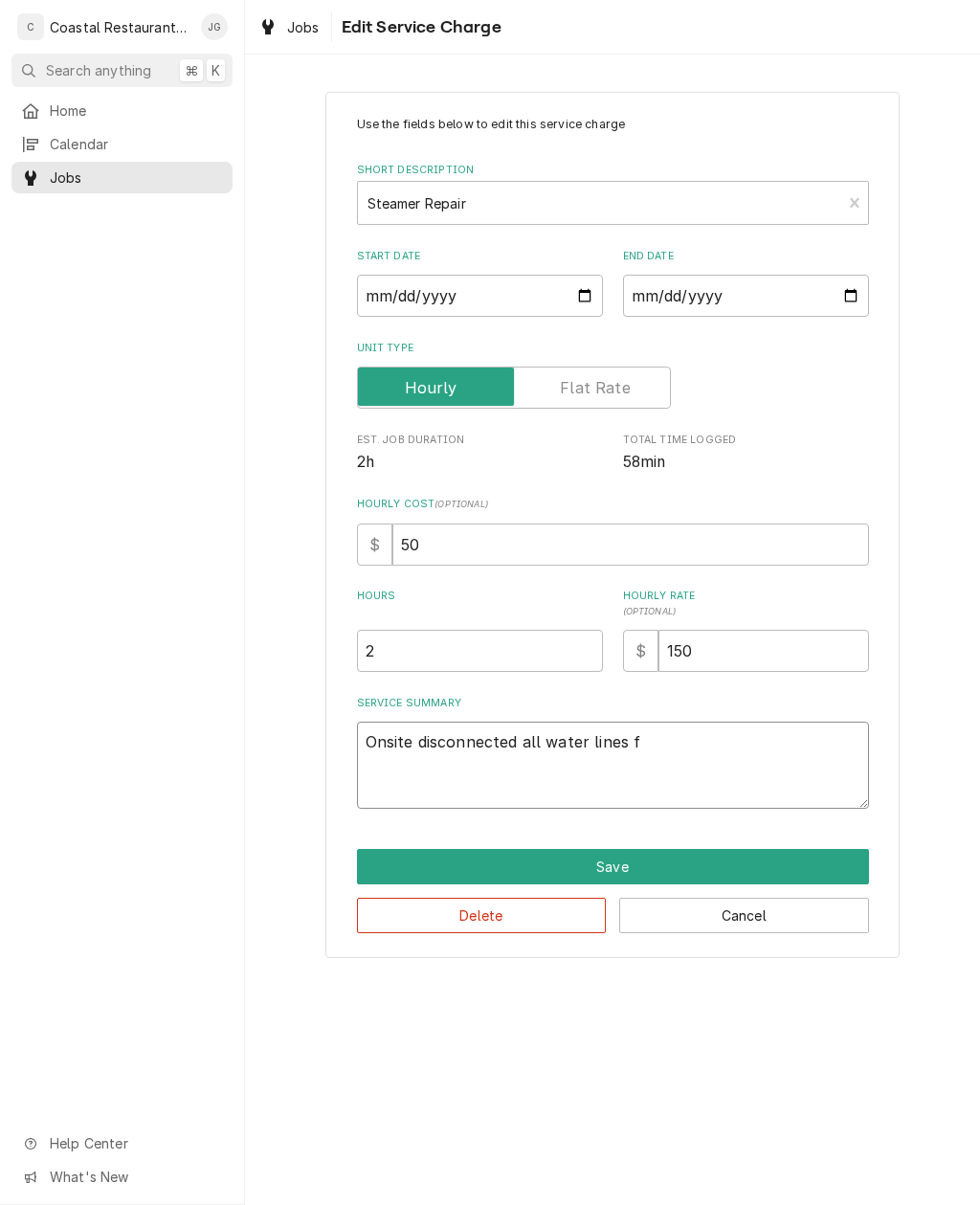
type textarea "x"
type textarea "Onsite disconnected all water lines fr"
type textarea "x"
type textarea "Onsite disconnected all water lines fro"
type textarea "x"
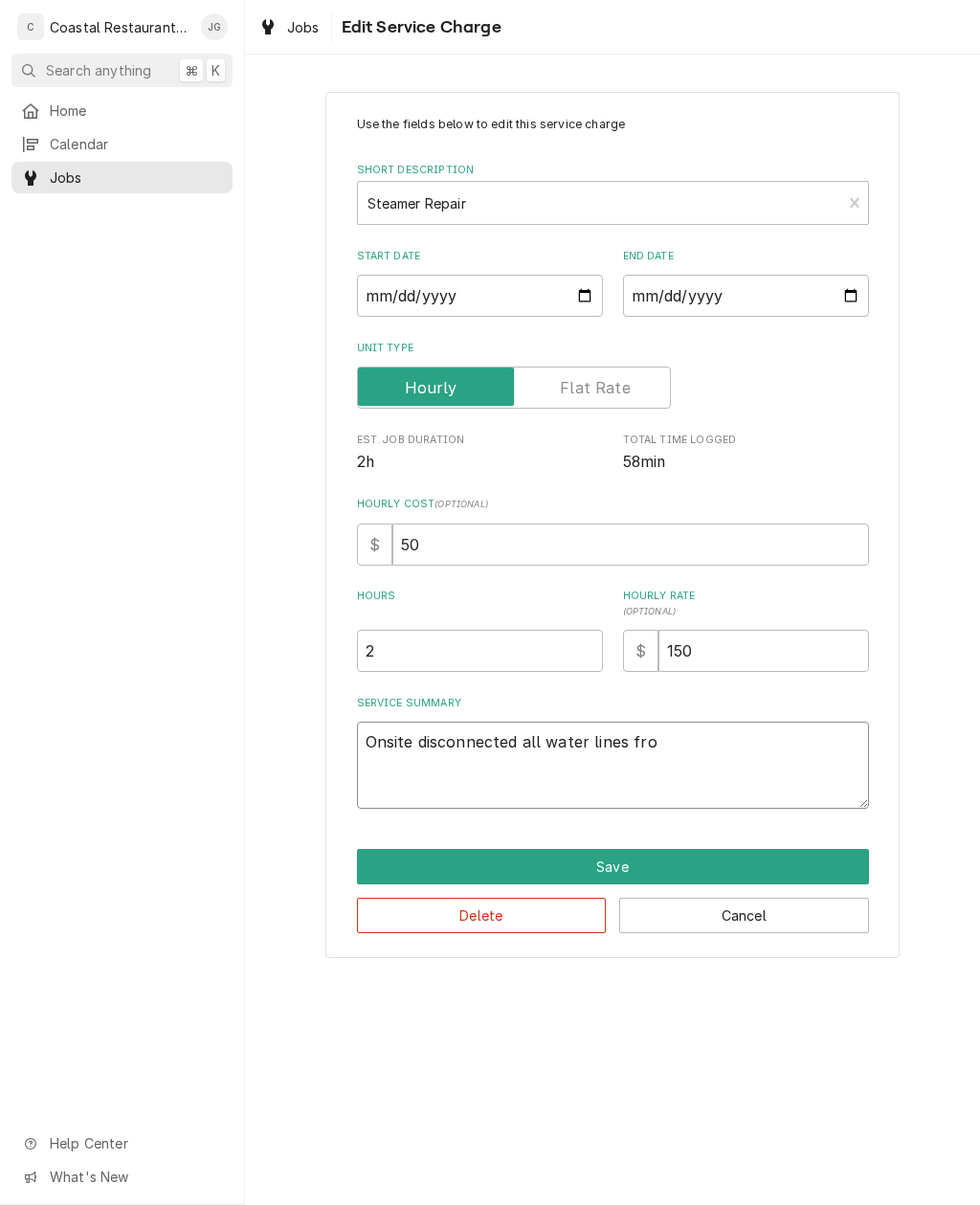
type textarea "Onsite disconnected all water lines from"
type textarea "x"
type textarea "Onsite disconnected all water lines from"
type textarea "x"
type textarea "Onsite disconnected all water lines from u"
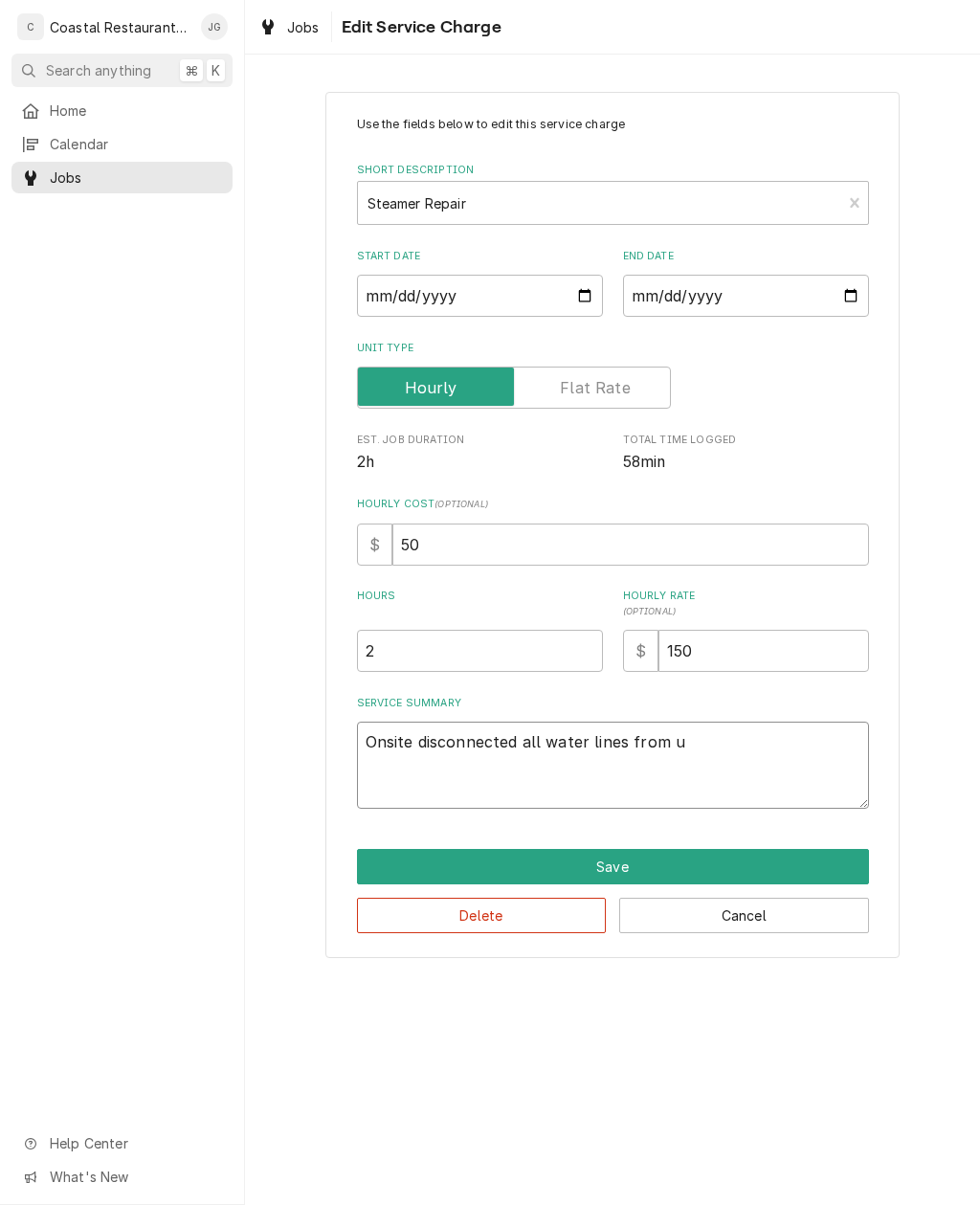
type textarea "x"
type textarea "Onsite disconnected all water lines from un"
type textarea "x"
type textarea "Onsite disconnected all water lines from unit"
type textarea "x"
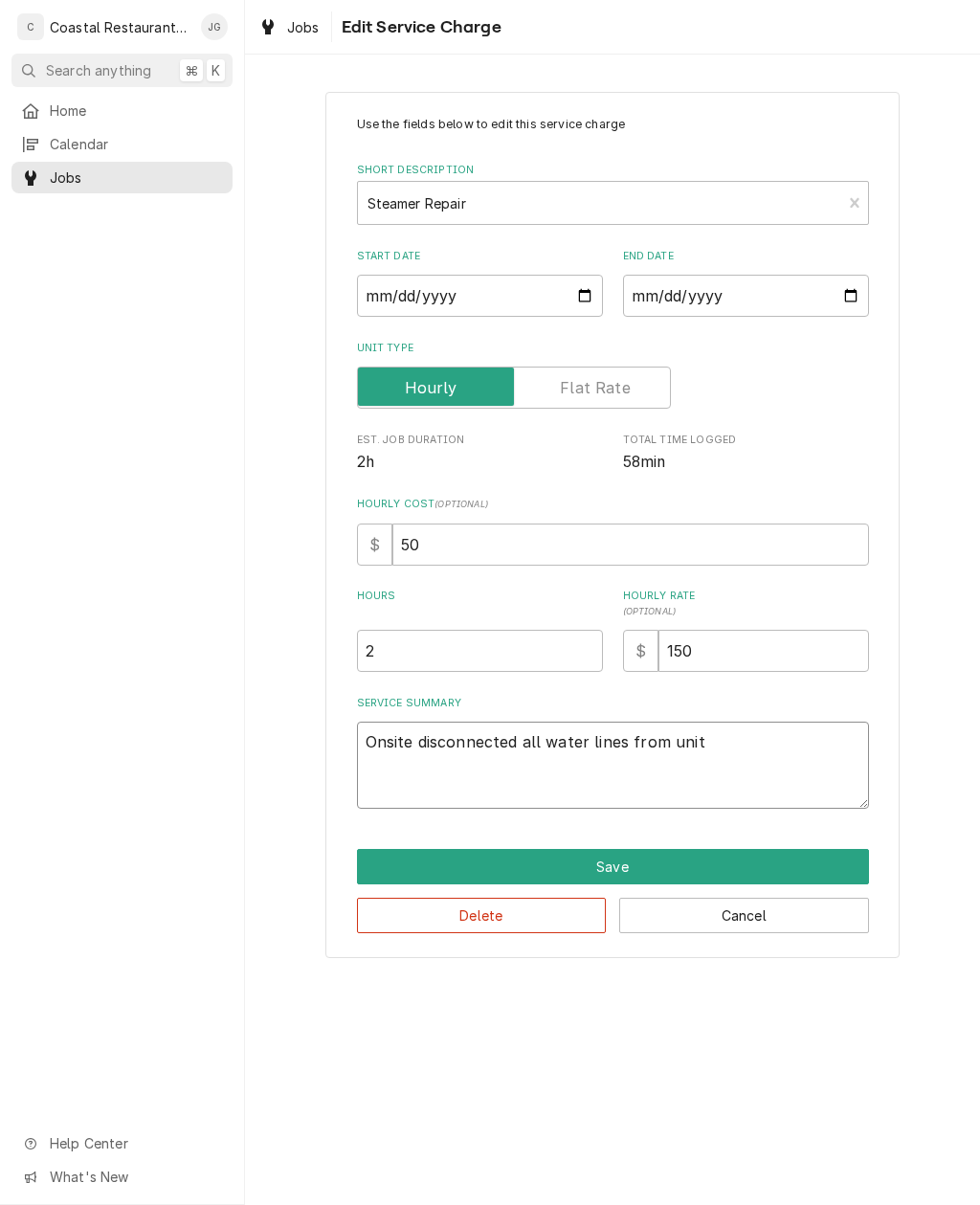
type textarea "Onsite disconnected all water lines from unit"
type textarea "x"
type textarea "Onsite disconnected all water lines from uni"
type textarea "x"
type textarea "Onsite disconnected all water lines from un"
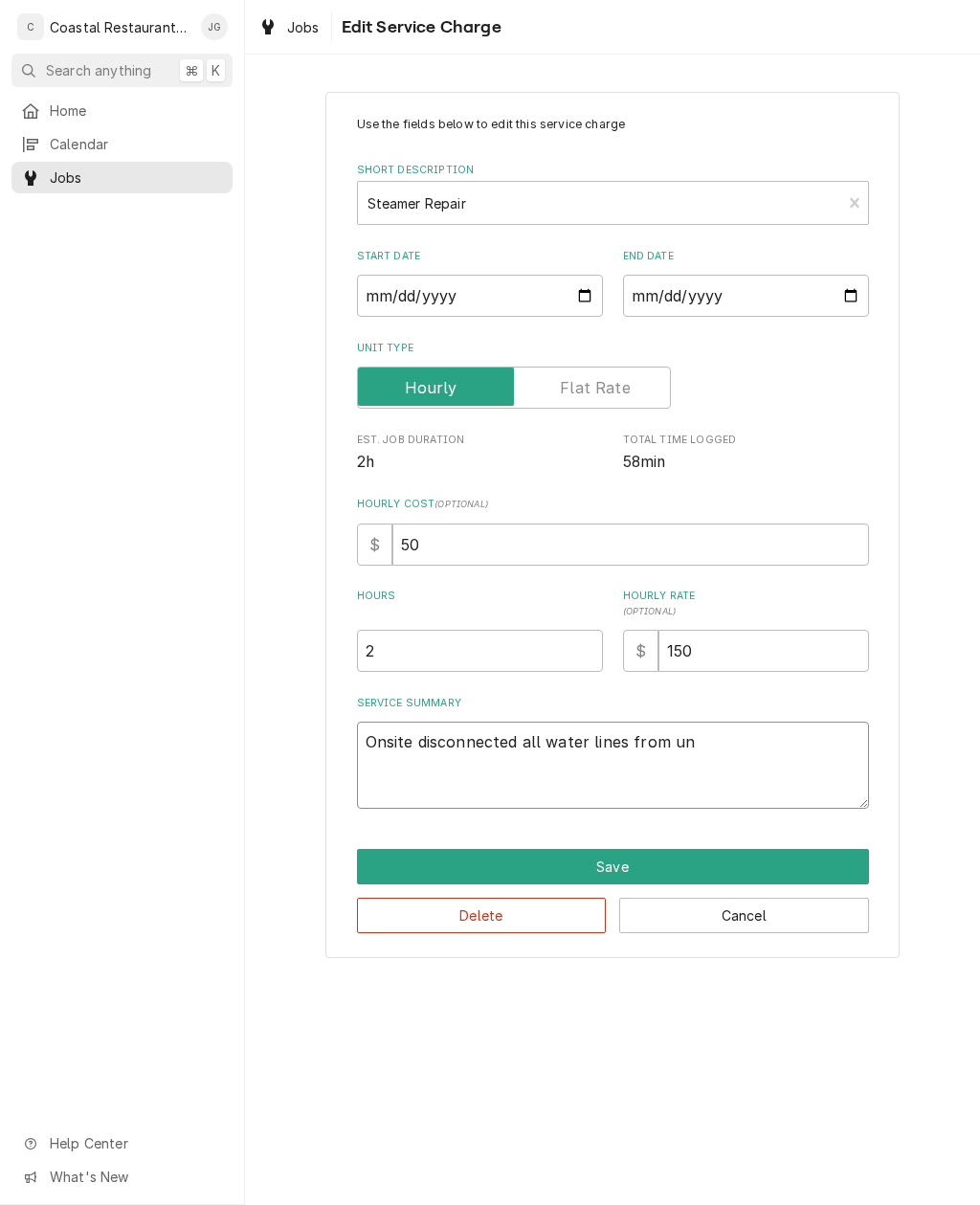
type textarea "x"
type textarea "Onsite disconnected all water lines from u"
type textarea "x"
type textarea "Onsite disconnected all water lines from"
type textarea "x"
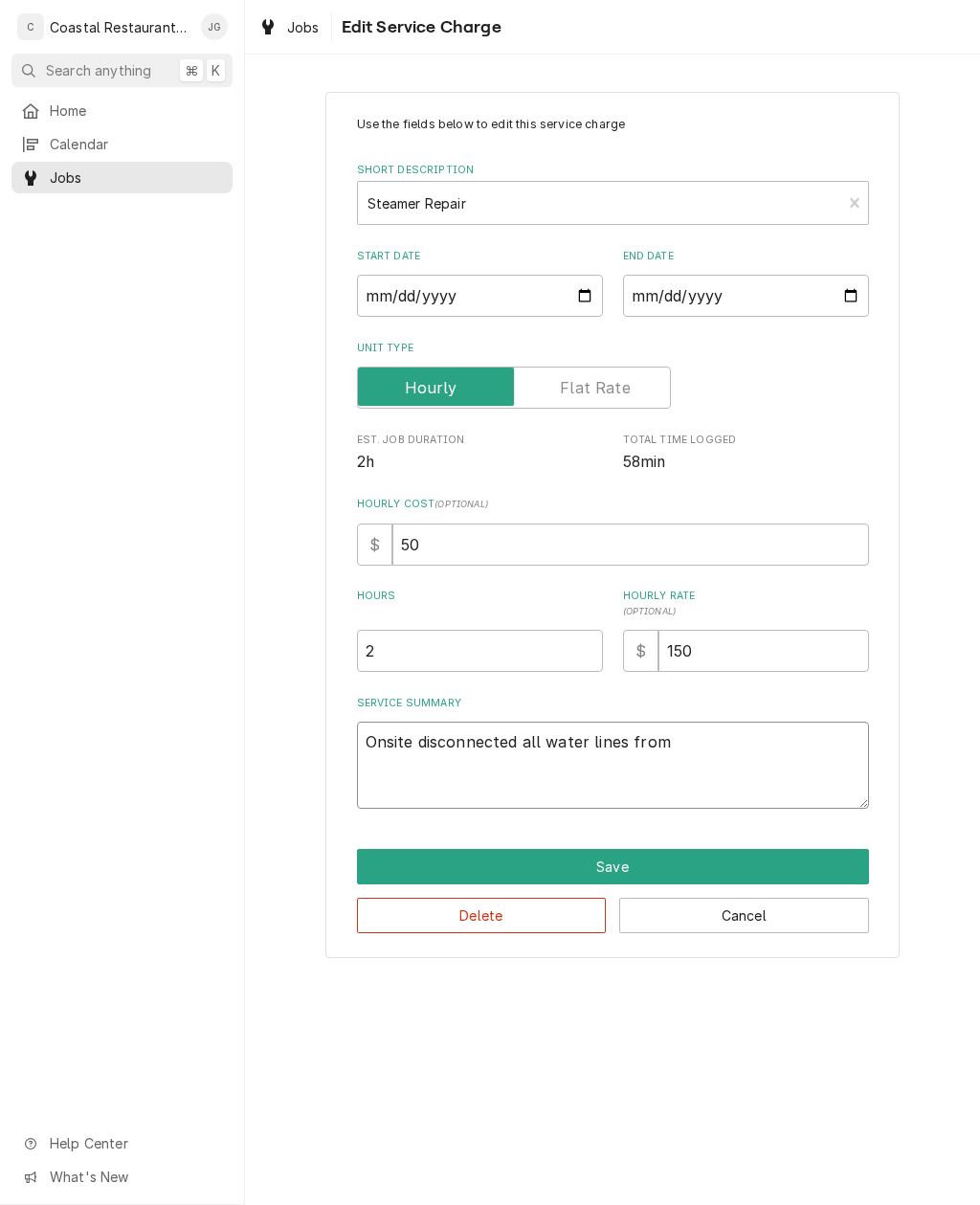
type textarea "Onsite disconnected all water lines fro"
type textarea "x"
type textarea "Onsite disconnected all water lines fr"
type textarea "x"
type textarea "Onsite disconnected all water lines f"
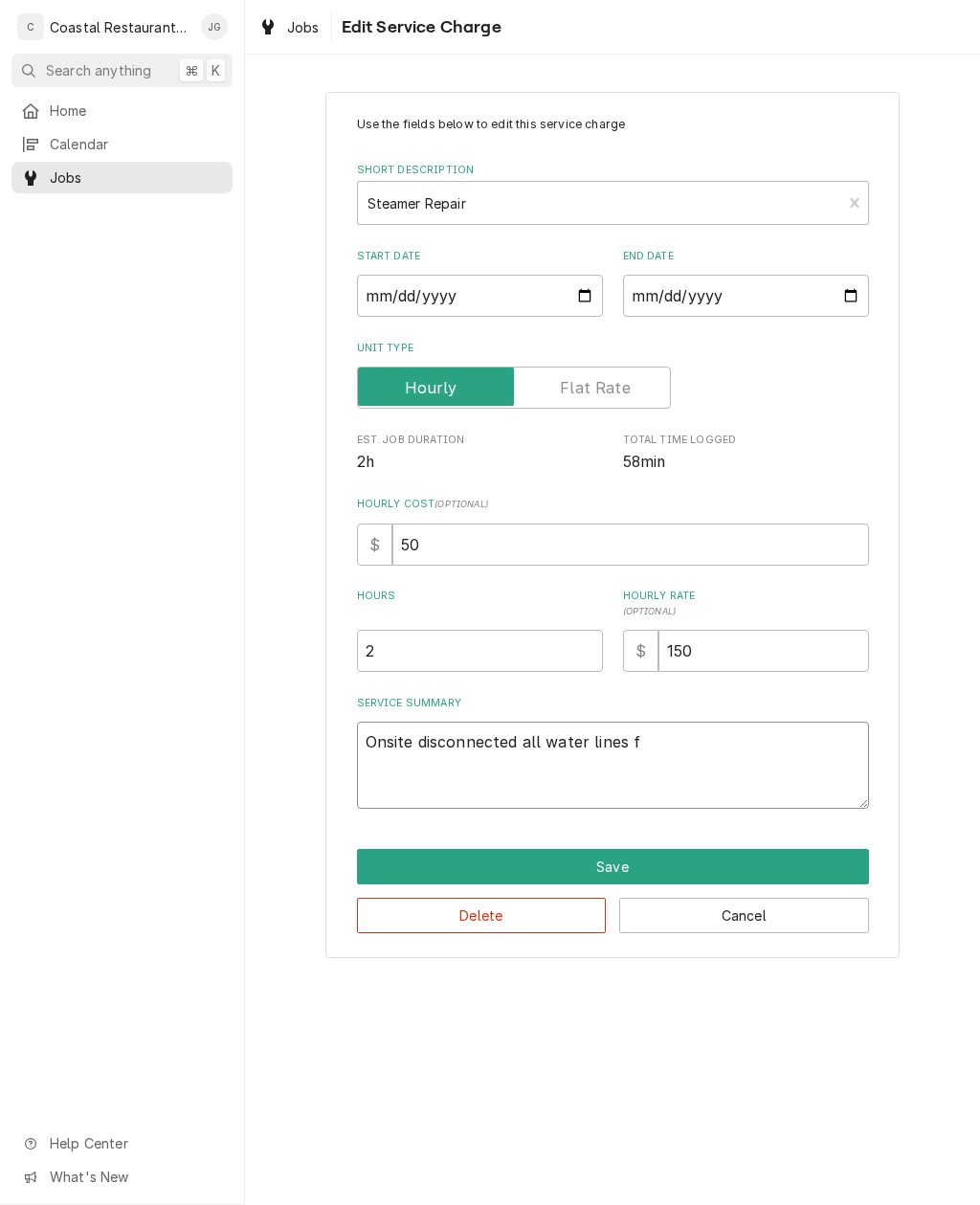
type textarea "x"
type textarea "Onsite disconnected all water lines"
type textarea "x"
type textarea "Onsite disconnected all water lines g"
type textarea "x"
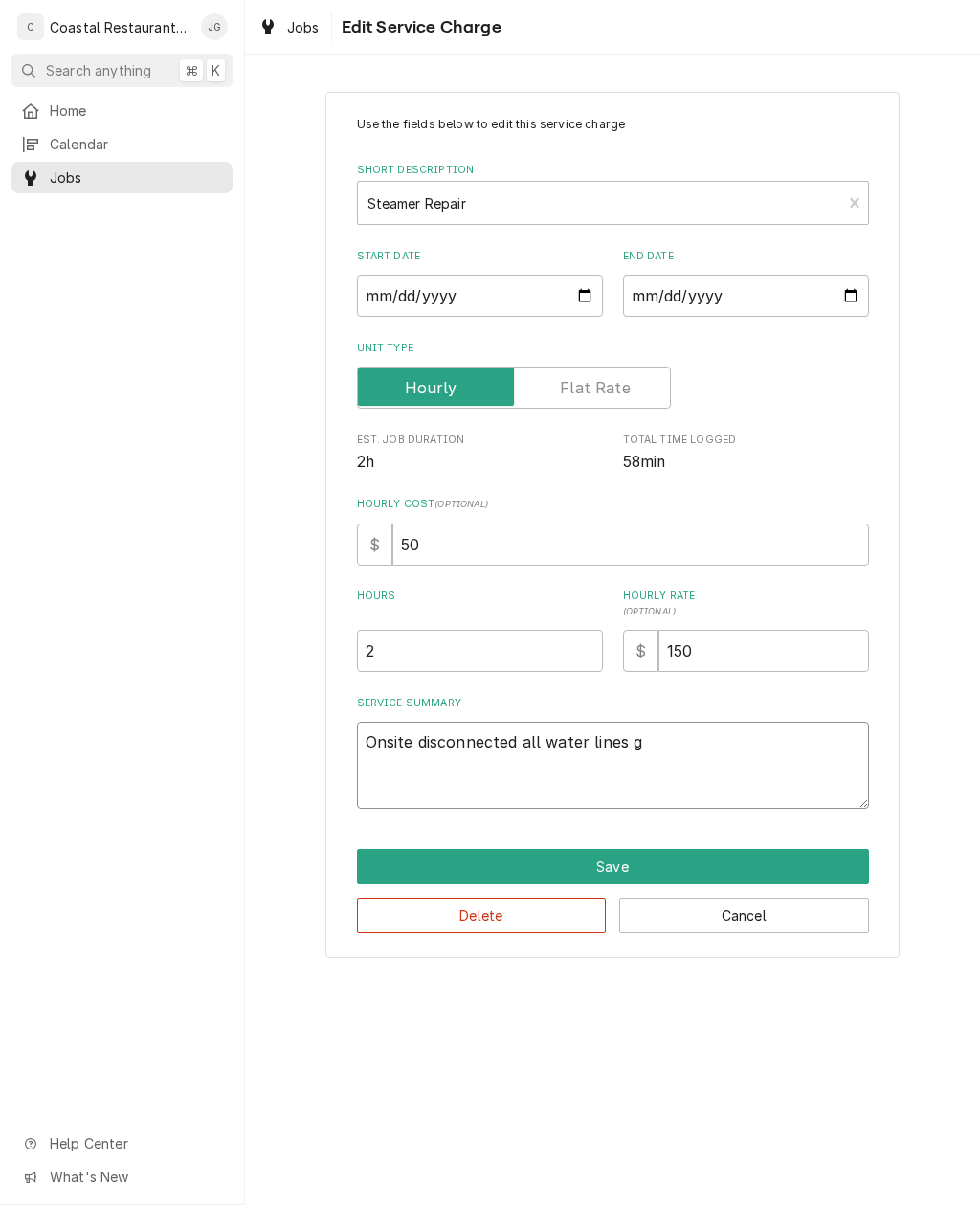
type textarea "Onsite disconnected all water lines ga"
type textarea "x"
type textarea "Onsite disconnected all water lines gas"
type textarea "x"
type textarea "Onsite disconnected all water lines gas"
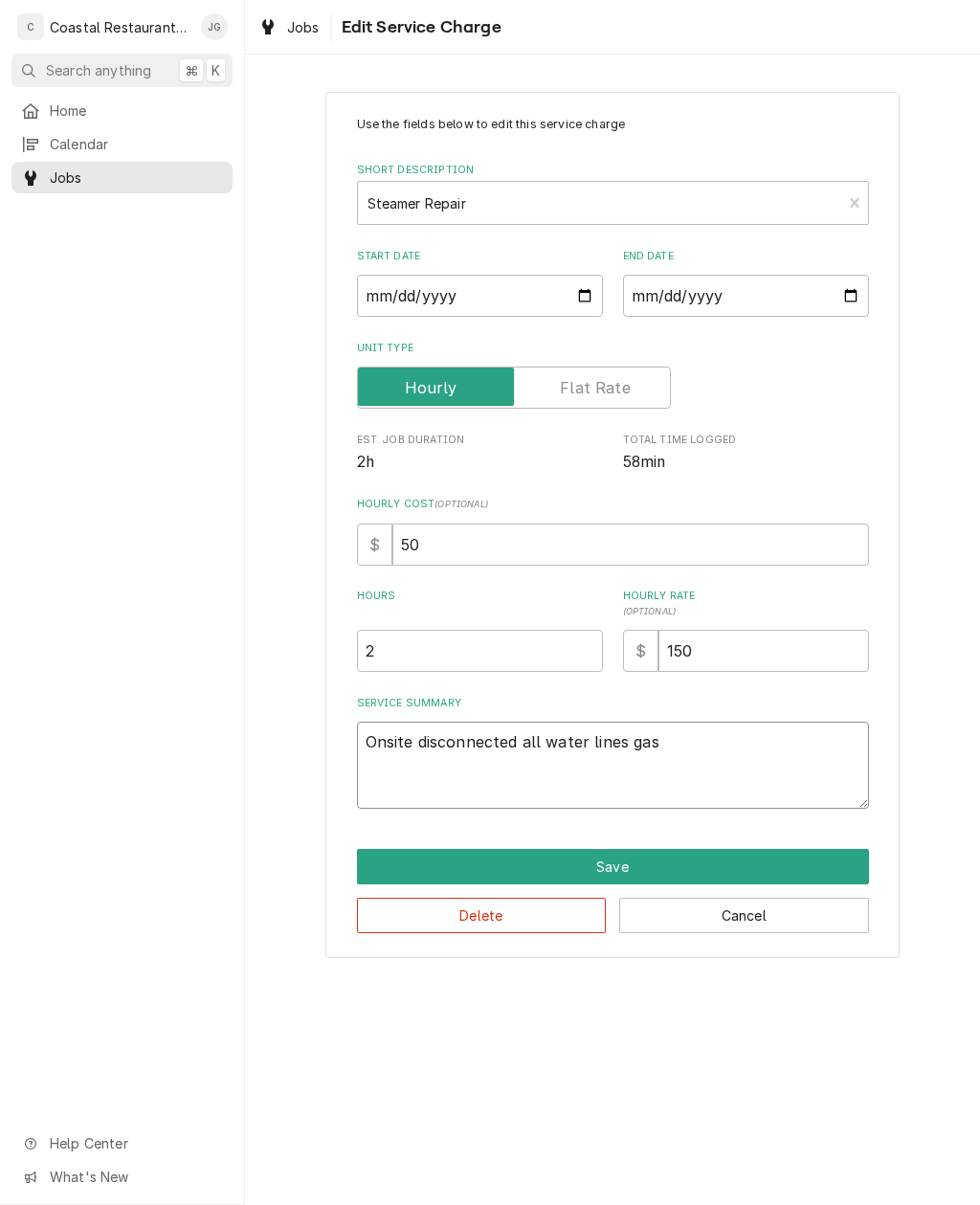
type textarea "x"
type textarea "Onsite disconnected all water lines gas a"
type textarea "x"
type textarea "Onsite disconnected all water lines gas an"
type textarea "x"
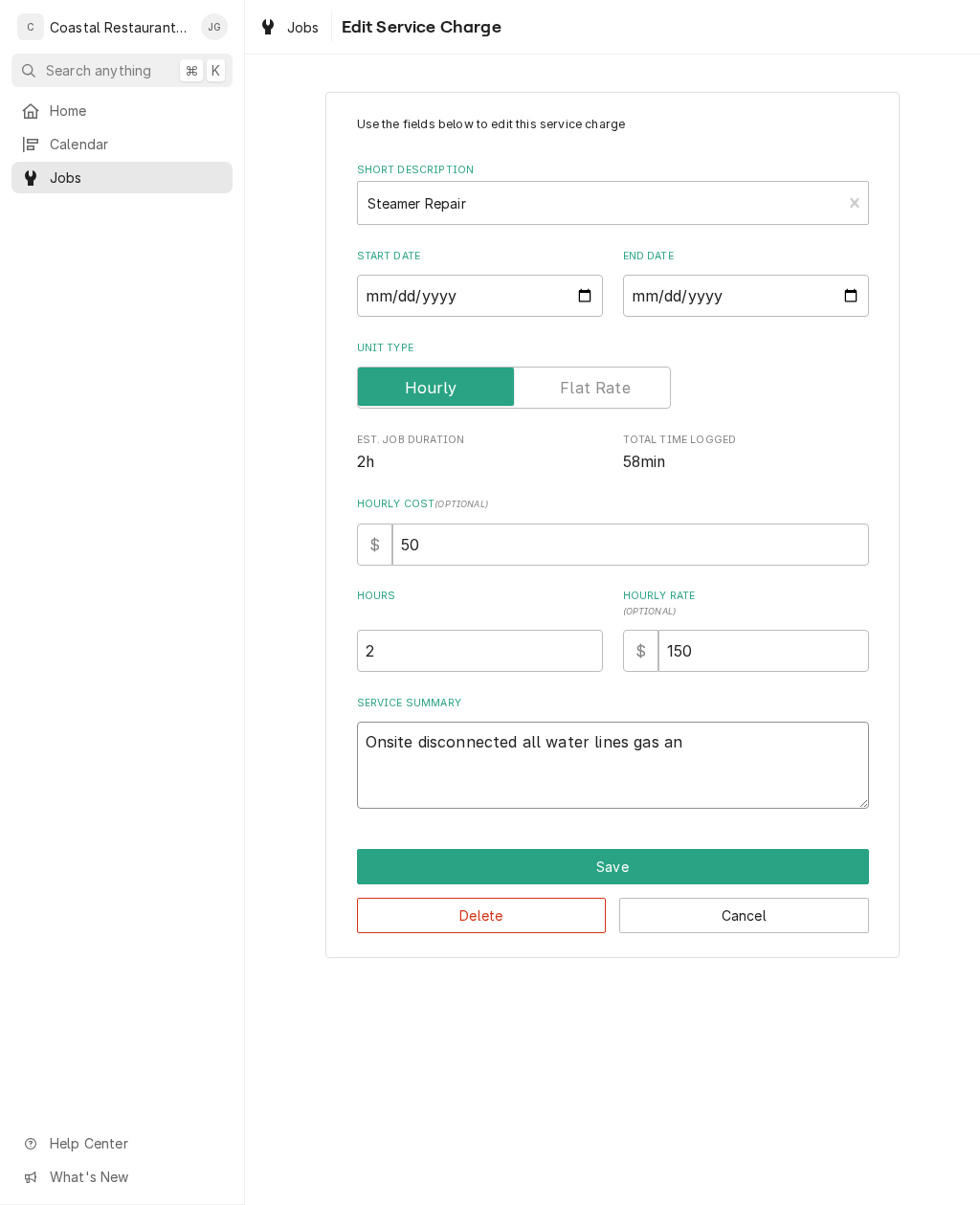
type textarea "Onsite disconnected all water lines gas and"
type textarea "x"
type textarea "Onsite disconnected all water lines gas and"
type textarea "x"
type textarea "Onsite disconnected all water lines gas and e"
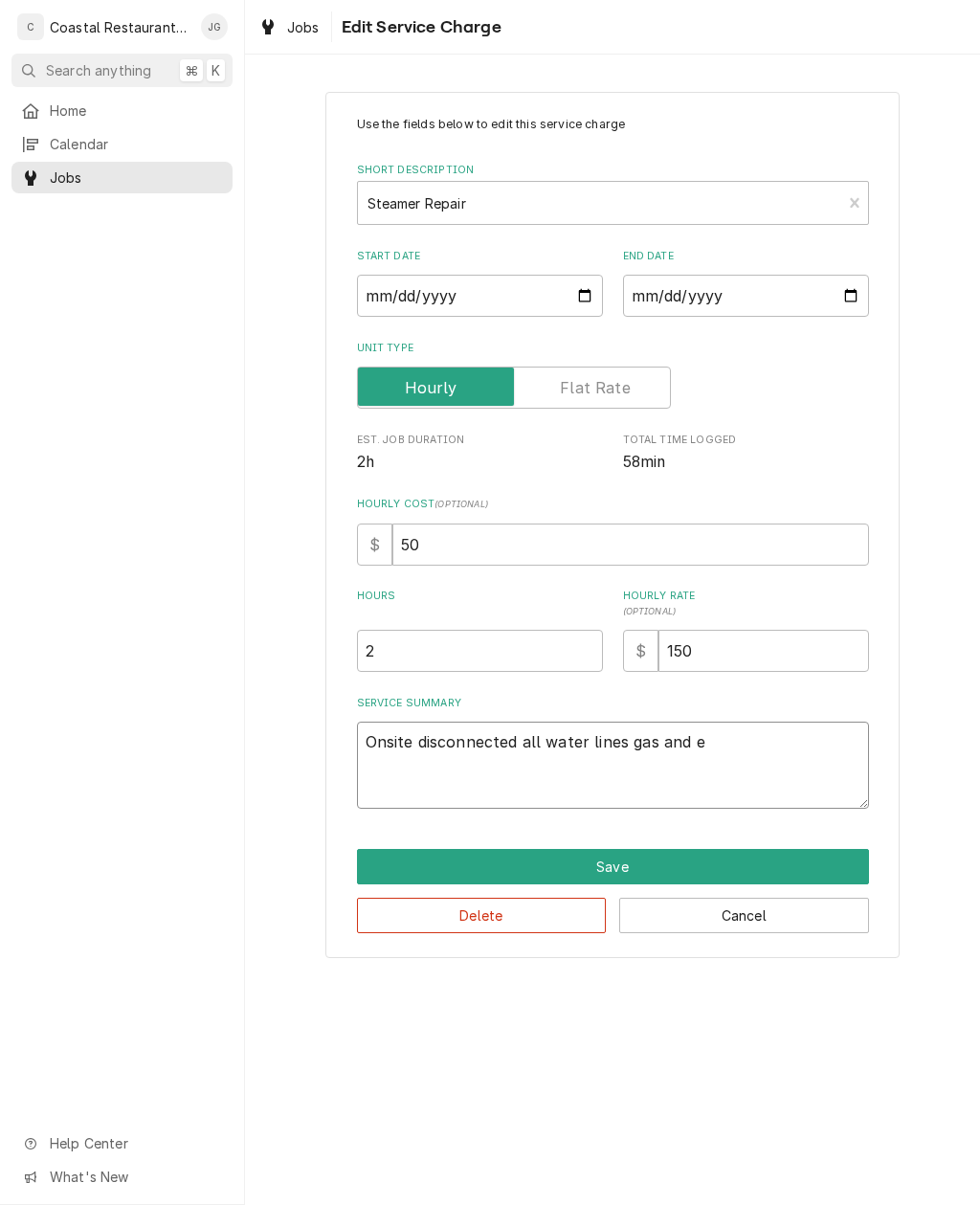
type textarea "x"
type textarea "Onsite disconnected all water lines gas and el"
type textarea "x"
type textarea "Onsite disconnected all water lines gas and ele"
type textarea "x"
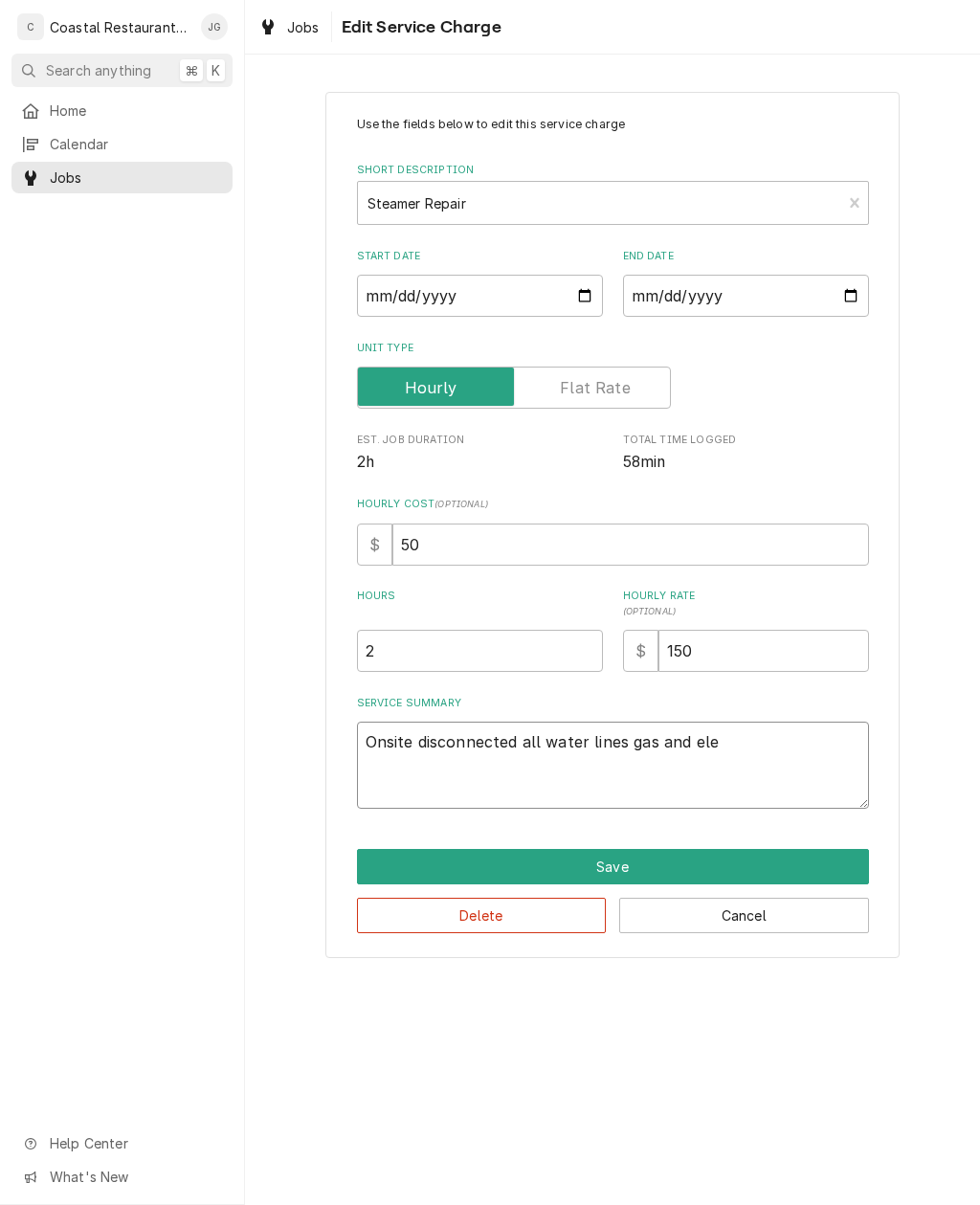
type textarea "Onsite disconnected all water lines gas and elec"
type textarea "x"
type textarea "Onsite disconnected all water lines gas and electric"
type textarea "x"
type textarea "Onsite disconnected all water lines gas and electric"
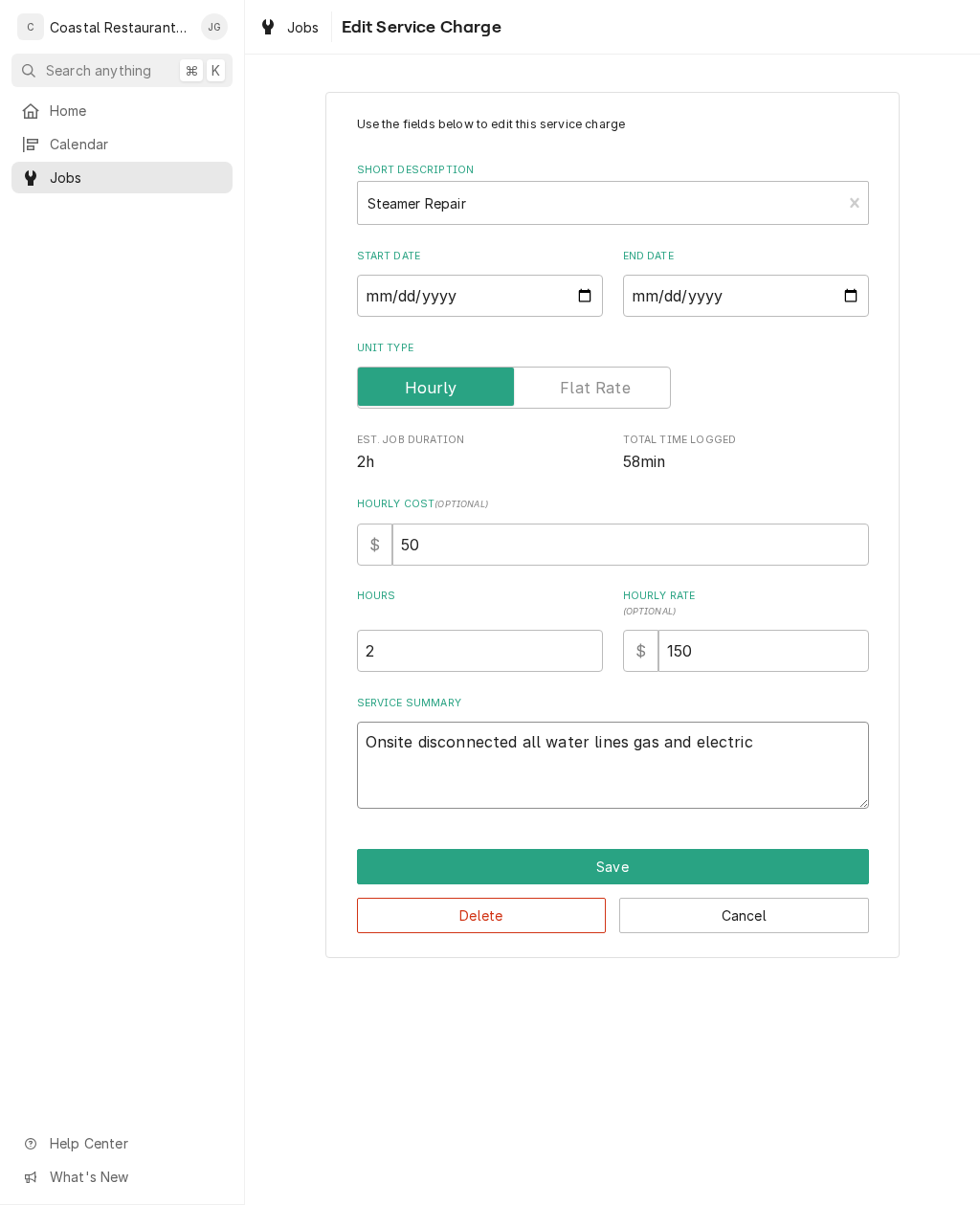
type textarea "x"
type textarea "Onsite disconnected all water lines gas and electric"
type textarea "x"
type textarea "Onsite disconnected all water lines gas and electric."
type textarea "x"
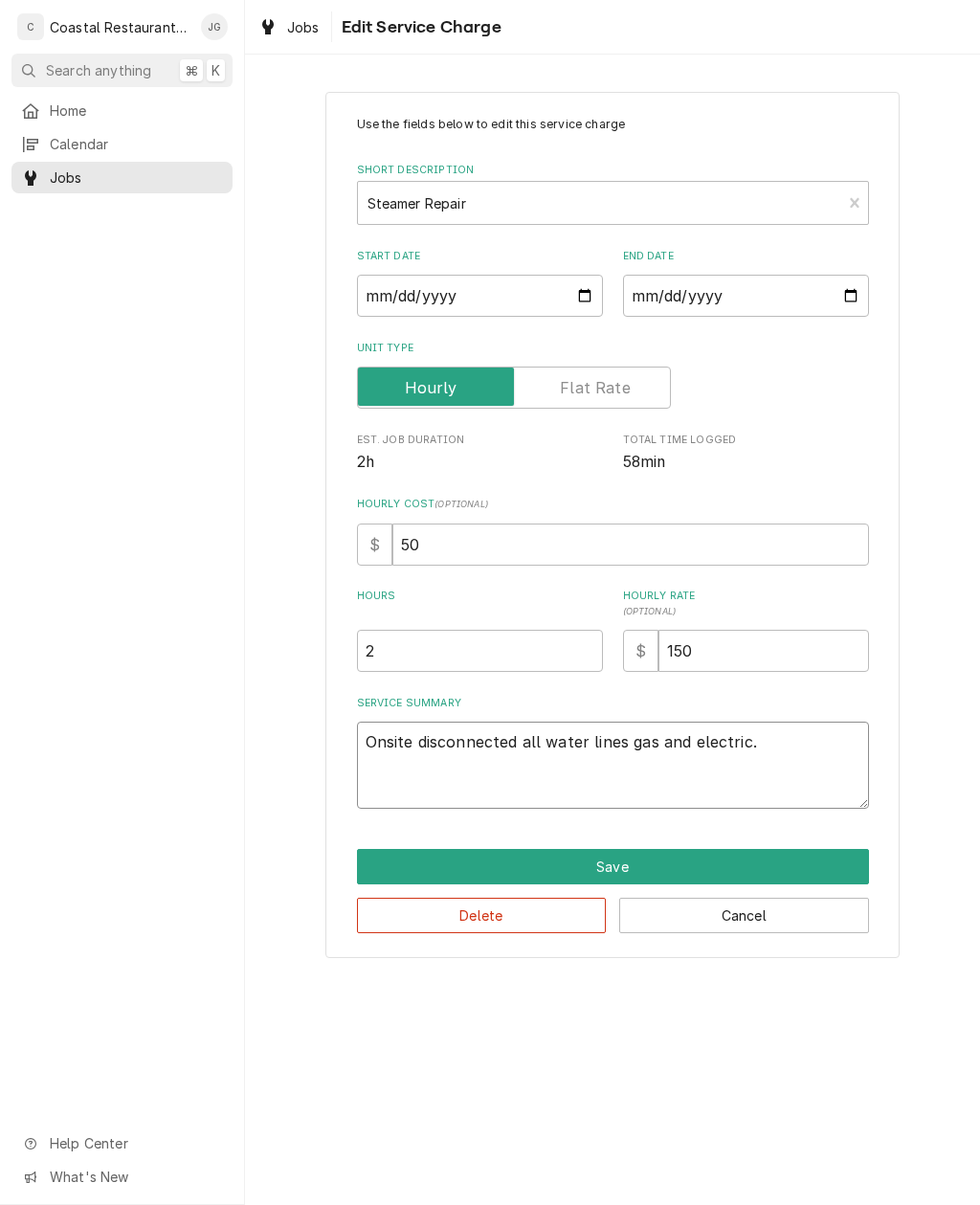
type textarea "Onsite disconnected all water lines gas and electric. U"
type textarea "x"
type textarea "Onsite disconnected all water lines gas and electric. Un"
type textarea "x"
type textarea "Onsite disconnected all water lines gas and electric. Uni"
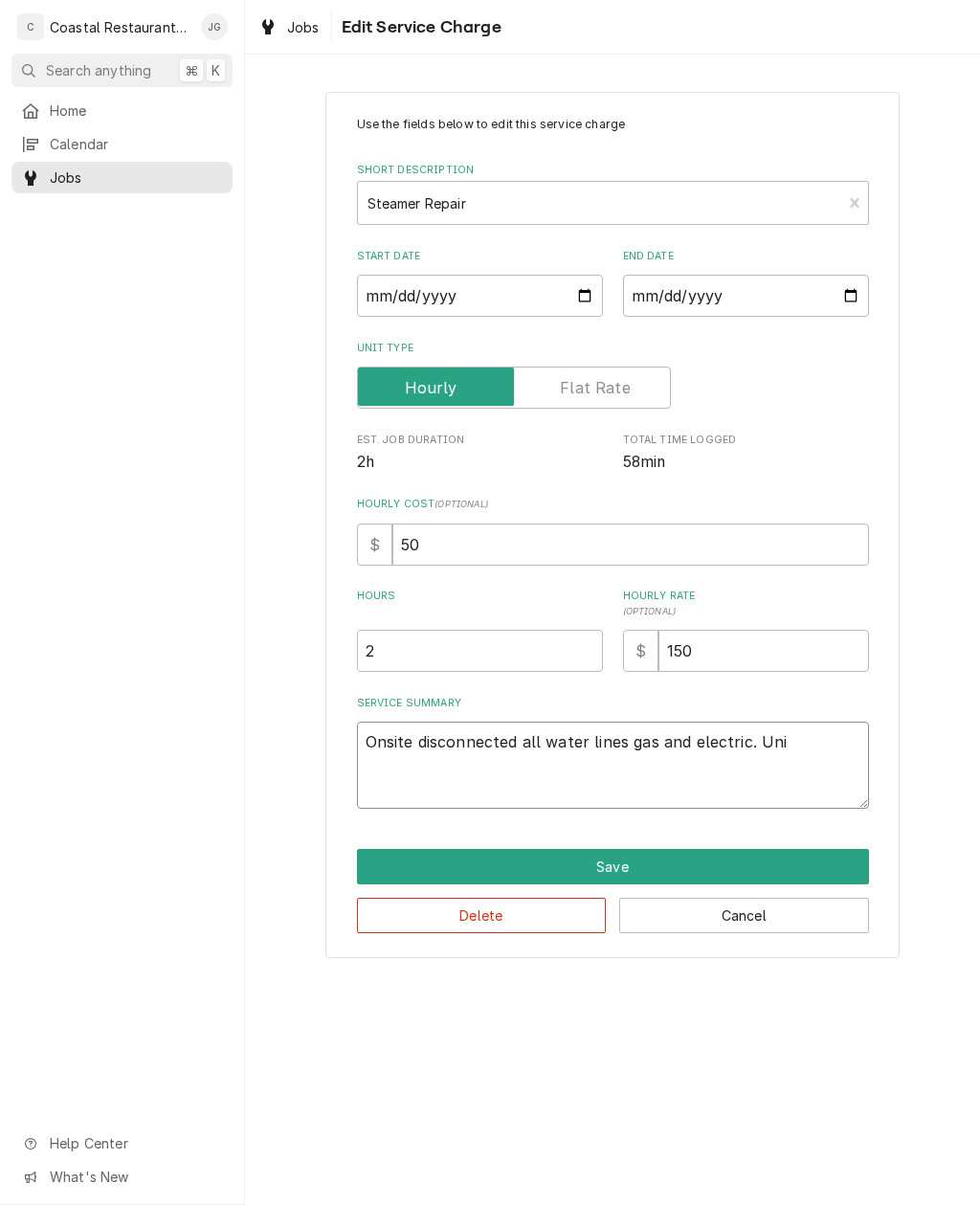
type textarea "x"
type textarea "Onsite disconnected all water lines gas and electric. Unit"
type textarea "x"
type textarea "Onsite disconnected all water lines gas and electric. Unit"
type textarea "x"
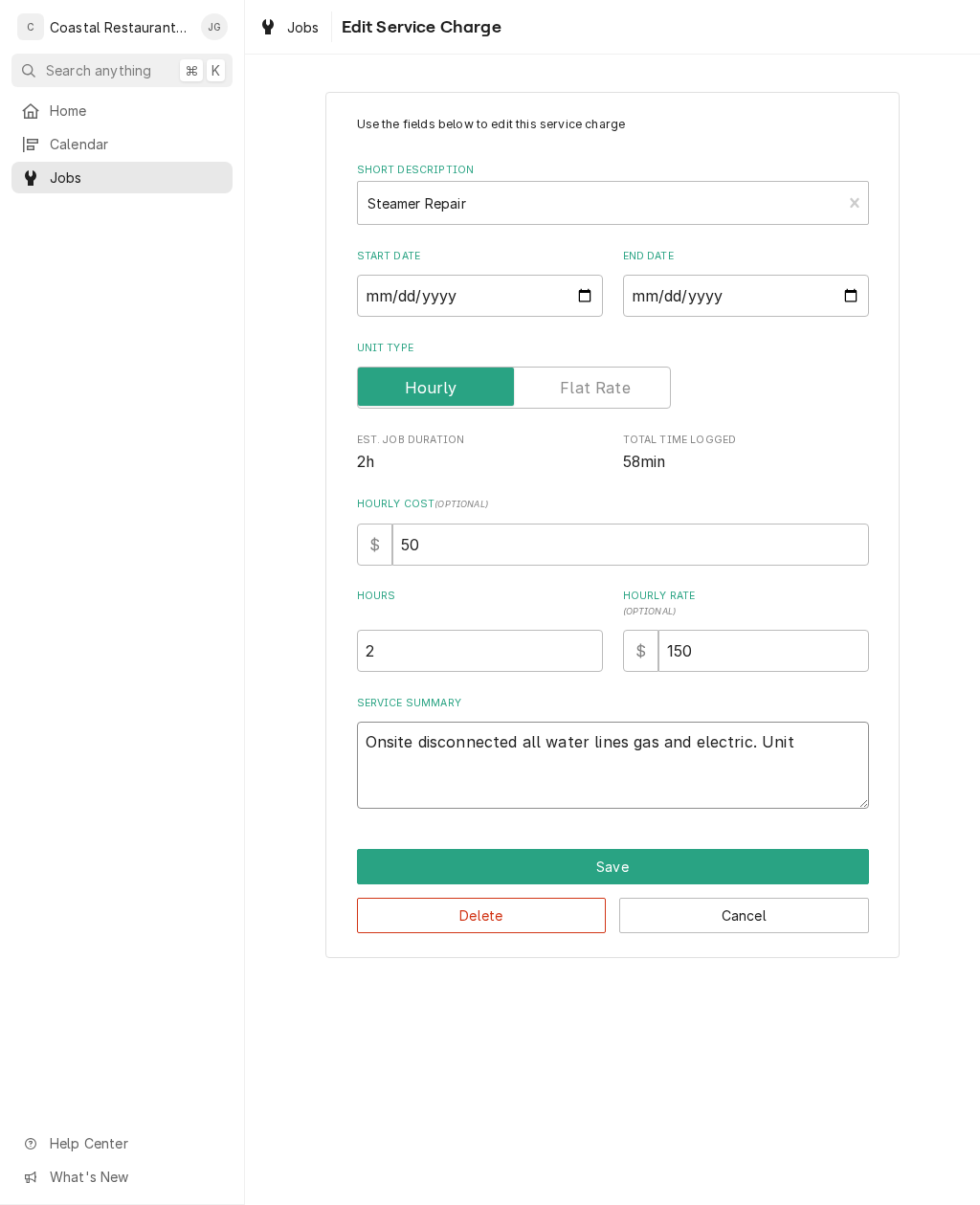
type textarea "Onsite disconnected all water lines gas and electric. Unit i"
type textarea "x"
type textarea "Onsite disconnected all water lines gas and electric. Unit is"
type textarea "x"
type textarea "Onsite disconnected all water lines gas and electric. Unit is"
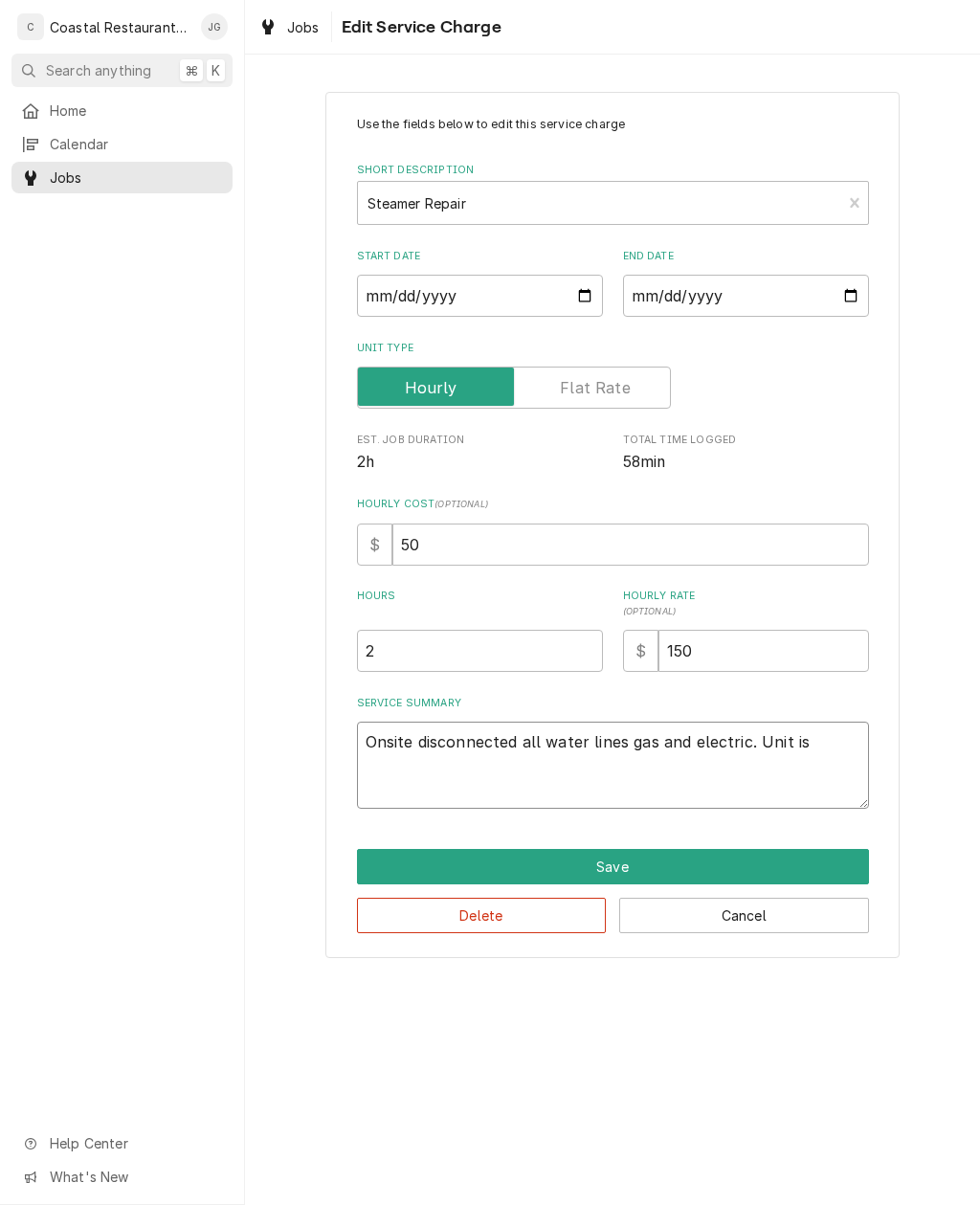
type textarea "x"
type textarea "Onsite disconnected all water lines gas and electric. Unit is d"
type textarea "x"
type textarea "Onsite disconnected all water lines gas and electric. Unit is dr"
type textarea "x"
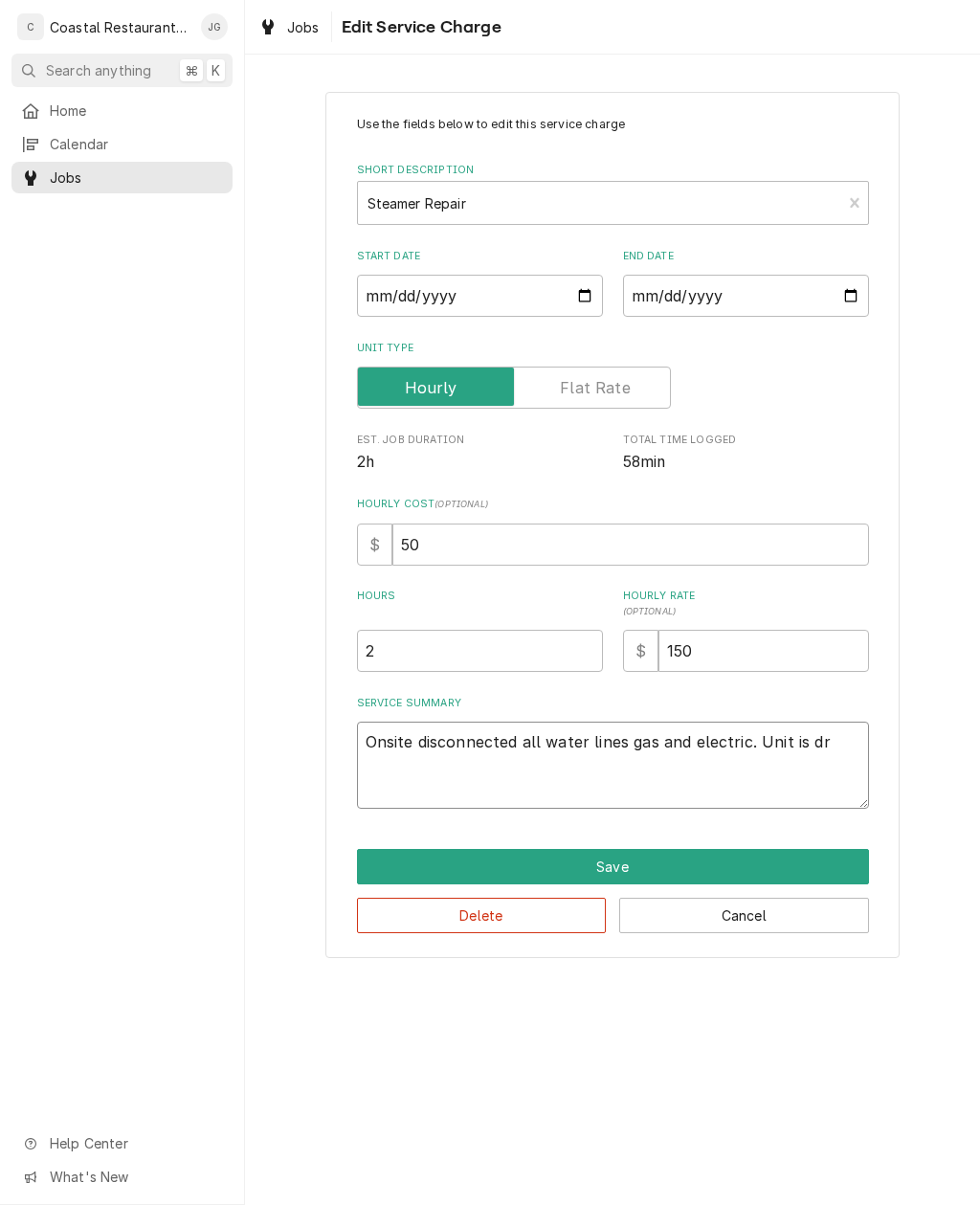
type textarea "Onsite disconnected all water lines gas and electric. Unit is dra"
type textarea "x"
type textarea "Onsite disconnected all water lines gas and electric. Unit is drai"
type textarea "x"
type textarea "Onsite disconnected all water lines gas and electric. Unit is drain"
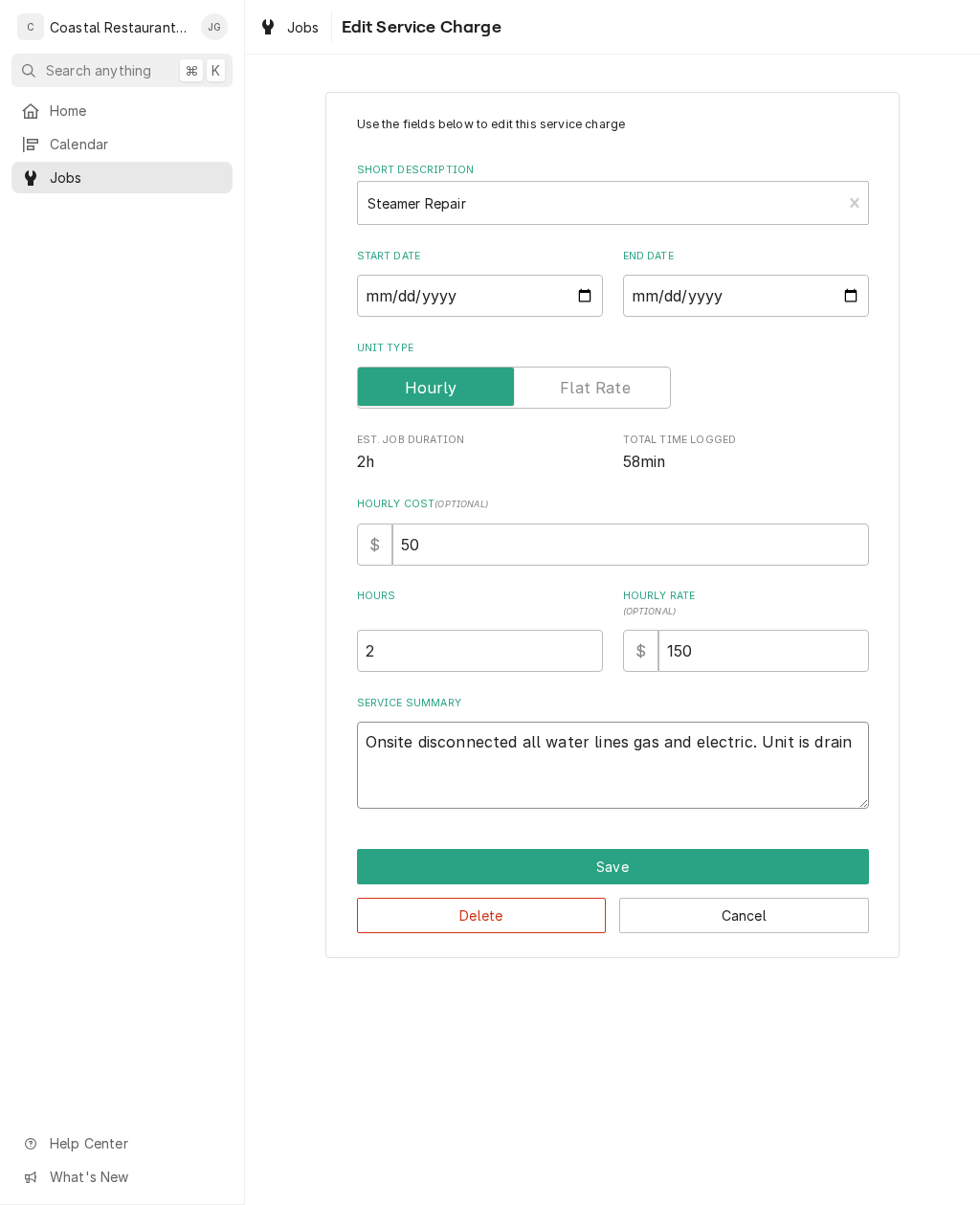
type textarea "x"
type textarea "Onsite disconnected all water lines gas and electric. Unit is draine"
type textarea "x"
type textarea "Onsite disconnected all water lines gas and electric. Unit is drained"
type textarea "x"
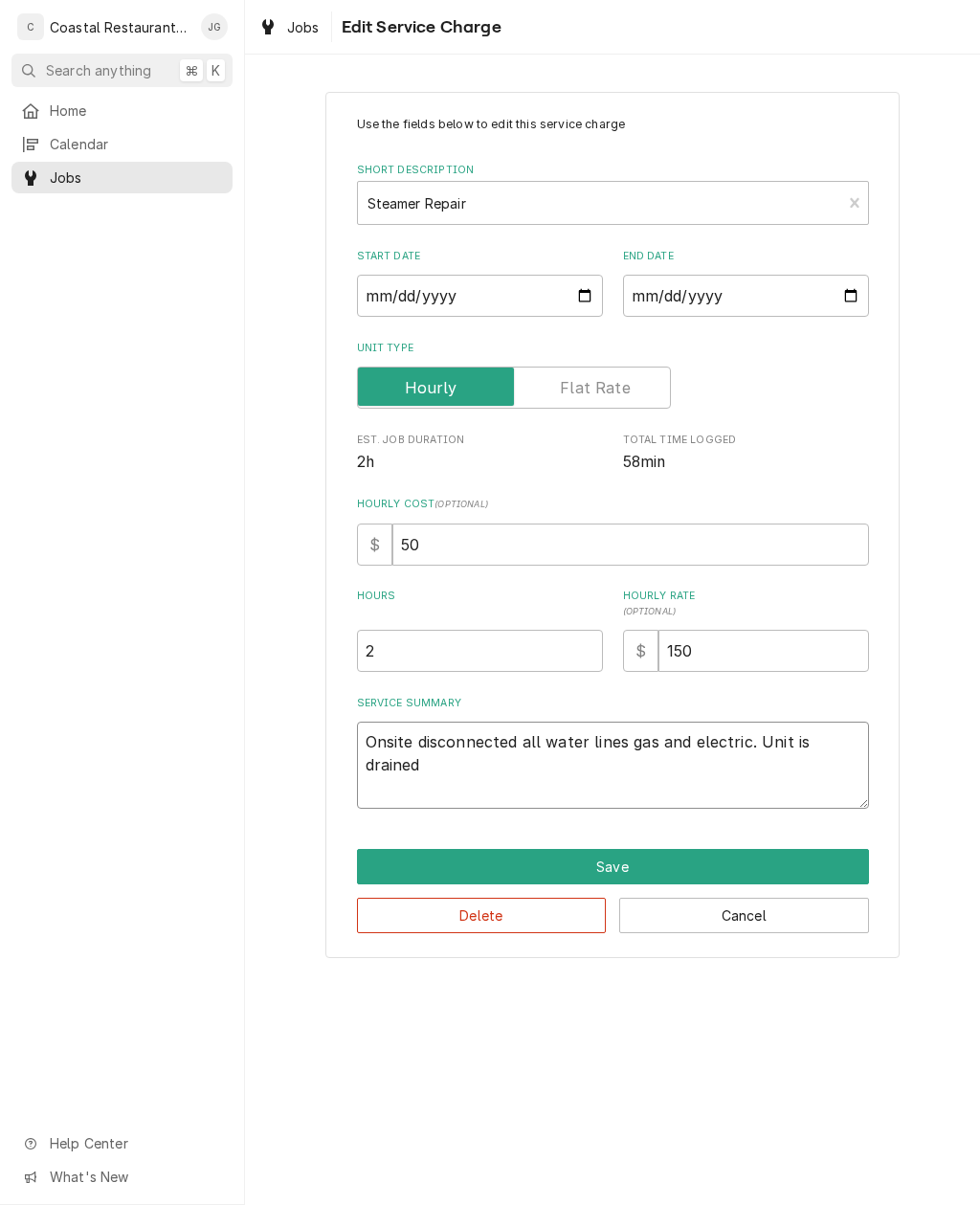
type textarea "Onsite disconnected all water lines gas and electric. Unit is drained"
type textarea "x"
type textarea "Onsite disconnected all water lines gas and electric. Unit is drained o"
type textarea "x"
type textarea "Onsite disconnected all water lines gas and electric. Unit is drained of"
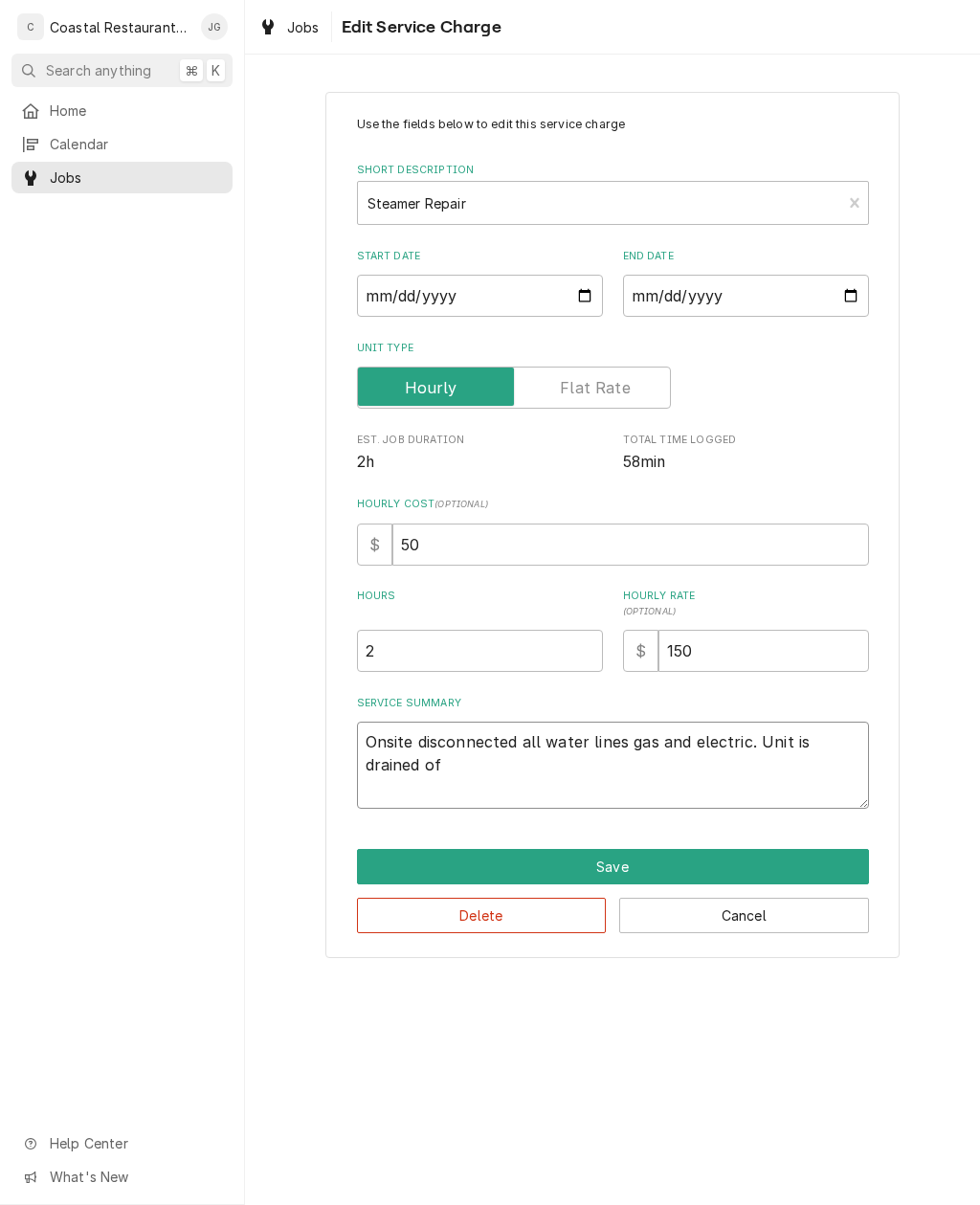
type textarea "x"
type textarea "Onsite disconnected all water lines gas and electric. Unit is drained of w"
type textarea "x"
type textarea "Onsite disconnected all water lines gas and electric. Unit is drained of wa"
type textarea "x"
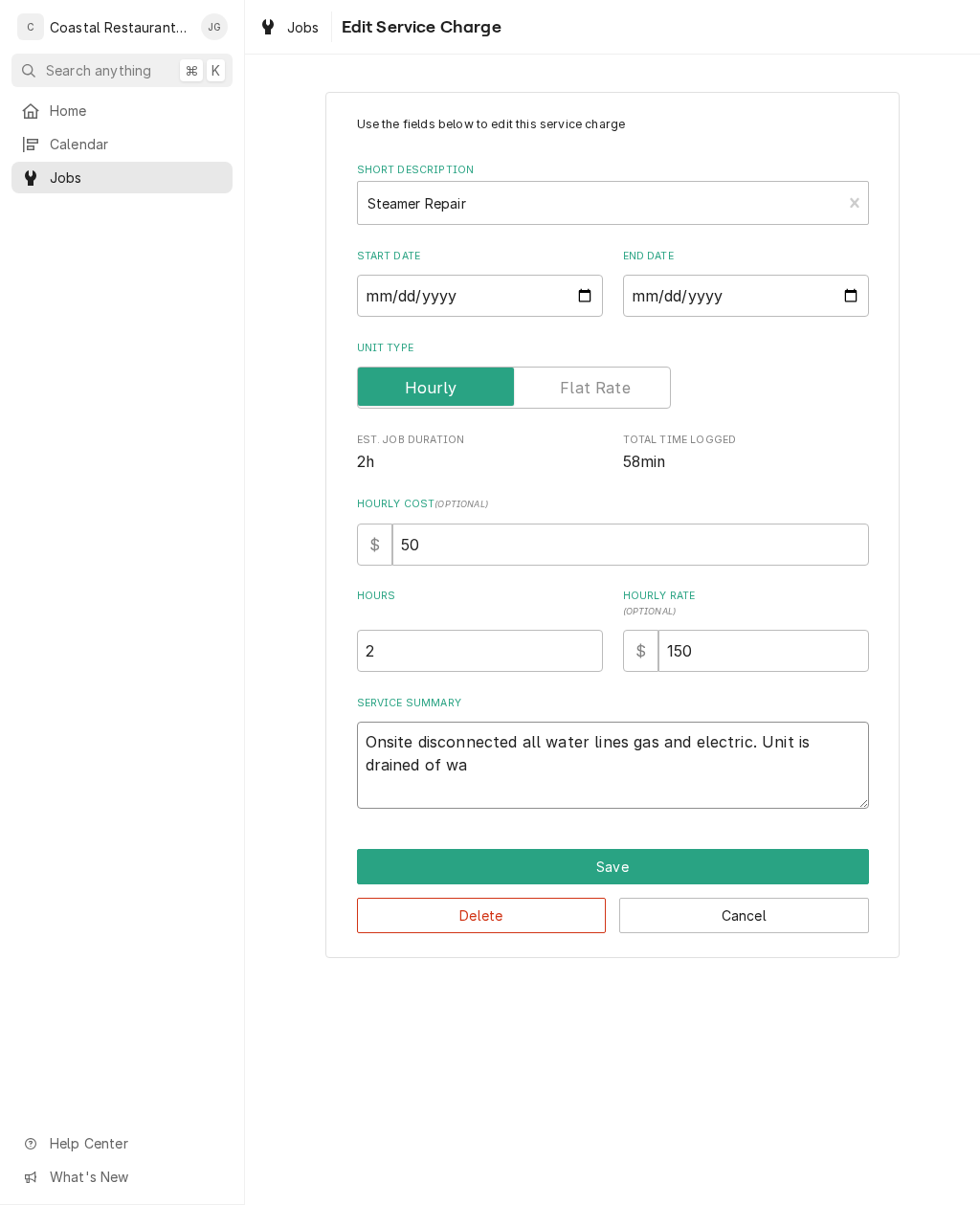
type textarea "Onsite disconnected all water lines gas and electric. Unit is drained of wat"
type textarea "x"
type textarea "Onsite disconnected all water lines gas and electric. Unit is drained of wate"
type textarea "x"
type textarea "Onsite disconnected all water lines gas and electric. Unit is drained of water"
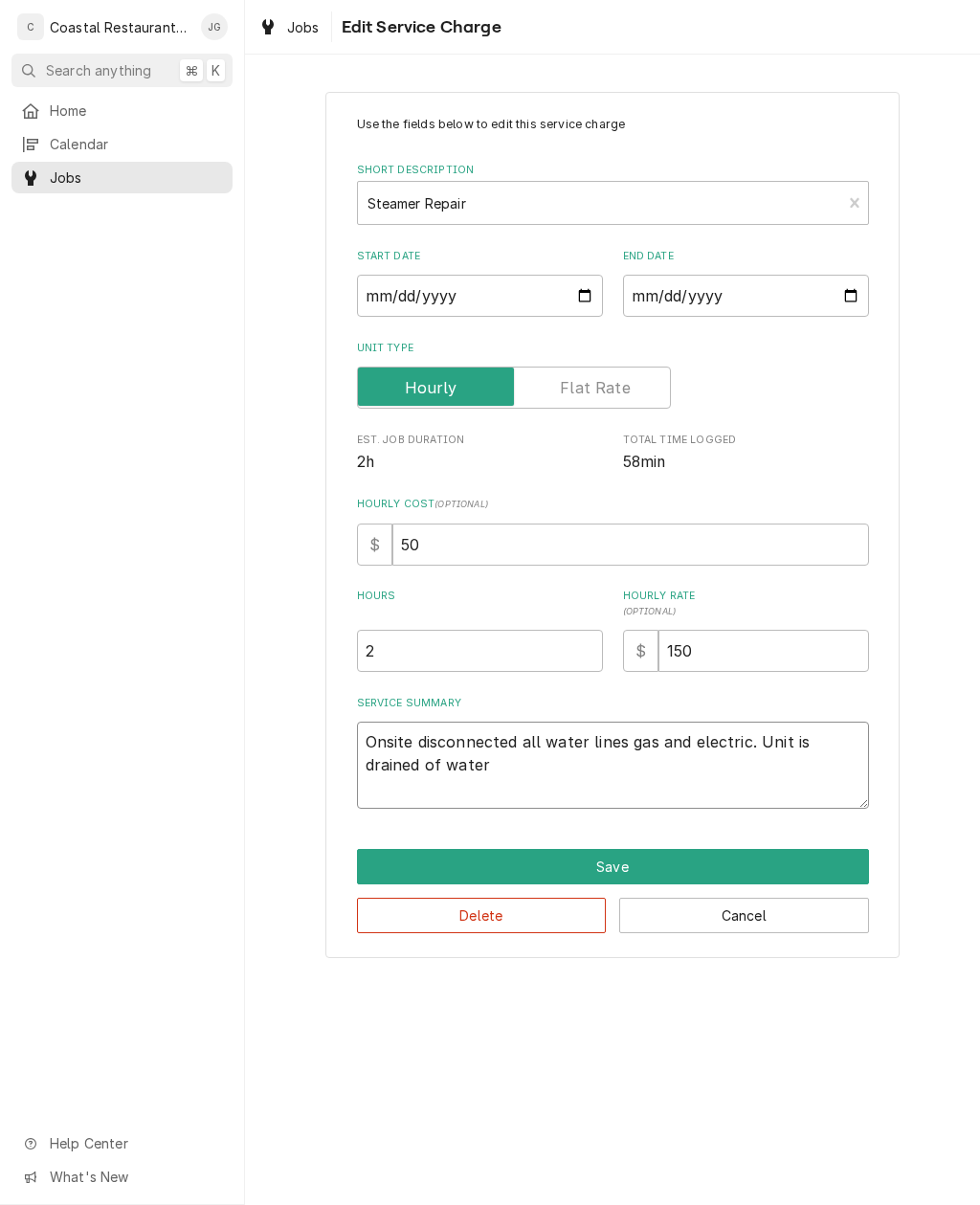
type textarea "x"
type textarea "Onsite disconnected all water lines gas and electric. Unit is drained of water"
type textarea "x"
type textarea "Onsite disconnected all water lines gas and electric. Unit is drained of water."
type textarea "x"
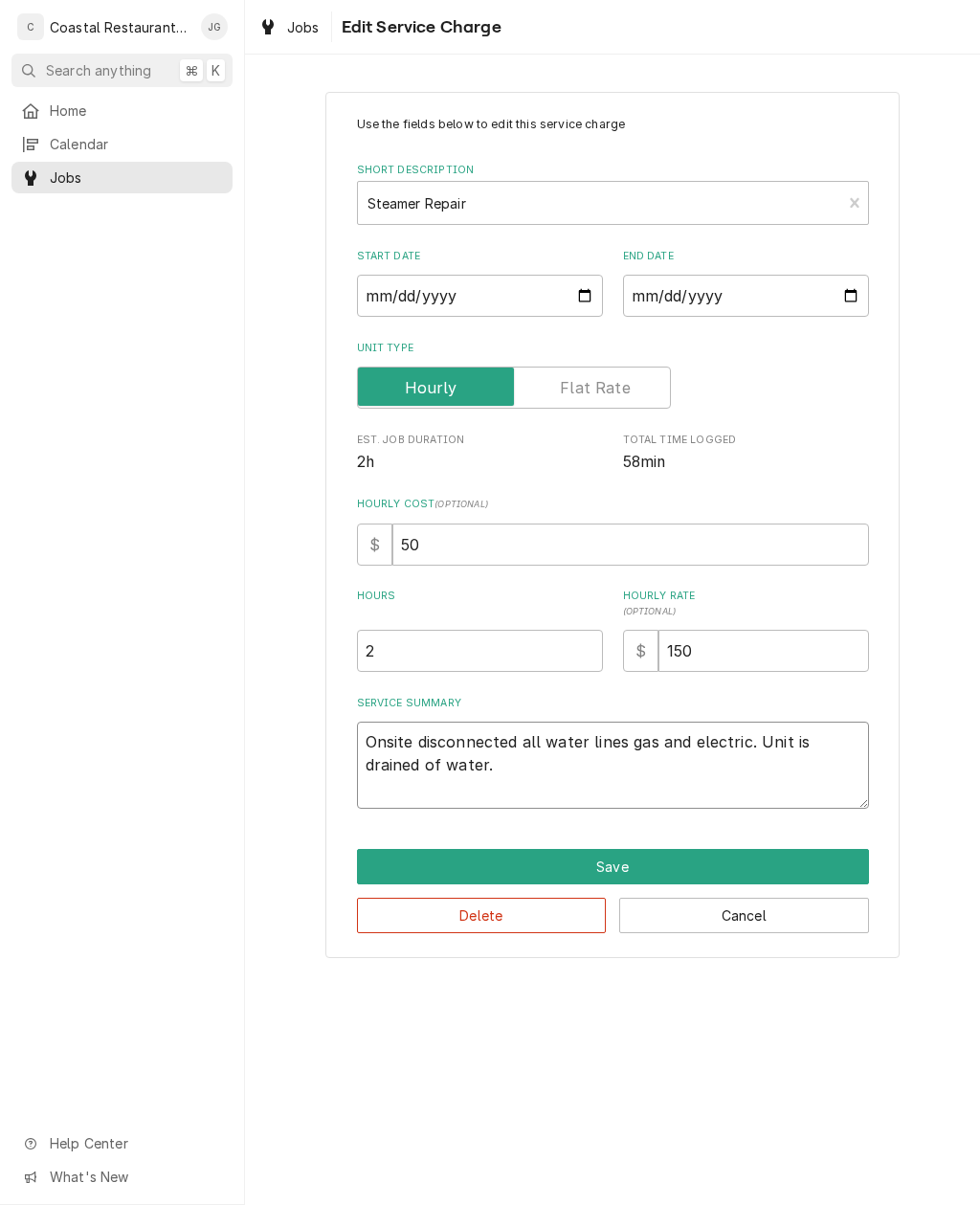
type textarea "Onsite disconnected all water lines gas and electric. Unit is drained of water."
type textarea "x"
type textarea "Onsite disconnected all water lines gas and electric. Unit is drained of water.…"
type textarea "x"
type textarea "Onsite disconnected all water lines gas and electric. Unit is drained of water.…"
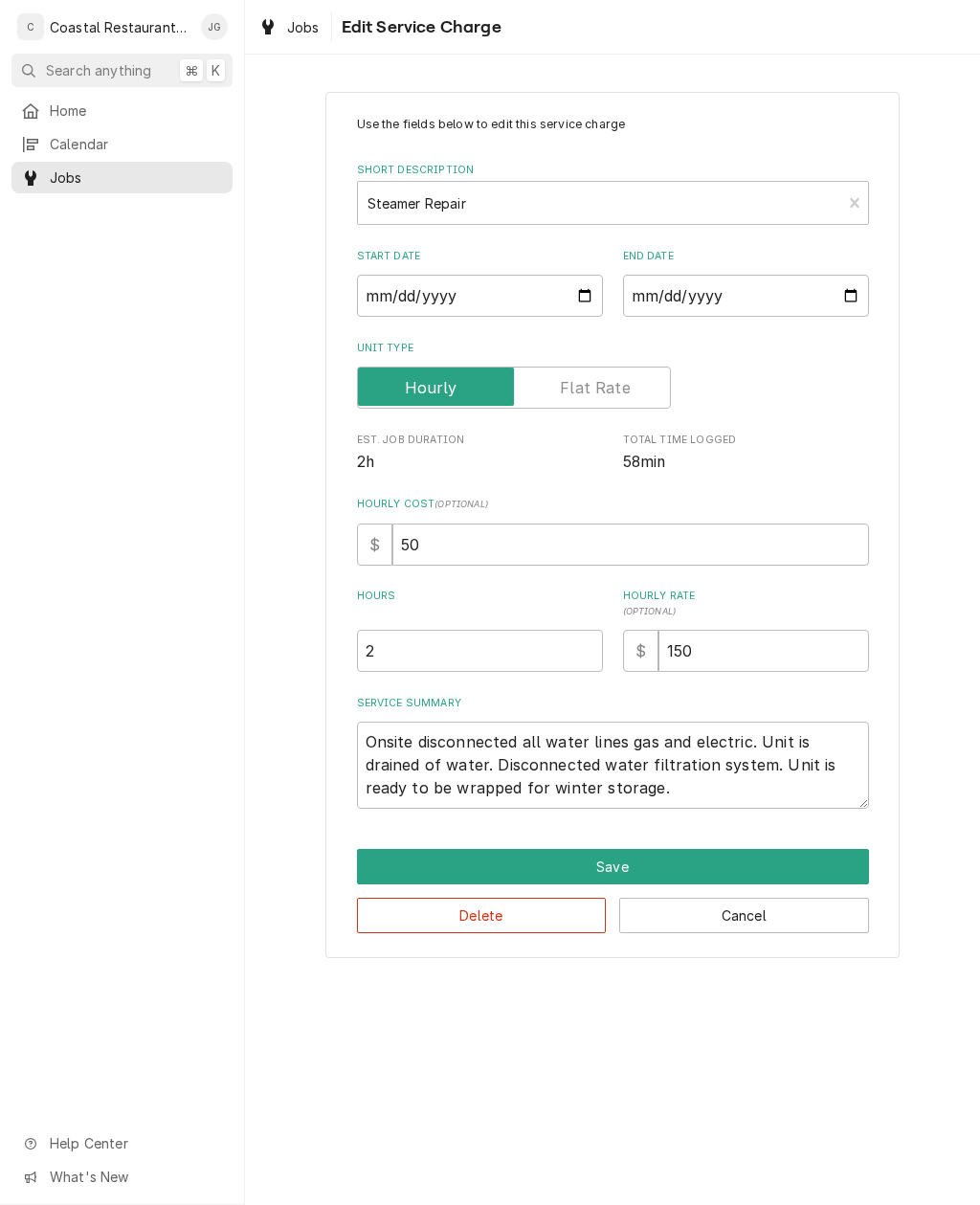
click at [936, 704] on div "Use the fields below to edit this service charge Short Description Steamer Repa…" at bounding box center [613, 524] width 735 height 900
click at [706, 857] on button "Save" at bounding box center [613, 867] width 512 height 35
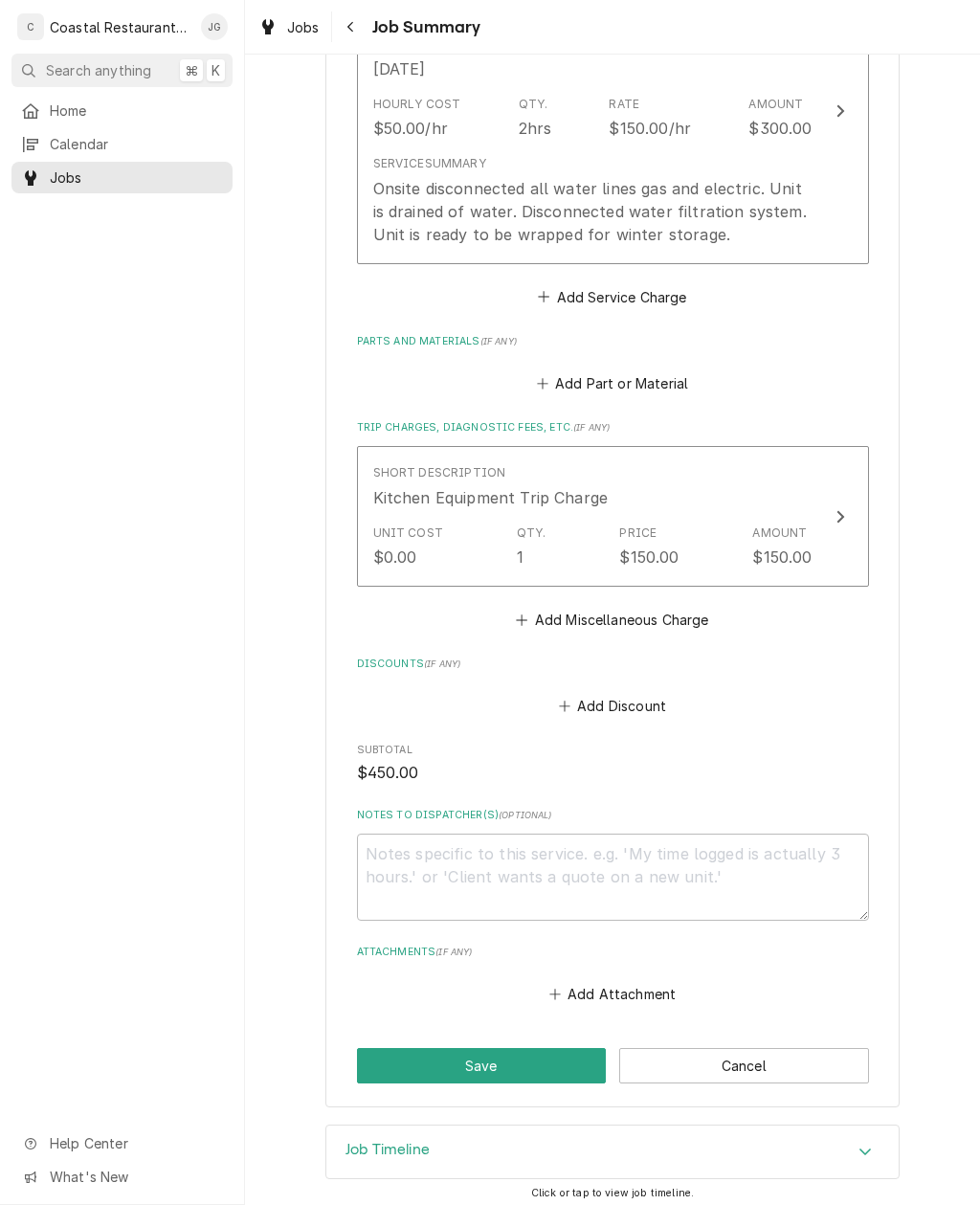
scroll to position [587, 0]
click at [544, 1061] on button "Save" at bounding box center [482, 1067] width 249 height 35
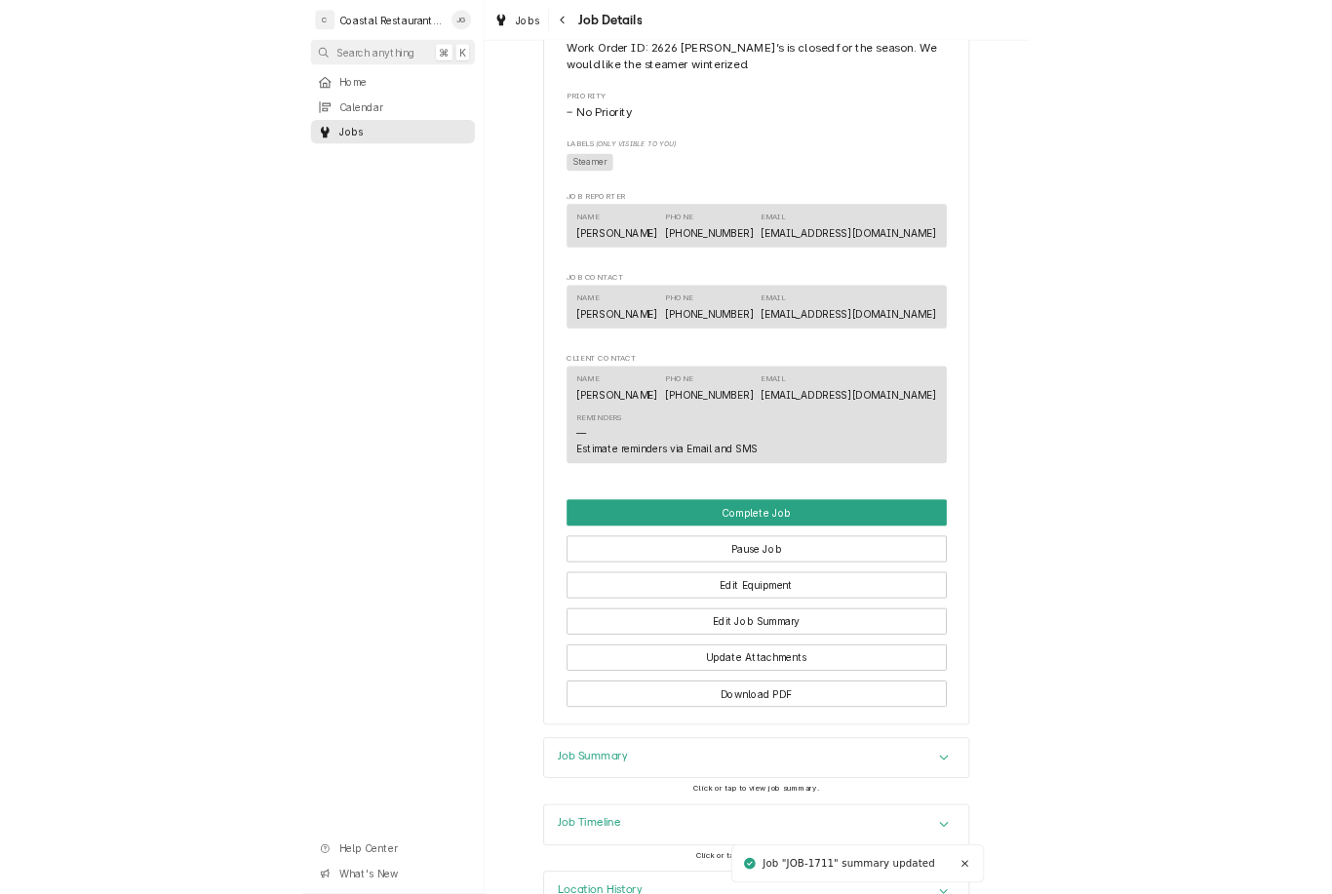
scroll to position [1258, 0]
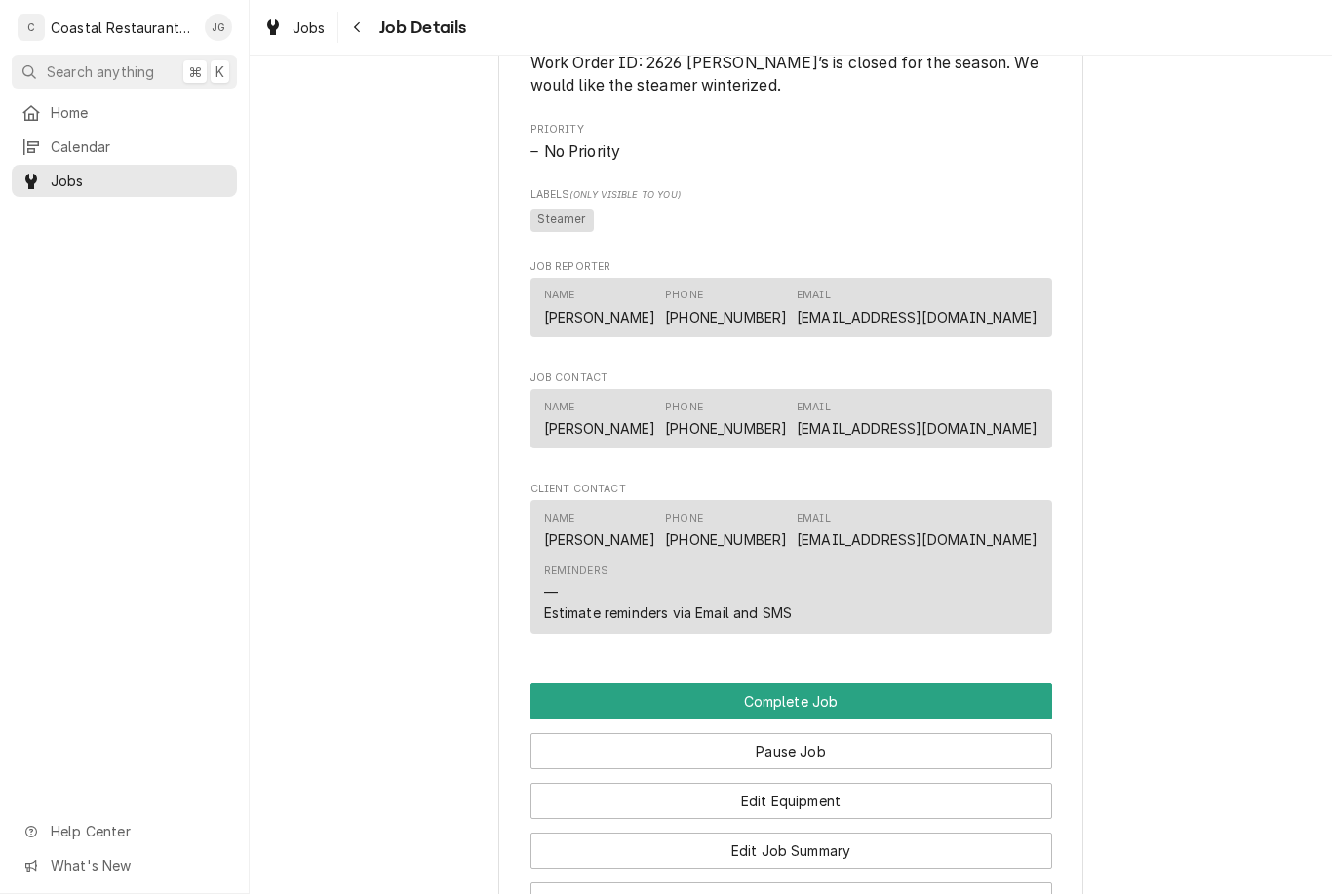
click at [126, 123] on link "Home" at bounding box center [124, 113] width 225 height 32
